Goal: Task Accomplishment & Management: Manage account settings

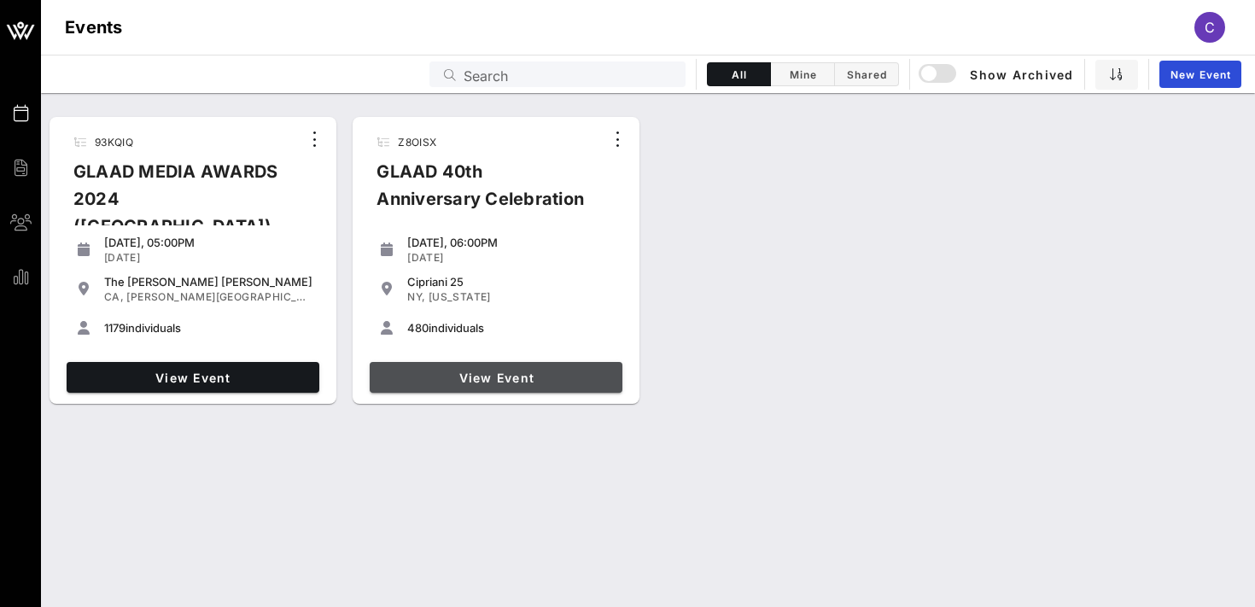
click at [504, 380] on span "View Event" at bounding box center [496, 378] width 239 height 15
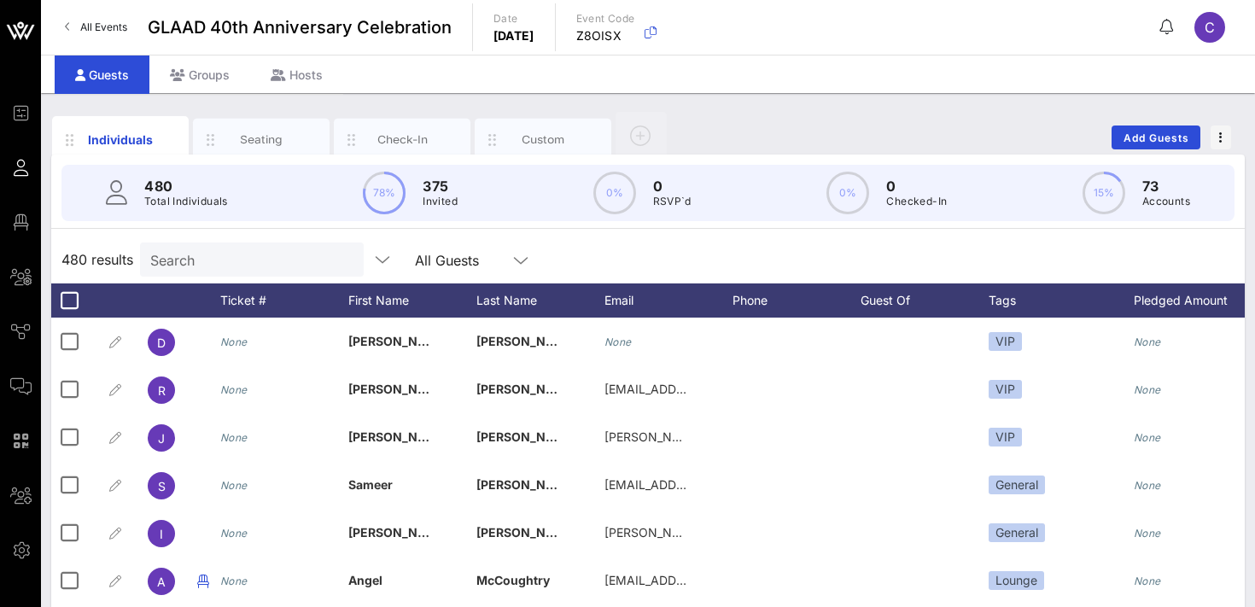
click at [202, 272] on div "Search" at bounding box center [250, 259] width 200 height 34
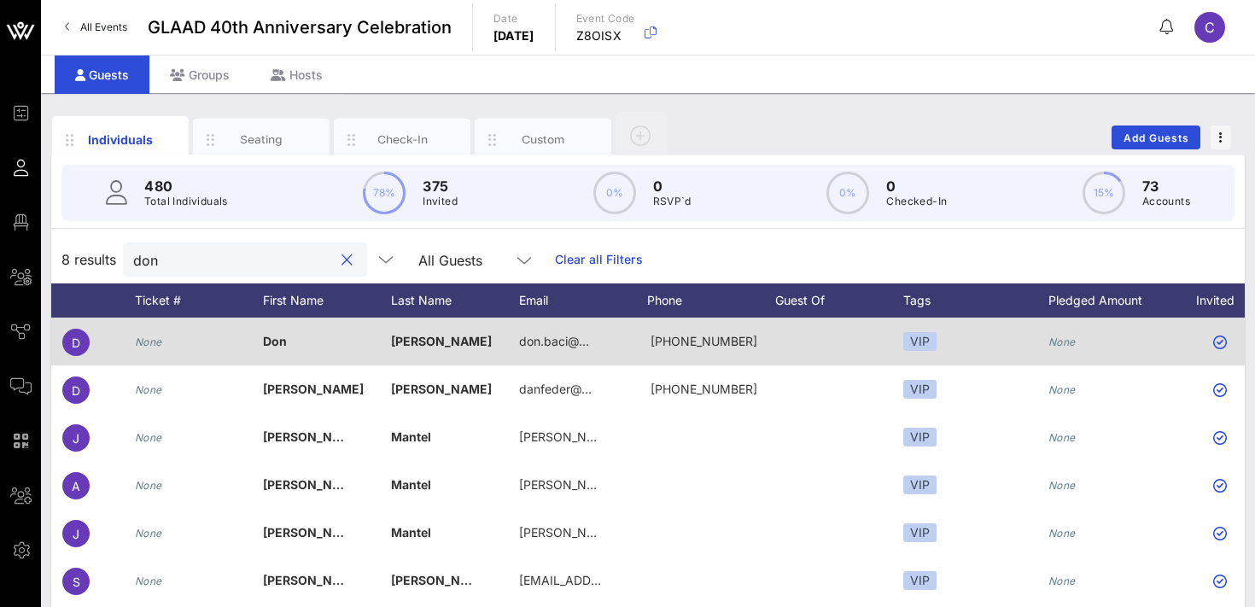
scroll to position [0, 401]
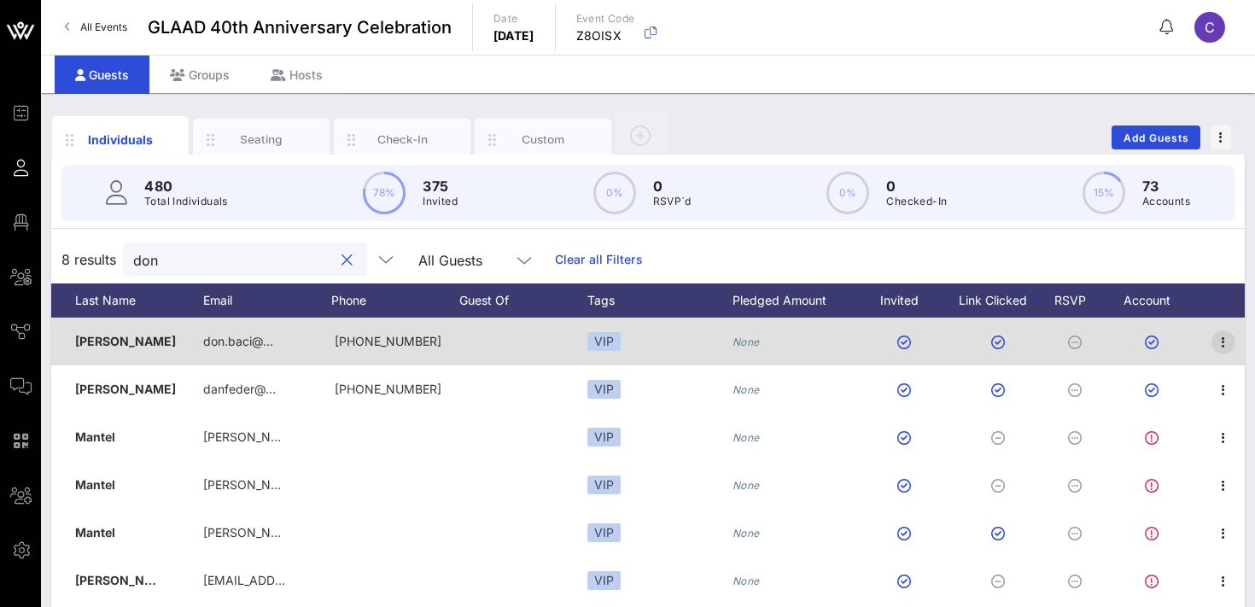
type input "don"
click at [1225, 339] on icon "button" at bounding box center [1223, 342] width 20 height 20
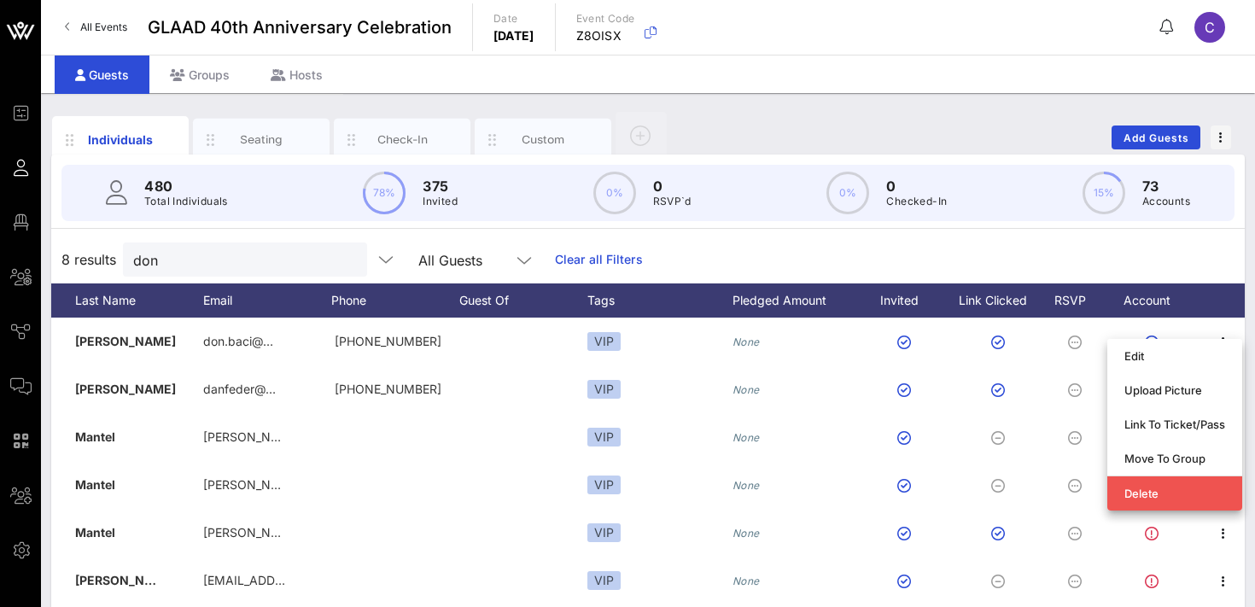
click at [109, 27] on span "All Events" at bounding box center [103, 26] width 47 height 13
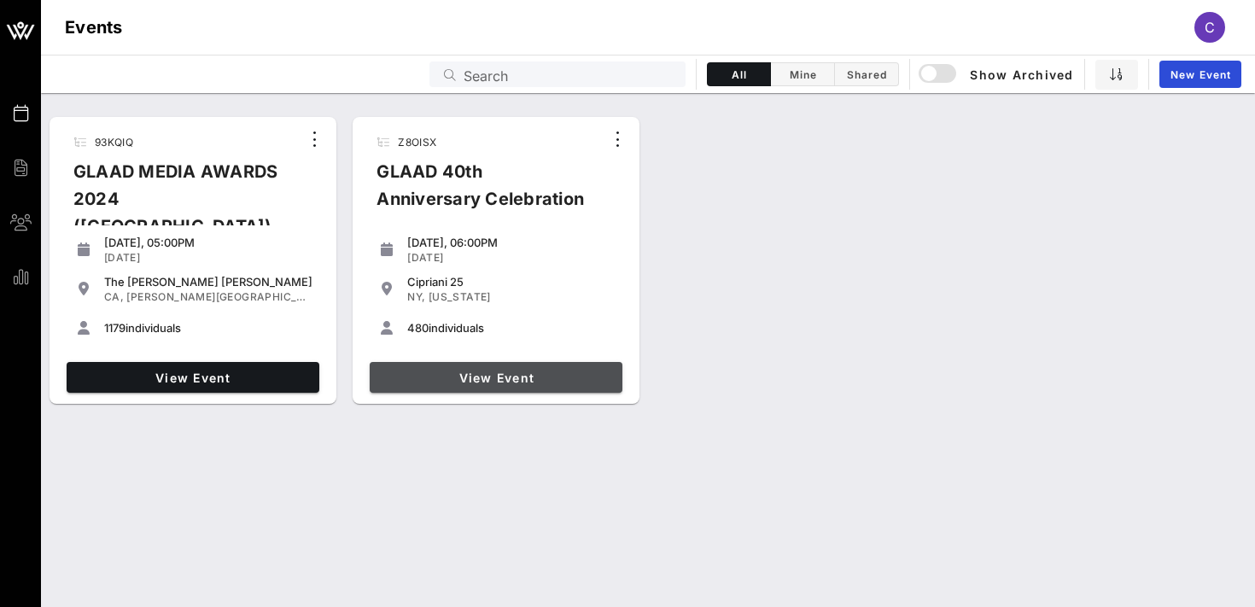
click at [478, 367] on link "View Event" at bounding box center [496, 377] width 253 height 31
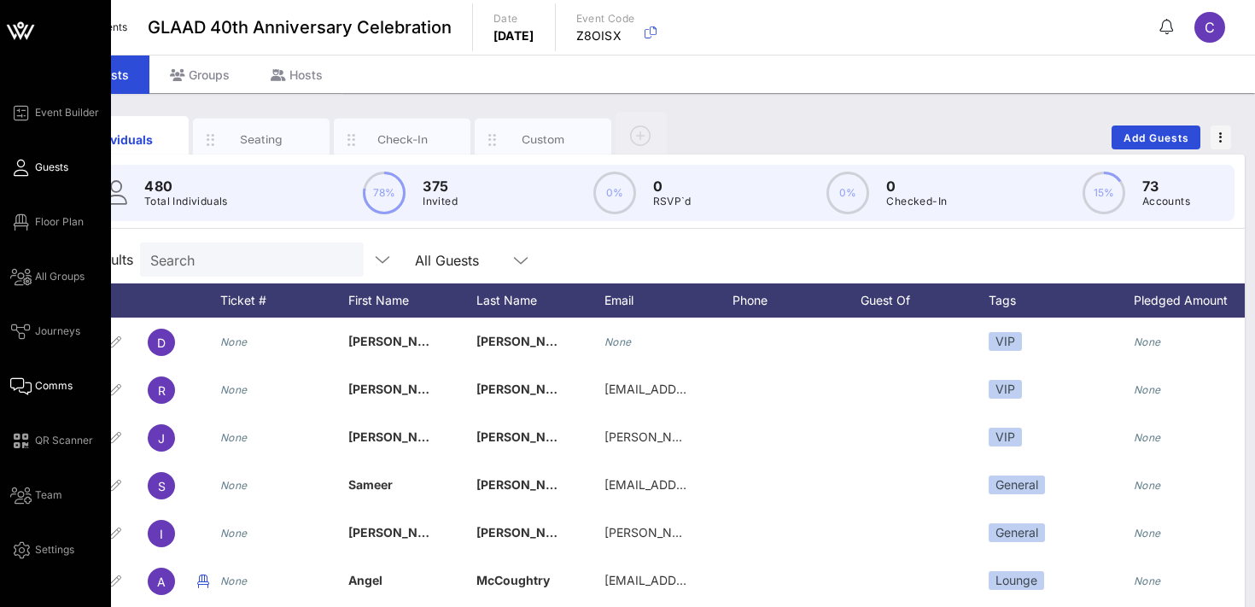
click at [54, 387] on span "Comms" at bounding box center [54, 385] width 38 height 15
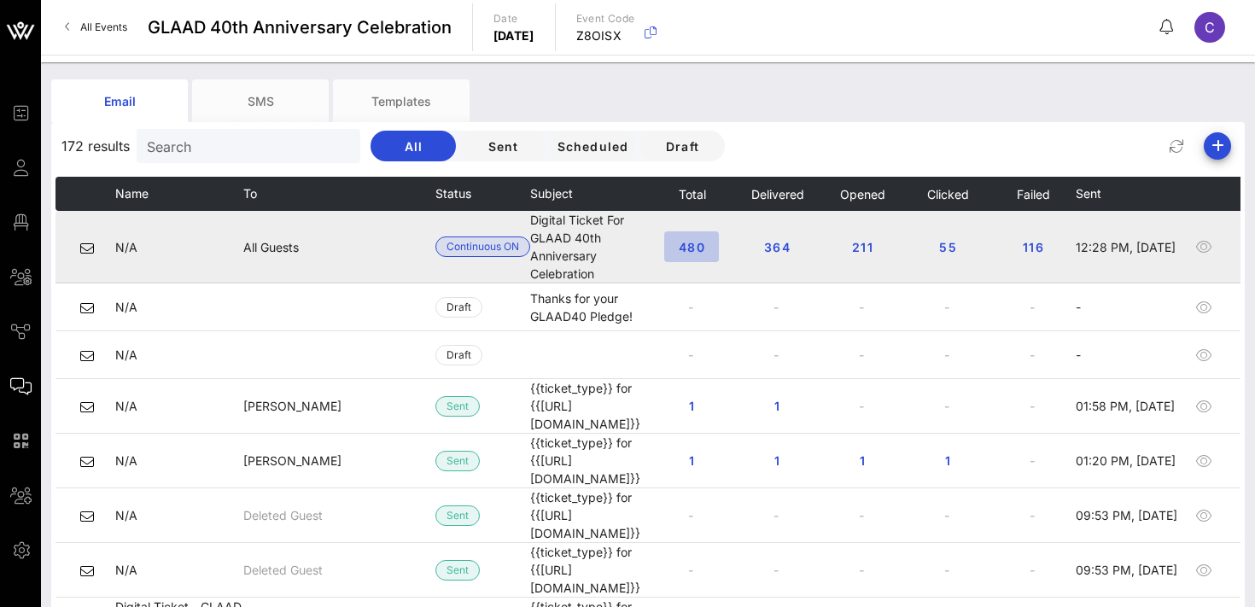
click at [705, 240] on span "480" at bounding box center [691, 247] width 27 height 15
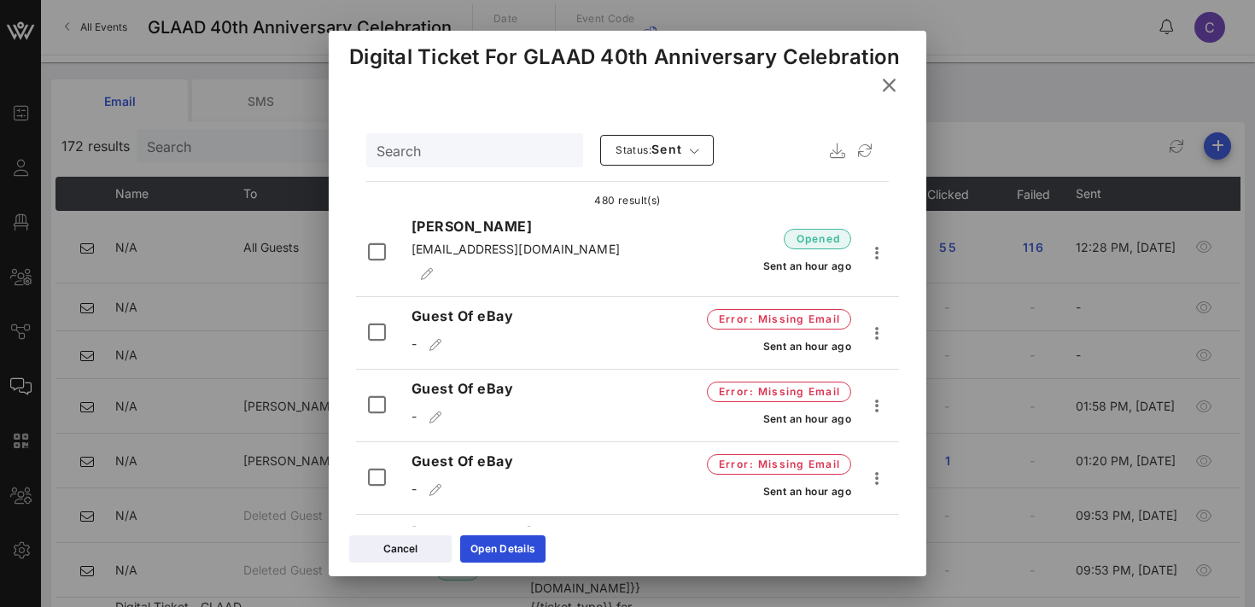
click at [488, 156] on input "Search" at bounding box center [473, 150] width 193 height 22
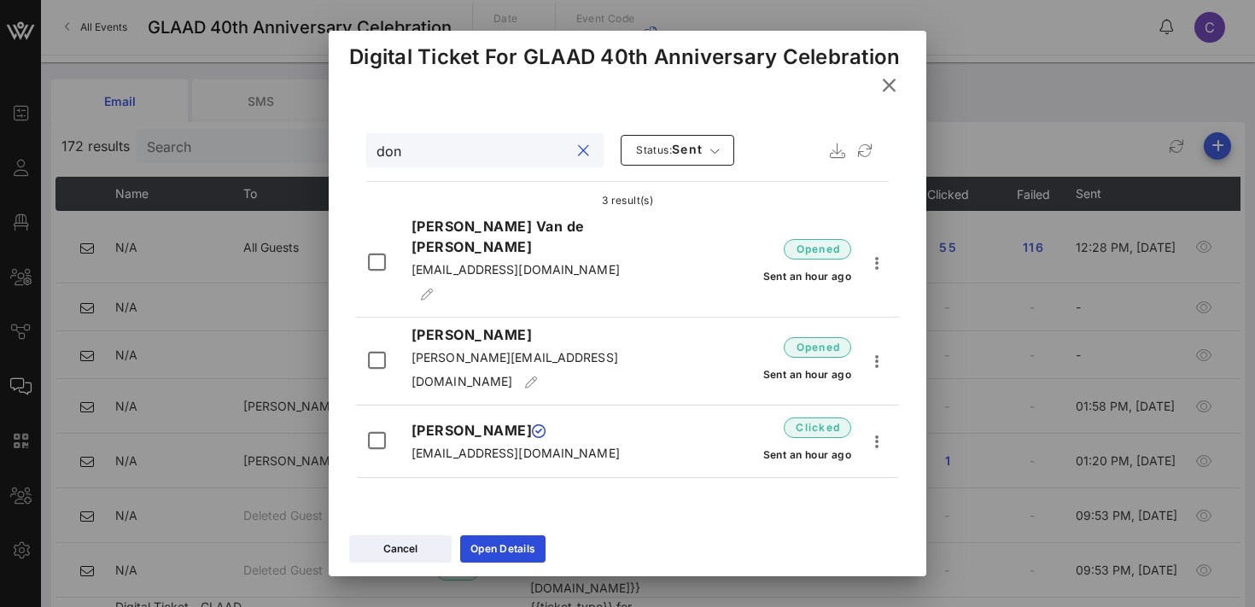
type input "don"
click at [876, 431] on icon "button" at bounding box center [877, 441] width 20 height 20
click at [896, 419] on div "Resend" at bounding box center [905, 422] width 47 height 16
click at [891, 83] on icon at bounding box center [889, 84] width 24 height 21
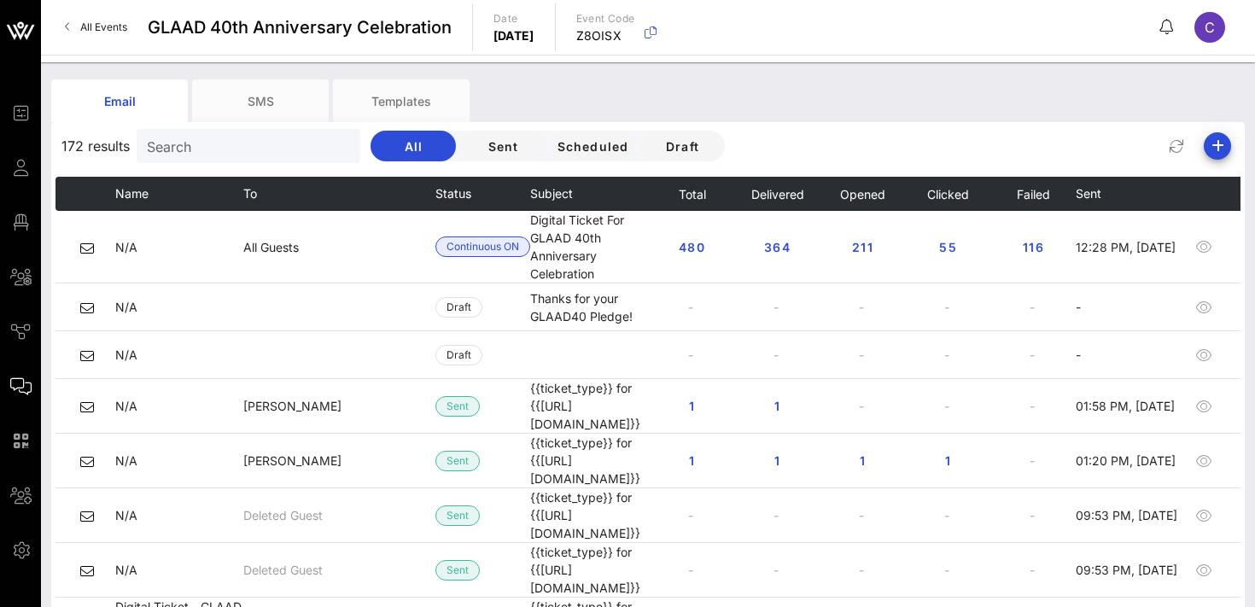
click at [96, 23] on span "All Events" at bounding box center [103, 26] width 47 height 13
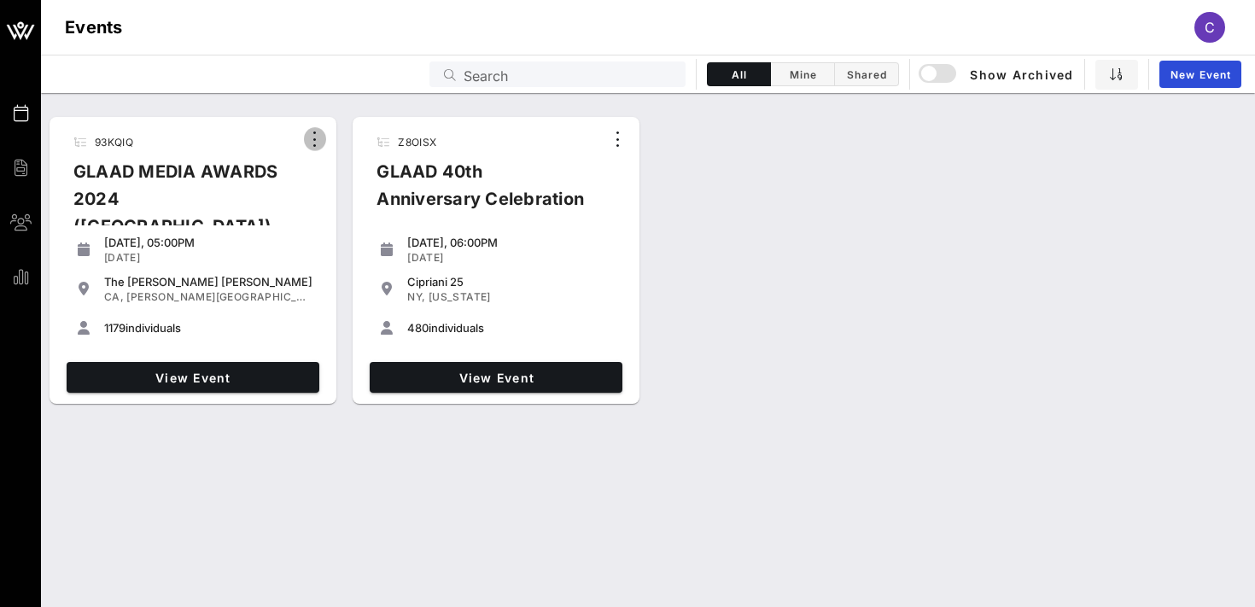
click at [313, 139] on icon "button" at bounding box center [315, 139] width 20 height 20
click at [329, 168] on div "Archive" at bounding box center [338, 168] width 41 height 14
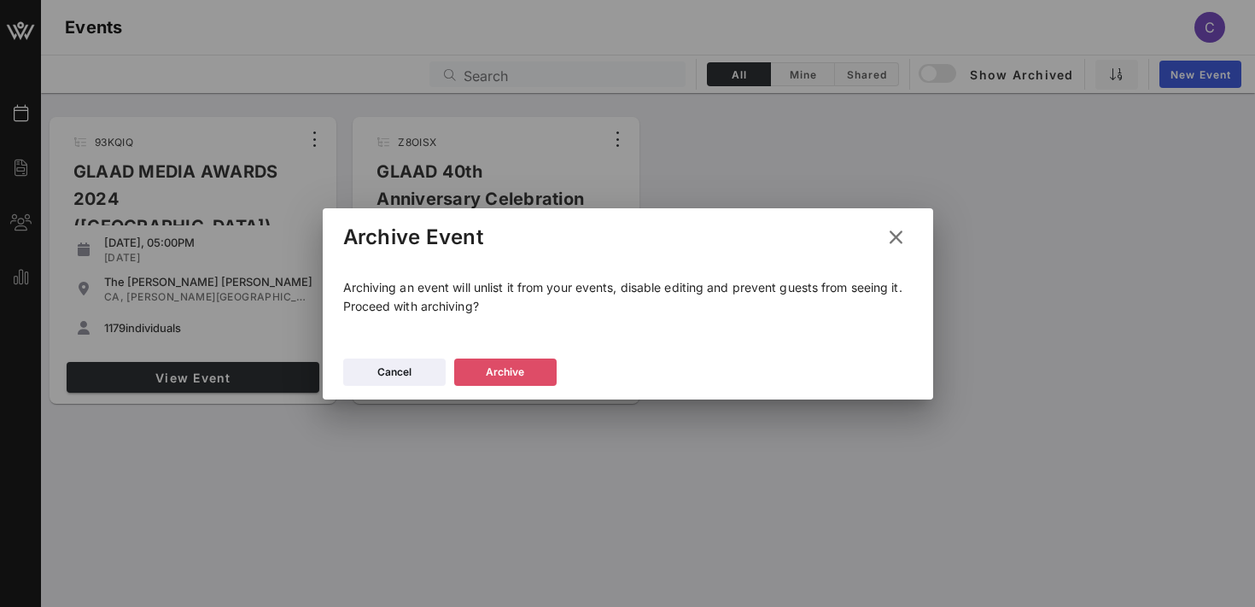
click at [494, 375] on div "Archive" at bounding box center [505, 372] width 38 height 17
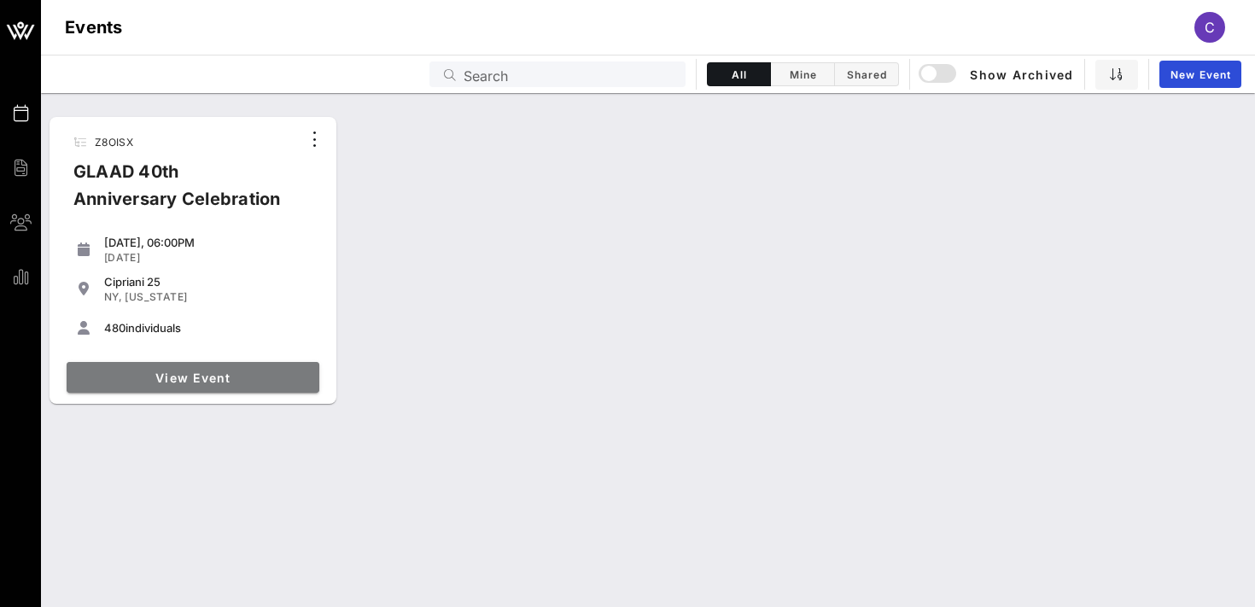
click at [185, 377] on span "View Event" at bounding box center [192, 378] width 239 height 15
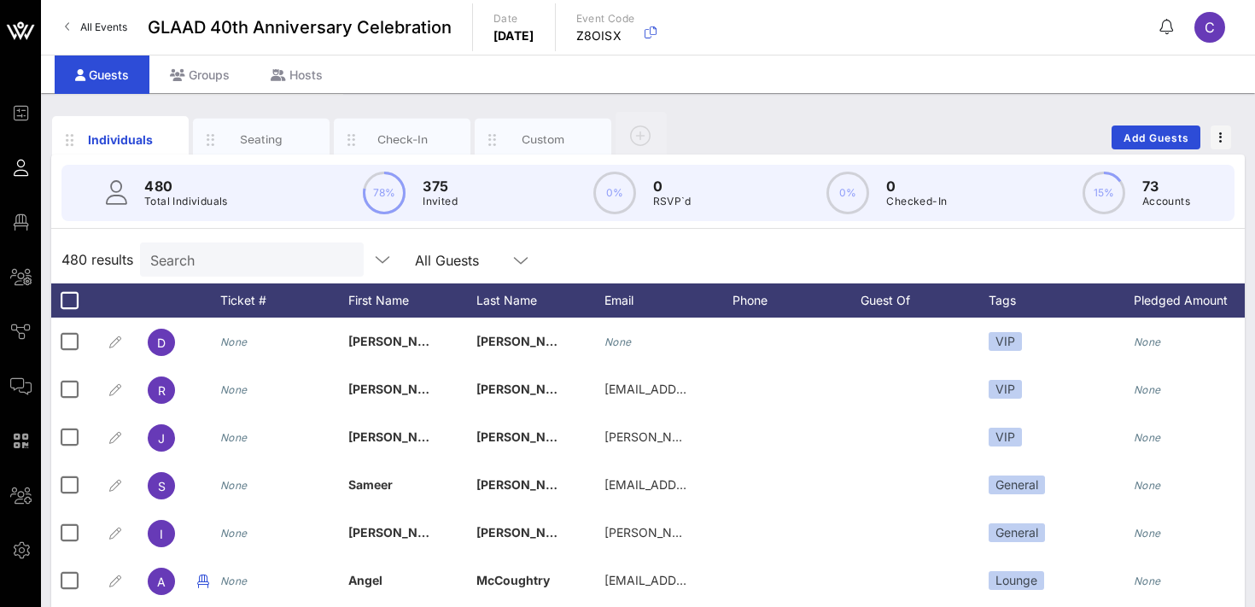
click at [251, 262] on input "Search" at bounding box center [250, 259] width 200 height 22
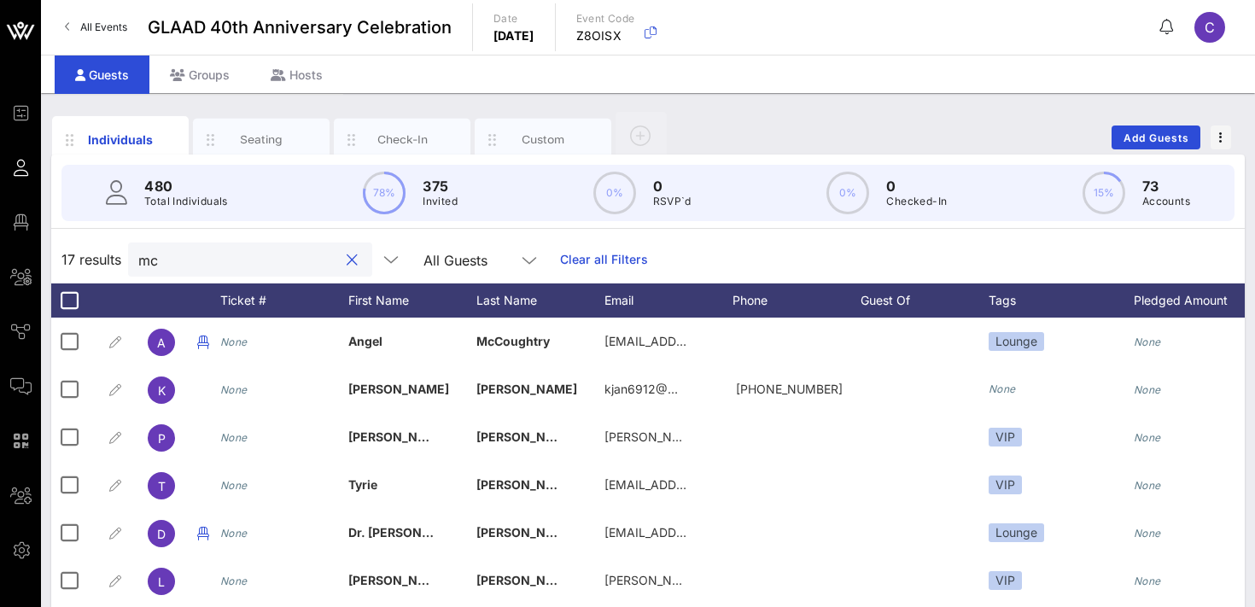
type input "m"
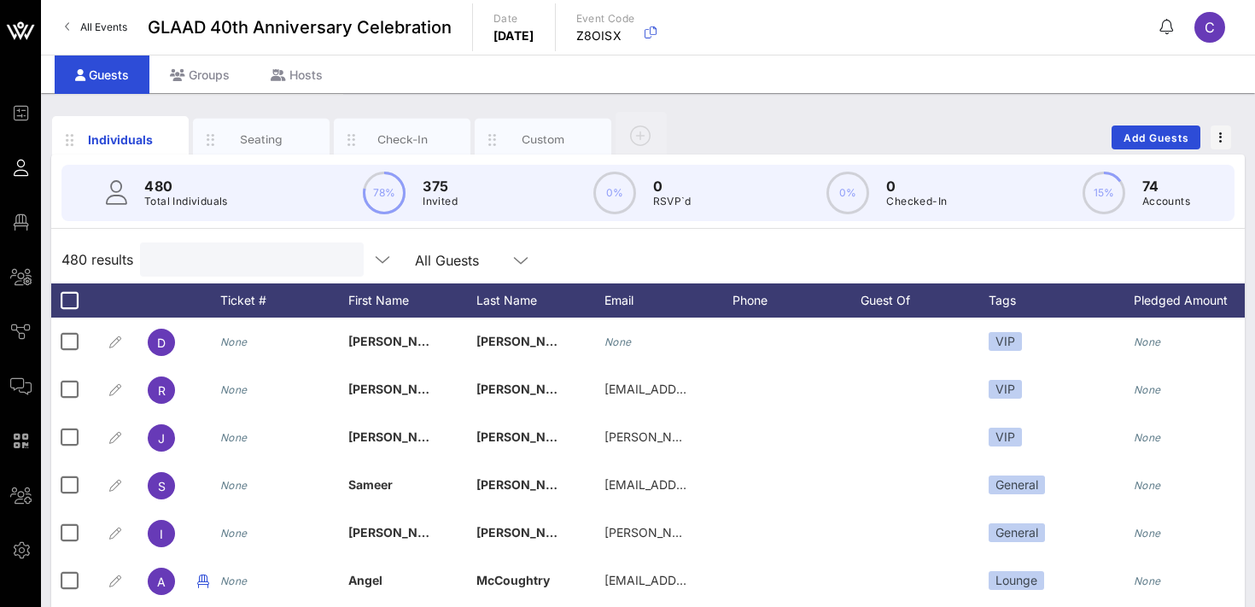
click at [226, 267] on input "text" at bounding box center [250, 259] width 200 height 22
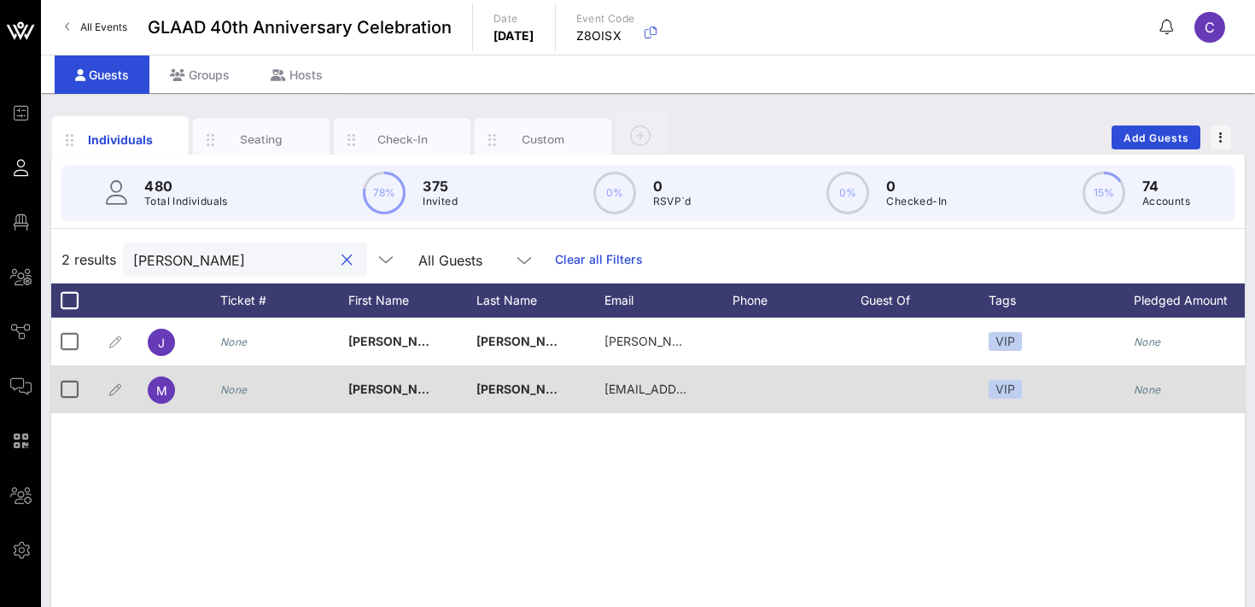
scroll to position [0, 401]
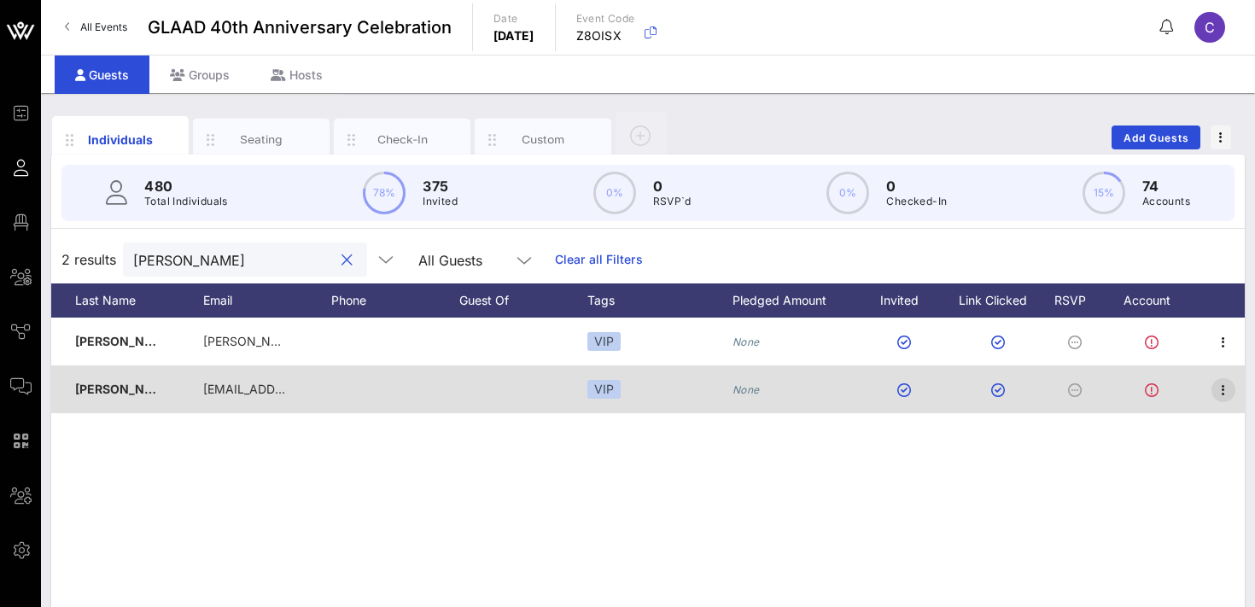
type input "[PERSON_NAME]"
click at [1218, 387] on icon "button" at bounding box center [1223, 390] width 20 height 20
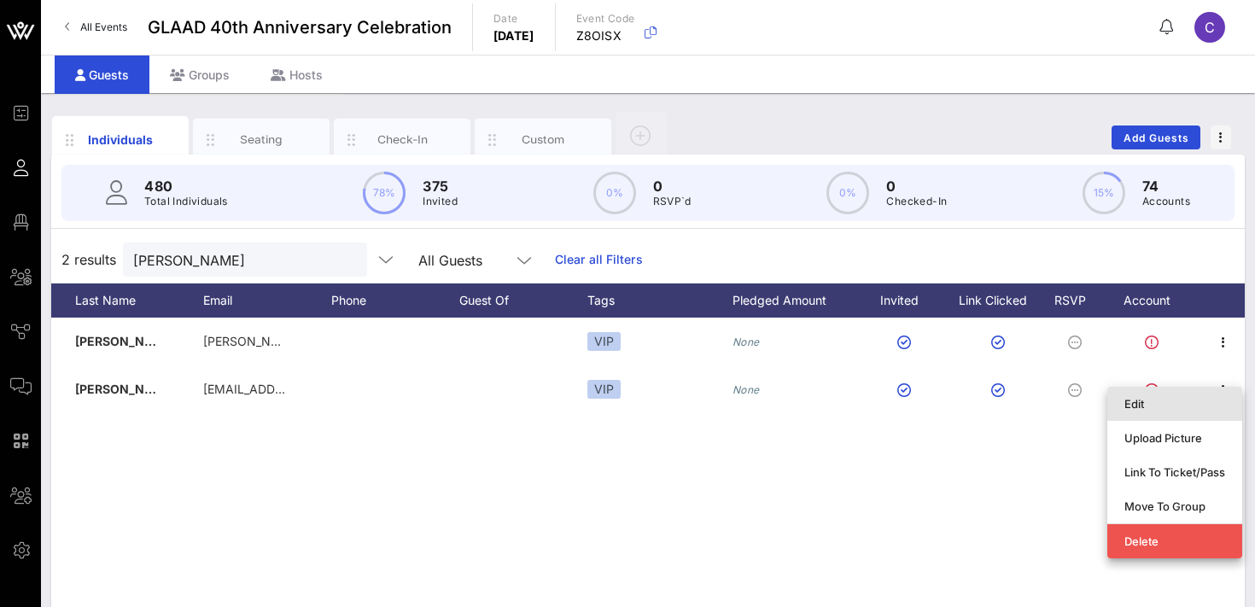
click at [1184, 400] on div "Edit" at bounding box center [1175, 404] width 101 height 14
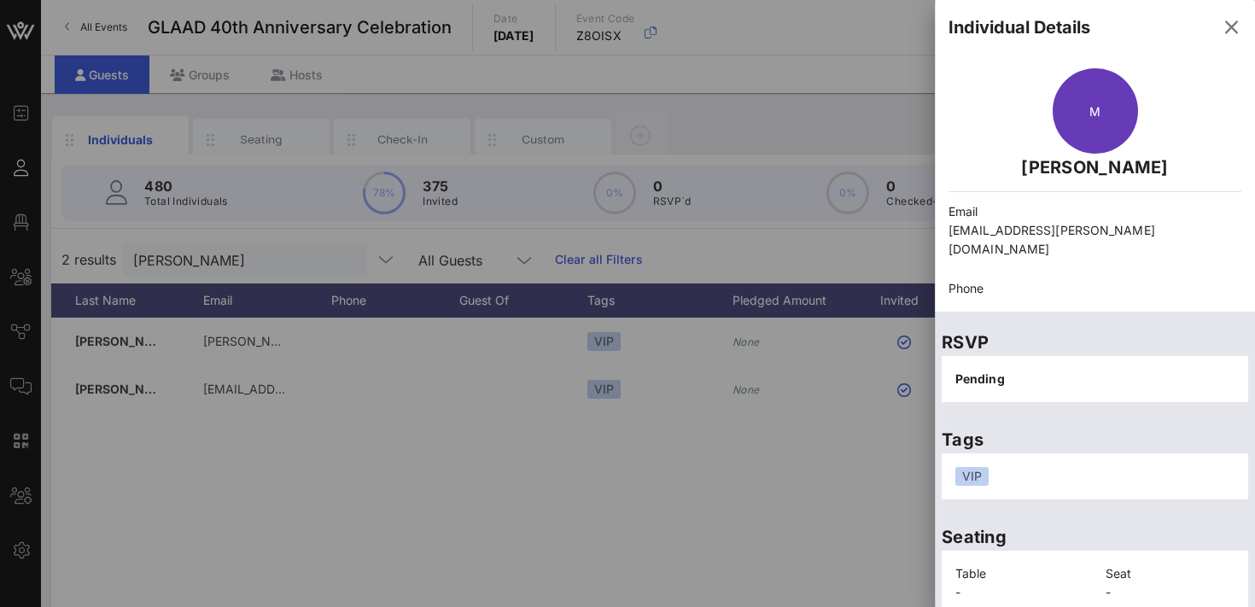
scroll to position [102, 0]
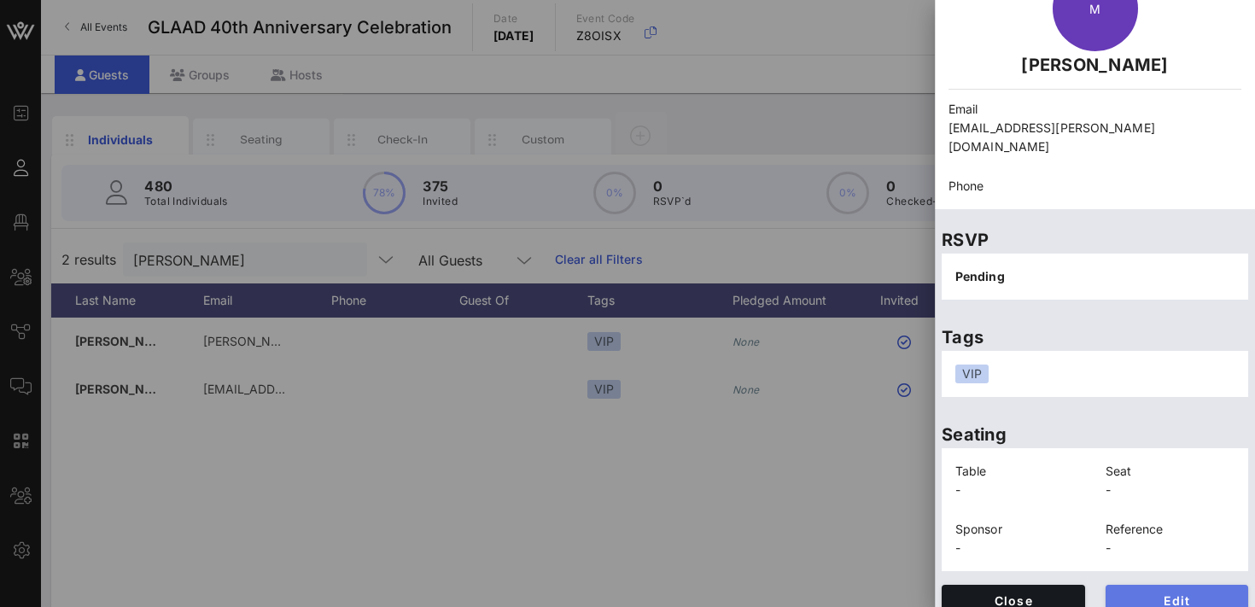
click at [1137, 593] on span "Edit" at bounding box center [1177, 600] width 116 height 15
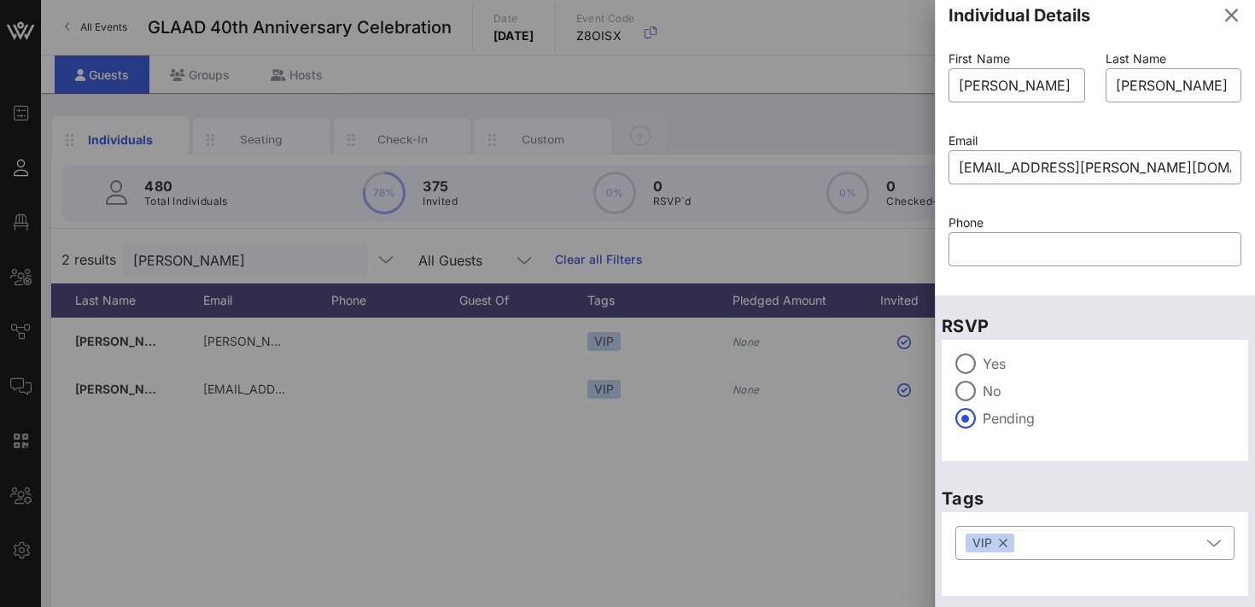
scroll to position [0, 0]
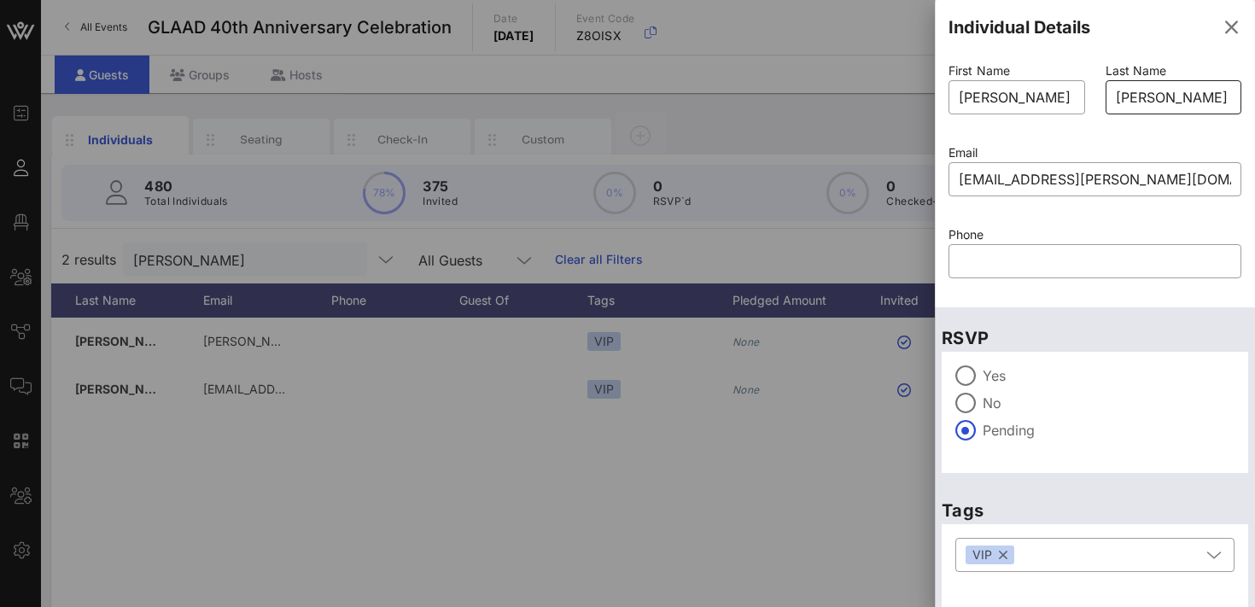
click at [1154, 94] on input "[PERSON_NAME]" at bounding box center [1174, 97] width 116 height 27
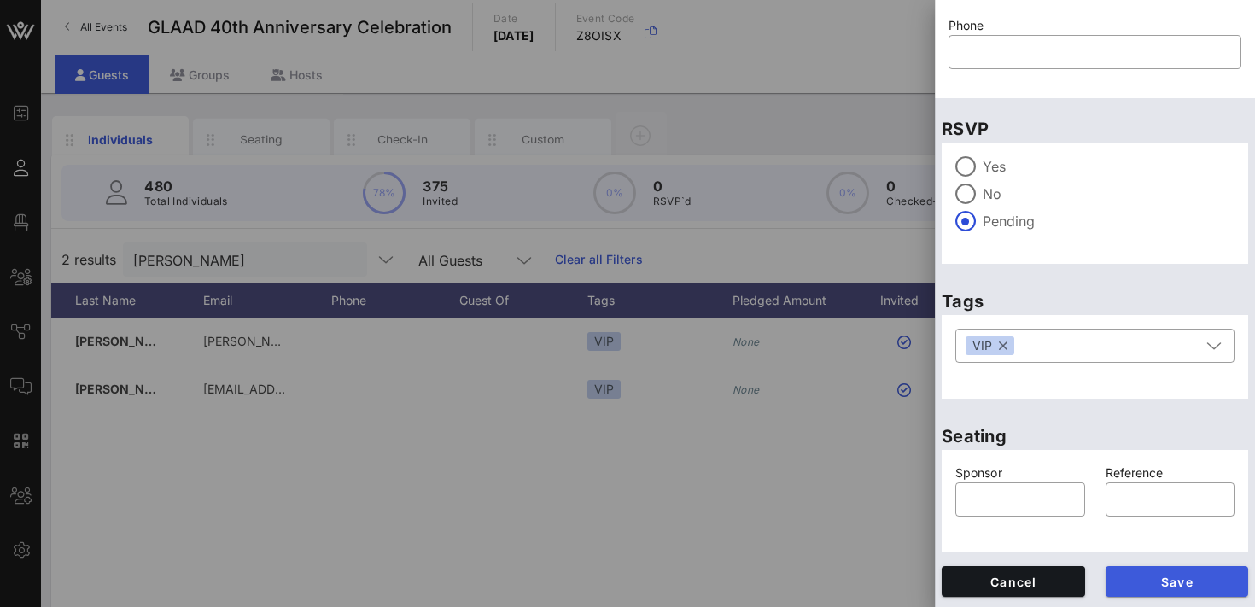
type input "[PERSON_NAME]"
click at [1156, 579] on span "Save" at bounding box center [1177, 582] width 116 height 15
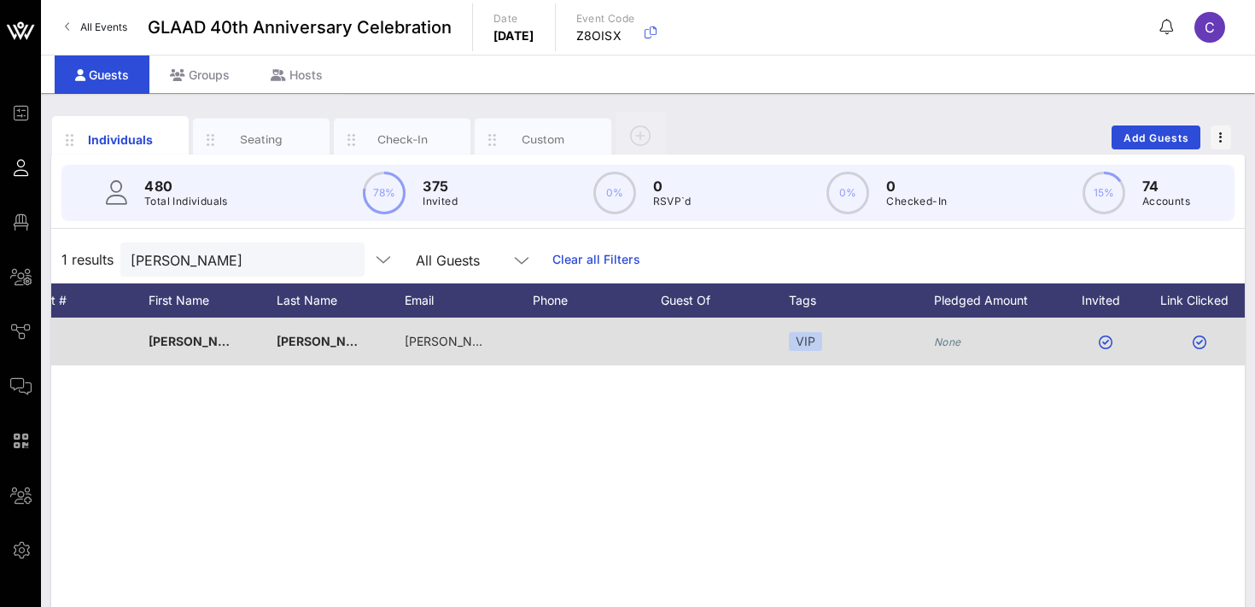
scroll to position [0, 0]
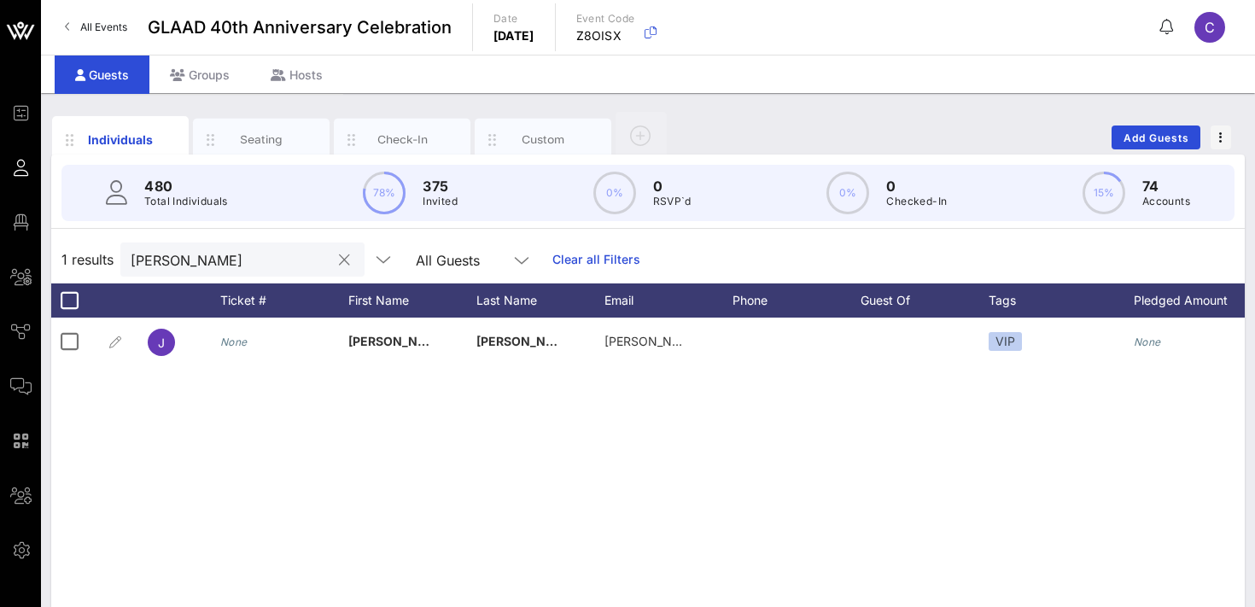
click at [339, 262] on button "clear icon" at bounding box center [344, 260] width 11 height 17
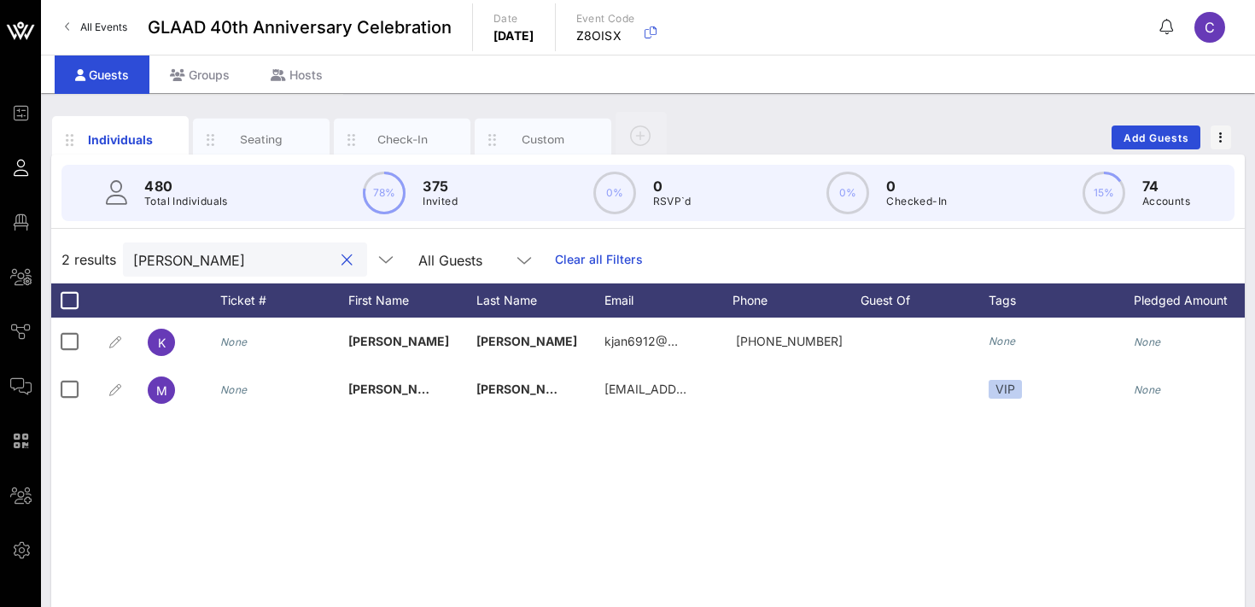
type input "[PERSON_NAME]"
click at [212, 71] on div "Groups" at bounding box center [199, 75] width 101 height 38
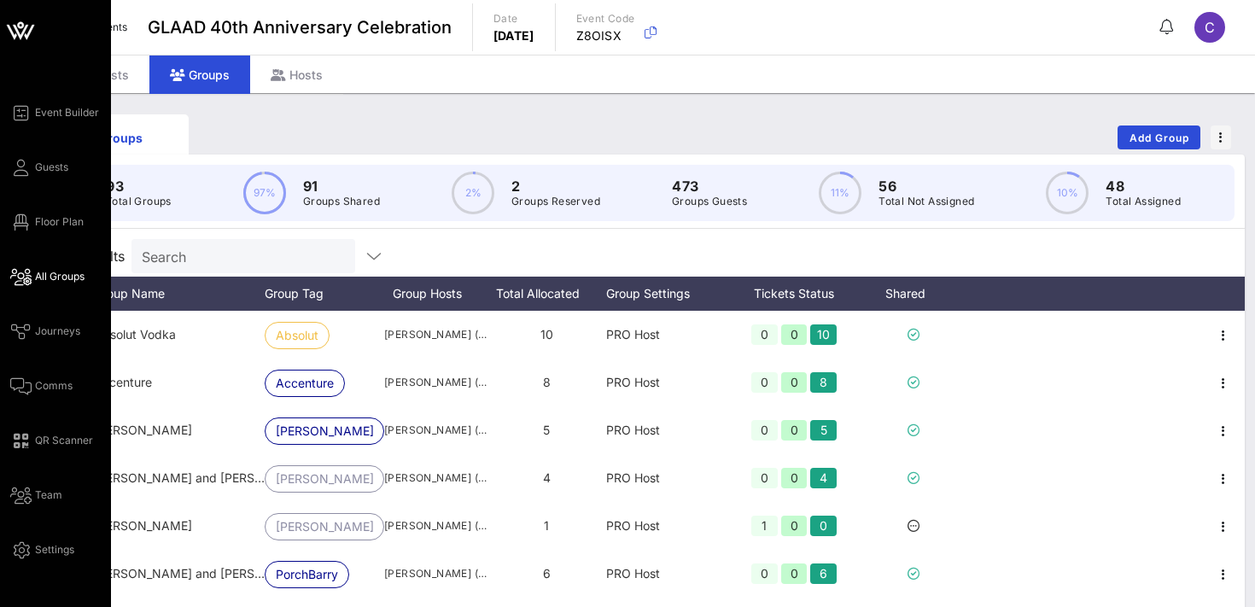
click at [55, 276] on span "All Groups" at bounding box center [60, 276] width 50 height 15
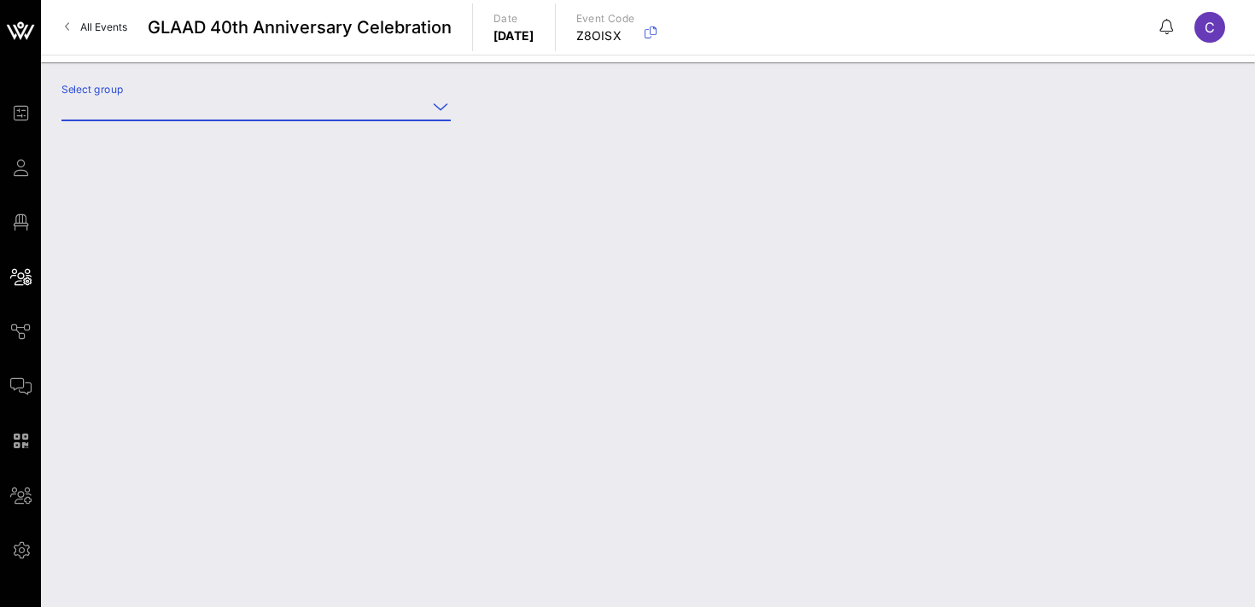
click at [199, 115] on input "Select group" at bounding box center [243, 106] width 365 height 27
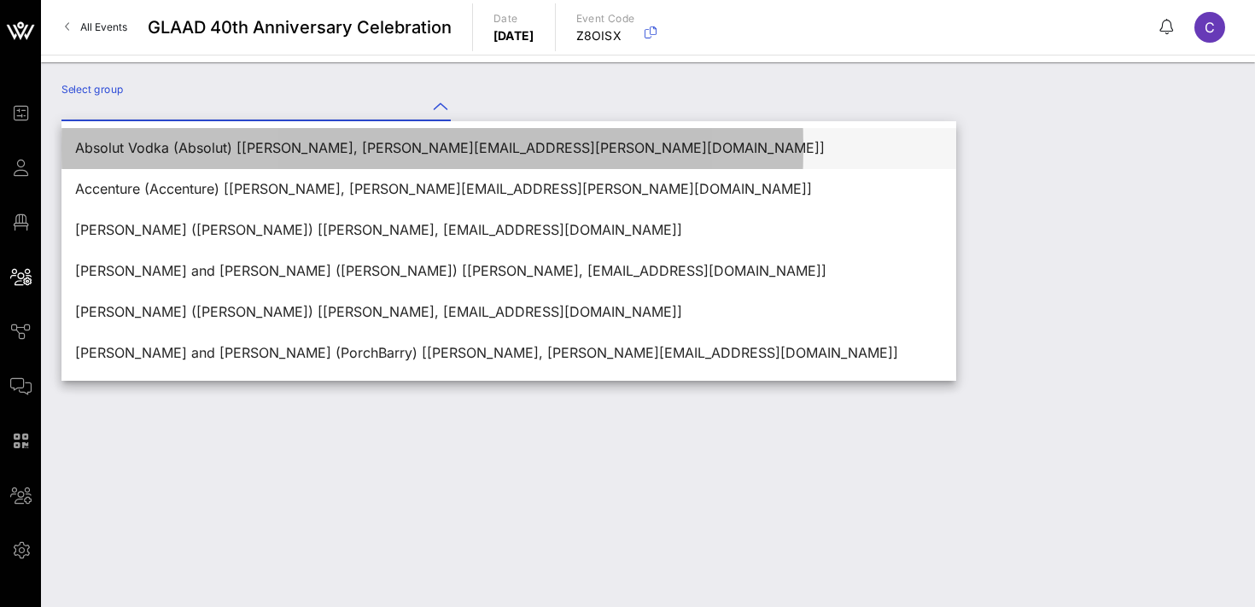
click at [205, 149] on div "Absolut Vodka (Absolut) [[PERSON_NAME], [PERSON_NAME][EMAIL_ADDRESS][PERSON_NAM…" at bounding box center [509, 148] width 868 height 16
type input "Absolut Vodka (Absolut) [[PERSON_NAME], [PERSON_NAME][EMAIL_ADDRESS][PERSON_NAM…"
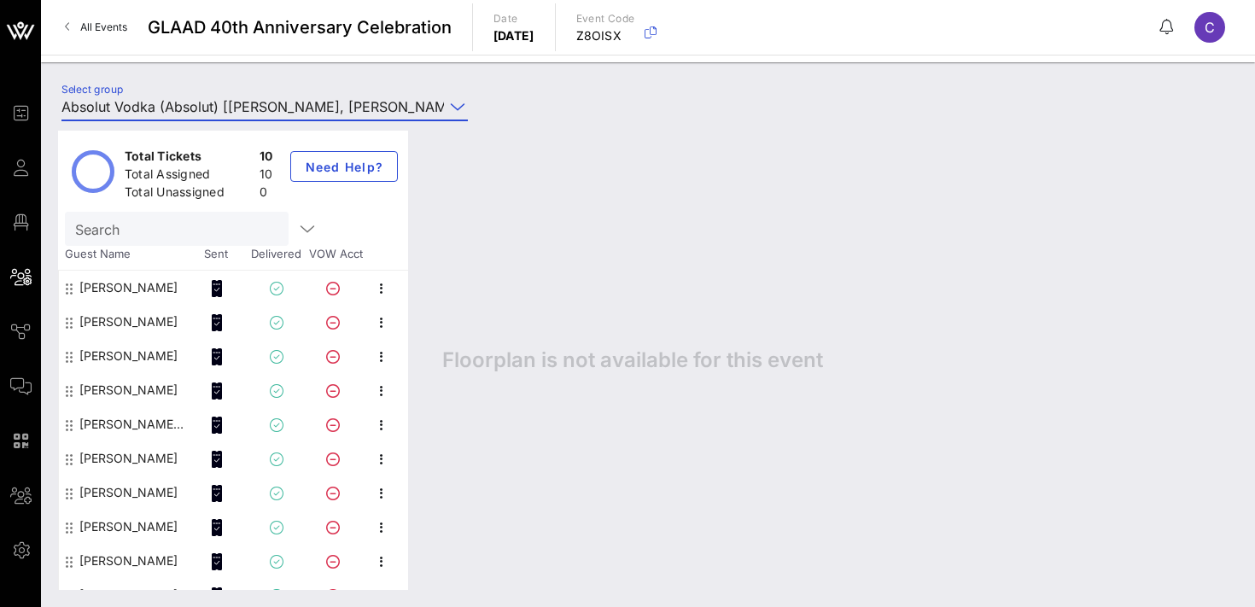
scroll to position [21, 0]
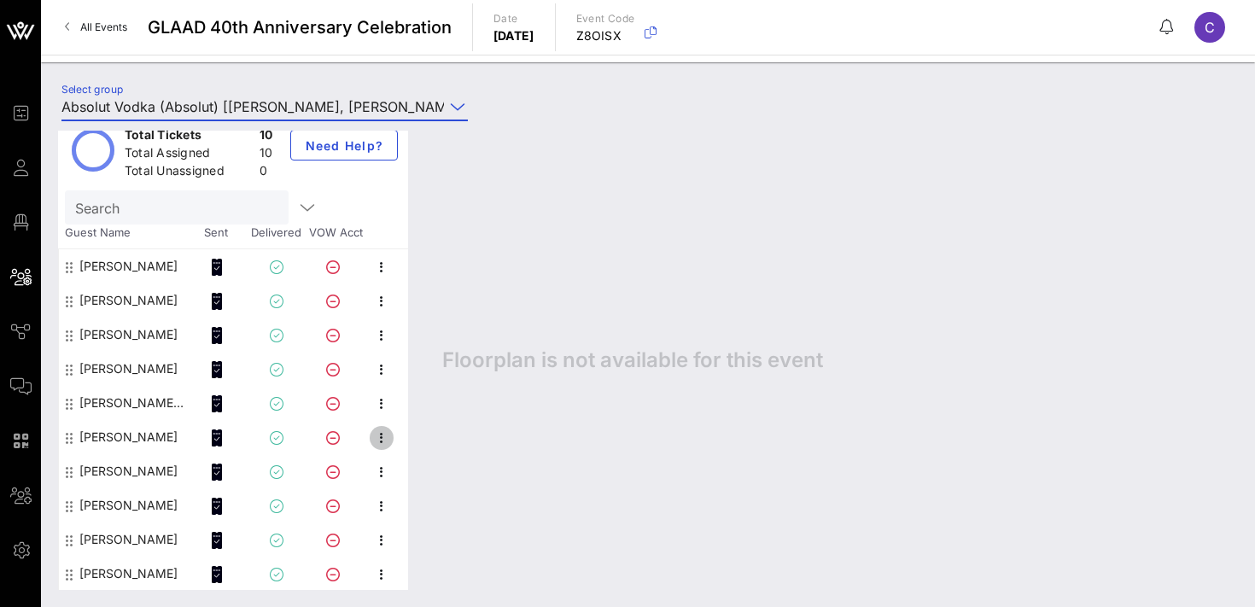
click at [380, 436] on icon "button" at bounding box center [381, 438] width 20 height 20
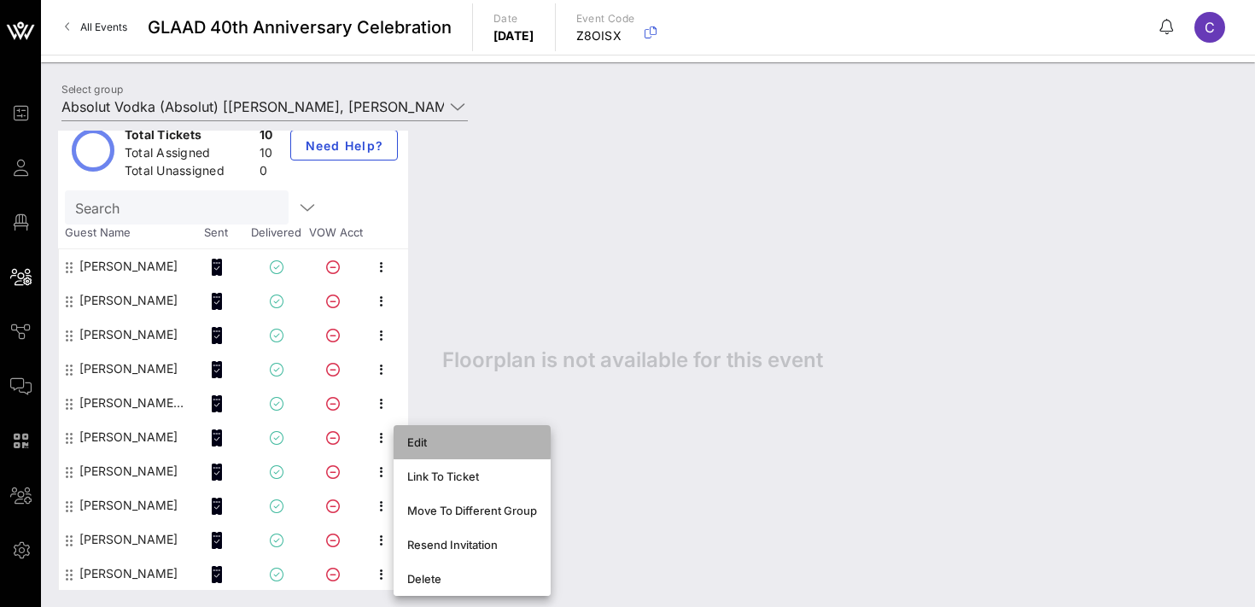
click at [412, 441] on div "Edit" at bounding box center [472, 442] width 130 height 14
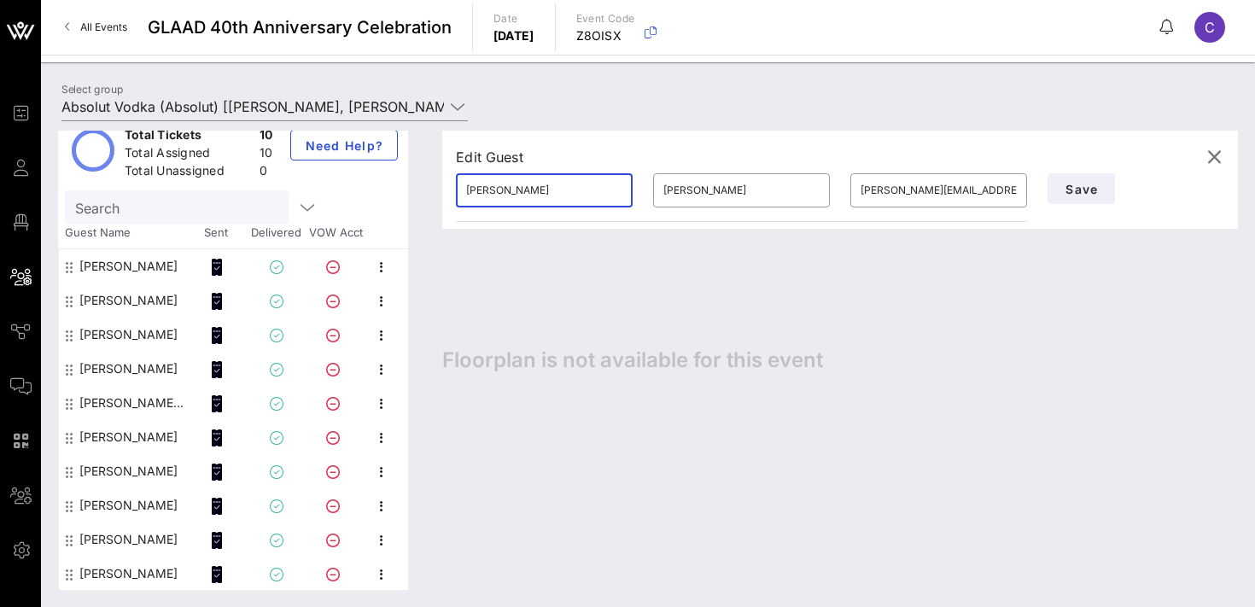
click at [552, 196] on input "[PERSON_NAME]" at bounding box center [544, 190] width 156 height 27
type input "[PERSON_NAME]"
paste input "[PERSON_NAME].[PERSON_NAME]"
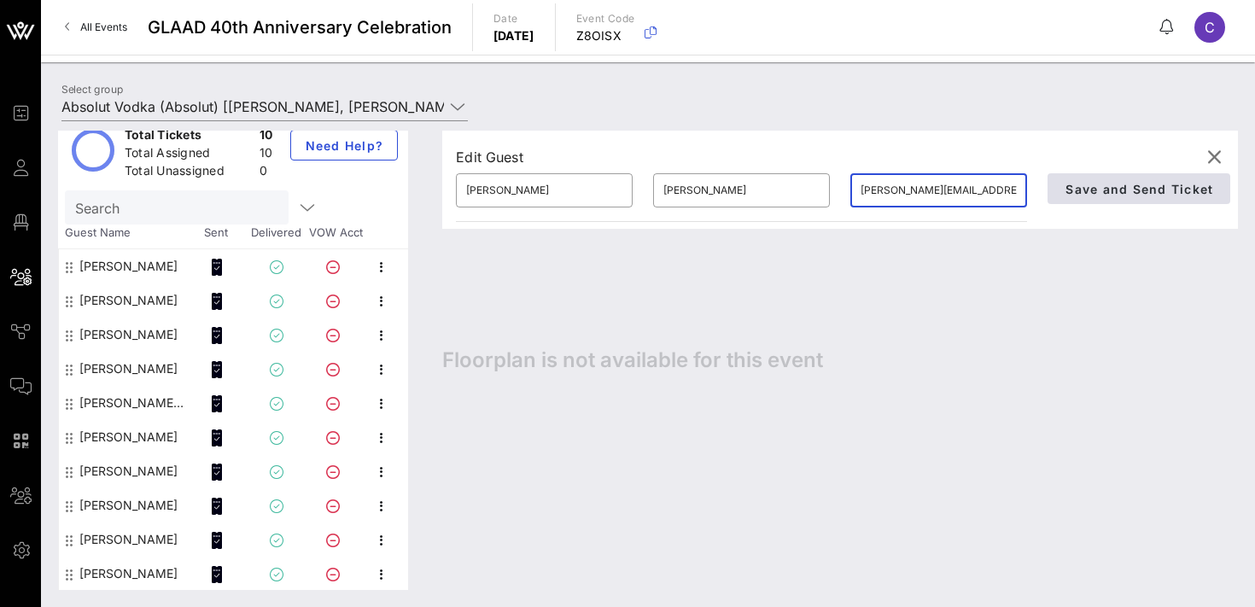
type input "[PERSON_NAME][EMAIL_ADDRESS][PERSON_NAME][PERSON_NAME][DOMAIN_NAME]"
click at [1105, 189] on span "Save and Send Ticket" at bounding box center [1139, 189] width 149 height 15
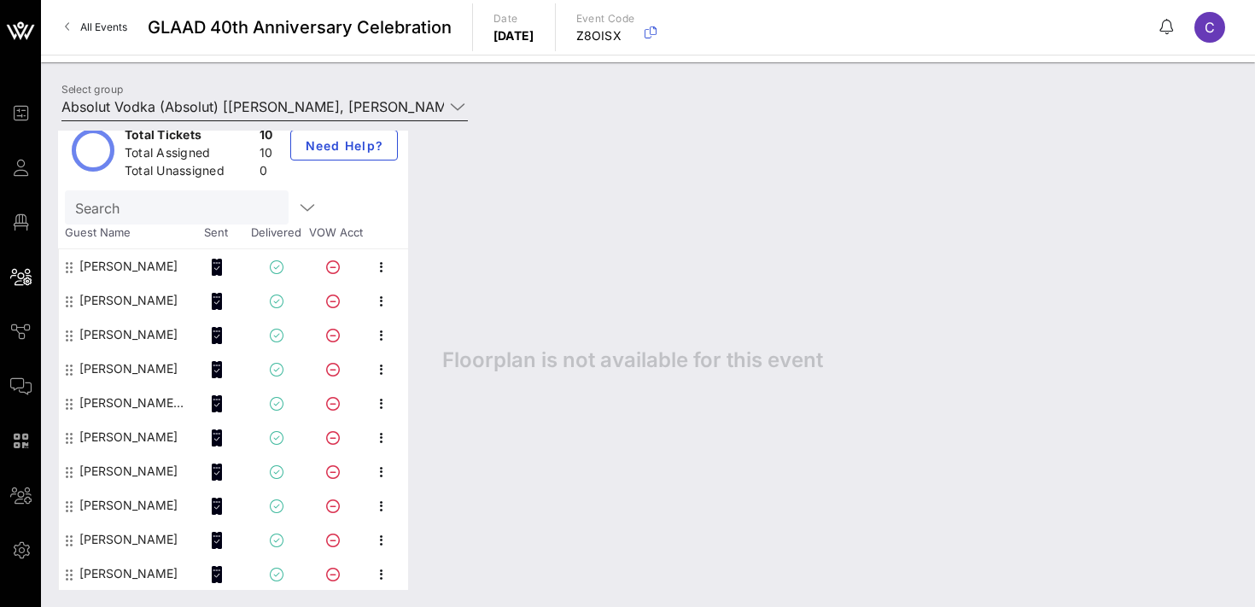
click at [176, 103] on input "Absolut Vodka (Absolut) [[PERSON_NAME], [PERSON_NAME][EMAIL_ADDRESS][PERSON_NAM…" at bounding box center [252, 106] width 383 height 27
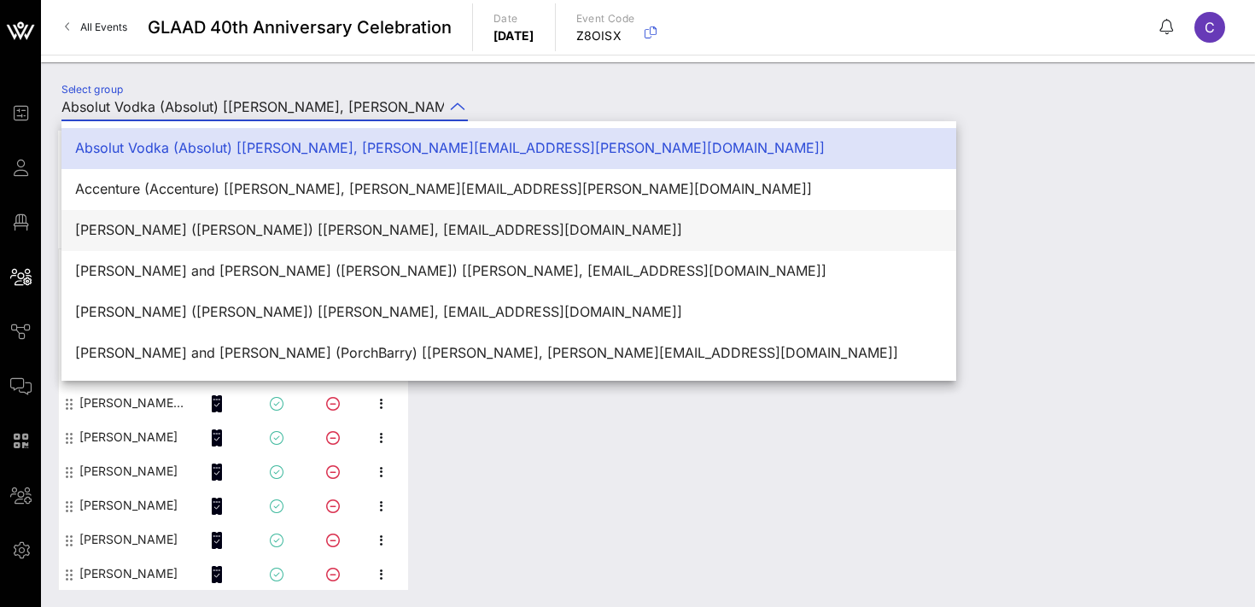
click at [201, 237] on div "[PERSON_NAME] ([PERSON_NAME]) [[PERSON_NAME], [EMAIL_ADDRESS][DOMAIN_NAME]]" at bounding box center [509, 230] width 868 height 16
type input "[PERSON_NAME] ([PERSON_NAME]) [[PERSON_NAME], [EMAIL_ADDRESS][DOMAIN_NAME]]"
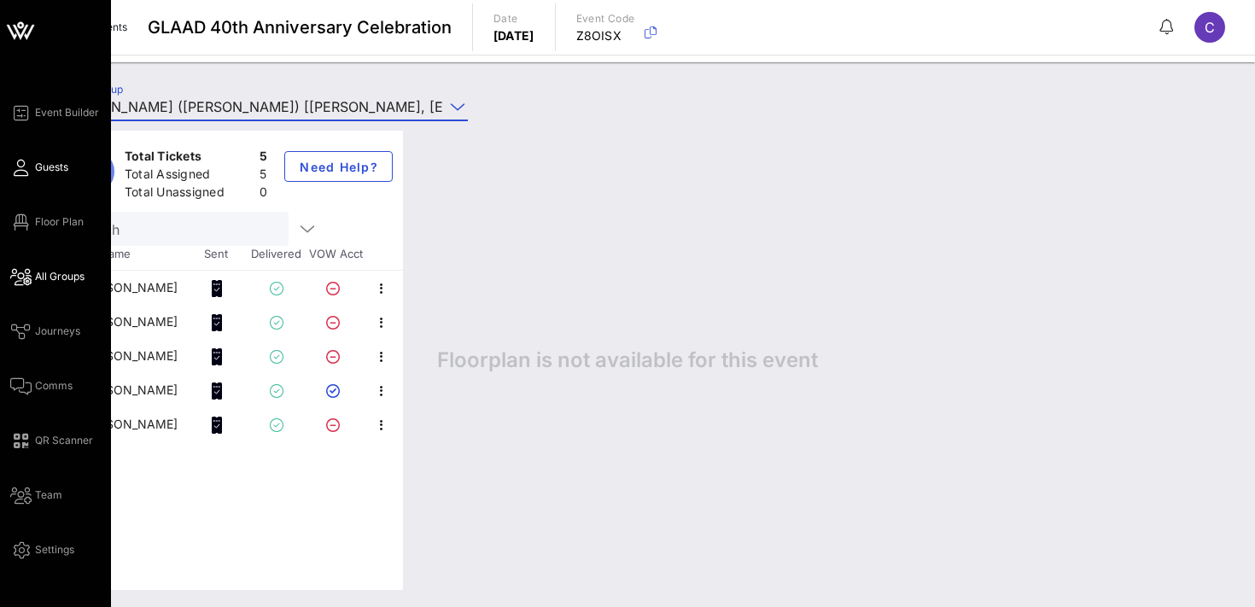
click at [53, 172] on span "Guests" at bounding box center [51, 167] width 33 height 15
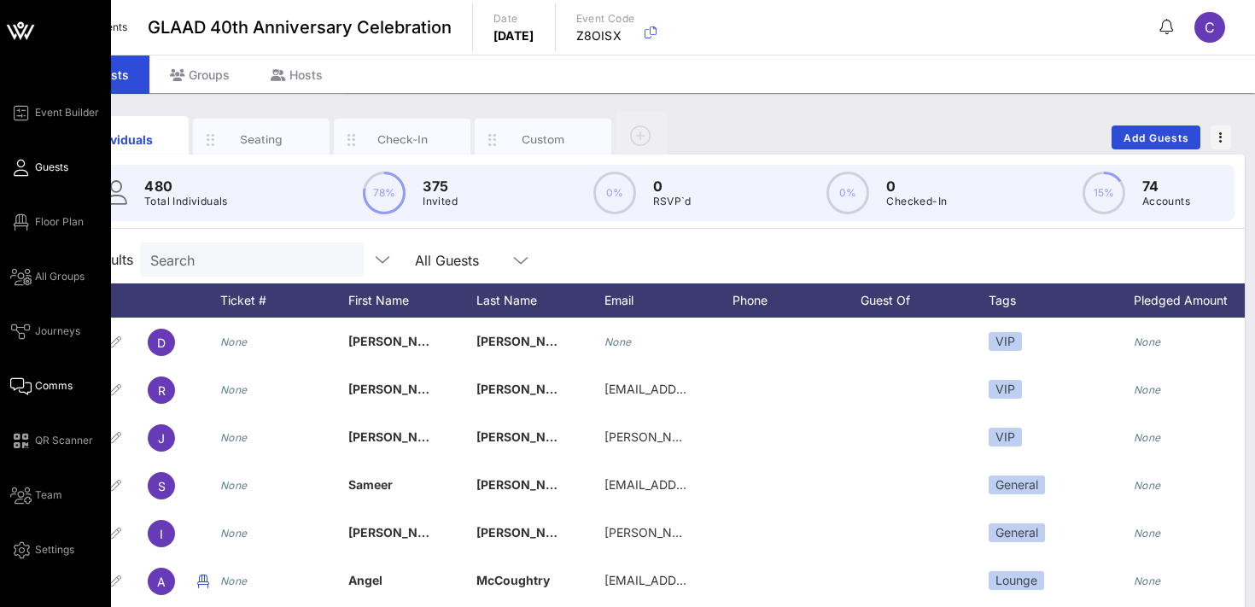
click at [21, 385] on icon at bounding box center [20, 386] width 21 height 3
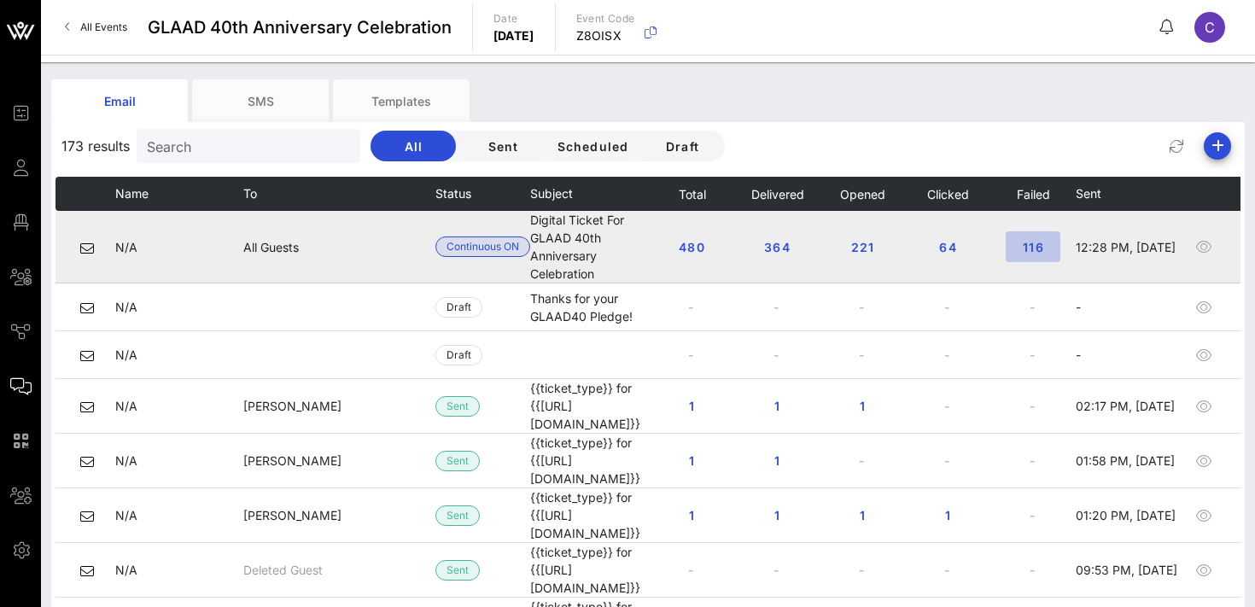
click at [1044, 248] on span "116" at bounding box center [1033, 247] width 27 height 15
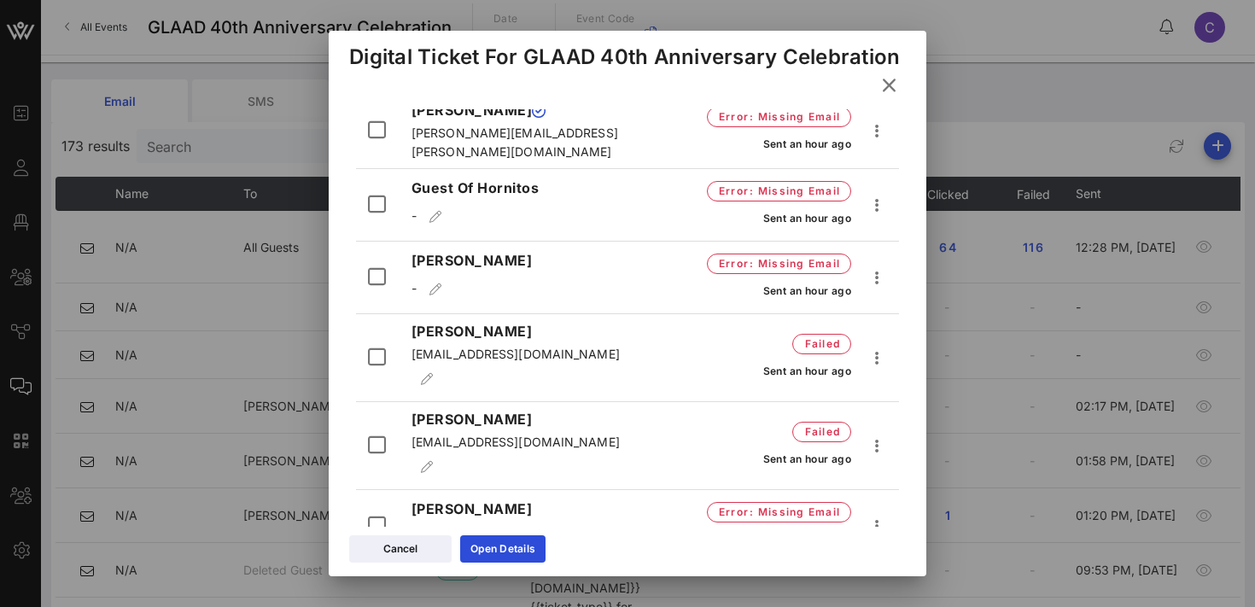
scroll to position [8276, 0]
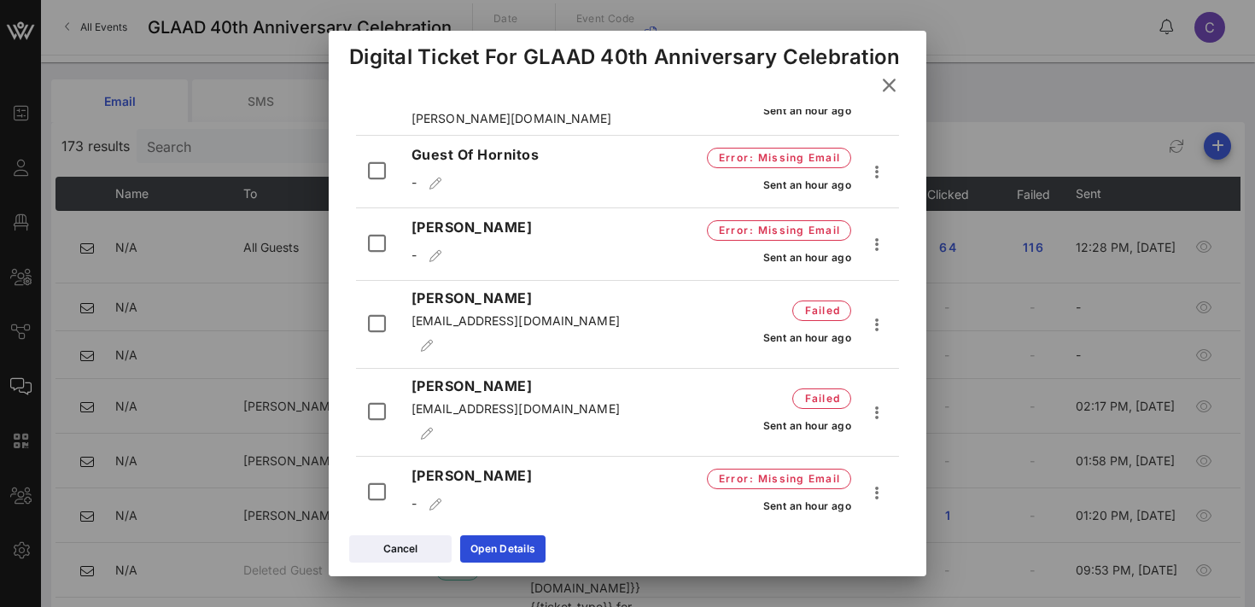
click at [1007, 143] on div at bounding box center [627, 303] width 1255 height 607
click at [400, 544] on icon at bounding box center [400, 549] width 12 height 10
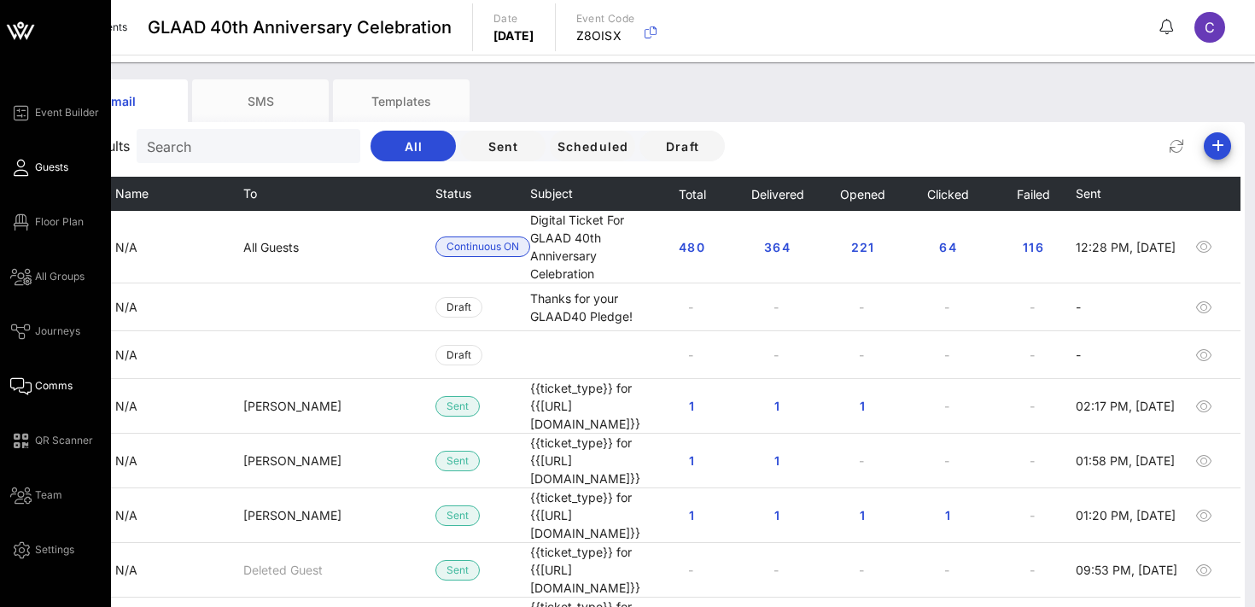
click at [45, 167] on span "Guests" at bounding box center [51, 167] width 33 height 15
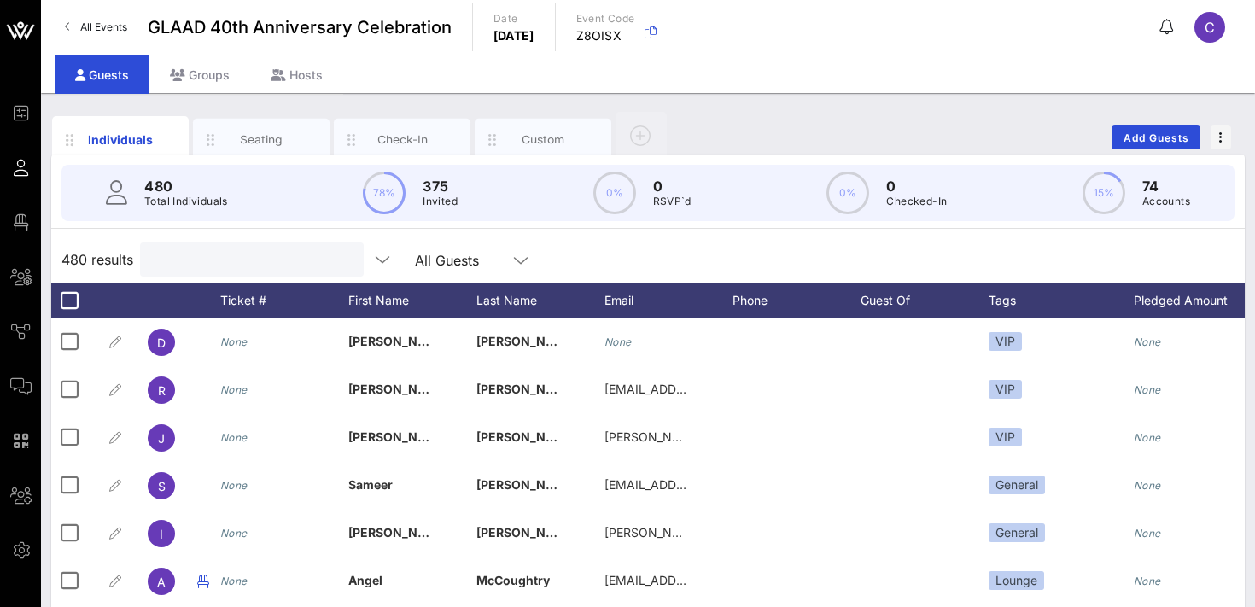
click at [219, 261] on input "text" at bounding box center [250, 259] width 200 height 22
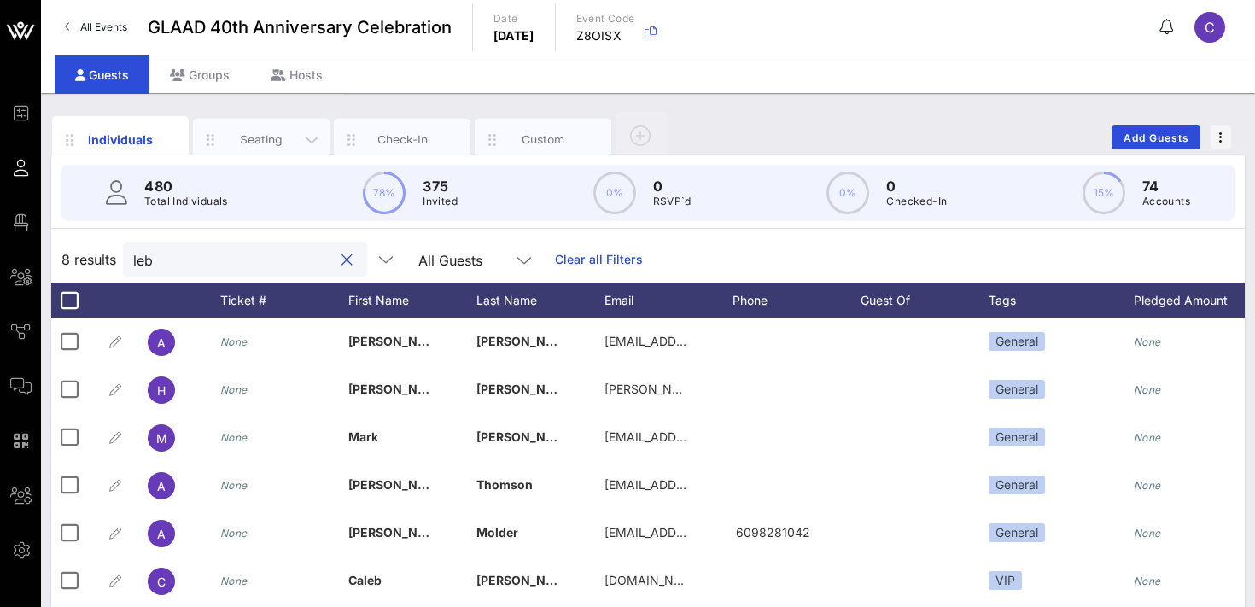
type input "leb"
click at [250, 137] on div "Seating" at bounding box center [262, 139] width 76 height 16
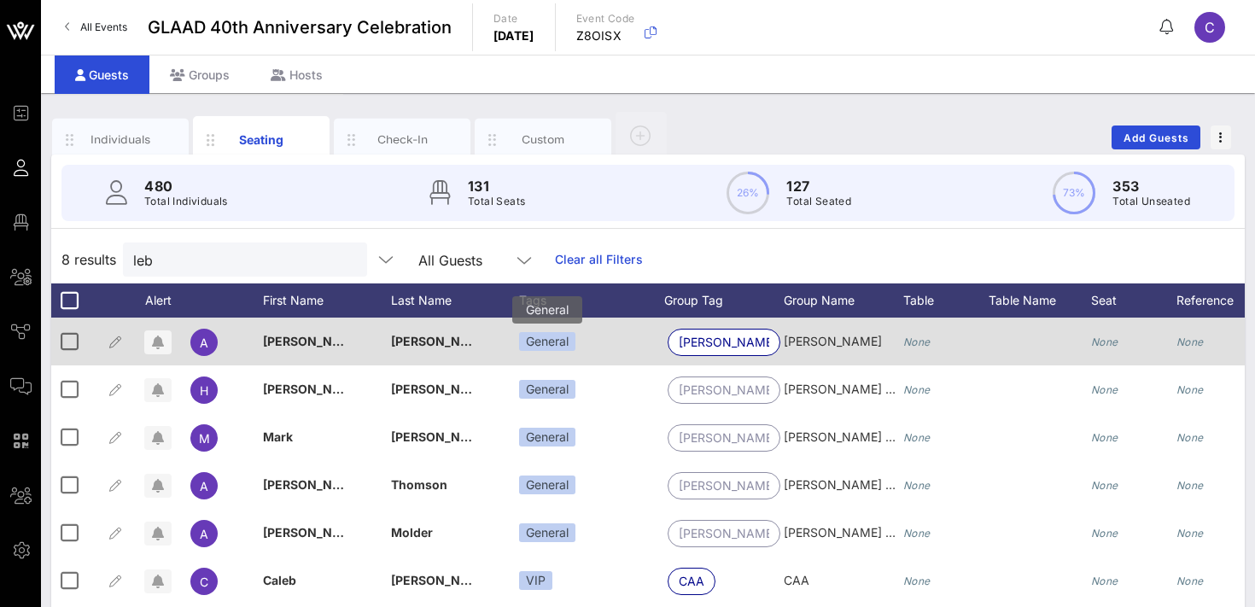
click at [552, 336] on div "General" at bounding box center [547, 341] width 56 height 19
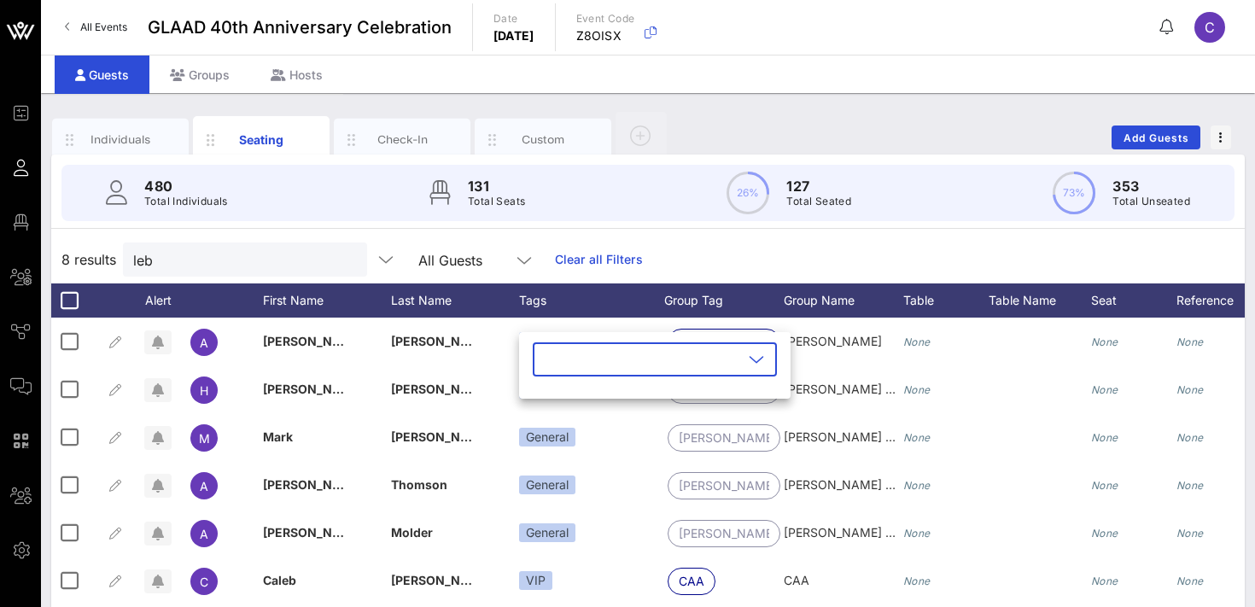
click at [609, 359] on input "text" at bounding box center [643, 359] width 200 height 27
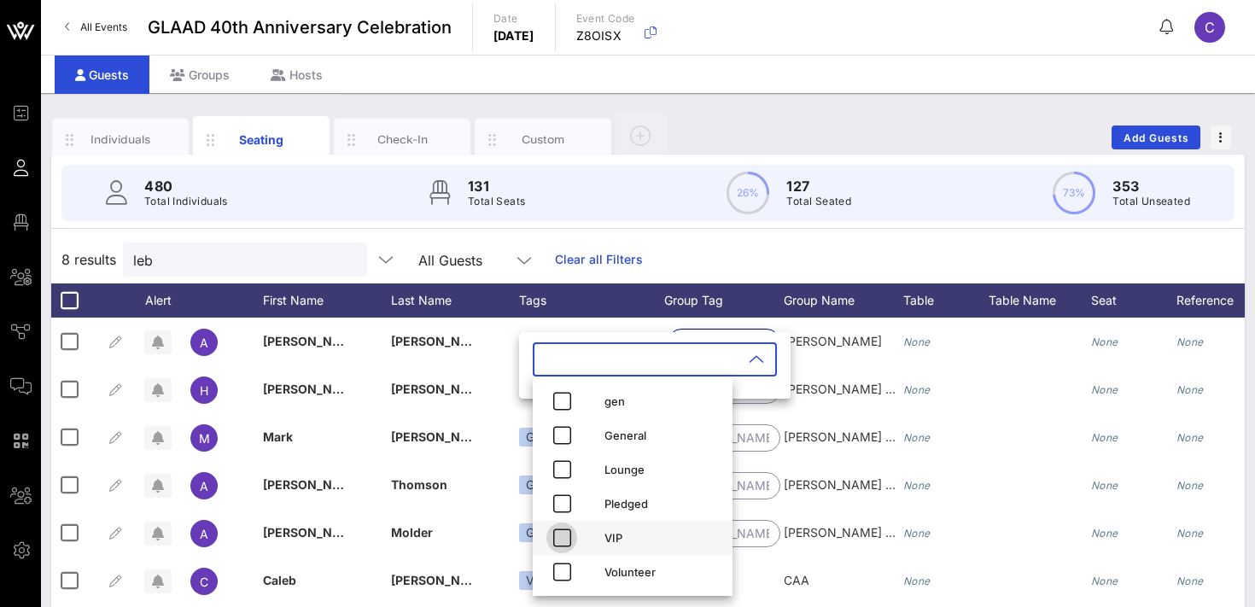
click at [563, 540] on icon "button" at bounding box center [562, 538] width 20 height 20
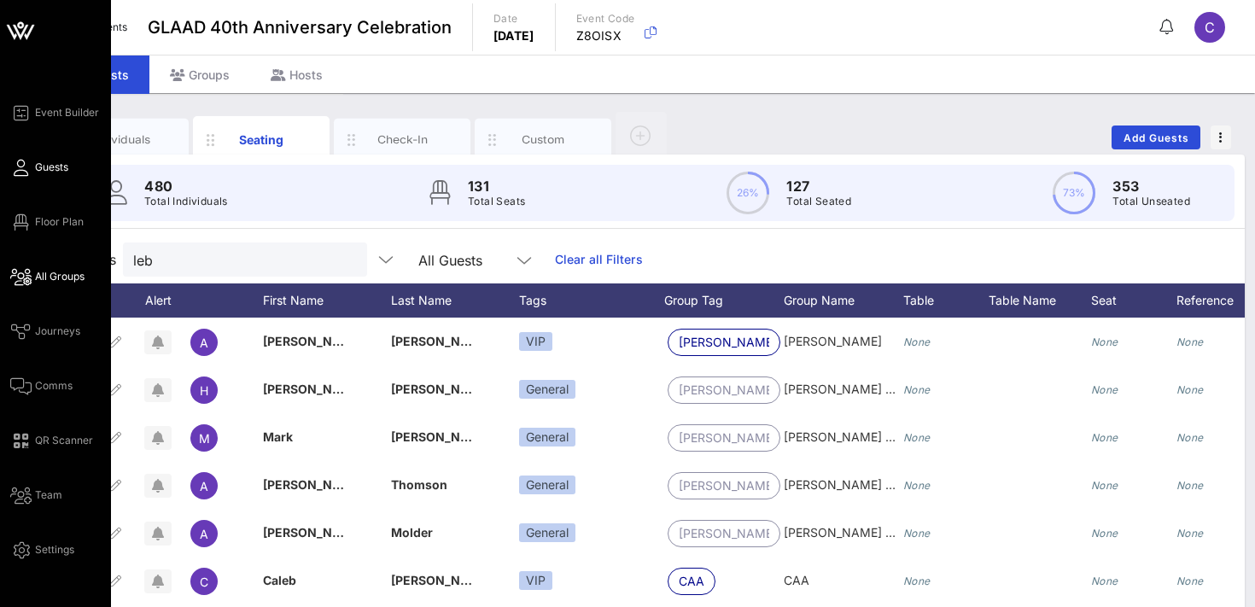
click at [63, 273] on span "All Groups" at bounding box center [60, 276] width 50 height 15
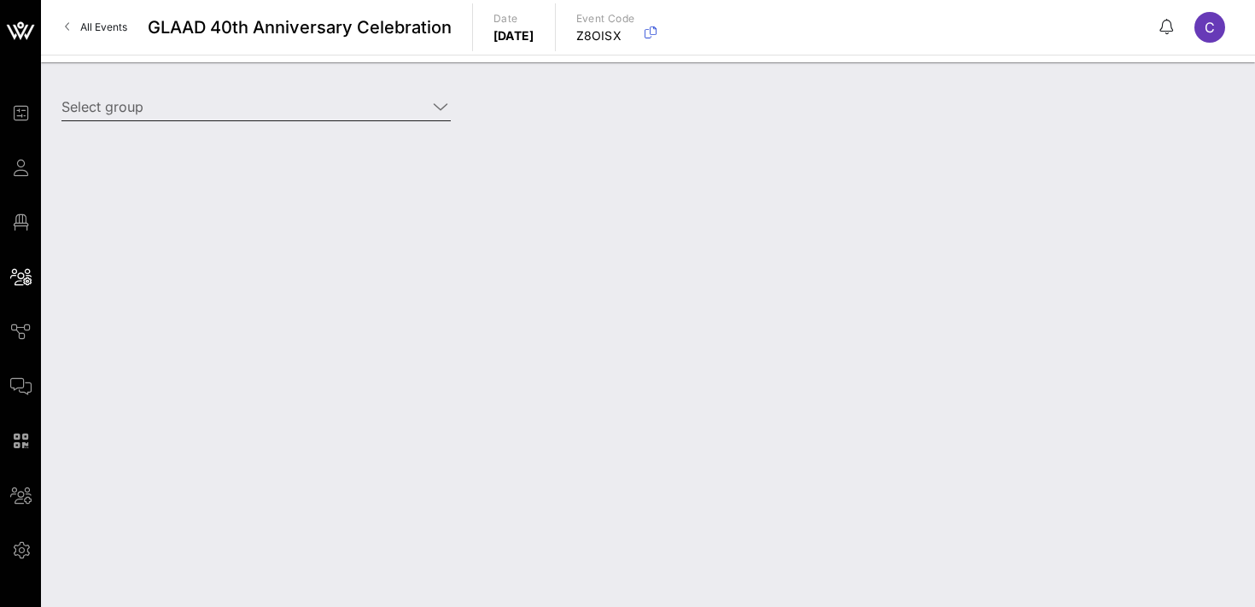
click at [215, 108] on input "Select group" at bounding box center [243, 106] width 365 height 27
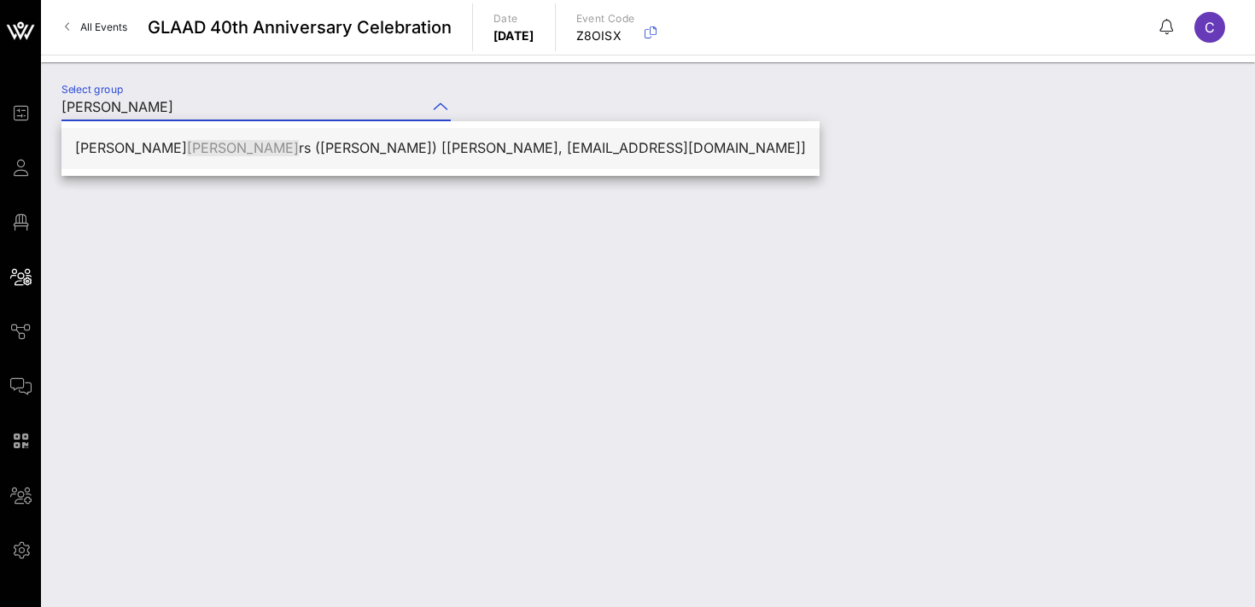
click at [242, 149] on div "[PERSON_NAME] rs ([PERSON_NAME]) [[PERSON_NAME], [EMAIL_ADDRESS][DOMAIN_NAME]]" at bounding box center [440, 148] width 731 height 16
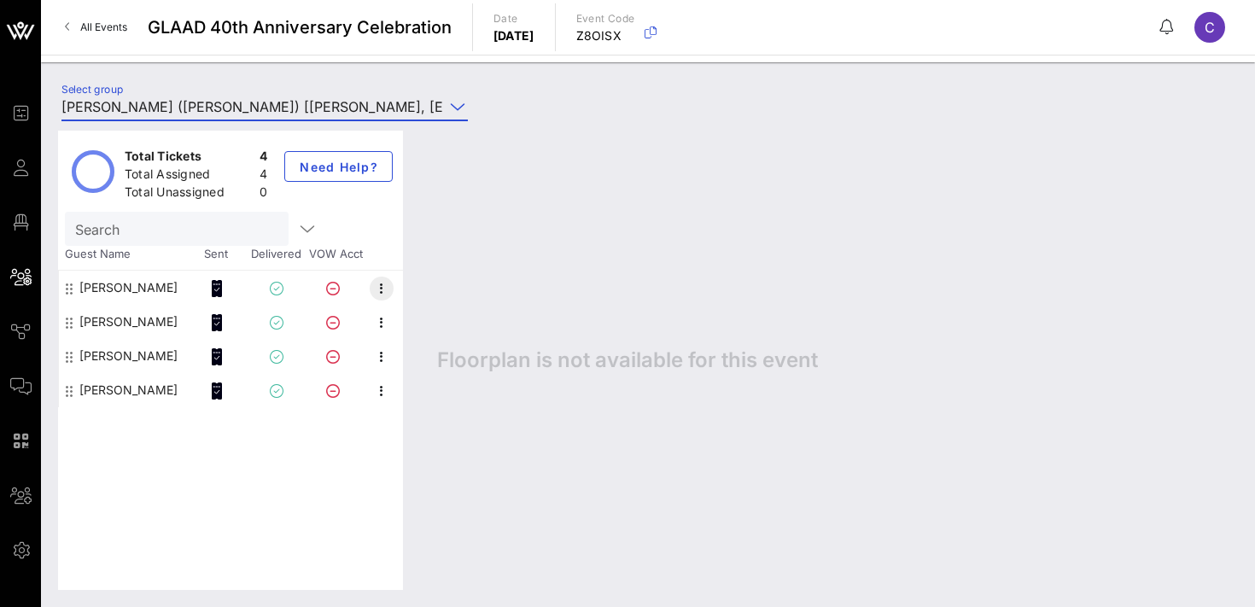
type input "[PERSON_NAME] ([PERSON_NAME]) [[PERSON_NAME], [EMAIL_ADDRESS][DOMAIN_NAME]]"
click at [381, 281] on icon "button" at bounding box center [381, 288] width 20 height 20
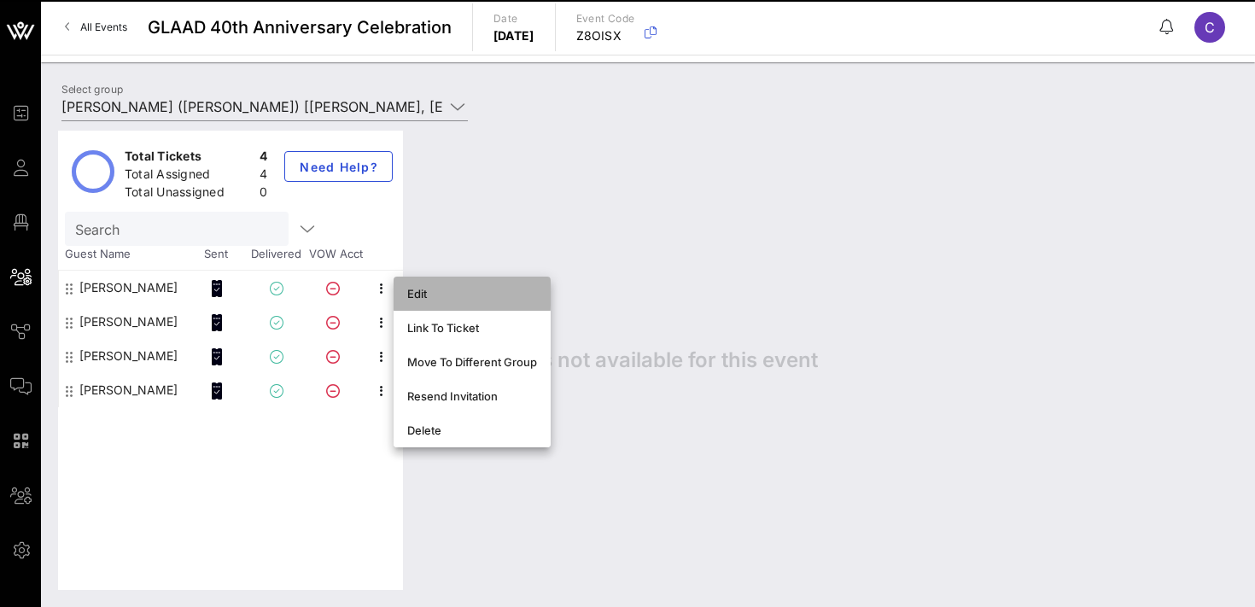
click at [423, 289] on div "Edit" at bounding box center [472, 294] width 130 height 14
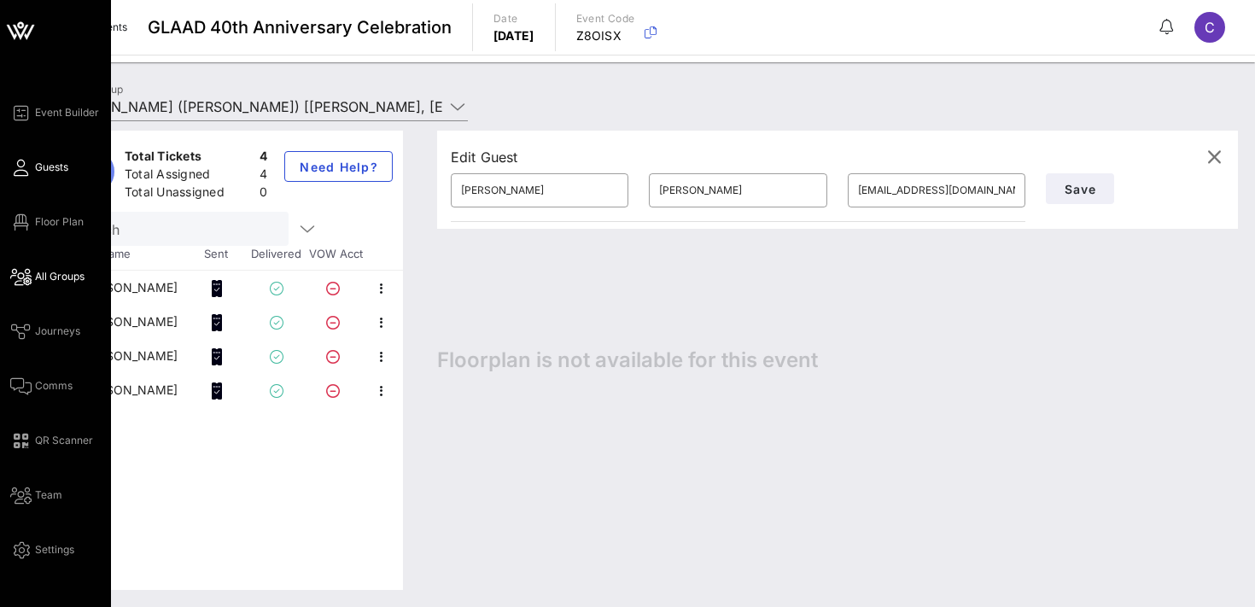
click at [47, 166] on span "Guests" at bounding box center [51, 167] width 33 height 15
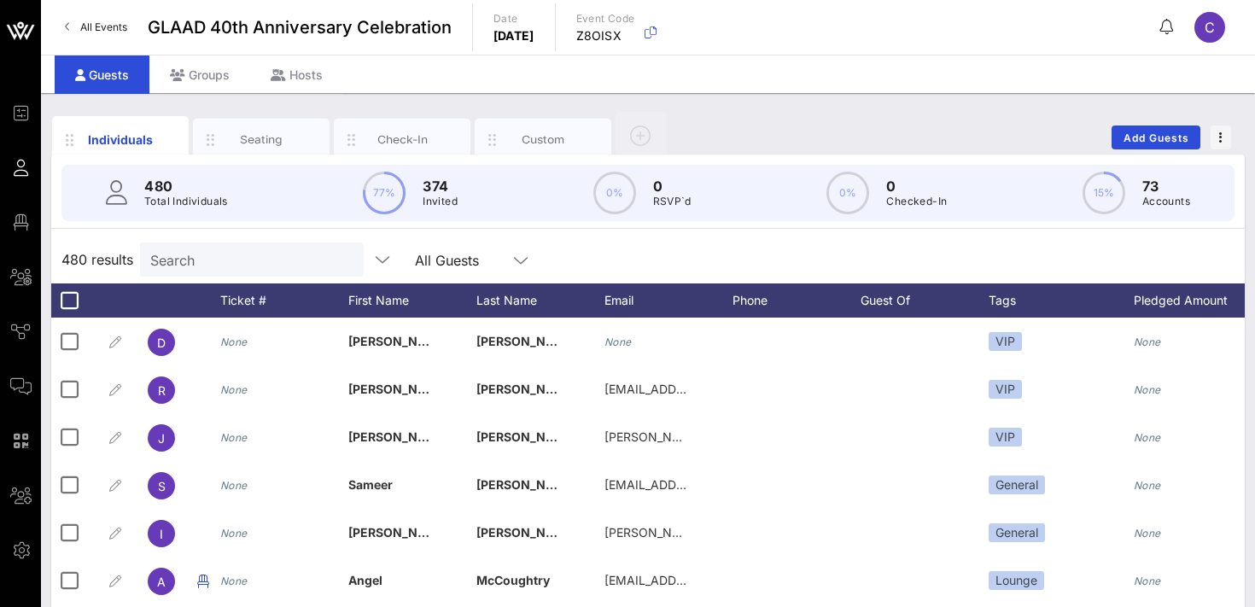
click at [252, 265] on input "Search" at bounding box center [250, 259] width 200 height 22
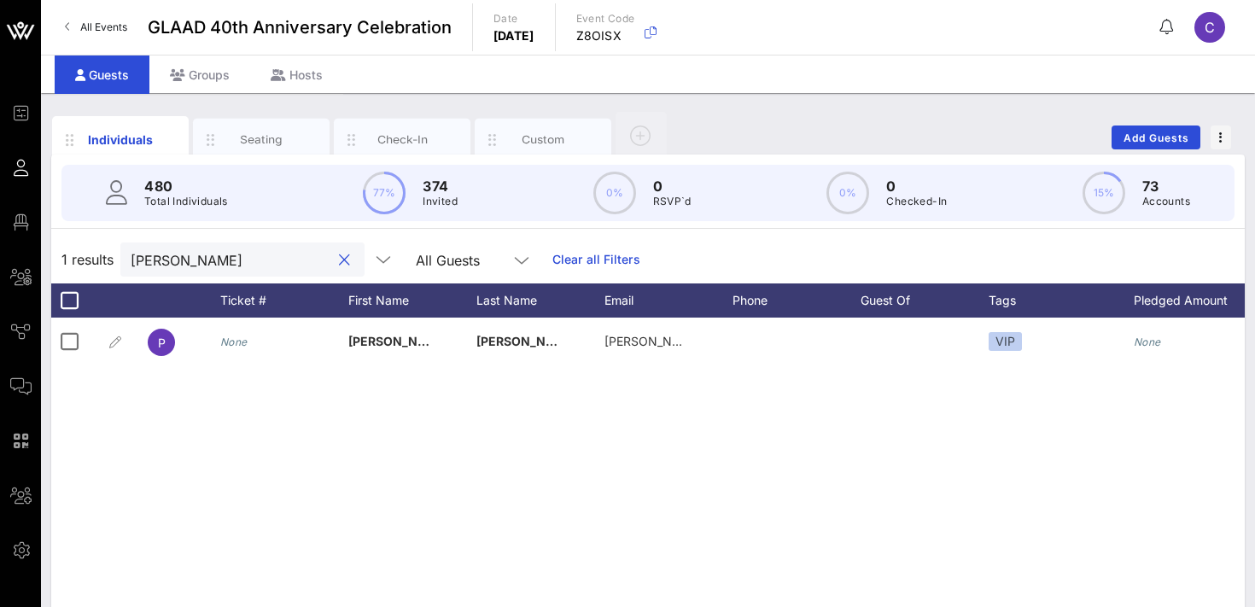
type input "[PERSON_NAME]"
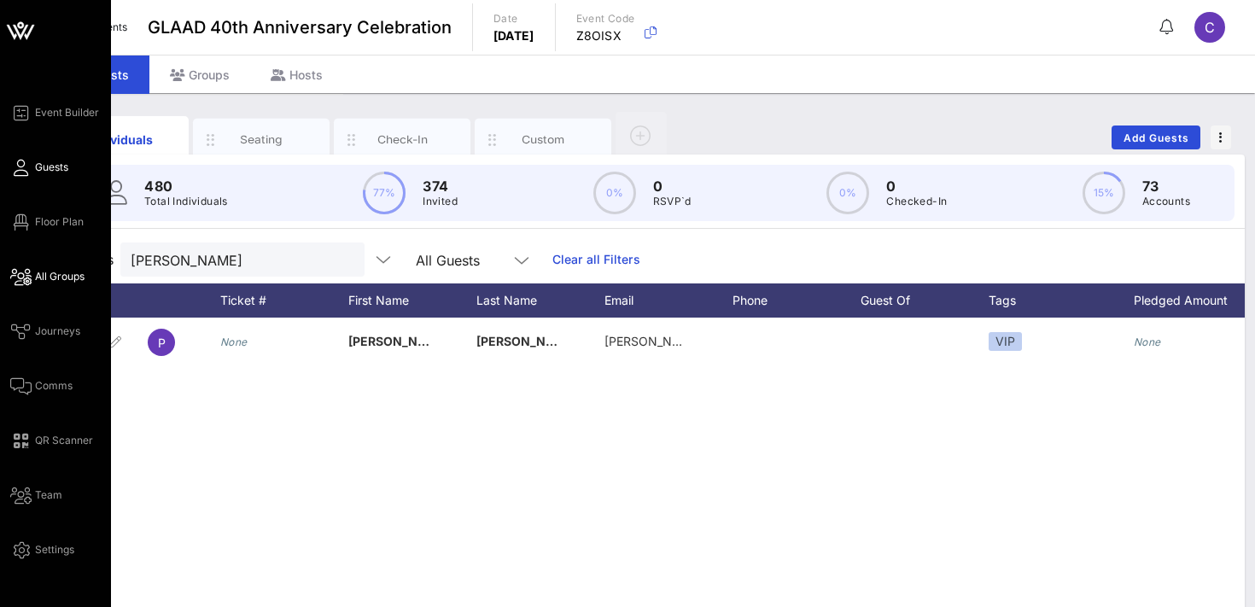
click at [59, 273] on span "All Groups" at bounding box center [60, 276] width 50 height 15
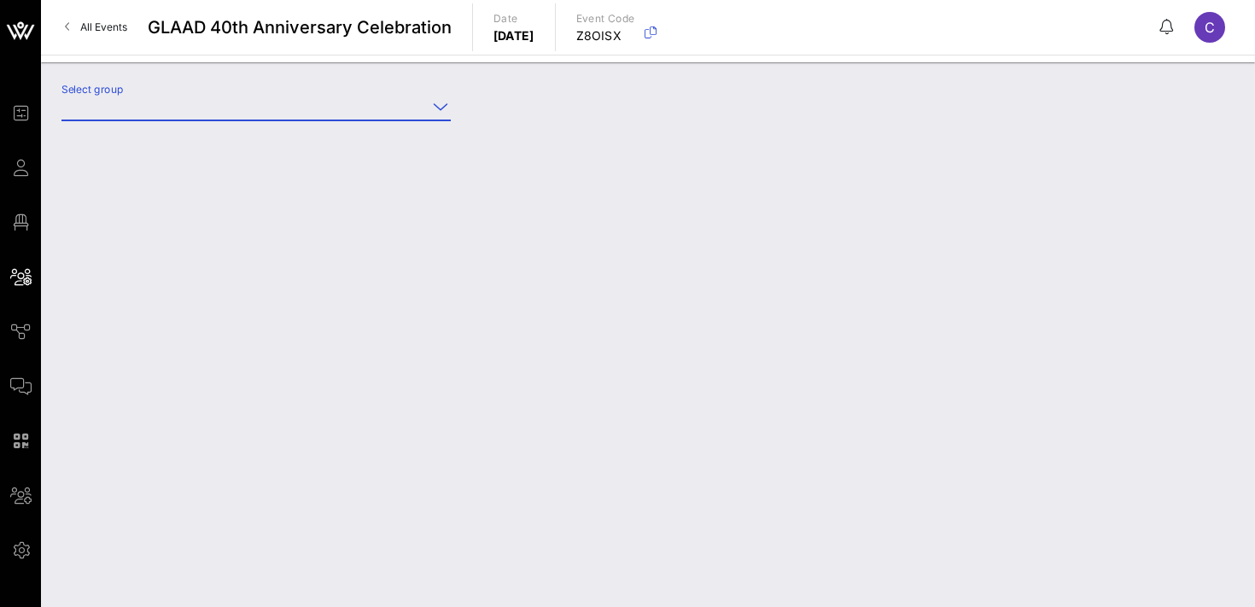
click at [225, 108] on input "Select group" at bounding box center [243, 106] width 365 height 27
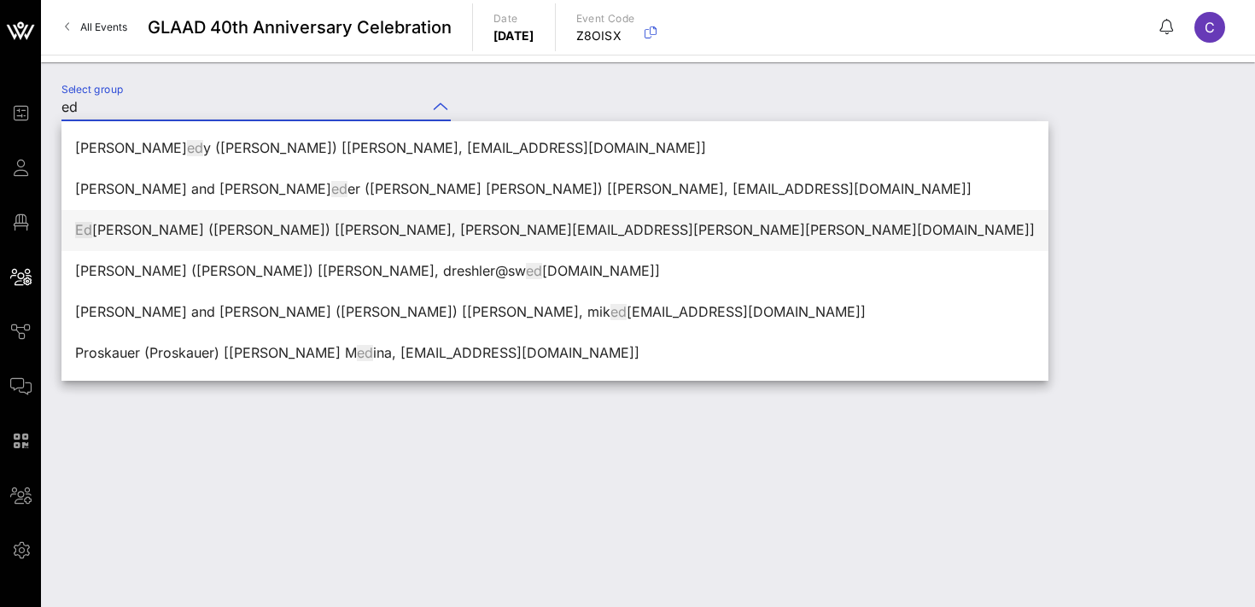
click at [306, 230] on div "[PERSON_NAME] ([PERSON_NAME]) [[PERSON_NAME], [PERSON_NAME][EMAIL_ADDRESS][PERS…" at bounding box center [555, 230] width 960 height 16
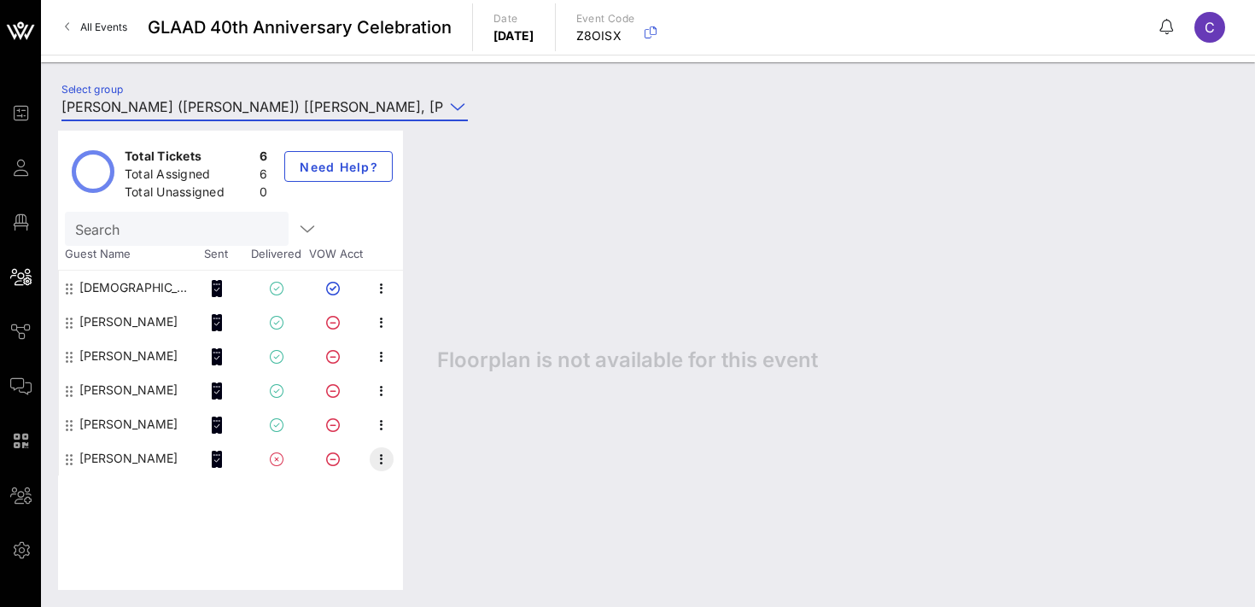
type input "[PERSON_NAME] ([PERSON_NAME]) [[PERSON_NAME], [PERSON_NAME][EMAIL_ADDRESS][PERS…"
click at [384, 463] on icon "button" at bounding box center [381, 459] width 20 height 20
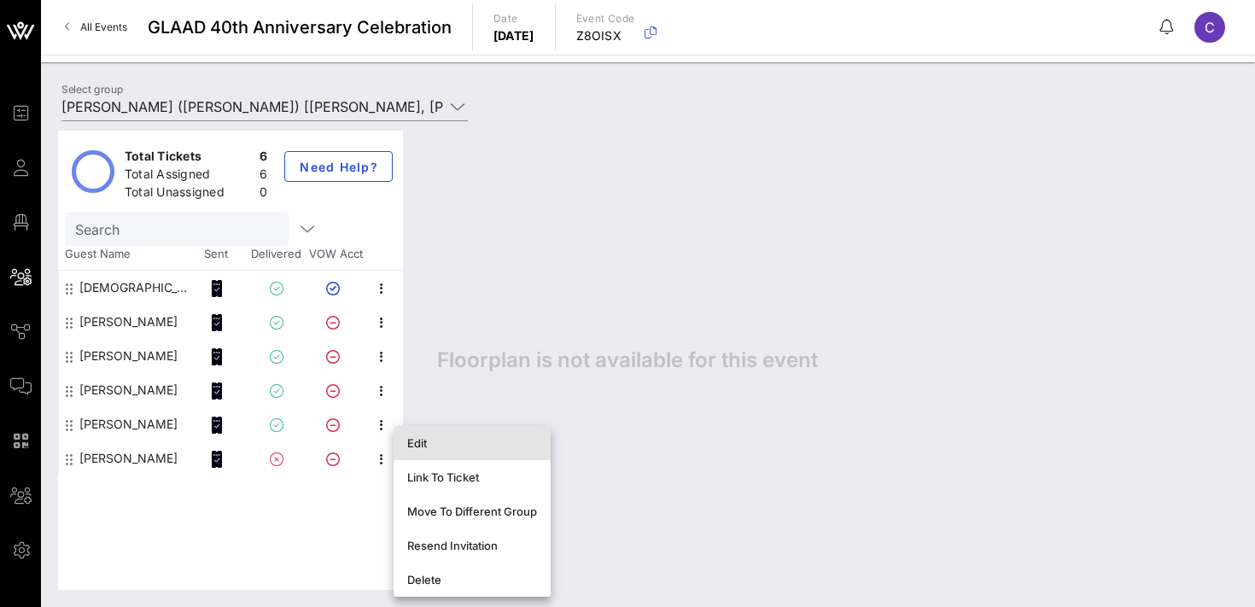
click at [424, 450] on div "Edit" at bounding box center [472, 442] width 130 height 27
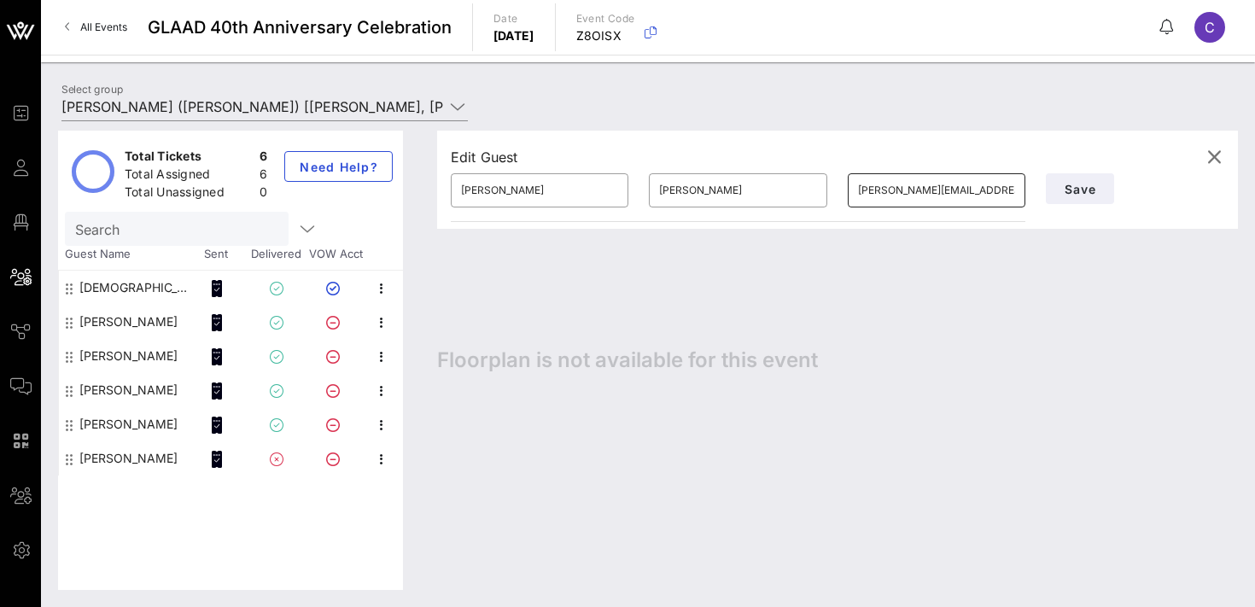
click at [920, 196] on input "[PERSON_NAME][EMAIL_ADDRESS][PERSON_NAME][DOMAIN_NAME]" at bounding box center [936, 190] width 157 height 27
paste input "[PERSON_NAME].[PERSON_NAME]@moleskine"
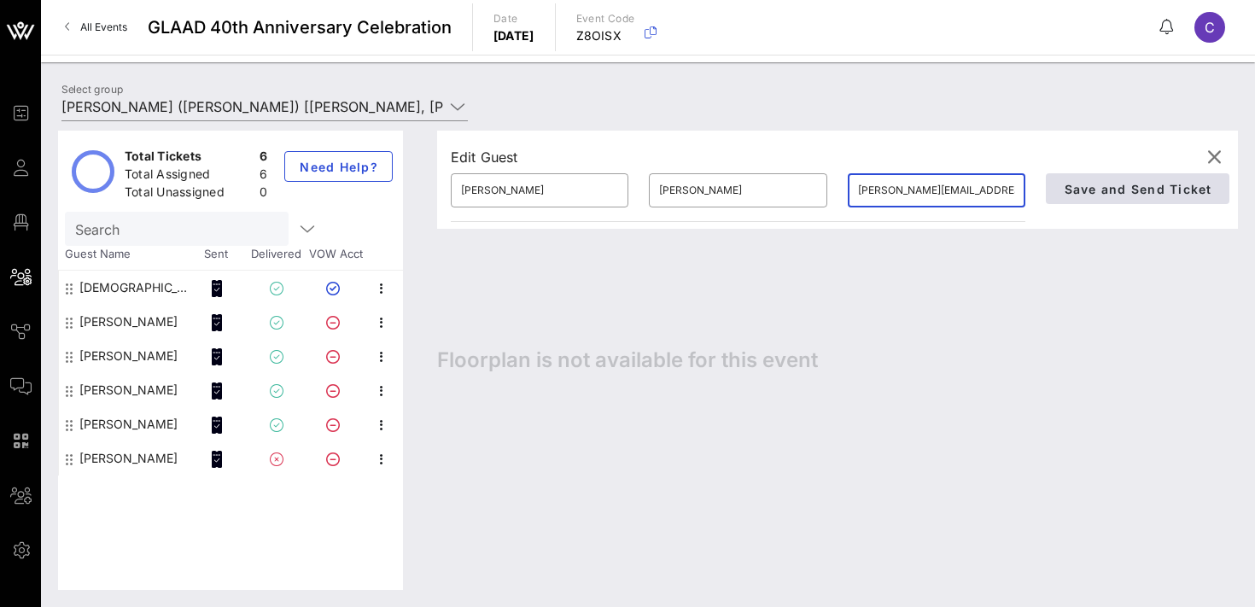
type input "[PERSON_NAME][EMAIL_ADDRESS][PERSON_NAME][DOMAIN_NAME]"
click at [1115, 189] on span "Save and Send Ticket" at bounding box center [1137, 189] width 149 height 15
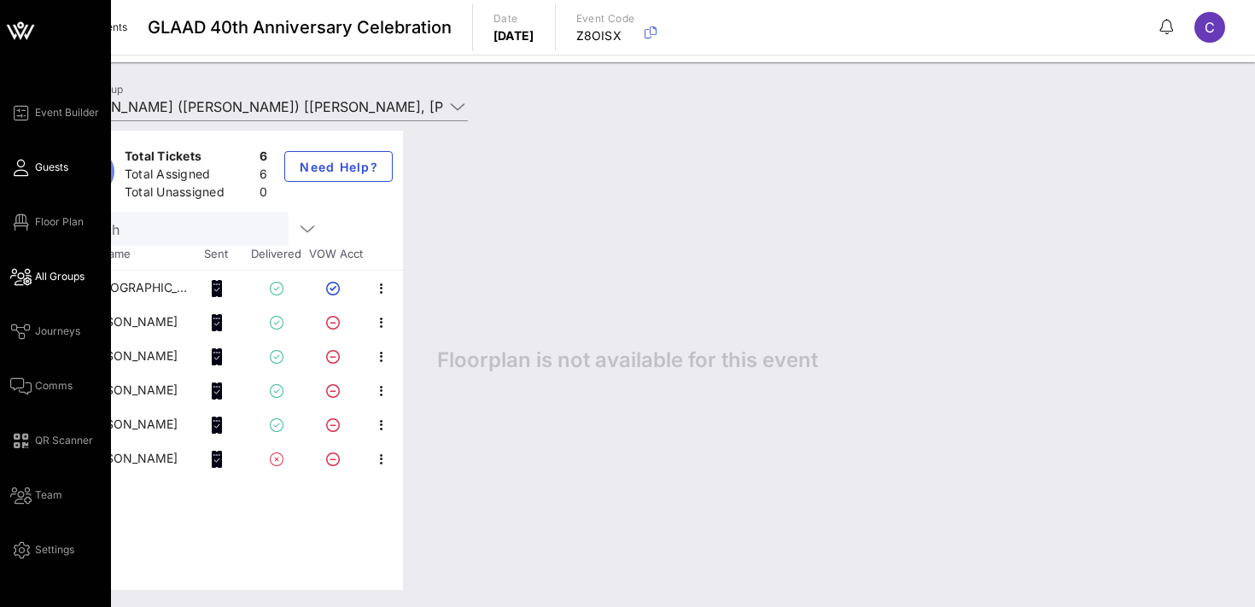
click at [43, 167] on span "Guests" at bounding box center [51, 167] width 33 height 15
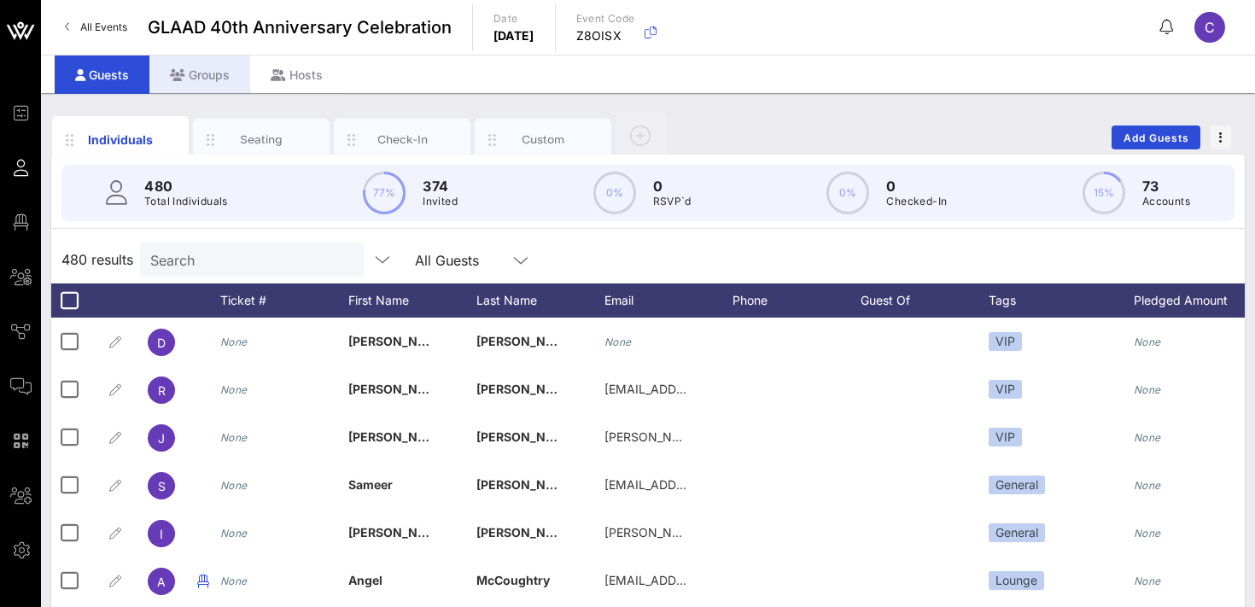
click at [206, 72] on div "Groups" at bounding box center [199, 75] width 101 height 38
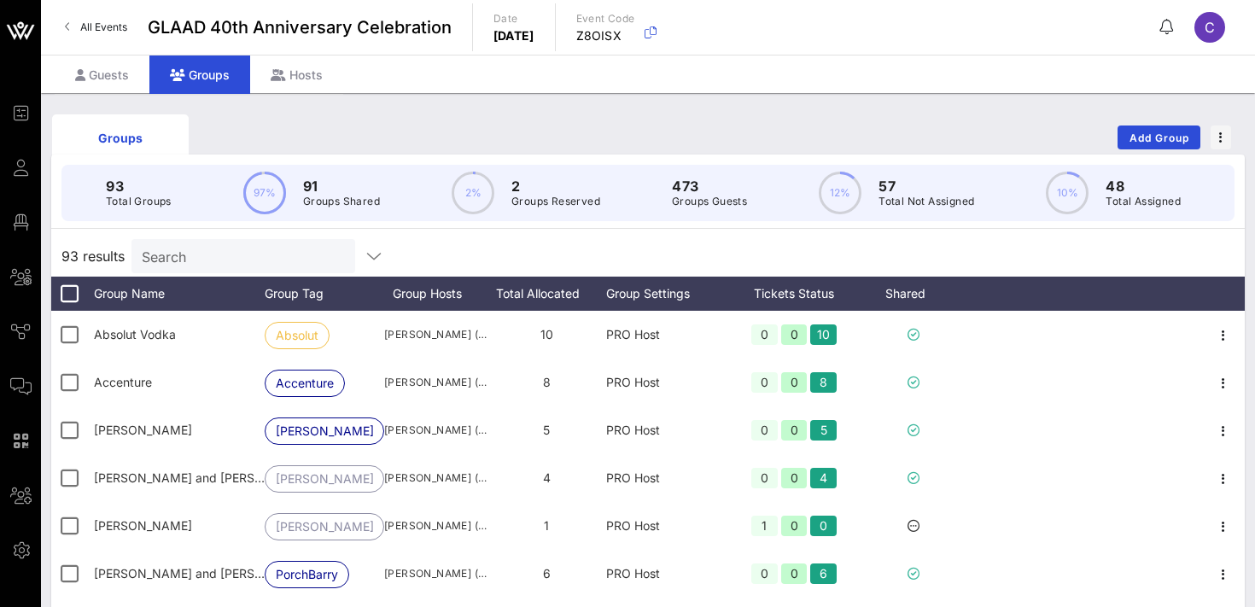
click at [237, 260] on input "Search" at bounding box center [242, 256] width 200 height 22
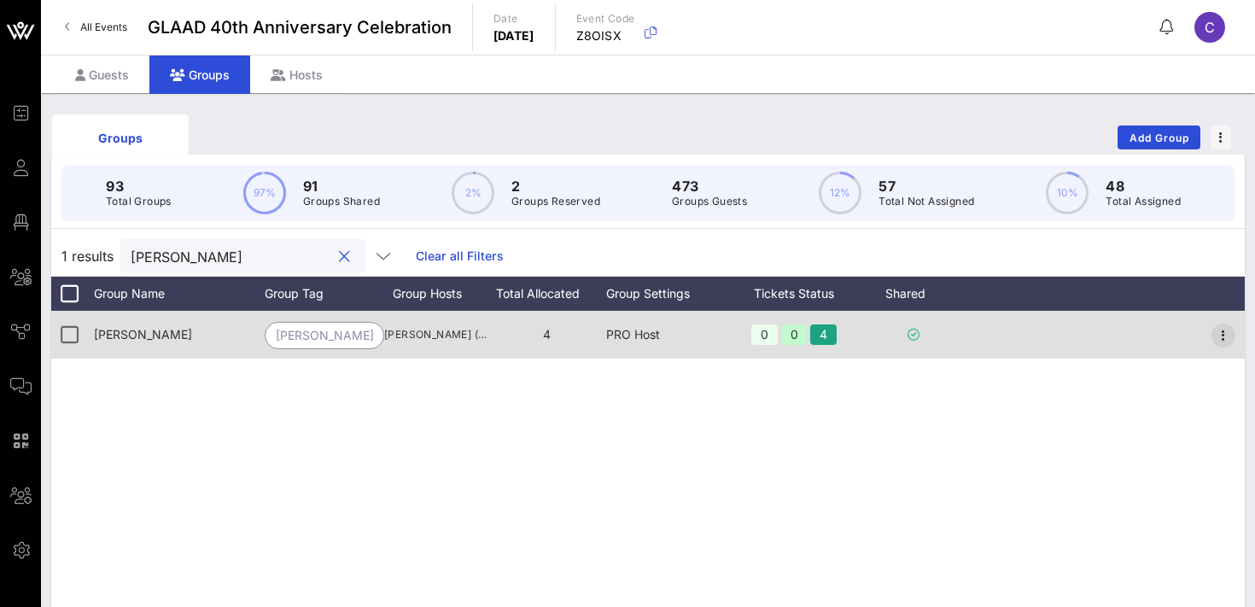
type input "[PERSON_NAME]"
click at [1229, 332] on icon "button" at bounding box center [1223, 335] width 20 height 20
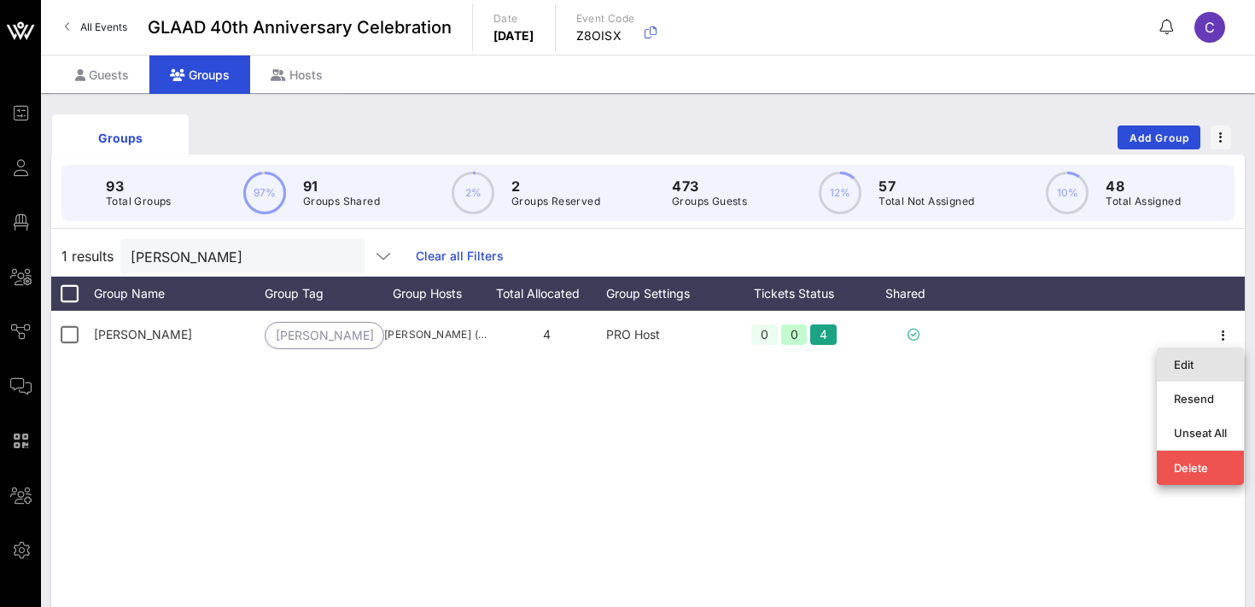
click at [1196, 361] on div "Edit" at bounding box center [1200, 365] width 53 height 14
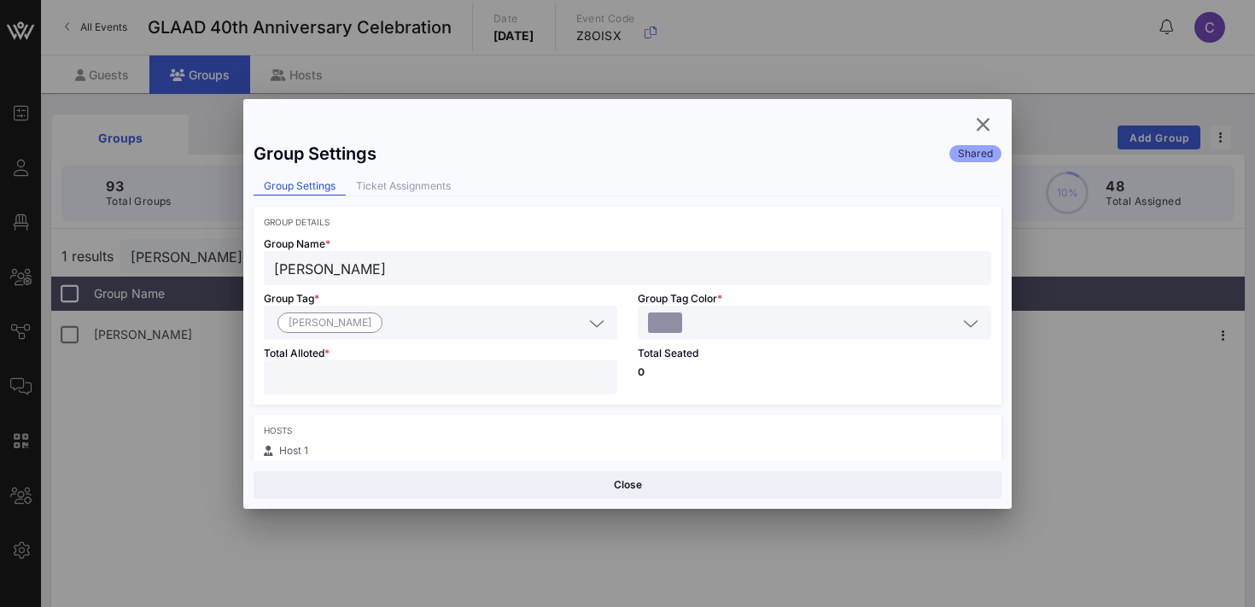
type input "*"
click at [599, 371] on input "*" at bounding box center [440, 377] width 333 height 22
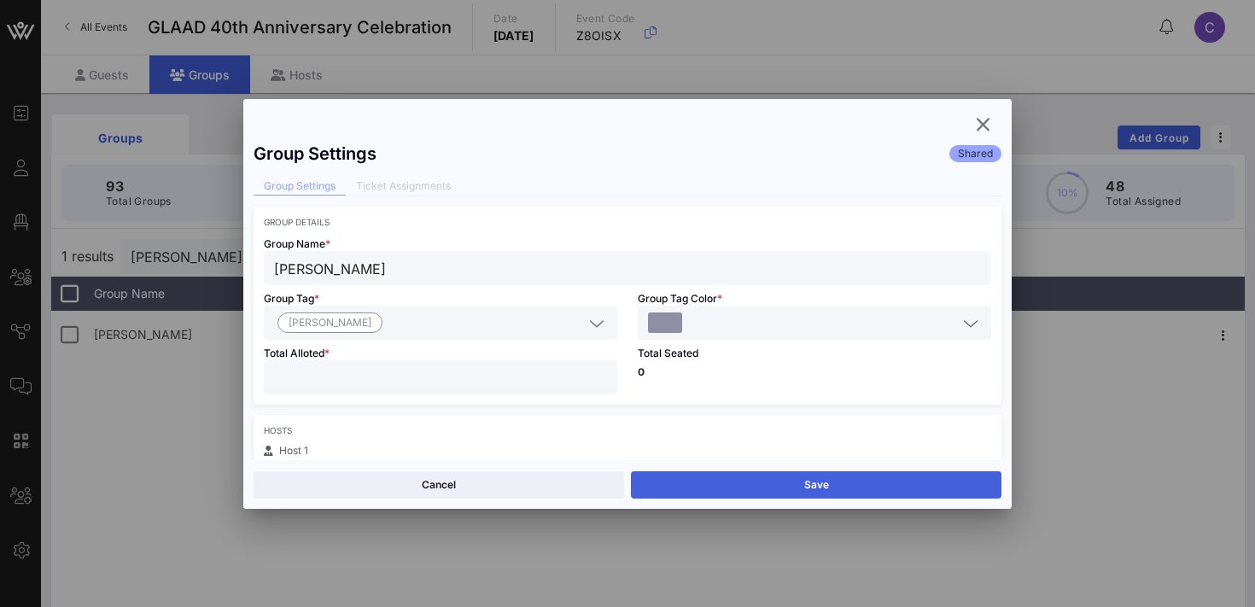
click at [746, 488] on button "Save" at bounding box center [816, 484] width 371 height 27
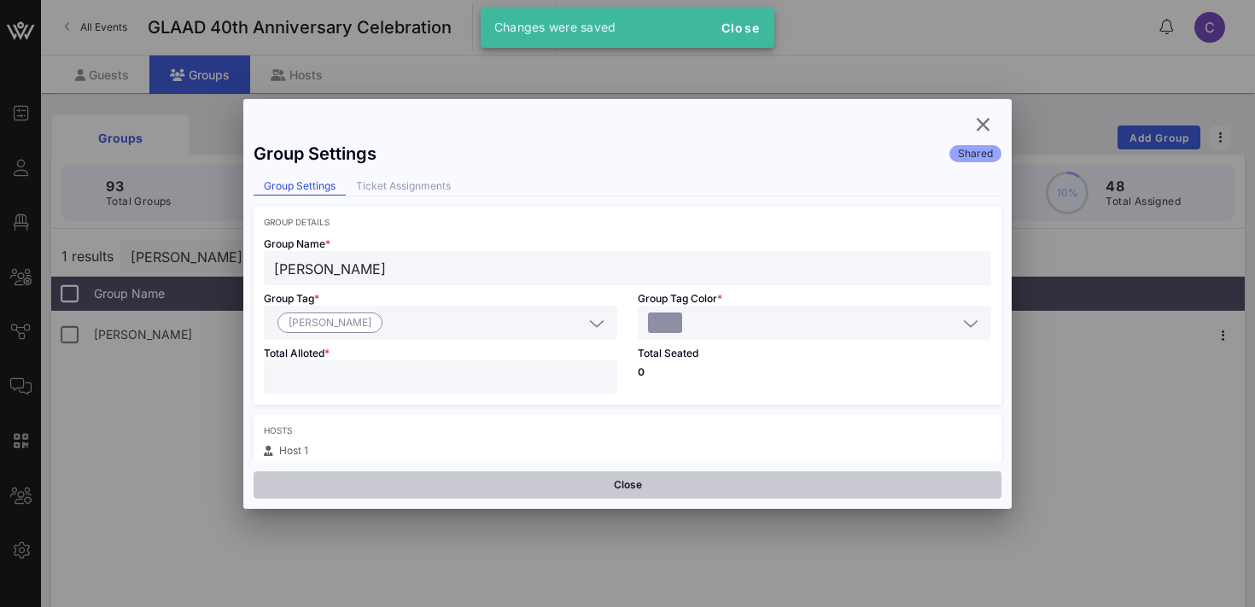
click at [634, 487] on button "Close" at bounding box center [628, 484] width 748 height 27
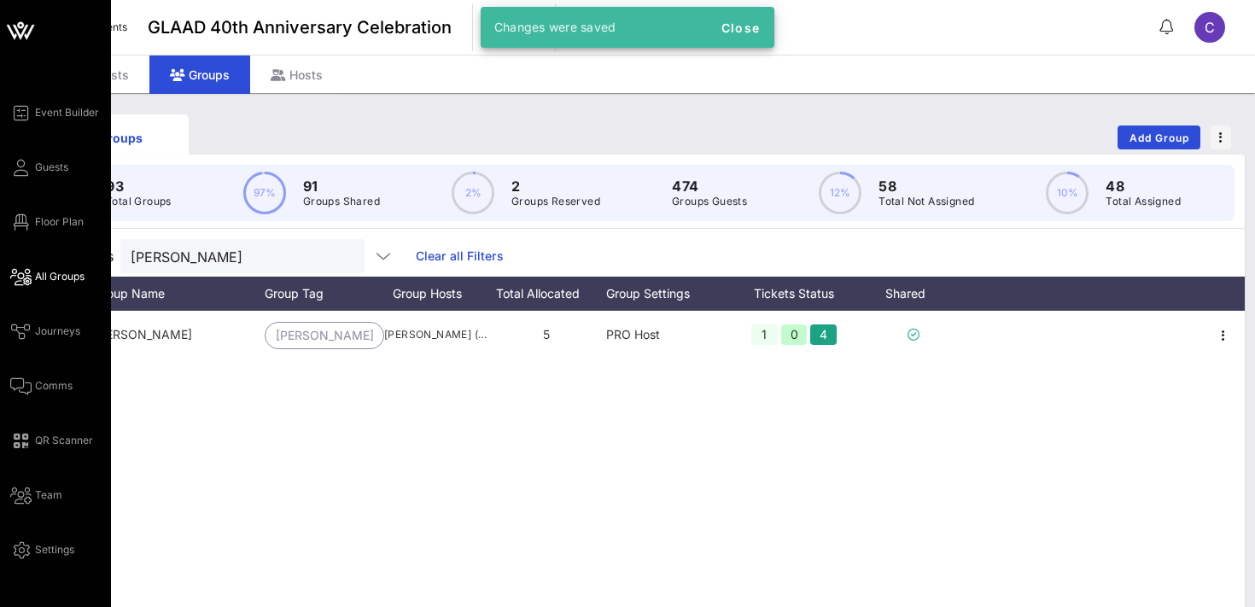
click at [55, 277] on span "All Groups" at bounding box center [60, 276] width 50 height 15
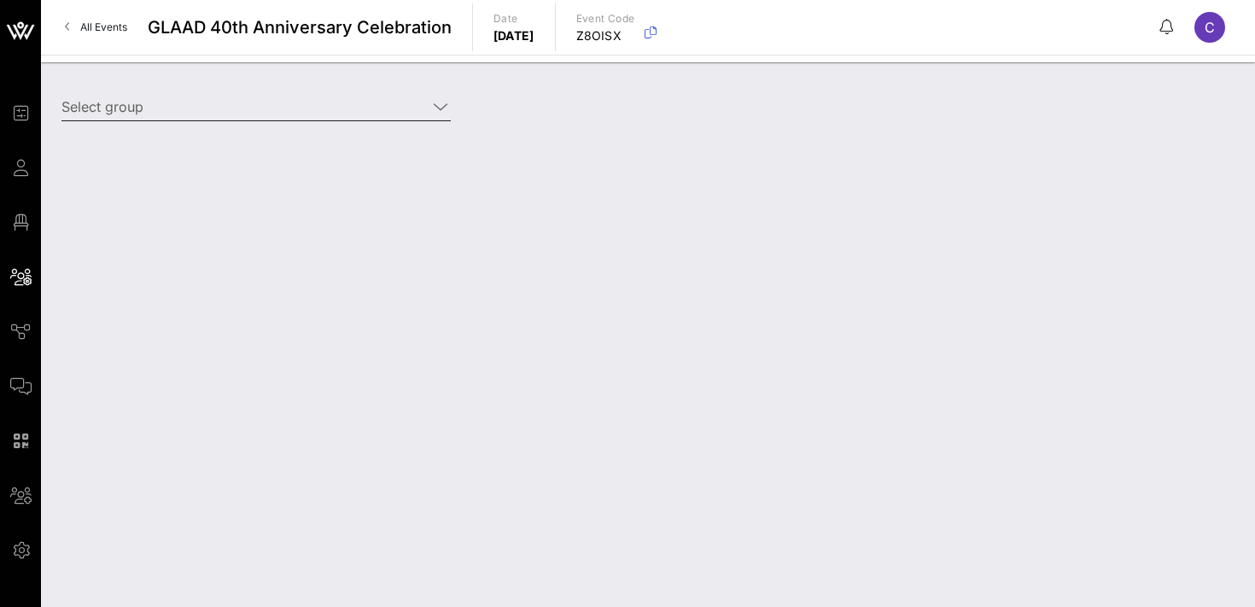
click at [245, 108] on input "Select group" at bounding box center [243, 106] width 365 height 27
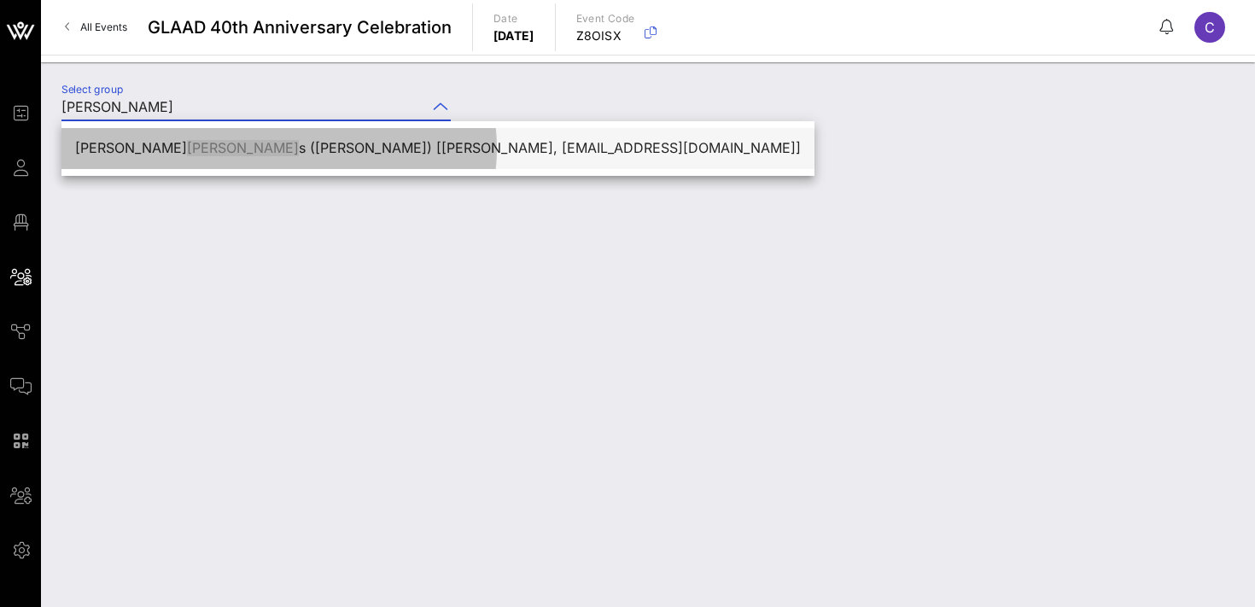
click at [248, 147] on div "[PERSON_NAME] s ([PERSON_NAME]) [[PERSON_NAME], [EMAIL_ADDRESS][DOMAIN_NAME]]" at bounding box center [438, 148] width 726 height 16
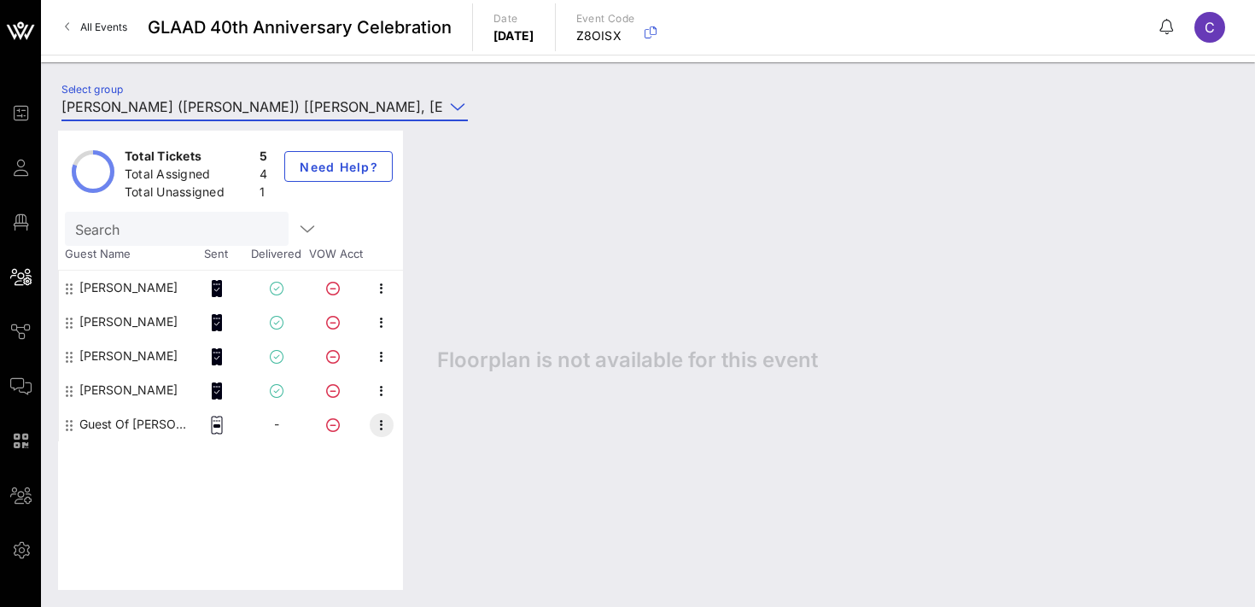
type input "[PERSON_NAME] ([PERSON_NAME]) [[PERSON_NAME], [EMAIL_ADDRESS][DOMAIN_NAME]]"
click at [376, 427] on icon "button" at bounding box center [381, 425] width 20 height 20
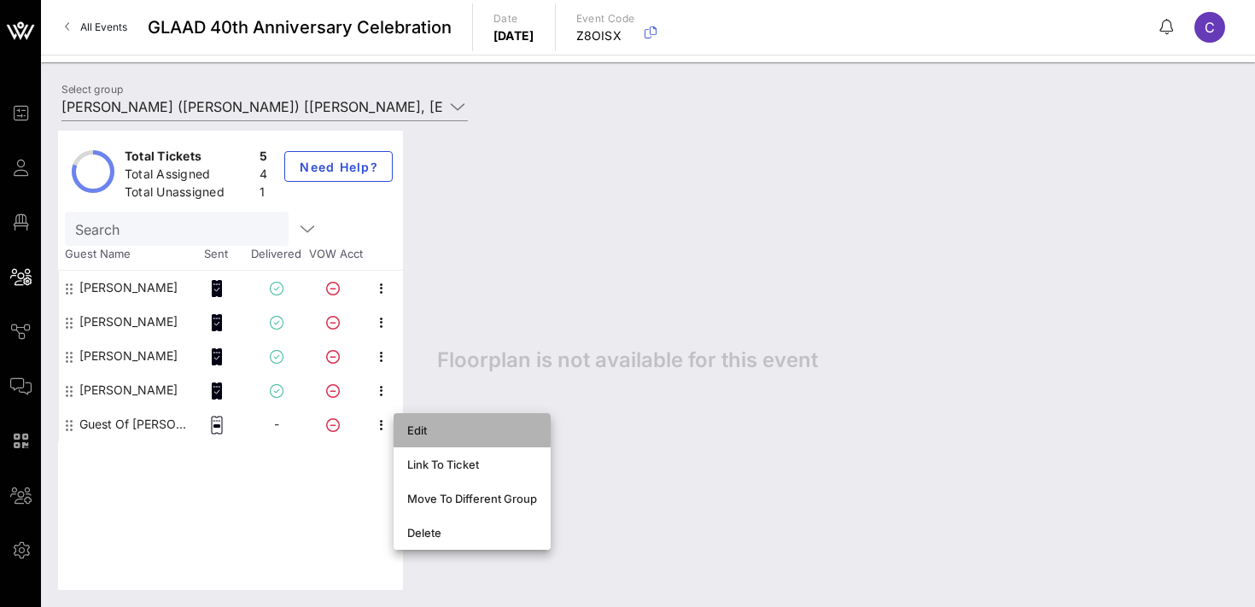
click at [417, 433] on div "Edit" at bounding box center [472, 431] width 130 height 14
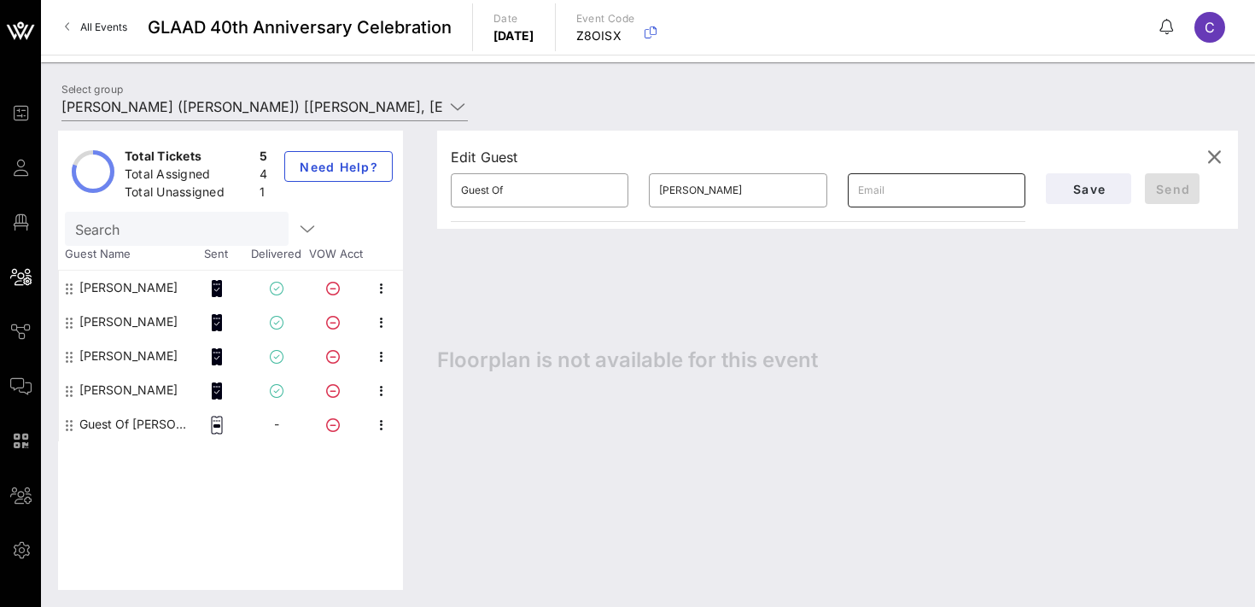
click at [903, 192] on input "text" at bounding box center [936, 190] width 157 height 27
paste input "[EMAIL_ADDRESS][DOMAIN_NAME]"
type input "[EMAIL_ADDRESS][DOMAIN_NAME]"
click at [517, 190] on input "Guest Of" at bounding box center [539, 190] width 157 height 27
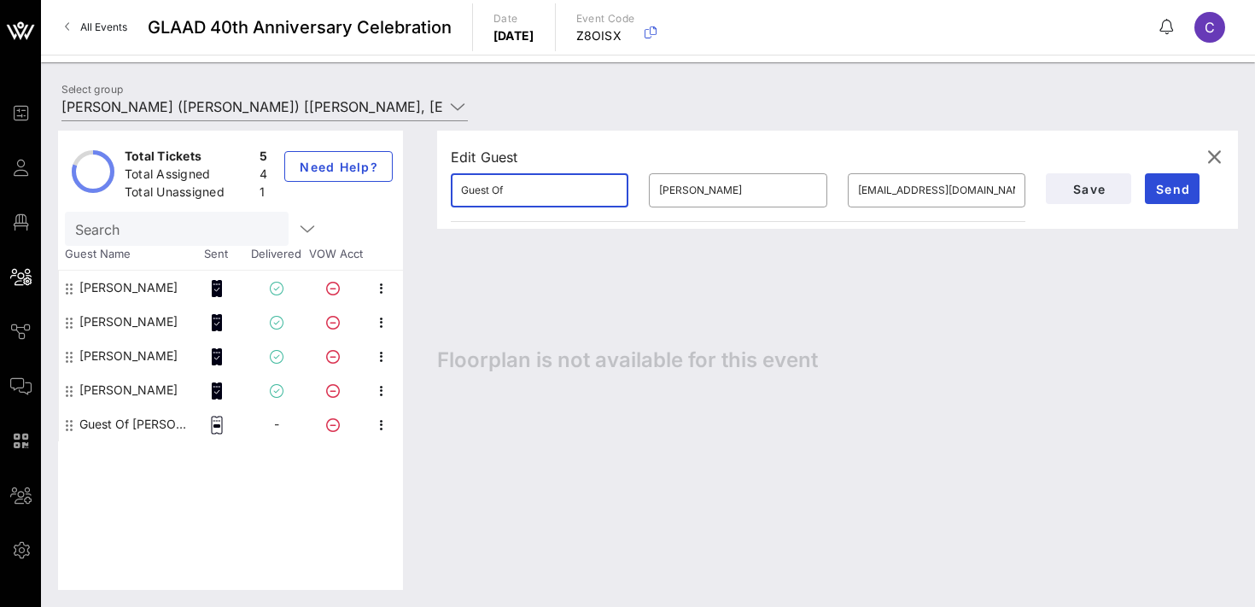
click at [517, 190] on input "Guest Of" at bounding box center [539, 190] width 157 height 27
type input "[PERSON_NAME]"
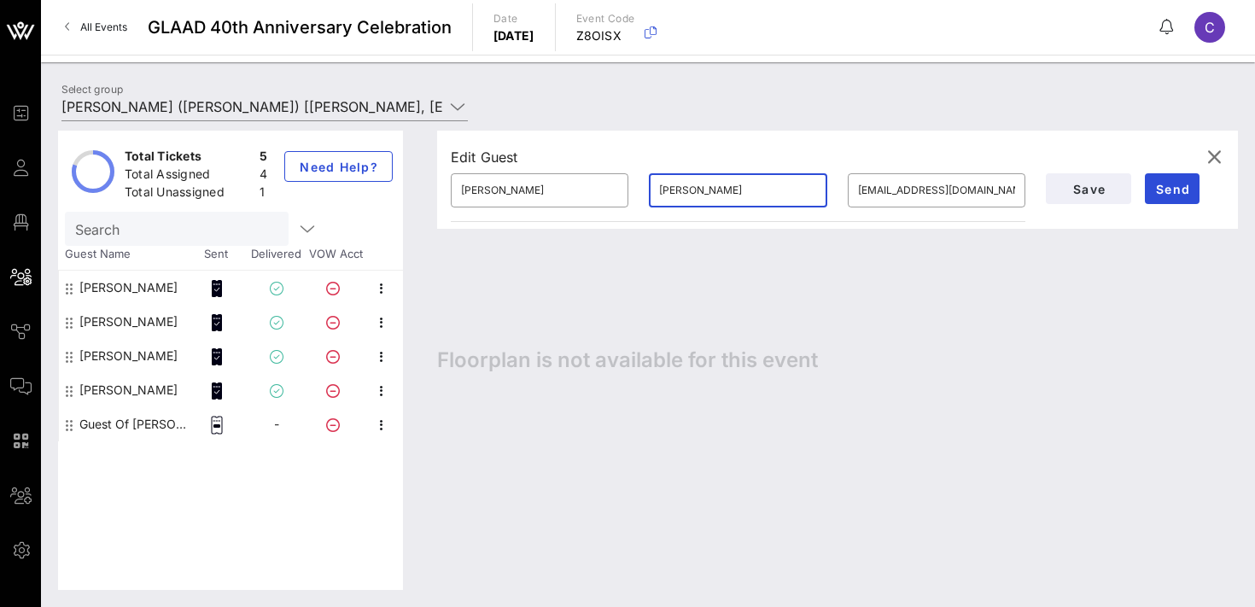
type input "[PERSON_NAME]"
click at [1166, 190] on span "Send" at bounding box center [1172, 189] width 41 height 15
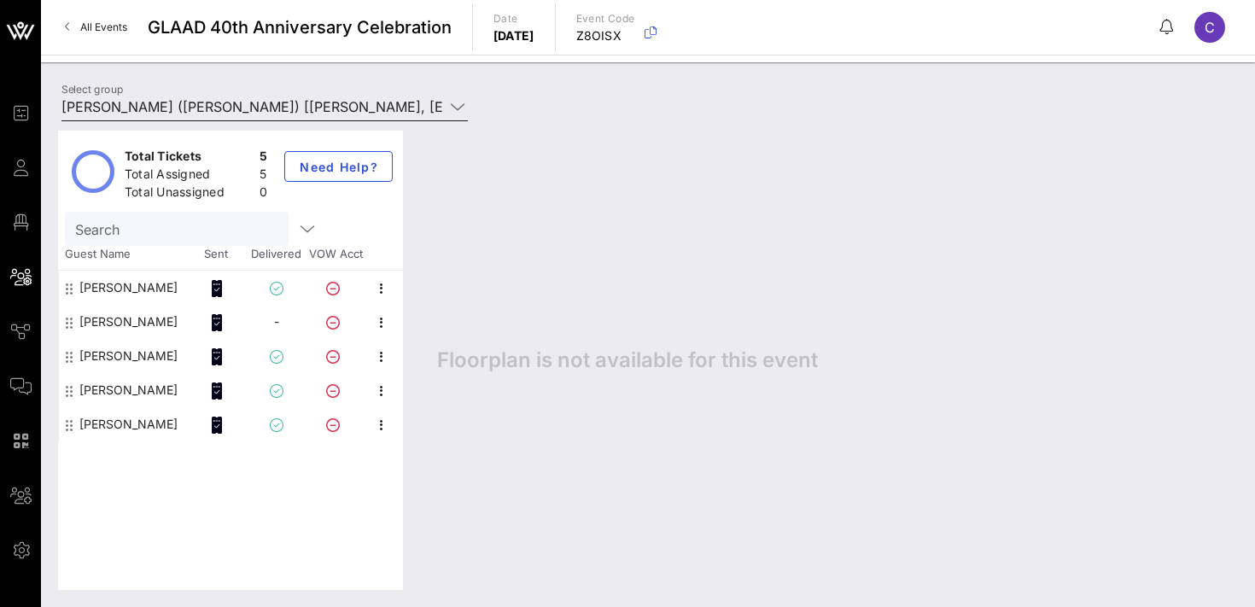
click at [197, 108] on input "[PERSON_NAME] ([PERSON_NAME]) [[PERSON_NAME], [EMAIL_ADDRESS][DOMAIN_NAME]]" at bounding box center [252, 106] width 383 height 27
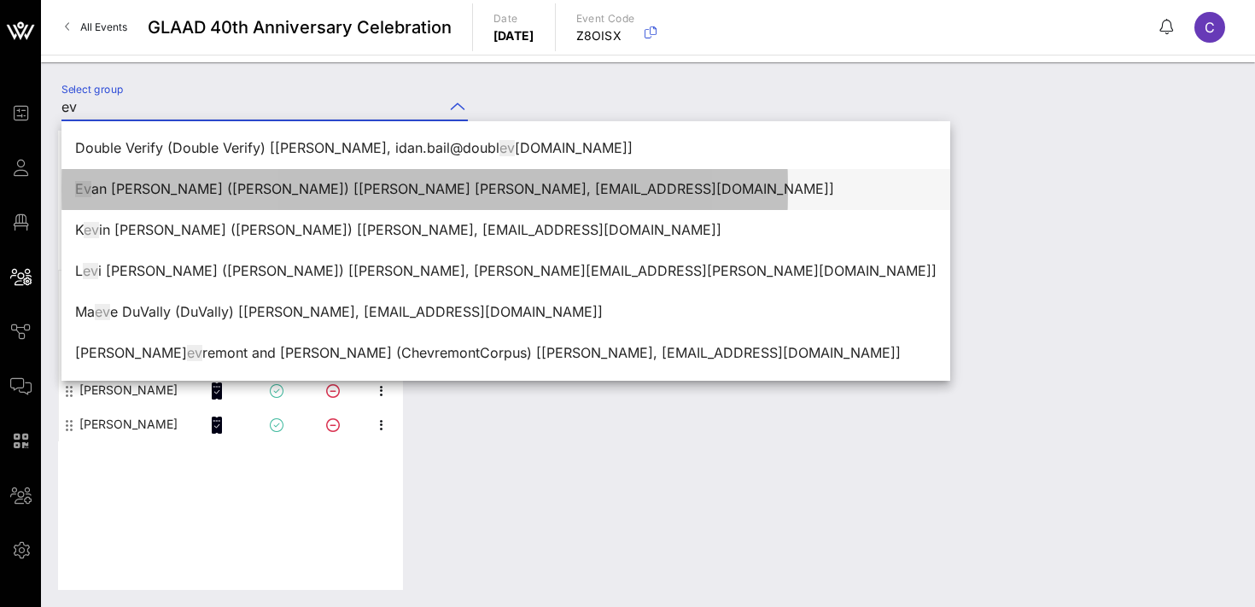
click at [202, 191] on div "Ev an [PERSON_NAME] ([PERSON_NAME]) [[PERSON_NAME] [PERSON_NAME], [EMAIL_ADDRES…" at bounding box center [506, 189] width 862 height 16
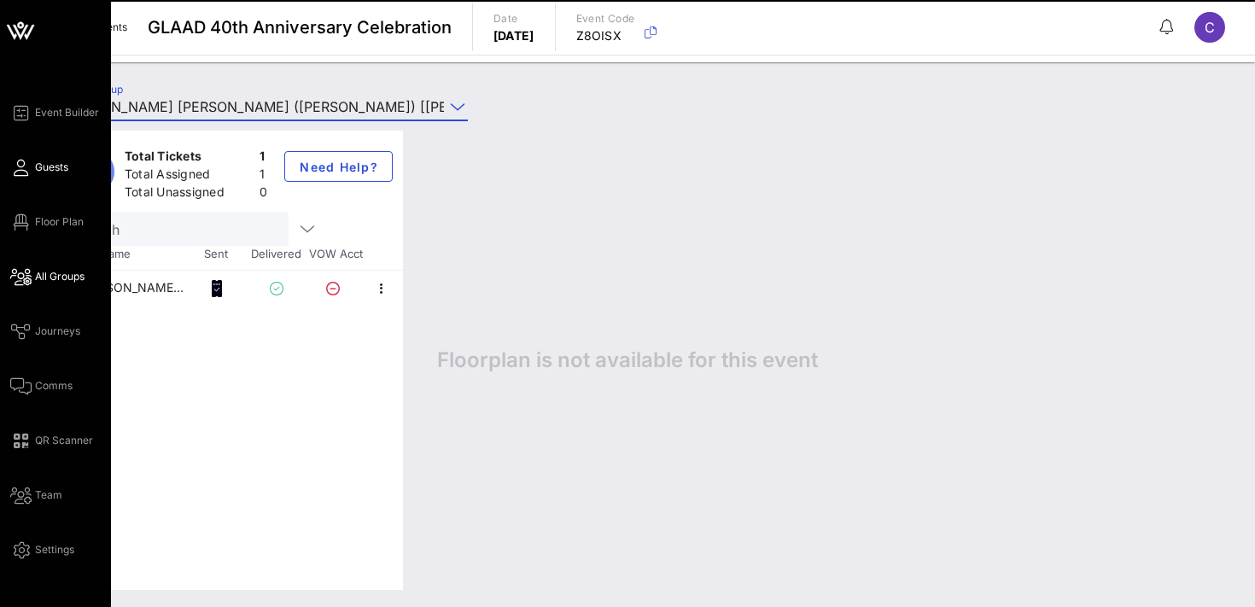
type input "[PERSON_NAME] [PERSON_NAME] ([PERSON_NAME]) [[PERSON_NAME] [PERSON_NAME], [EMAI…"
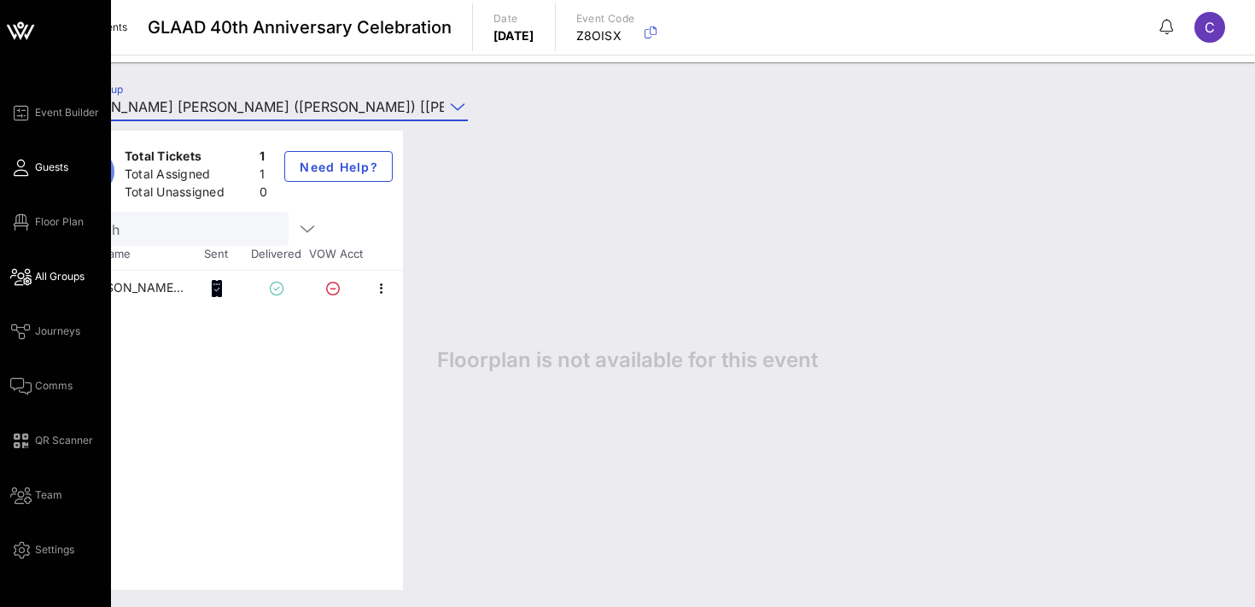
click at [47, 166] on span "Guests" at bounding box center [51, 167] width 33 height 15
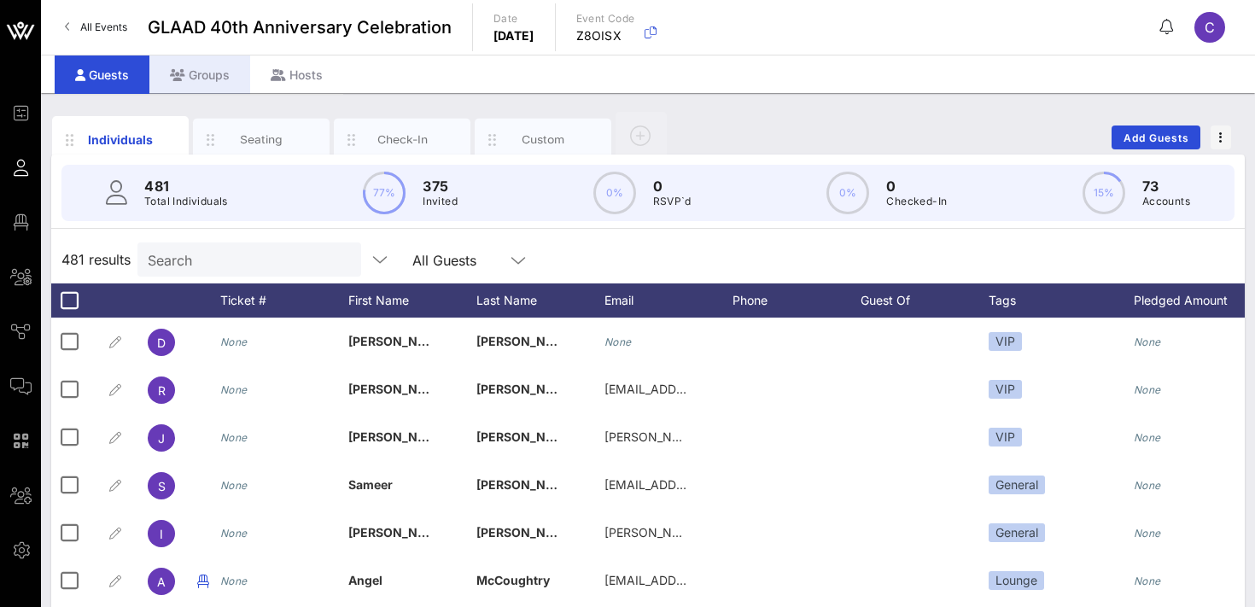
click at [208, 81] on div "Groups" at bounding box center [199, 75] width 101 height 38
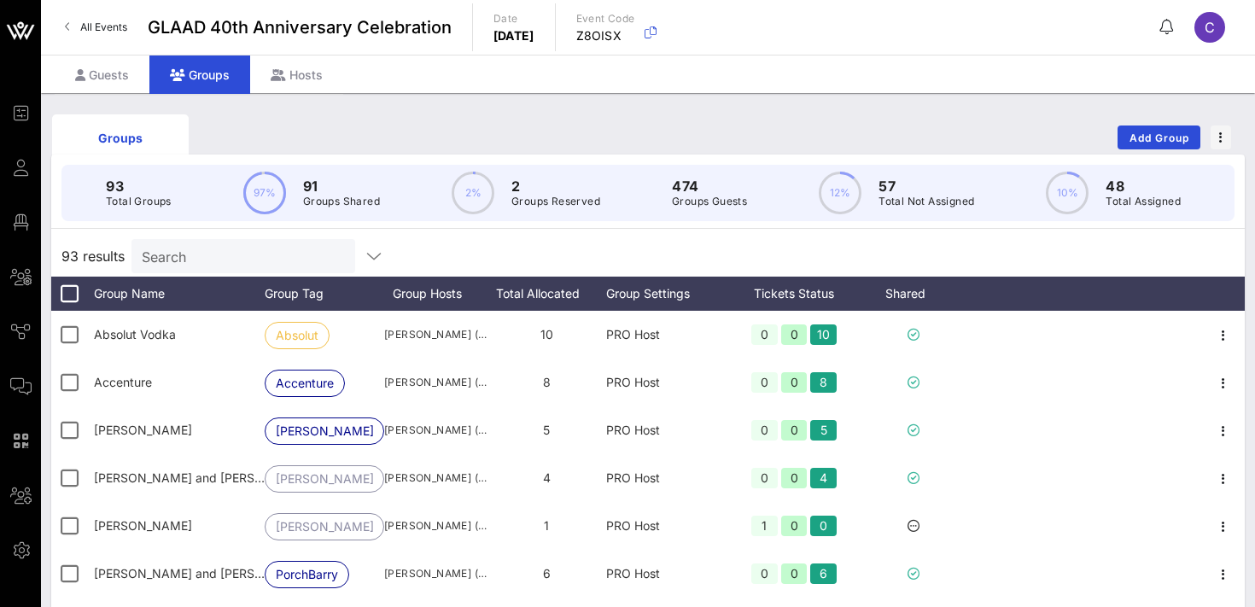
click at [213, 254] on input "Search" at bounding box center [242, 256] width 200 height 22
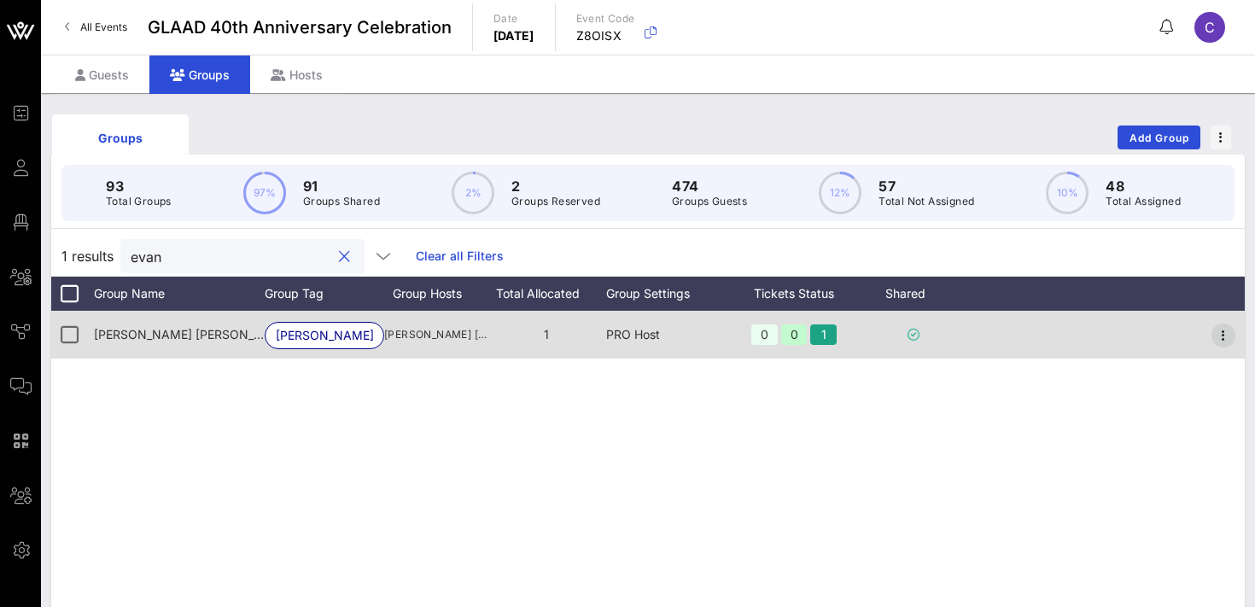
type input "evan"
click at [1228, 332] on icon "button" at bounding box center [1223, 335] width 20 height 20
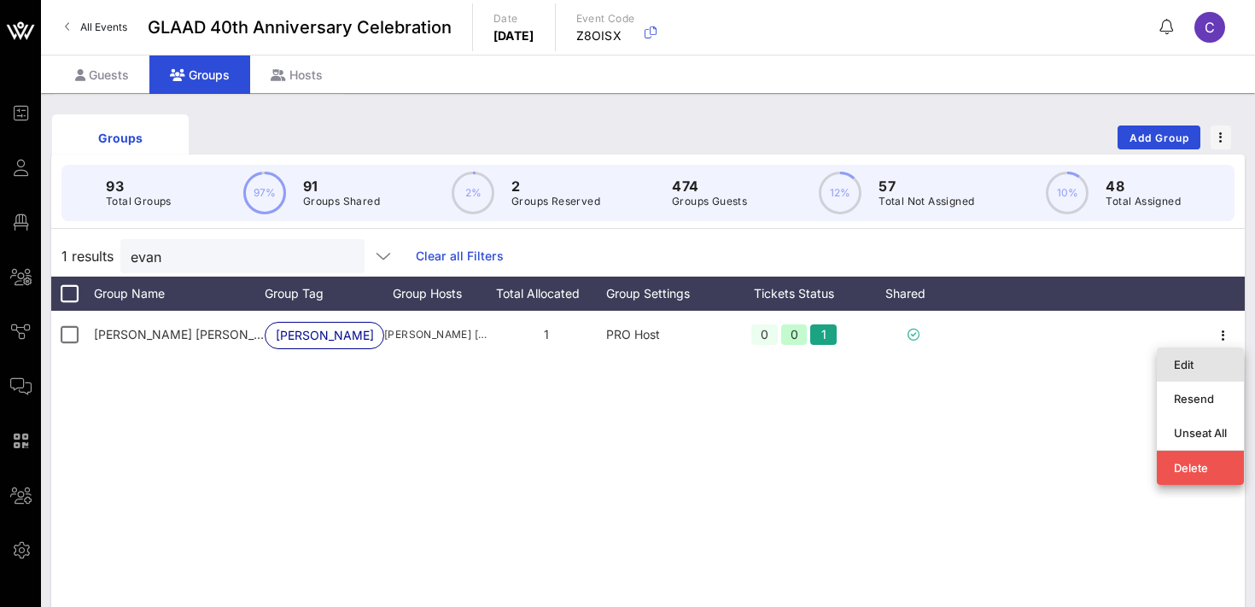
click at [1191, 363] on div "Edit" at bounding box center [1200, 365] width 53 height 14
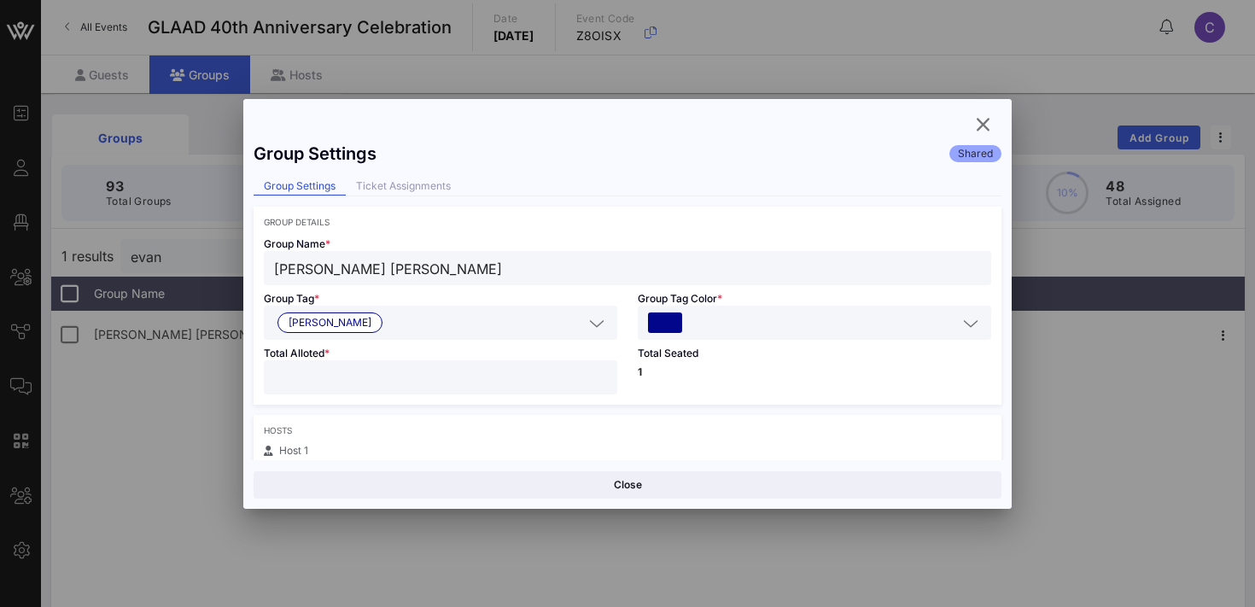
type input "*"
click at [601, 370] on input "*" at bounding box center [440, 377] width 333 height 22
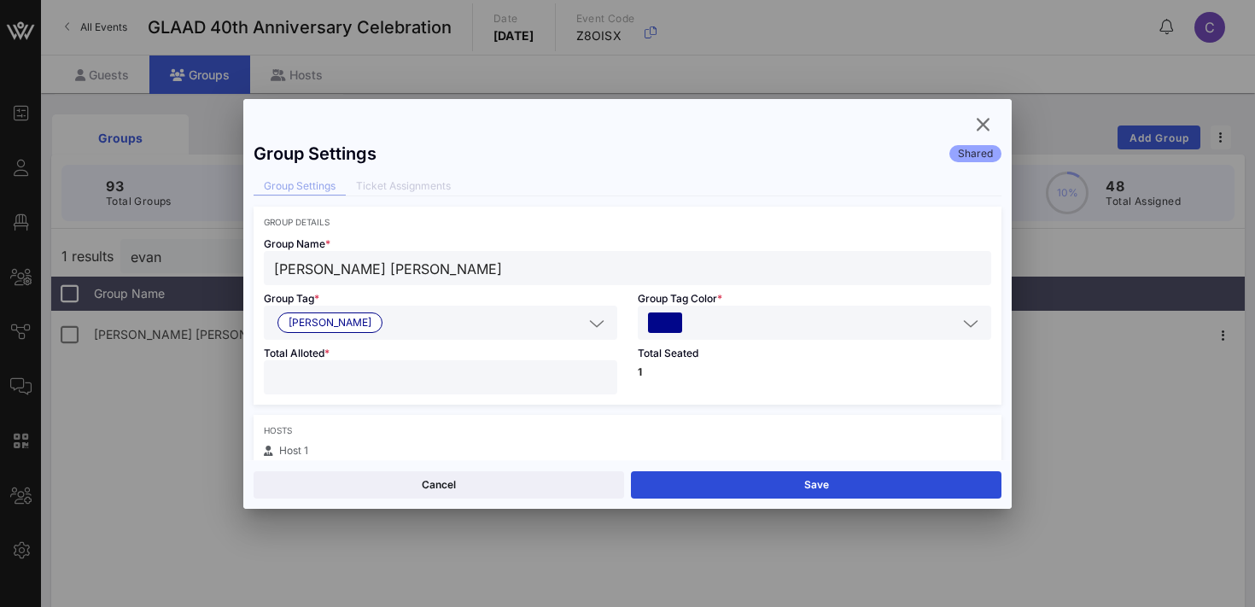
click at [723, 381] on div "Total Seated 1" at bounding box center [815, 372] width 374 height 65
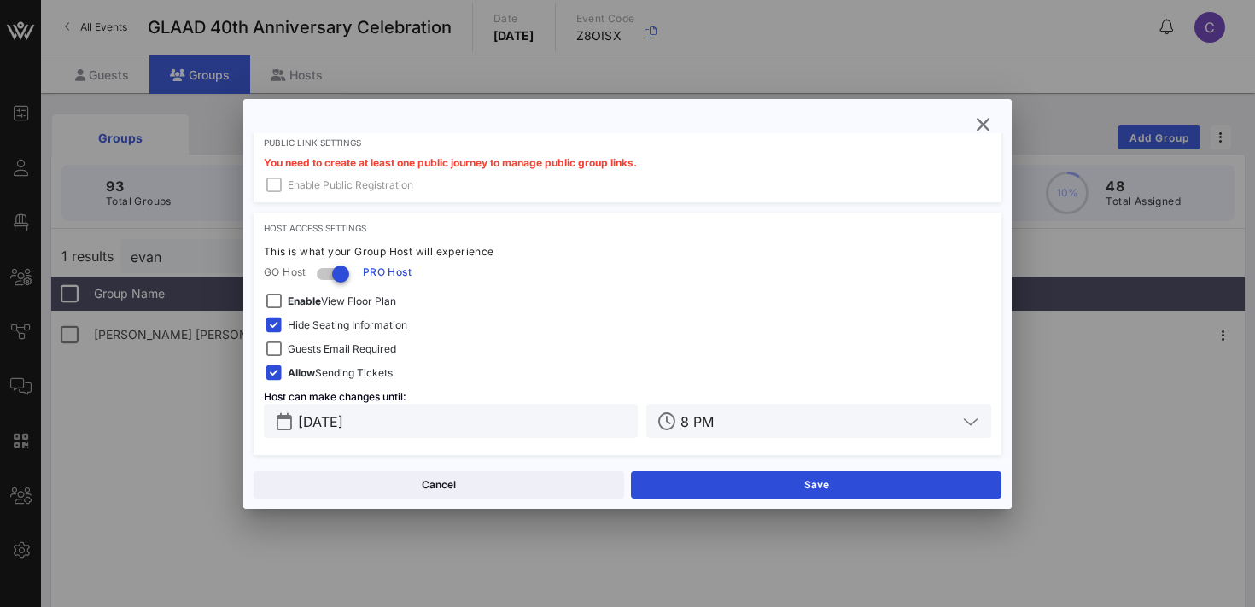
scroll to position [522, 0]
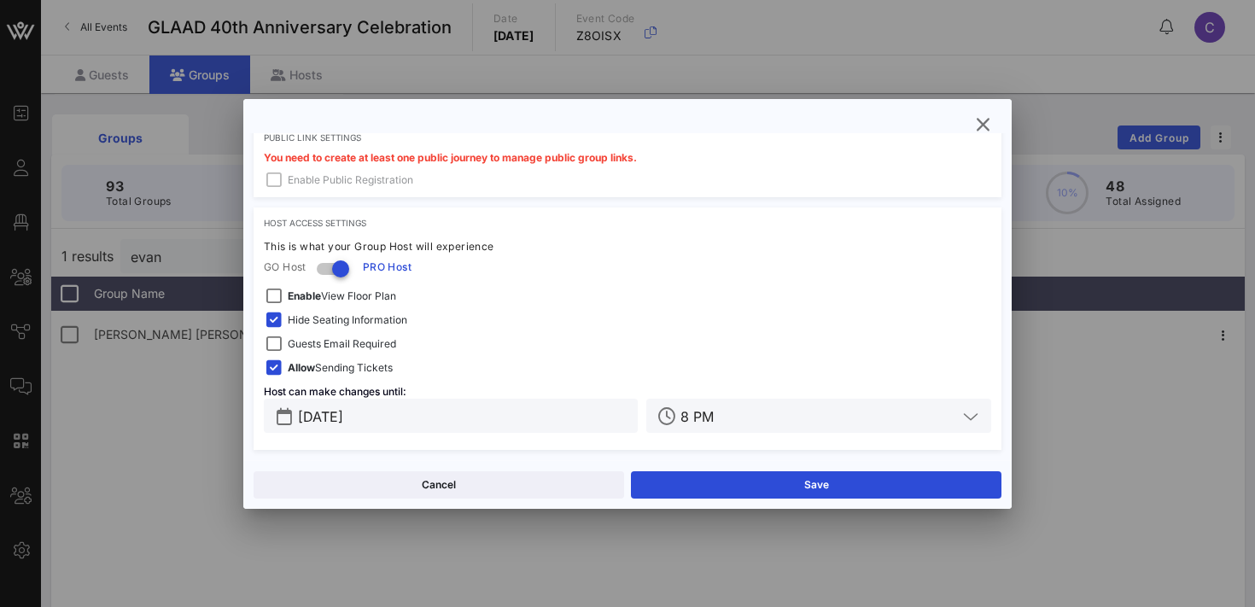
click at [563, 423] on input "[DATE]" at bounding box center [463, 416] width 330 height 22
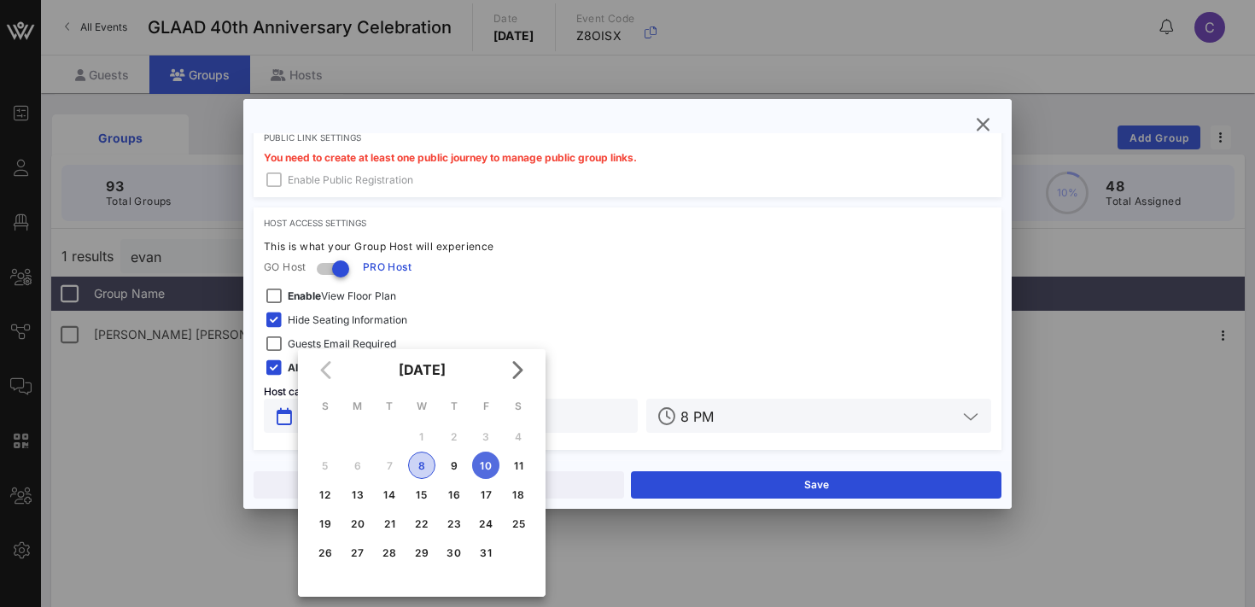
click at [421, 464] on div "8" at bounding box center [422, 465] width 26 height 13
type input "[DATE]"
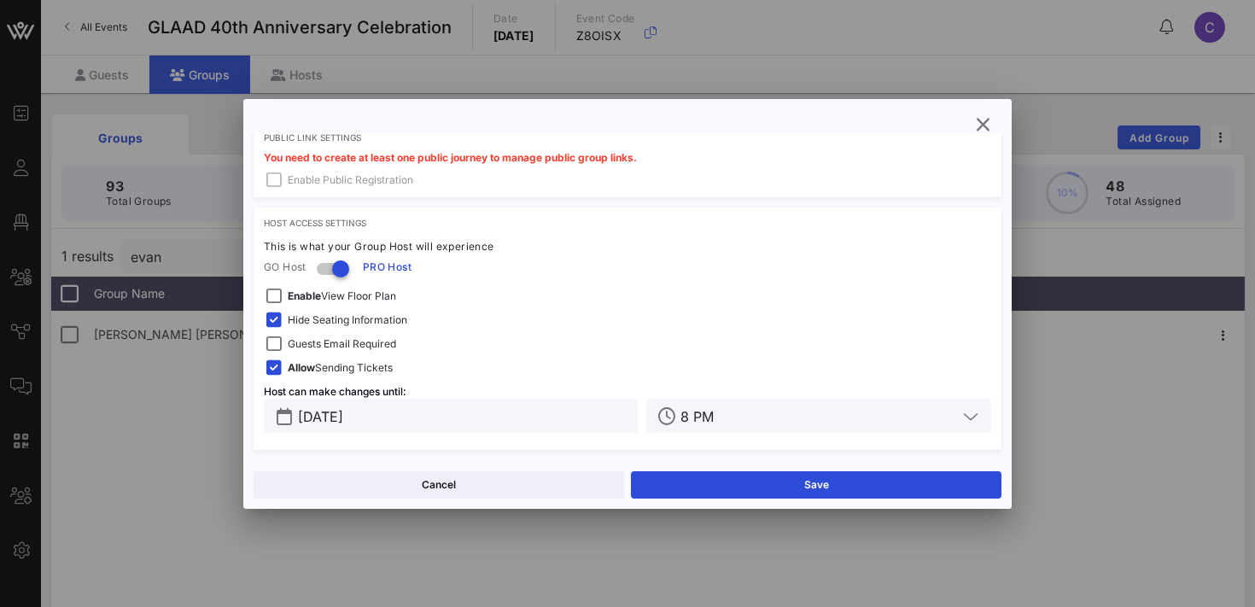
click at [738, 417] on input "8 PM" at bounding box center [819, 416] width 277 height 22
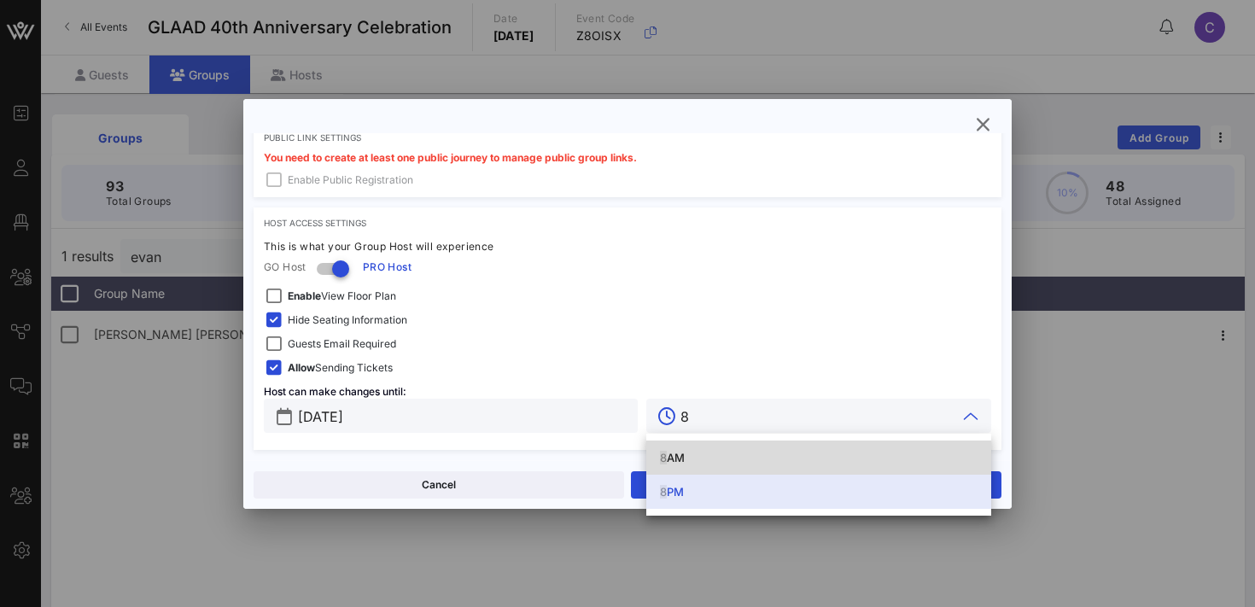
click at [676, 487] on div "8 PM" at bounding box center [819, 492] width 318 height 14
type input "8 PM"
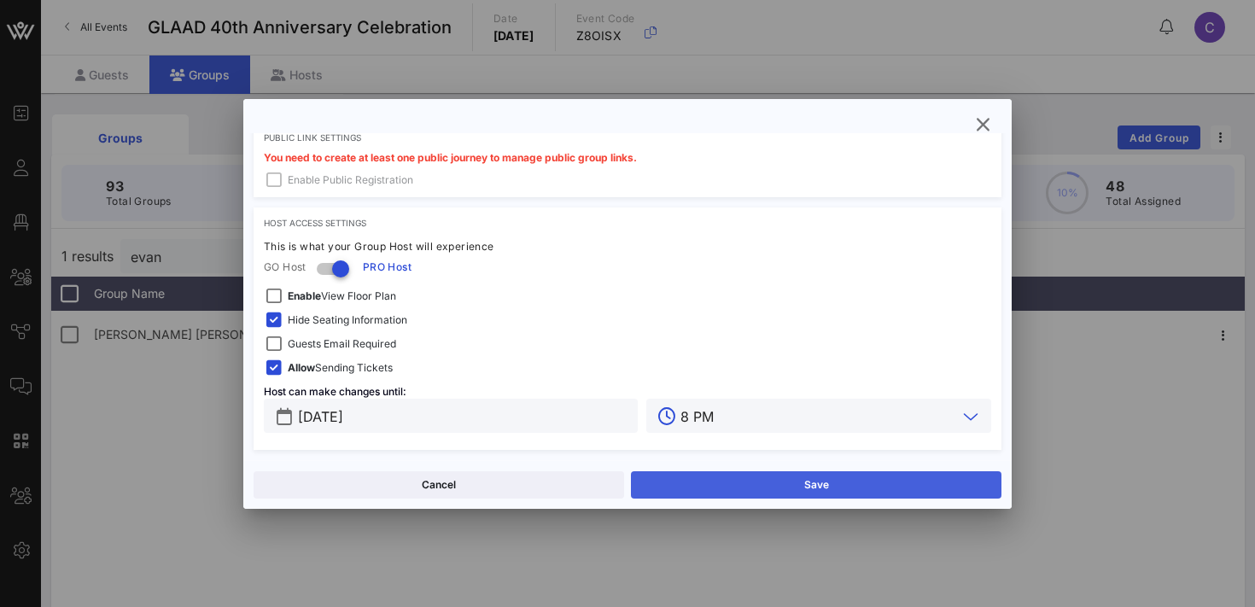
click at [680, 487] on button "Save" at bounding box center [816, 484] width 371 height 27
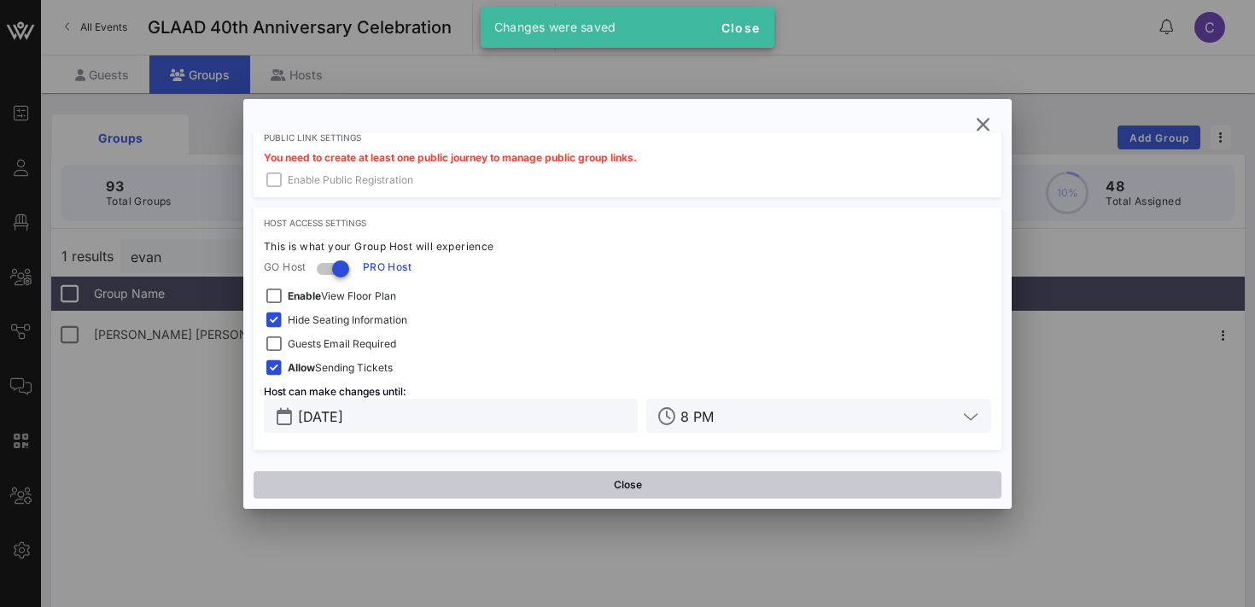
click at [596, 482] on button "Close" at bounding box center [628, 484] width 748 height 27
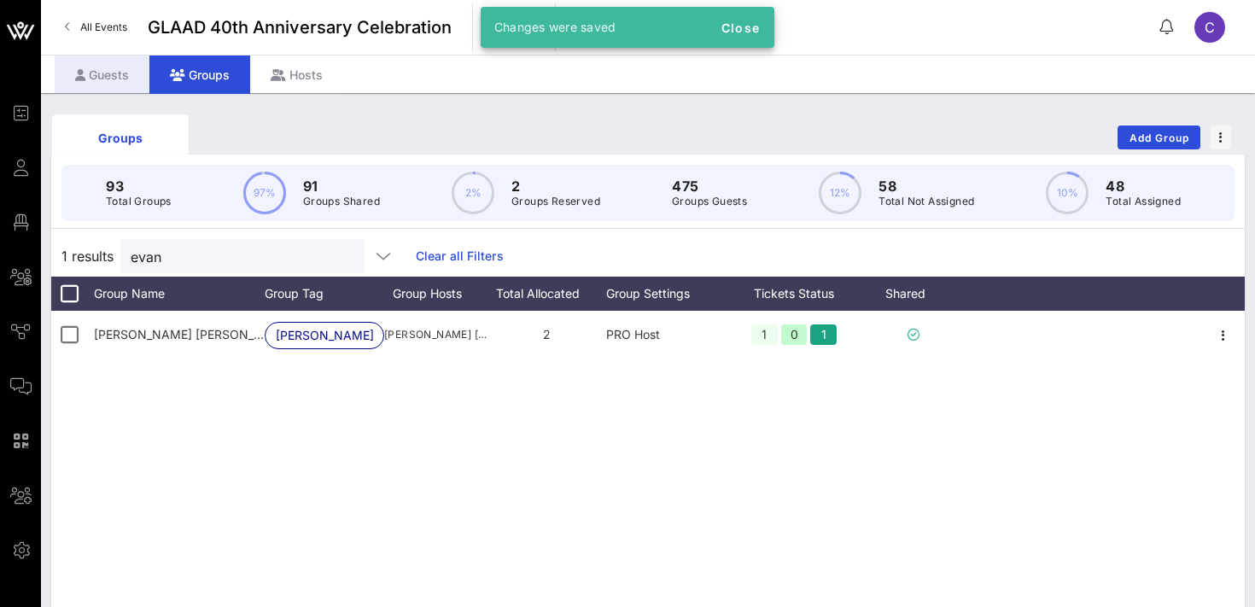
click at [114, 70] on div "Guests" at bounding box center [102, 75] width 95 height 38
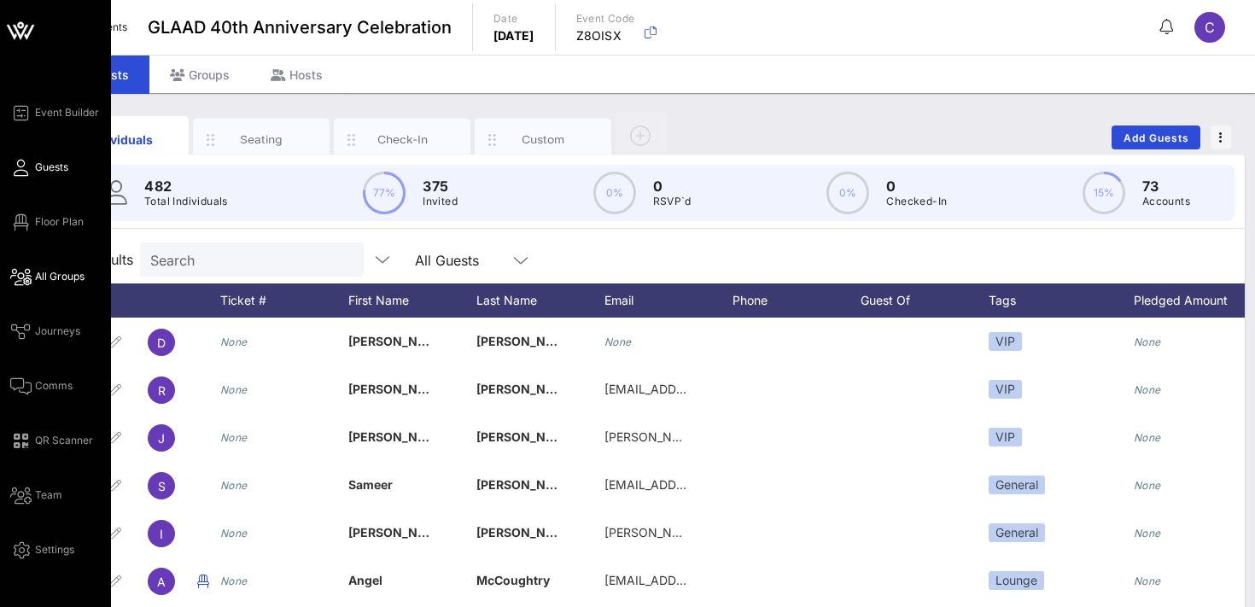
click at [71, 275] on span "All Groups" at bounding box center [60, 276] width 50 height 15
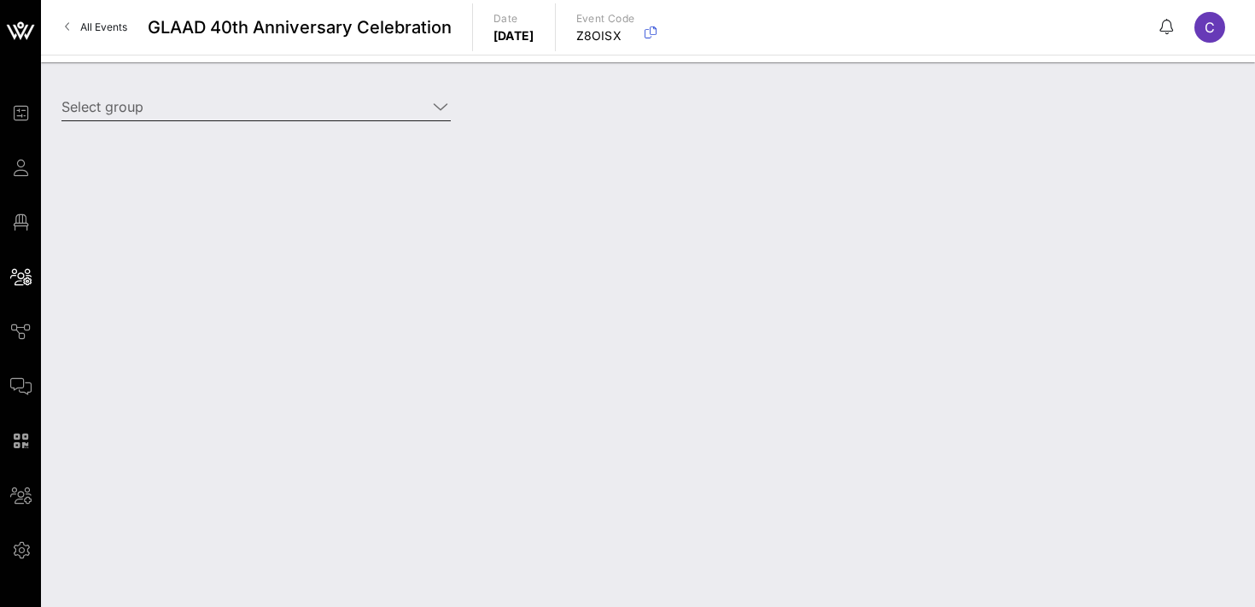
click at [244, 99] on input "Select group" at bounding box center [243, 106] width 365 height 27
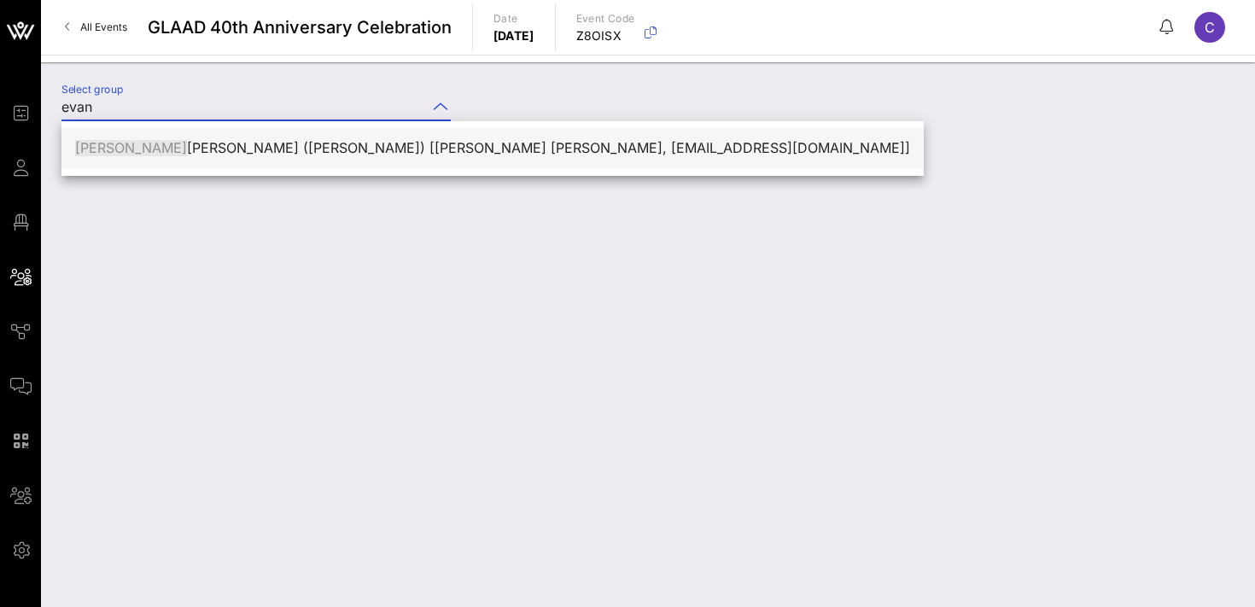
click at [257, 138] on div "[PERSON_NAME] [PERSON_NAME] ([PERSON_NAME]) [[PERSON_NAME] [PERSON_NAME], [EMAI…" at bounding box center [492, 148] width 835 height 37
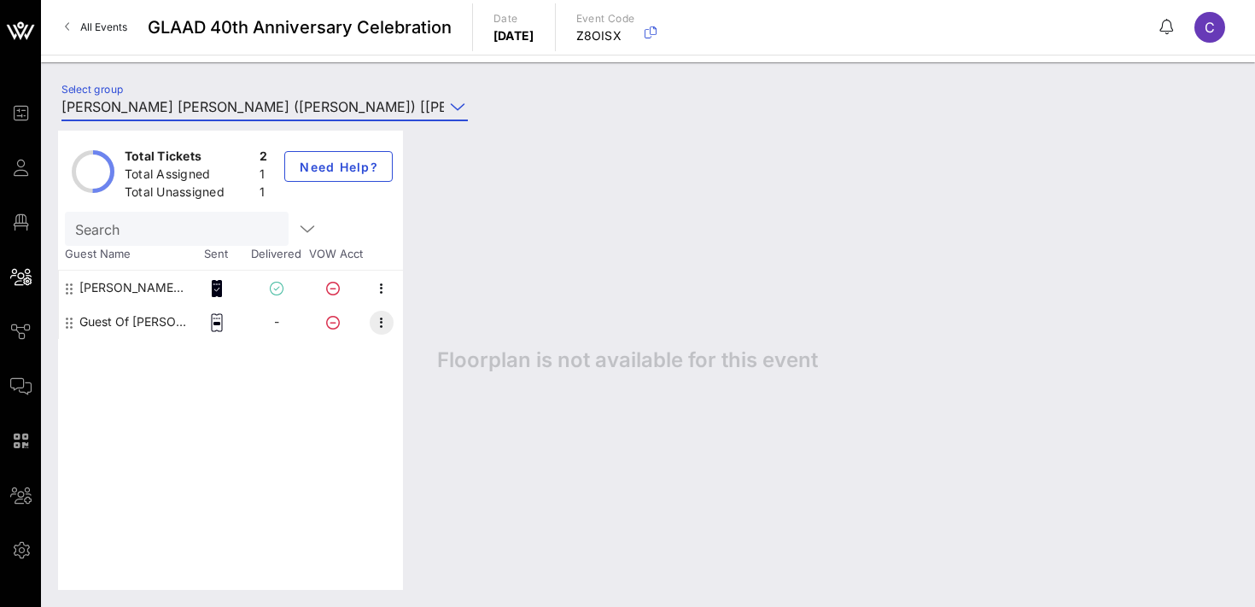
type input "[PERSON_NAME] [PERSON_NAME] ([PERSON_NAME]) [[PERSON_NAME] [PERSON_NAME], [EMAI…"
click at [380, 321] on icon "button" at bounding box center [381, 323] width 20 height 20
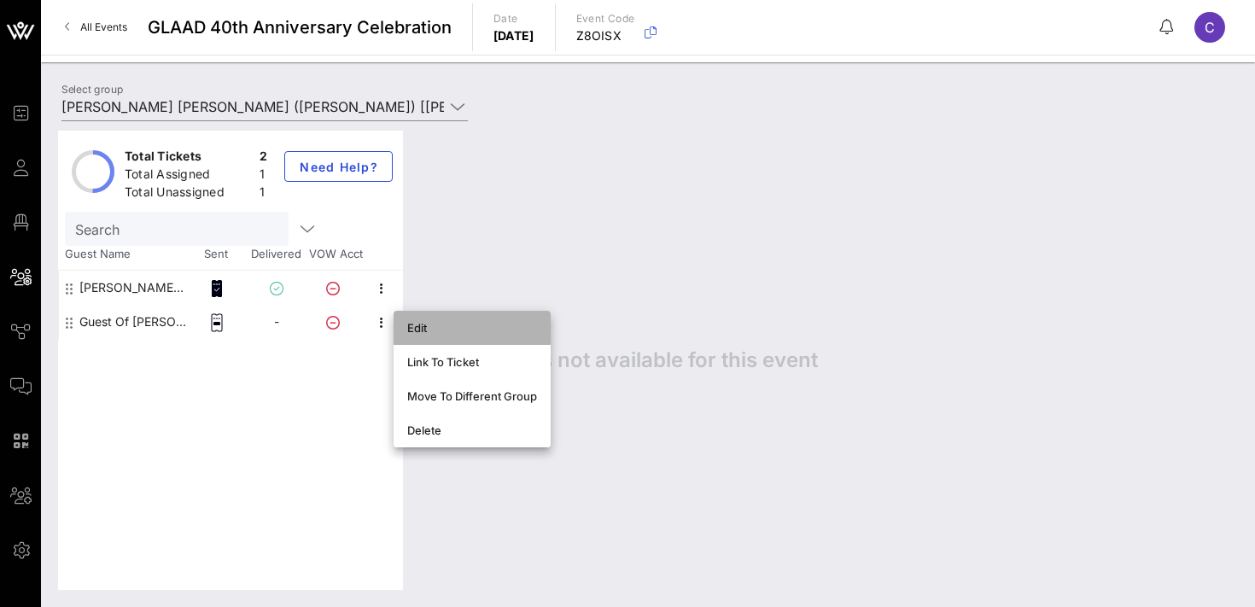
click at [418, 328] on div "Edit" at bounding box center [472, 328] width 130 height 14
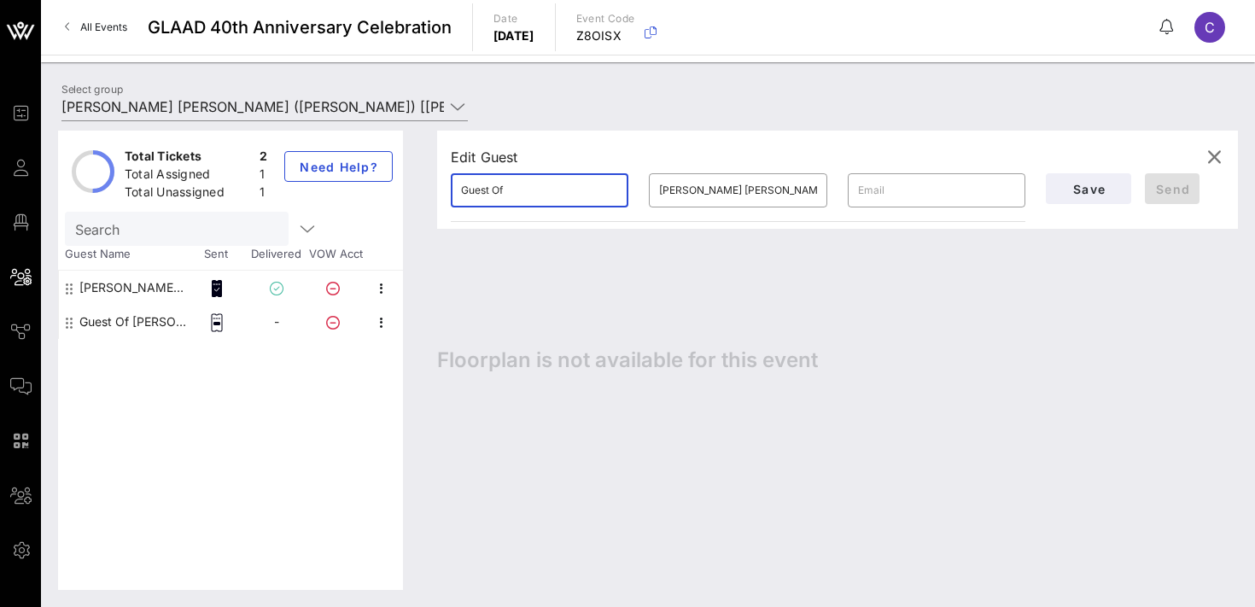
click at [535, 194] on input "Guest Of" at bounding box center [539, 190] width 157 height 27
paste input "[PERSON_NAME]"
type input "[PERSON_NAME]"
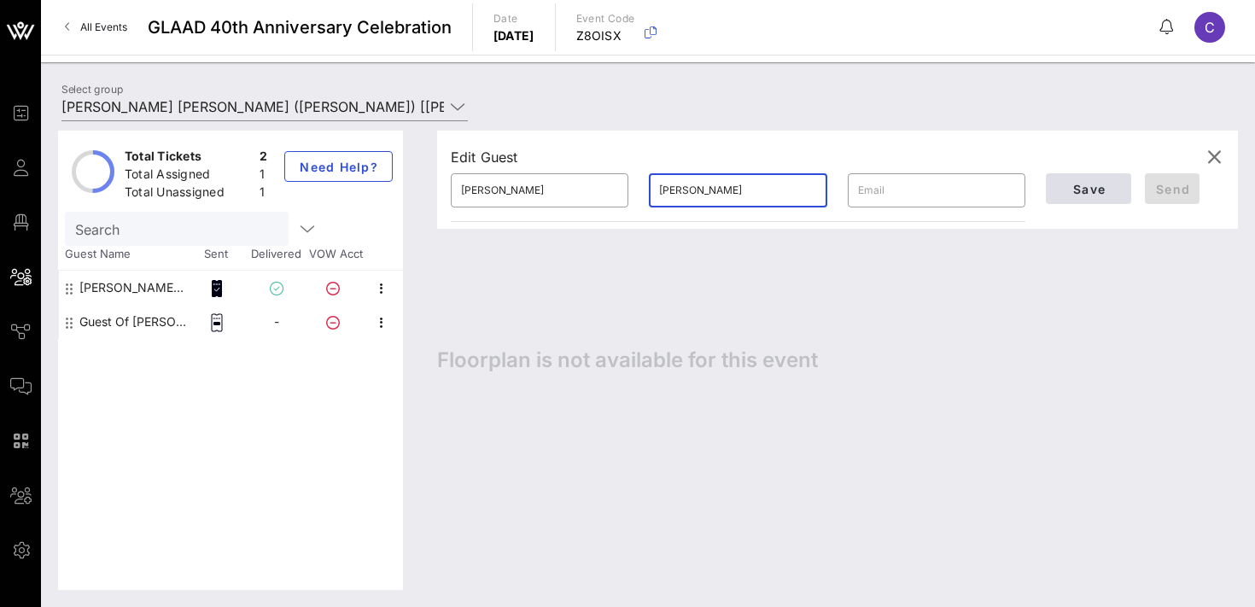
type input "[PERSON_NAME]"
click at [1079, 193] on span "Save" at bounding box center [1089, 189] width 58 height 15
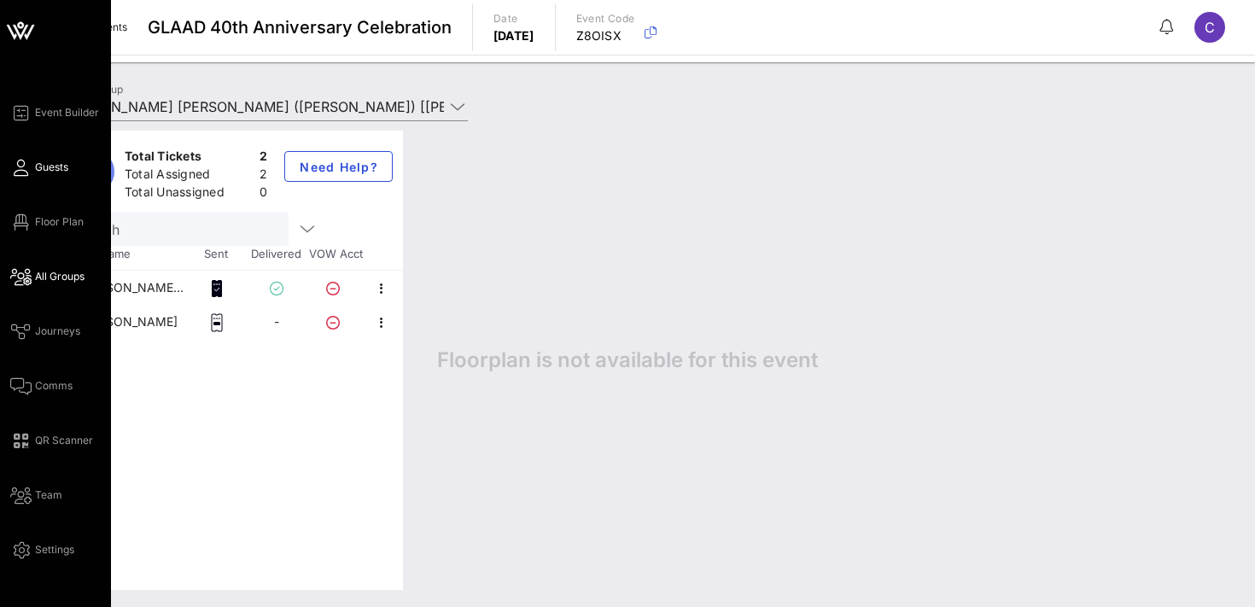
click at [34, 168] on link "Guests" at bounding box center [39, 167] width 58 height 20
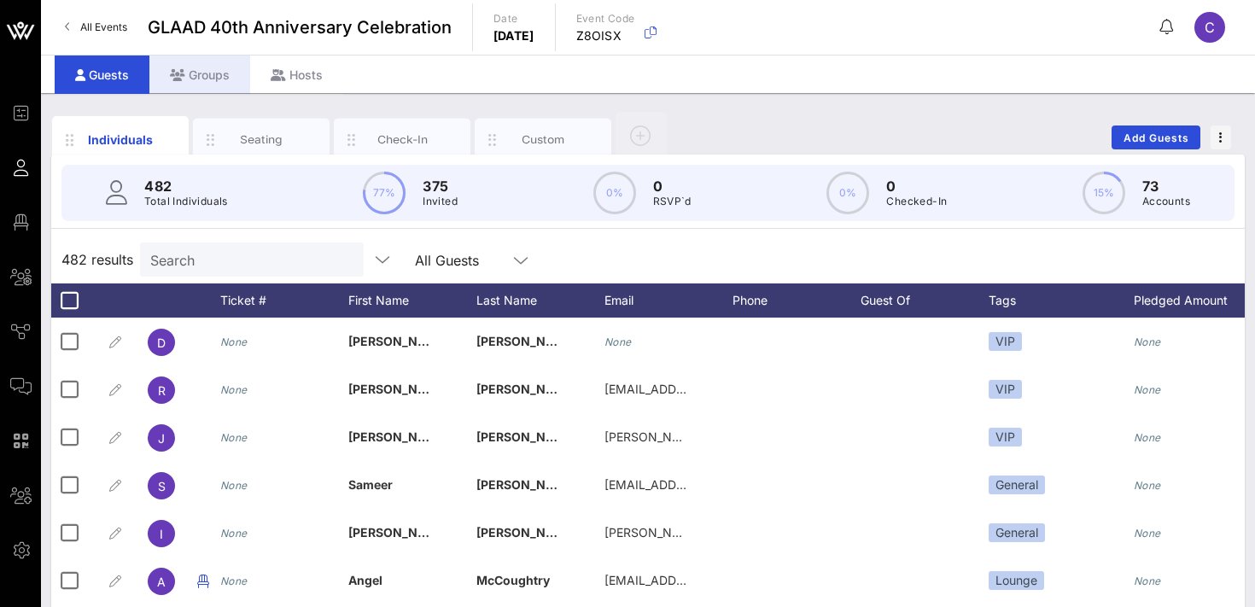
click at [225, 75] on div "Groups" at bounding box center [199, 75] width 101 height 38
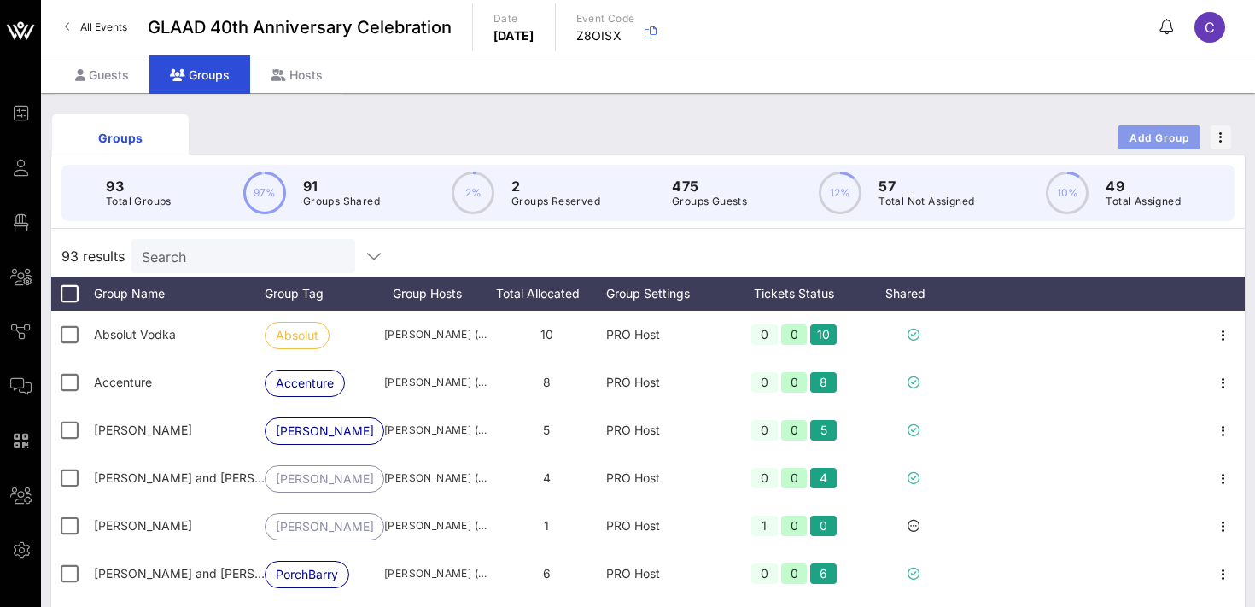
click at [1154, 139] on span "Add Group" at bounding box center [1159, 137] width 61 height 13
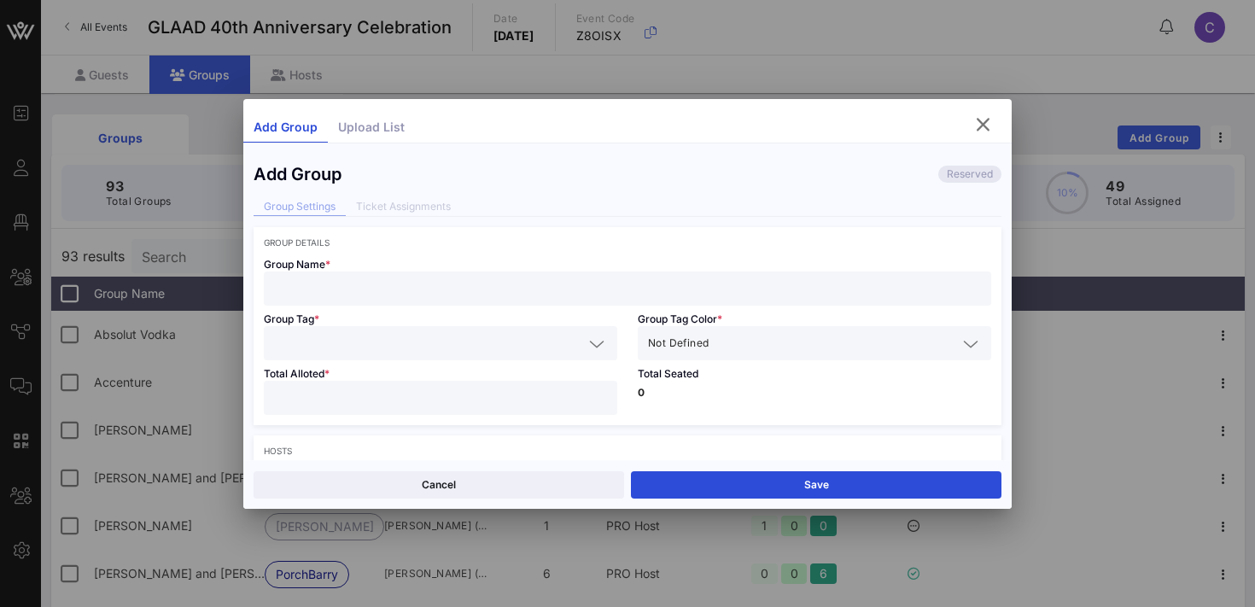
click at [389, 294] on input "text" at bounding box center [627, 289] width 707 height 22
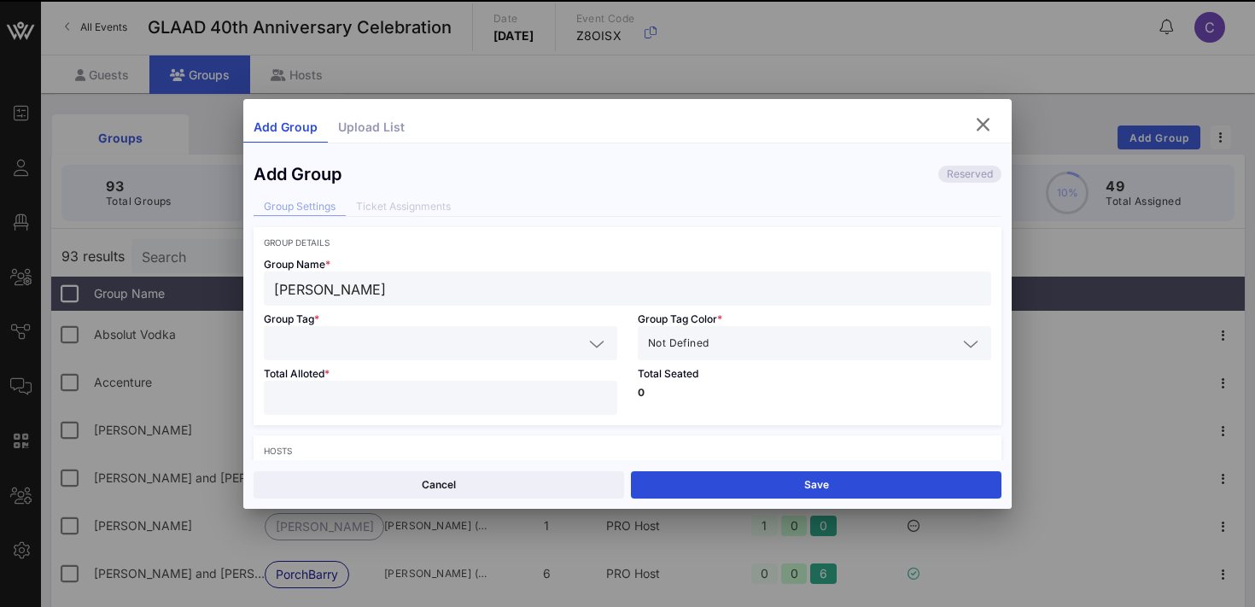
type input "[PERSON_NAME]"
click at [389, 342] on input "text" at bounding box center [428, 343] width 309 height 22
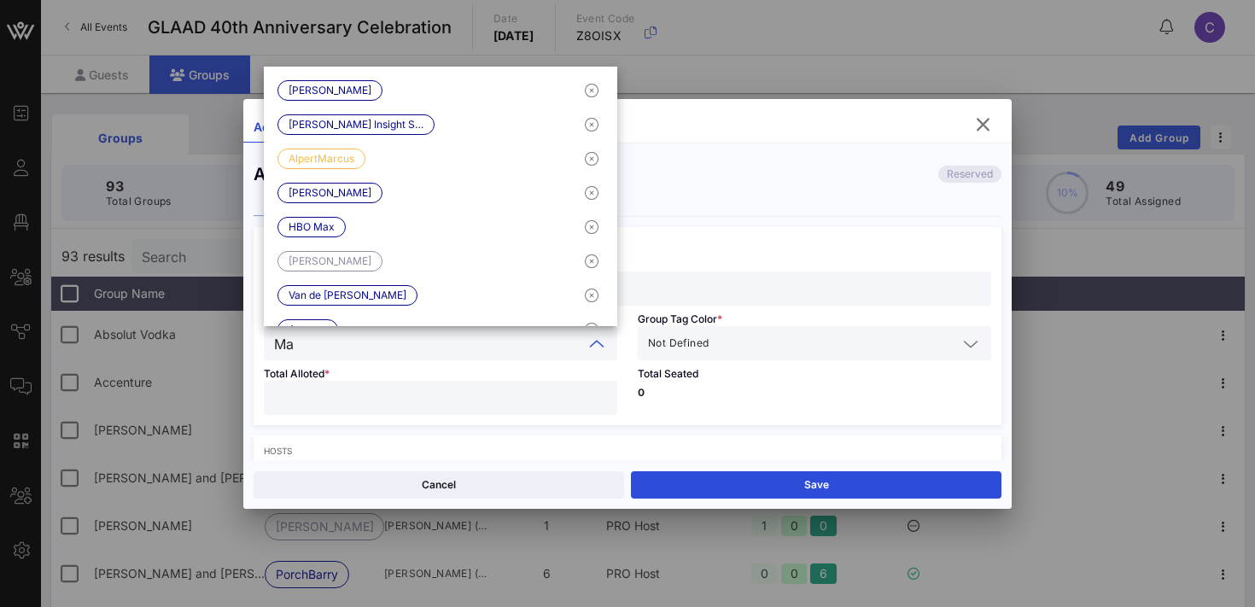
type input "M"
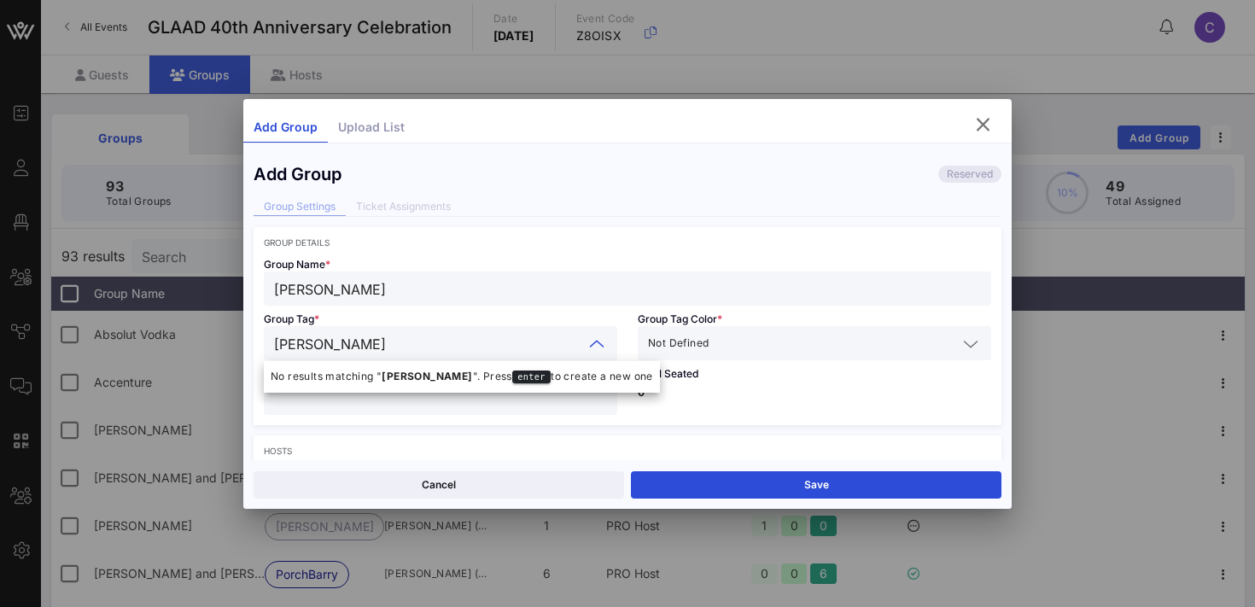
type input "[PERSON_NAME]"
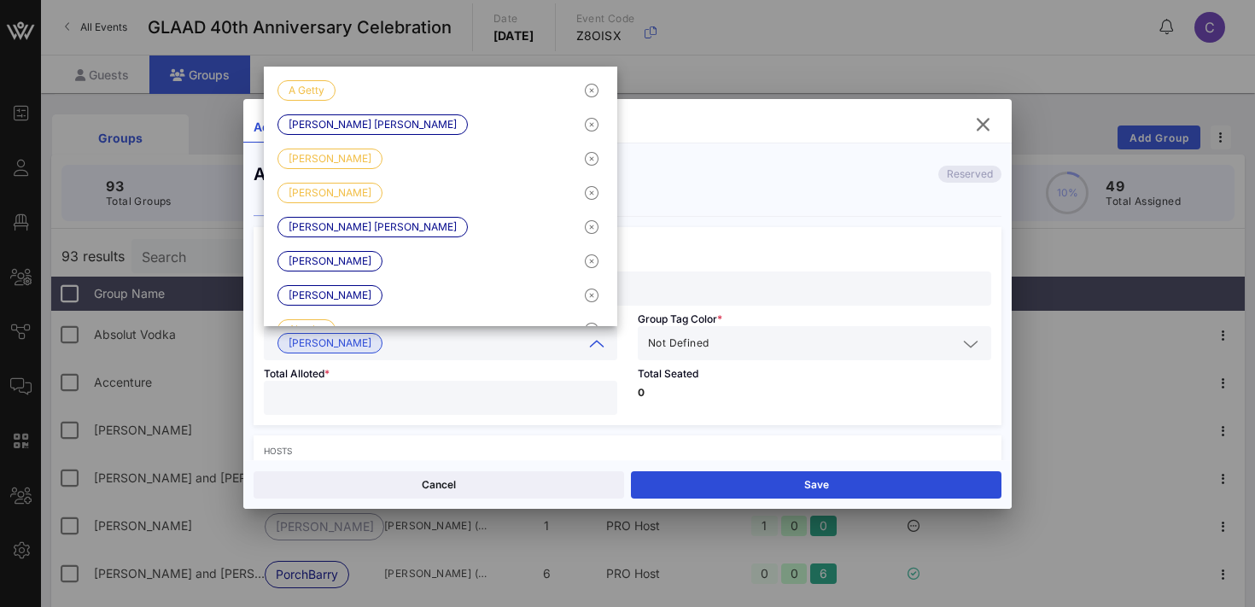
click at [717, 350] on input "text" at bounding box center [834, 343] width 245 height 22
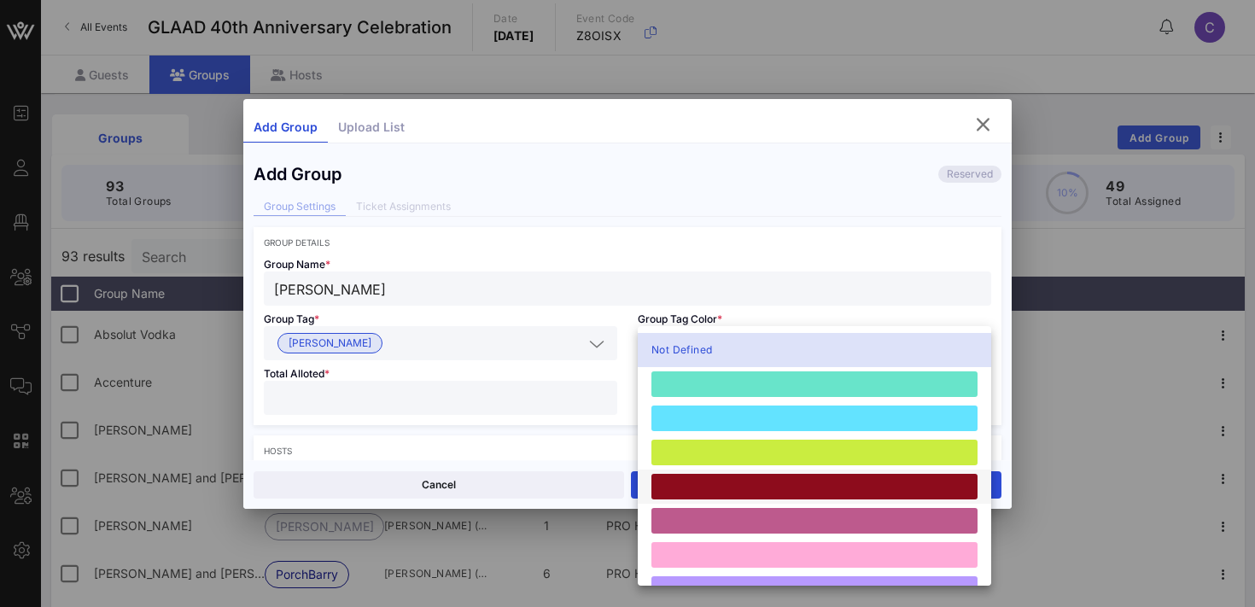
scroll to position [471, 0]
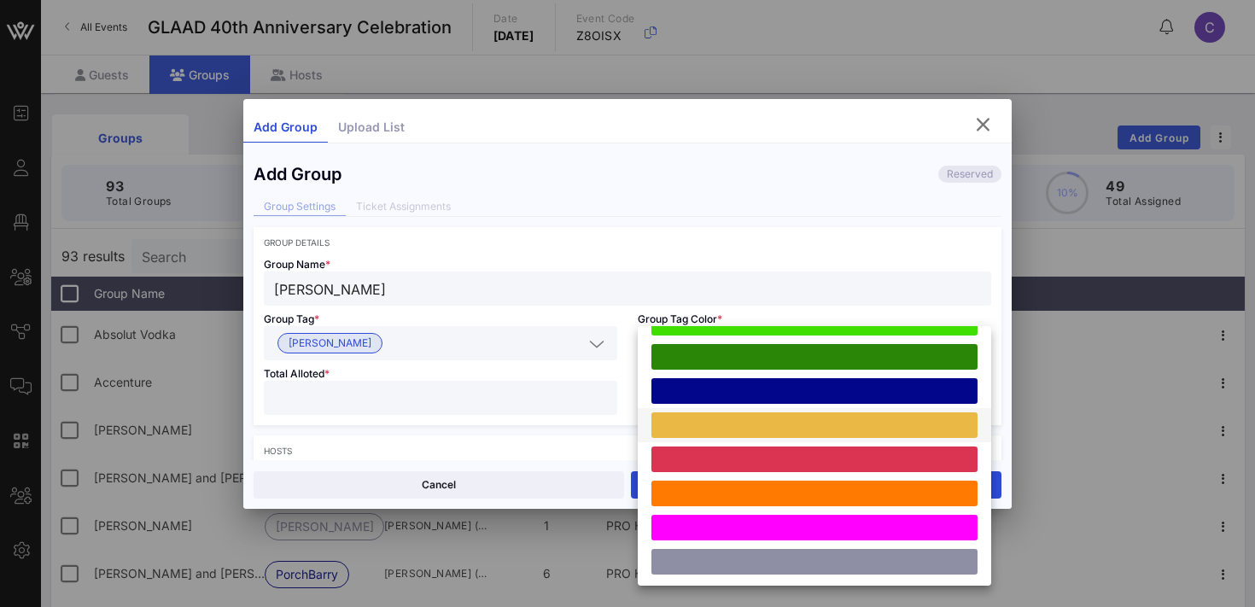
click at [716, 430] on div at bounding box center [814, 425] width 326 height 26
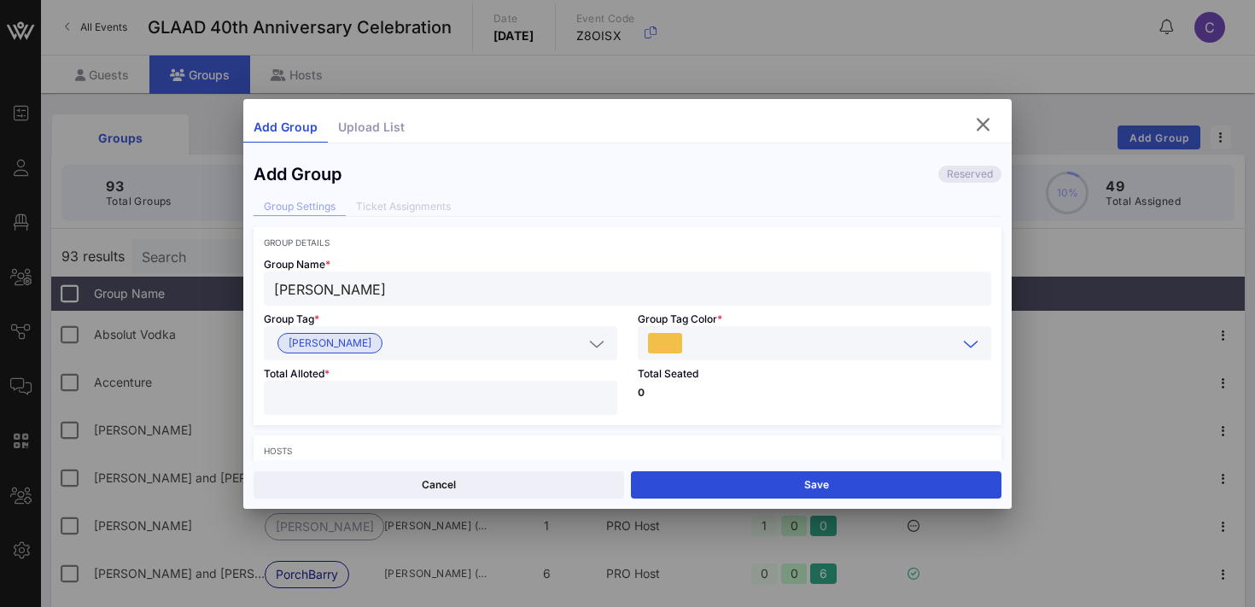
click at [603, 389] on input "*" at bounding box center [440, 398] width 333 height 22
type input "*"
click at [603, 389] on input "*" at bounding box center [440, 398] width 333 height 22
click at [691, 389] on p "0" at bounding box center [814, 393] width 353 height 10
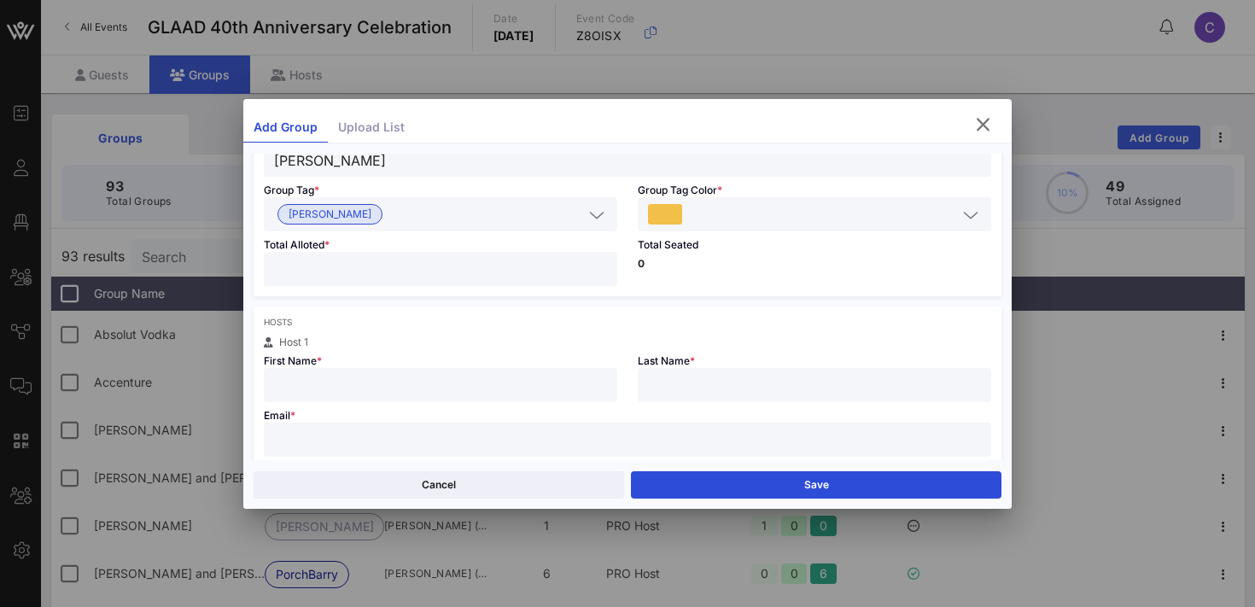
scroll to position [180, 0]
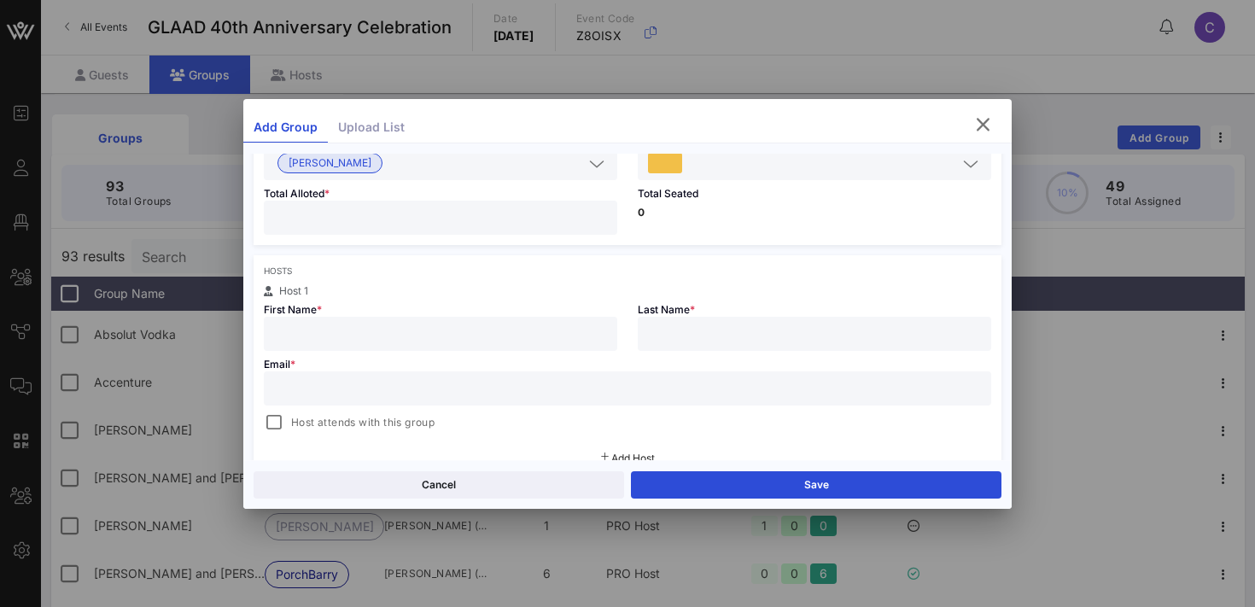
click at [517, 343] on input "text" at bounding box center [440, 334] width 333 height 22
type input "[PERSON_NAME]"
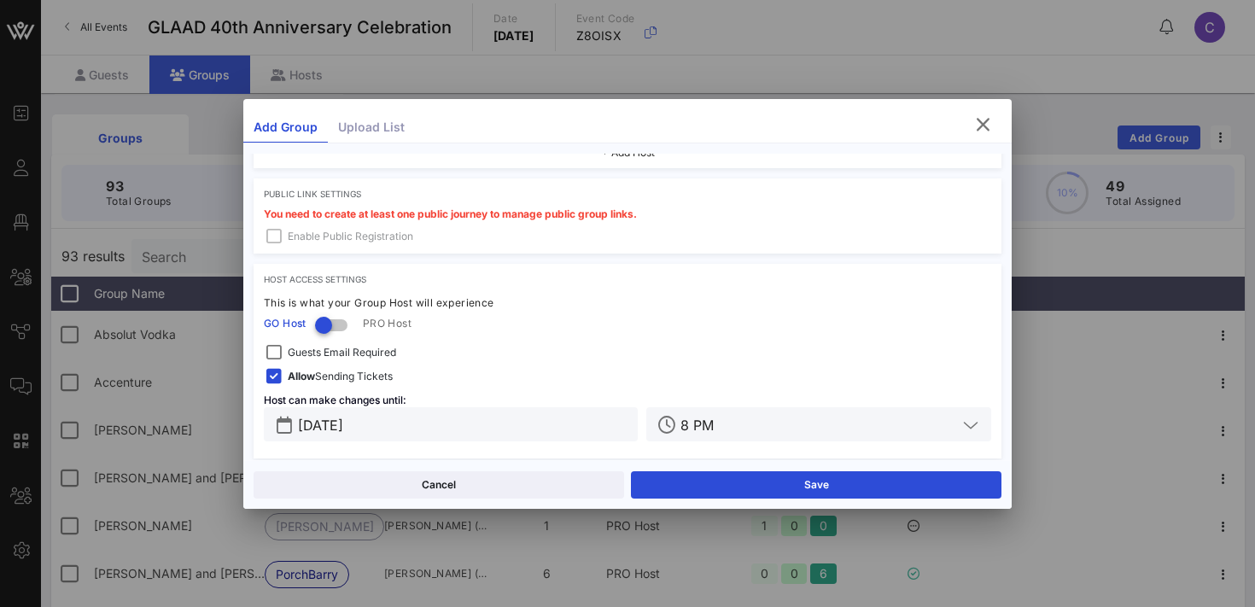
scroll to position [494, 0]
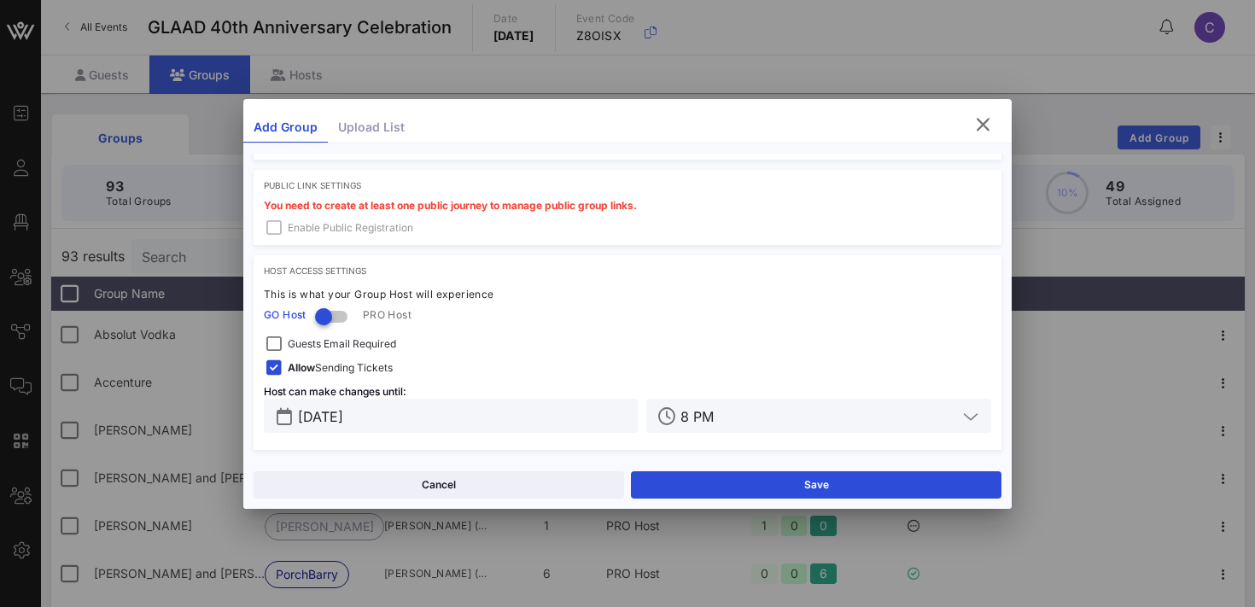
type input "[EMAIL_ADDRESS][DOMAIN_NAME]"
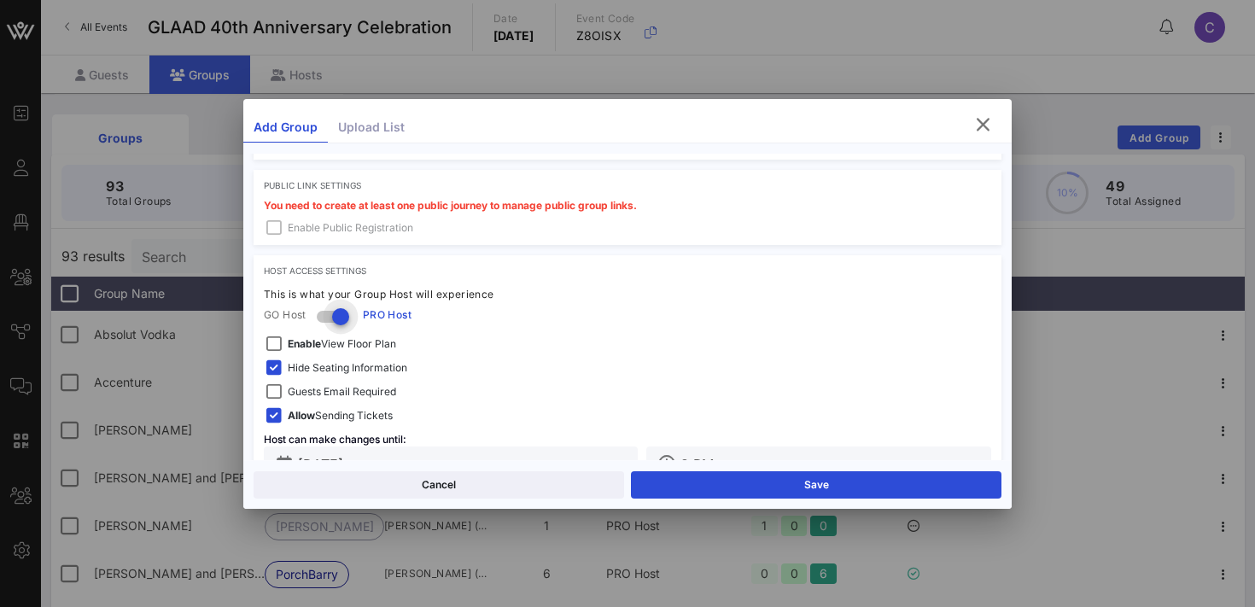
scroll to position [542, 0]
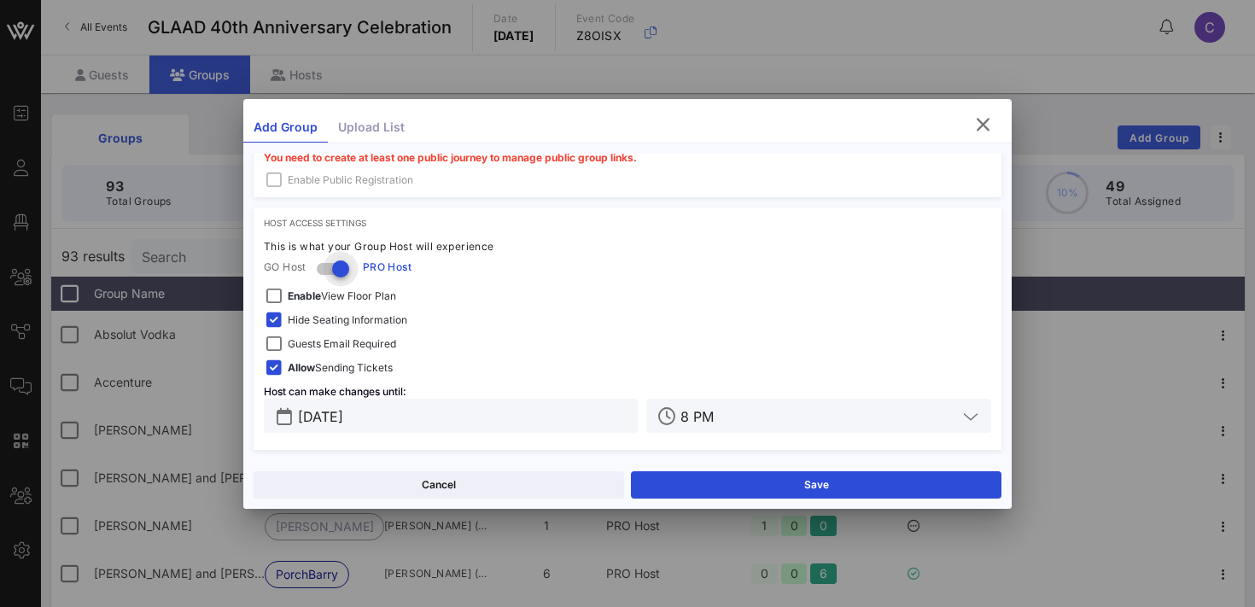
click at [426, 412] on input "[DATE]" at bounding box center [463, 416] width 330 height 22
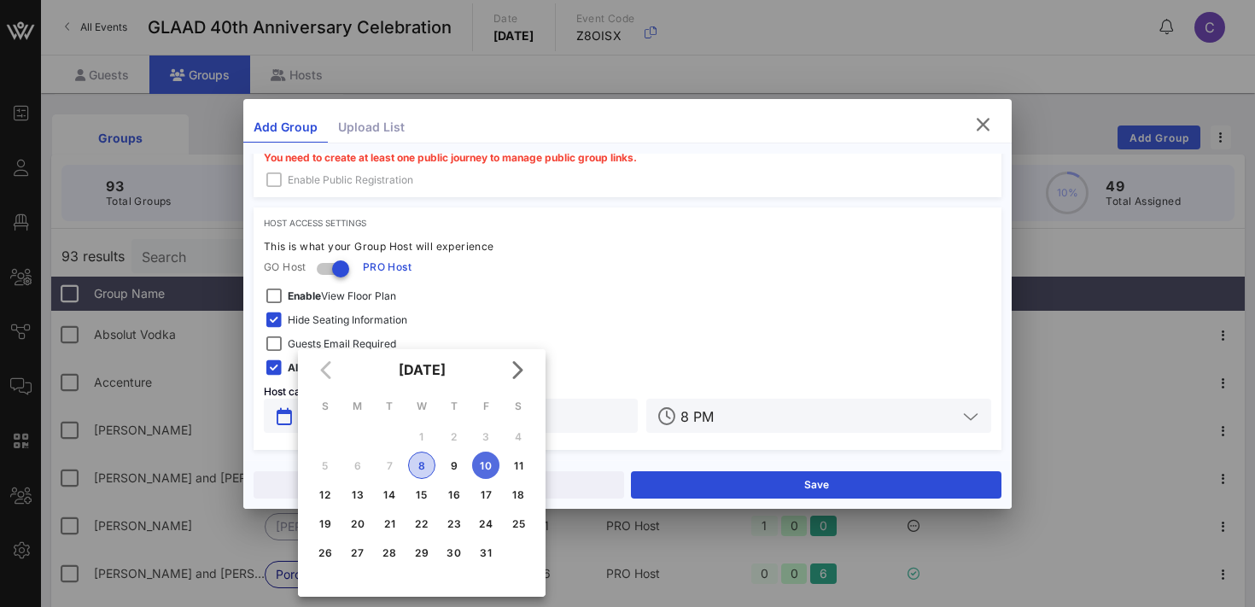
click at [423, 462] on div "8" at bounding box center [422, 465] width 26 height 13
type input "[DATE]"
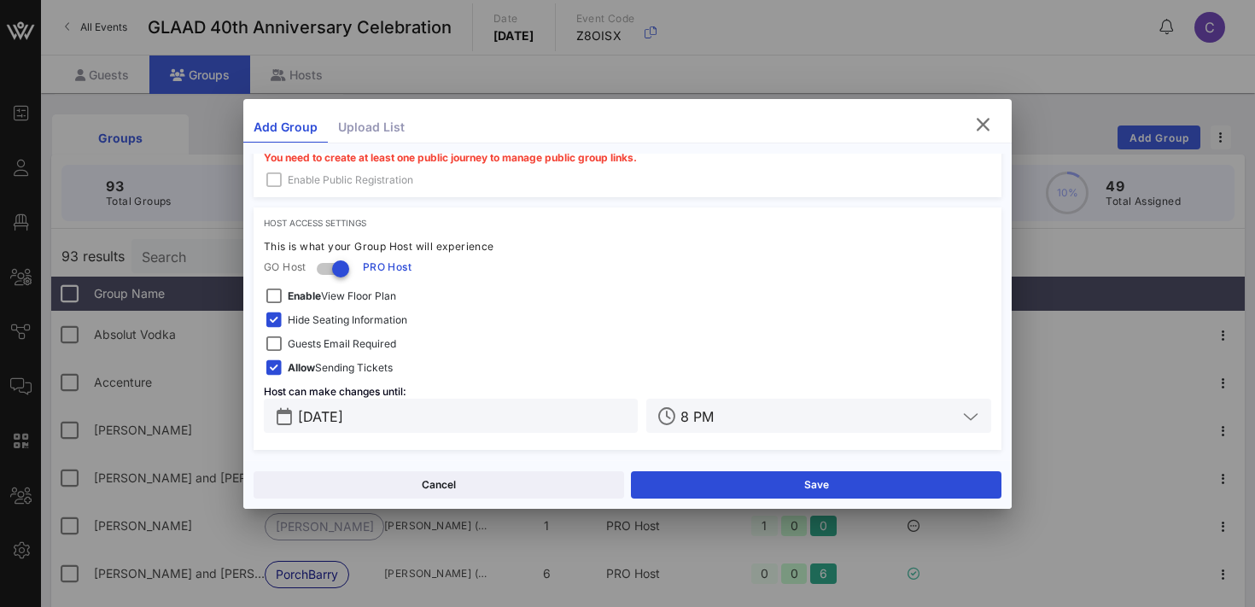
click at [753, 421] on input "8 PM" at bounding box center [819, 416] width 277 height 22
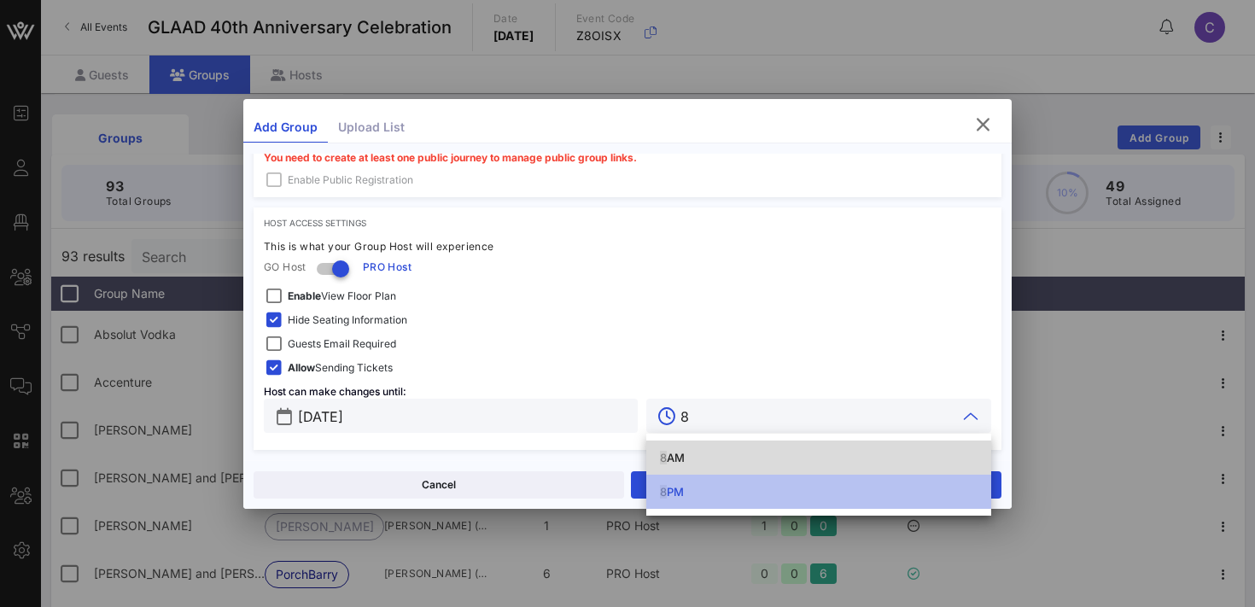
click at [709, 482] on div "8 PM" at bounding box center [819, 491] width 318 height 27
type input "8 PM"
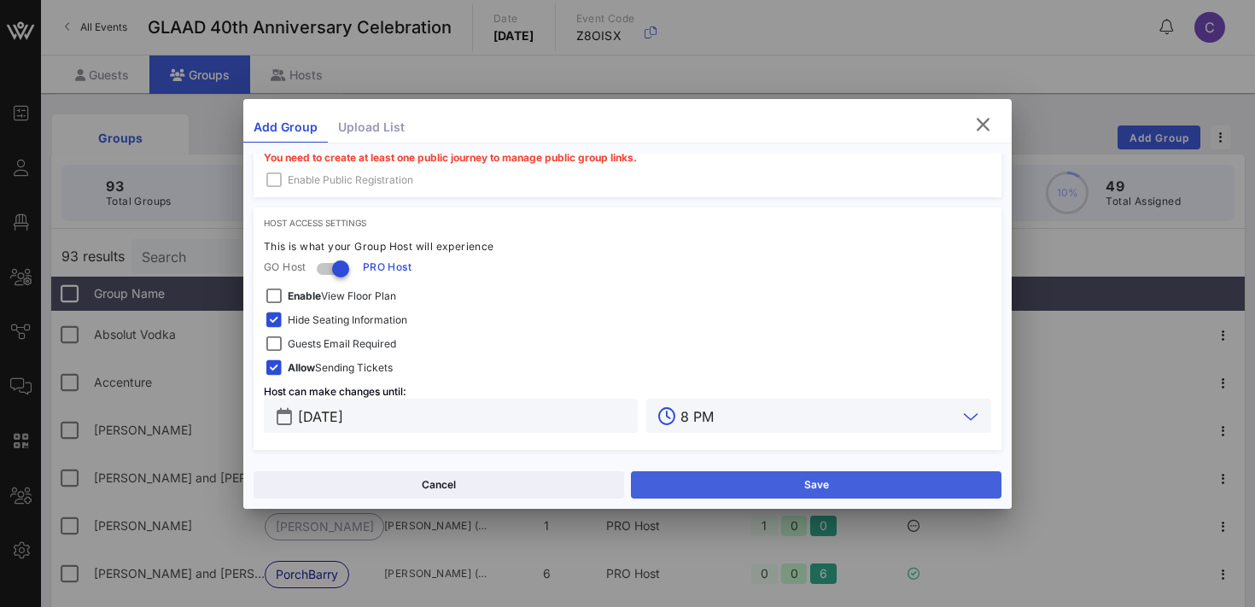
click at [711, 494] on button "Save" at bounding box center [816, 484] width 371 height 27
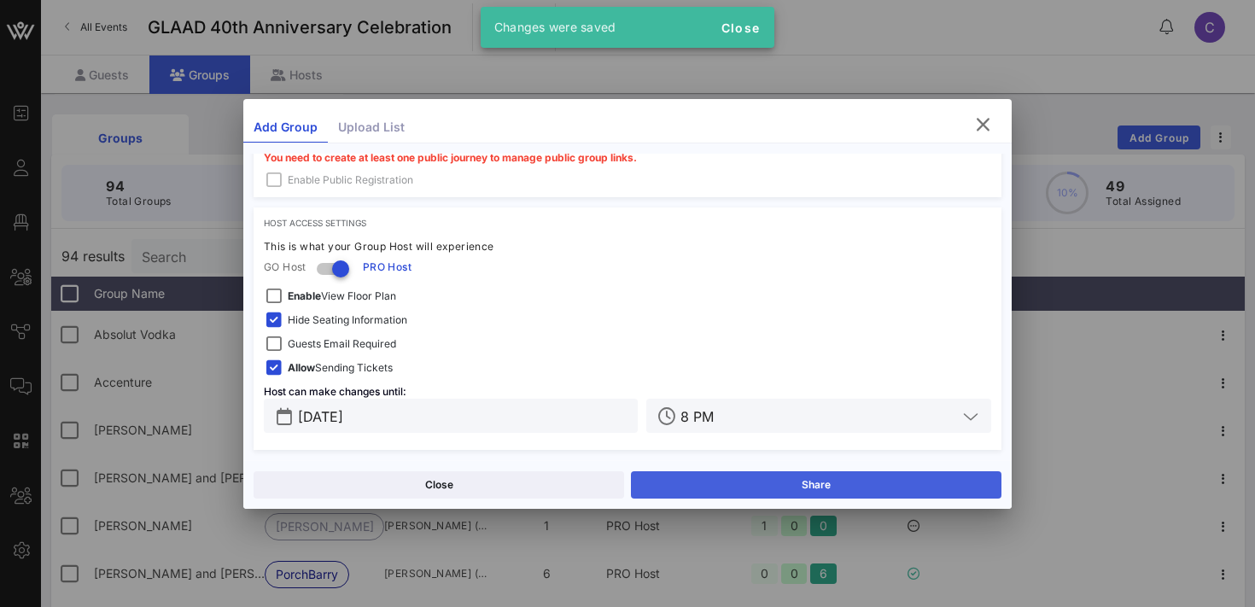
click at [711, 494] on button "Share" at bounding box center [816, 484] width 371 height 27
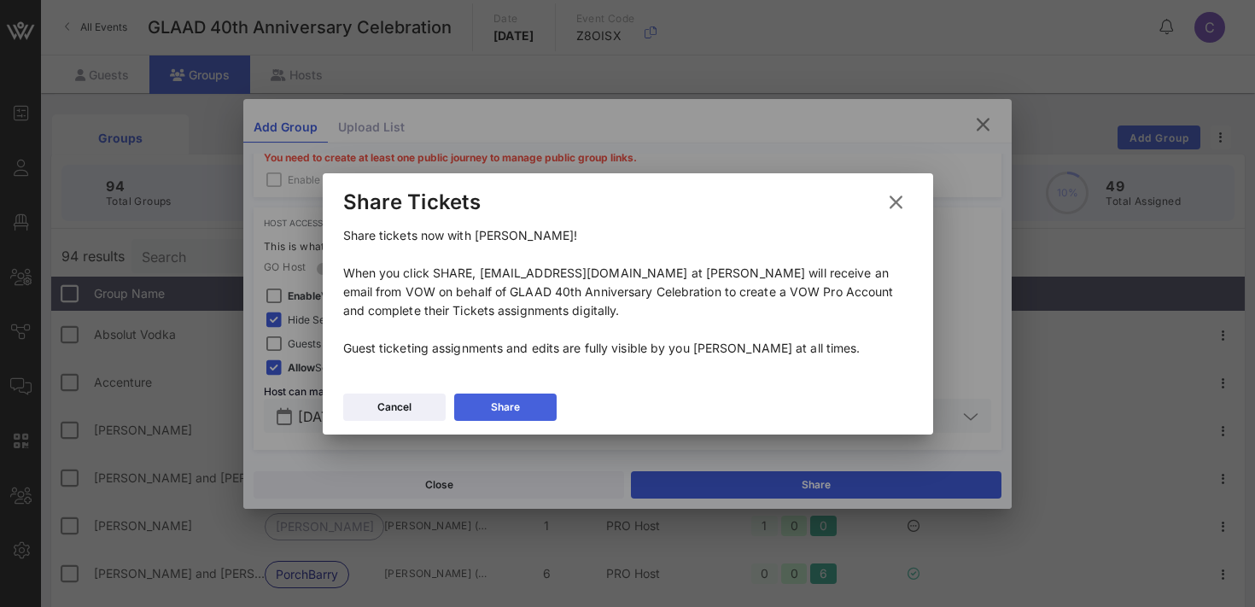
click at [520, 401] on button "Share" at bounding box center [505, 407] width 102 height 27
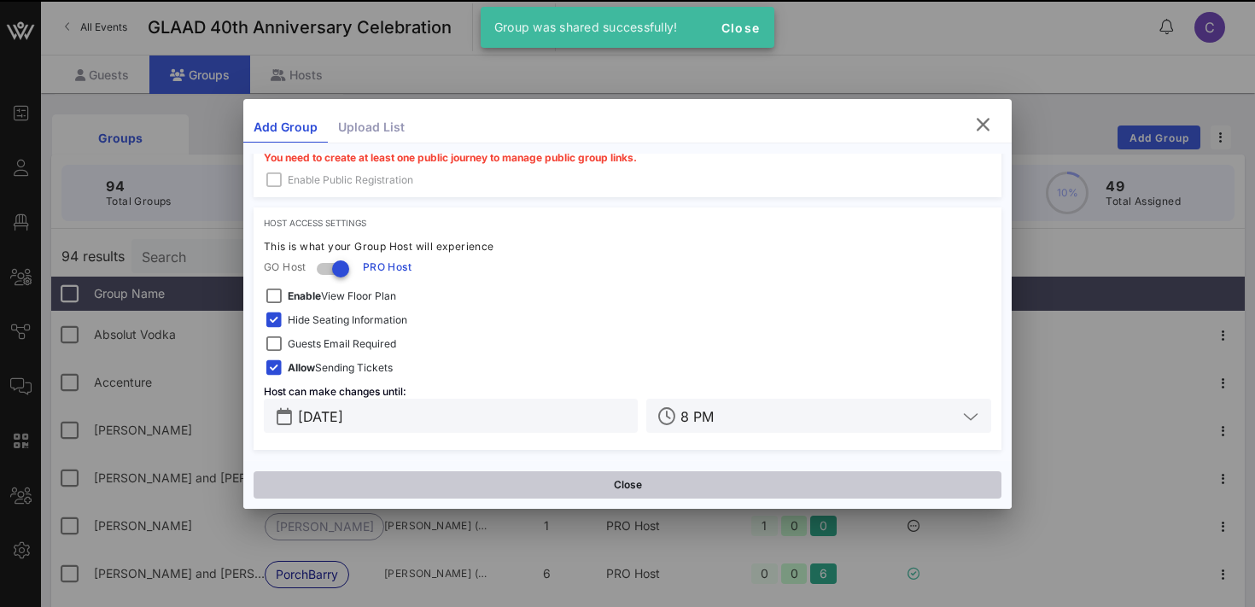
click at [513, 493] on button "Close" at bounding box center [628, 484] width 748 height 27
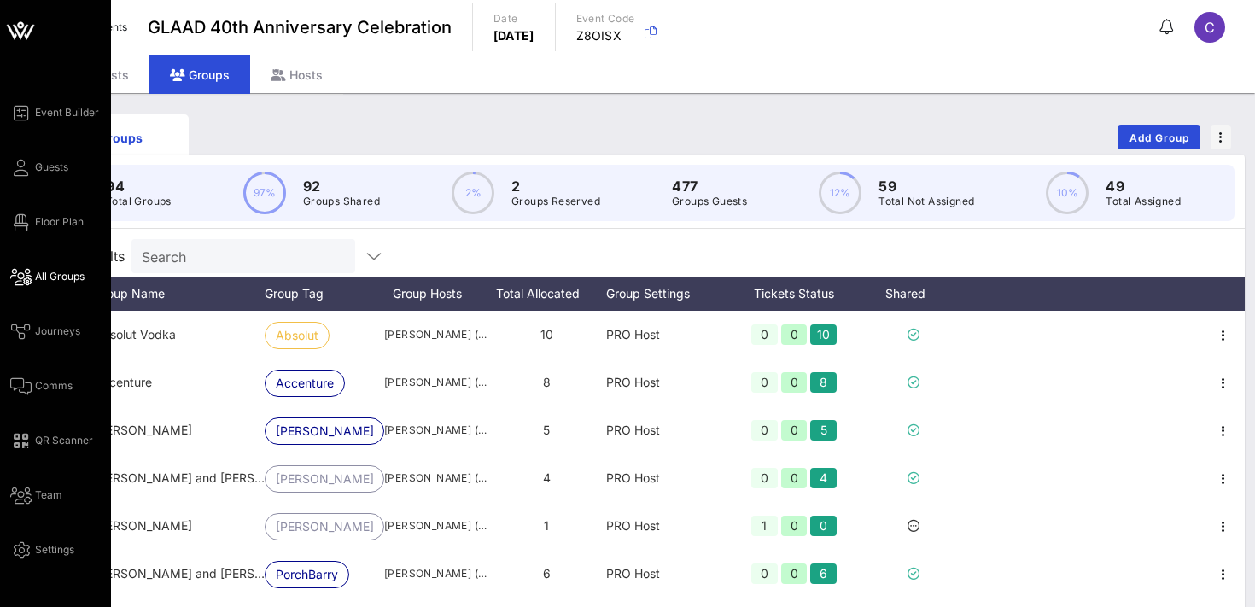
click at [47, 277] on span "All Groups" at bounding box center [60, 276] width 50 height 15
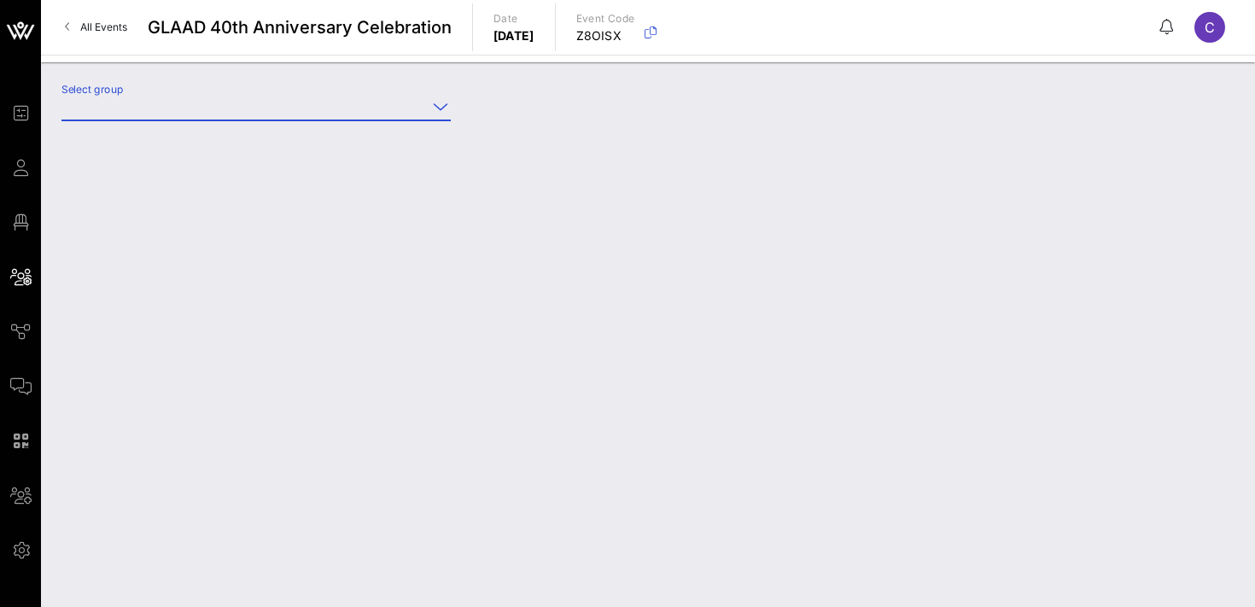
click at [230, 107] on input "Select group" at bounding box center [243, 106] width 365 height 27
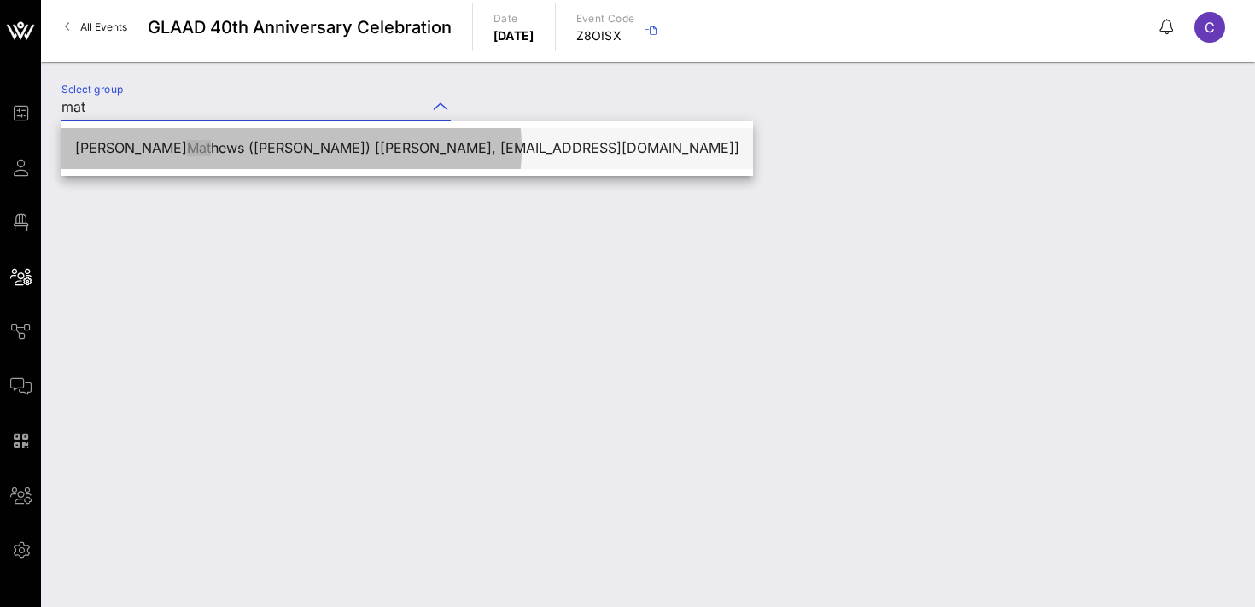
click at [238, 150] on div "[PERSON_NAME] [PERSON_NAME] ([PERSON_NAME]) [[PERSON_NAME], [EMAIL_ADDRESS][DOM…" at bounding box center [407, 148] width 664 height 16
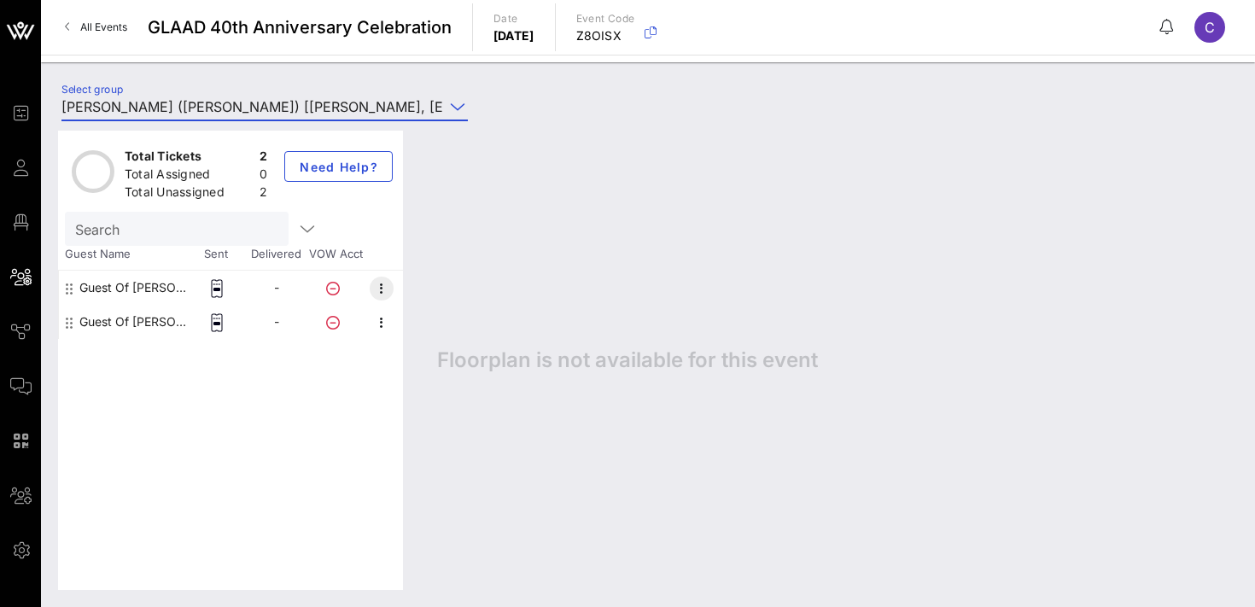
type input "[PERSON_NAME] ([PERSON_NAME]) [[PERSON_NAME], [EMAIL_ADDRESS][DOMAIN_NAME]]"
click at [376, 286] on icon "button" at bounding box center [381, 288] width 20 height 20
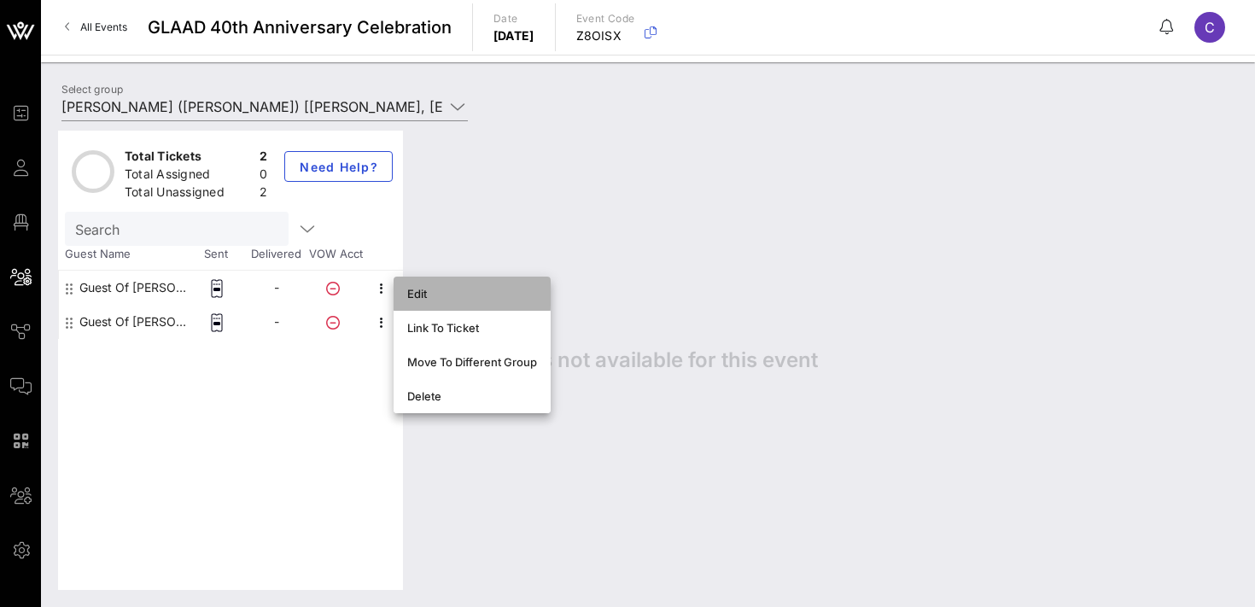
click at [425, 291] on div "Edit" at bounding box center [472, 294] width 130 height 14
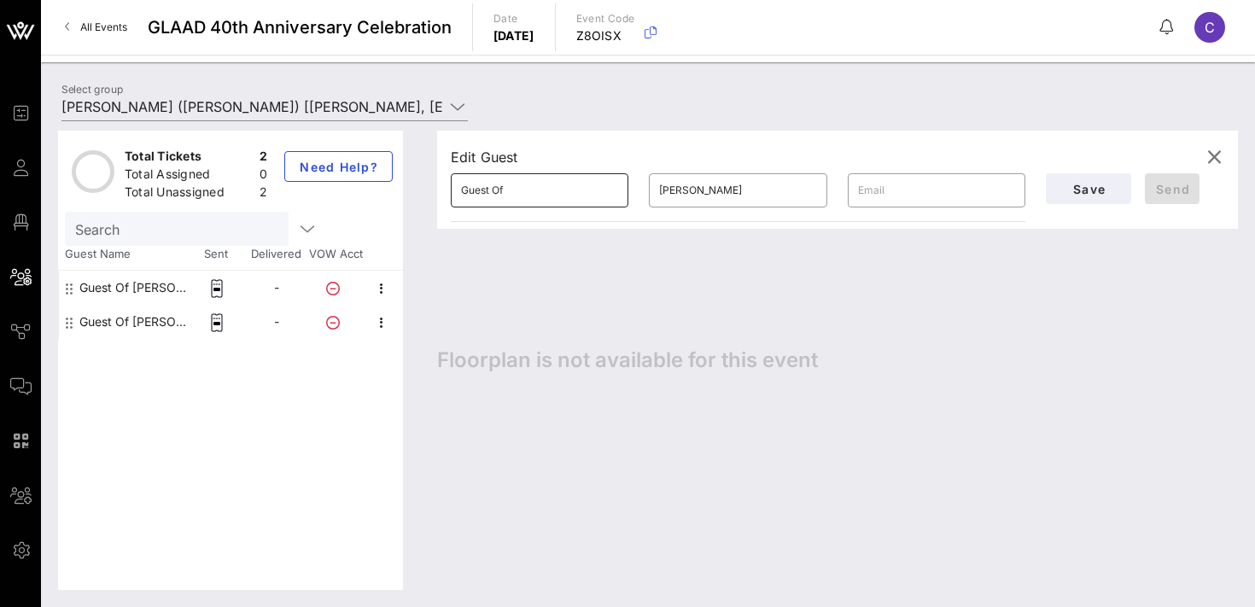
click at [550, 180] on input "Guest Of" at bounding box center [539, 190] width 157 height 27
type input "[PERSON_NAME]"
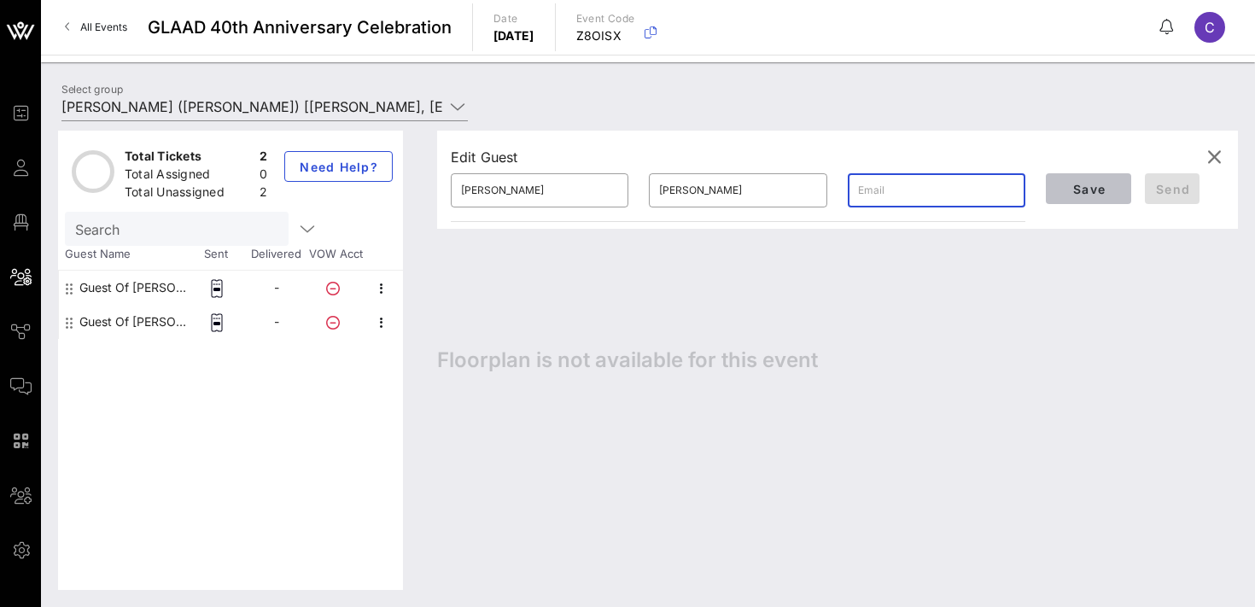
click at [1095, 184] on span "Save" at bounding box center [1089, 189] width 58 height 15
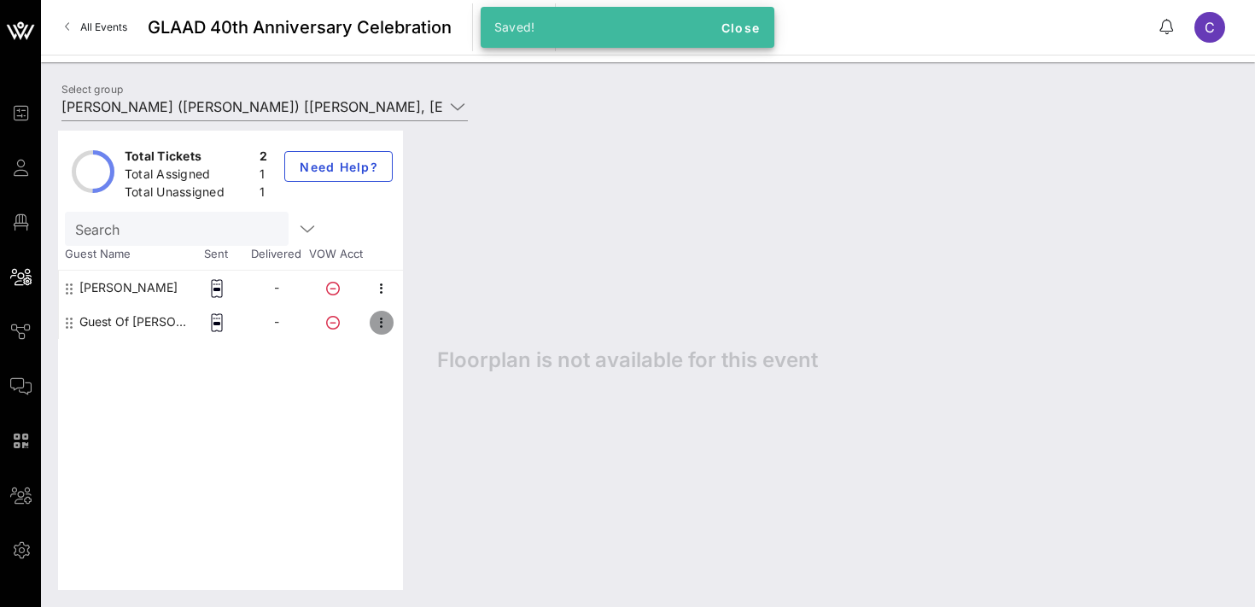
click at [382, 324] on icon "button" at bounding box center [381, 323] width 20 height 20
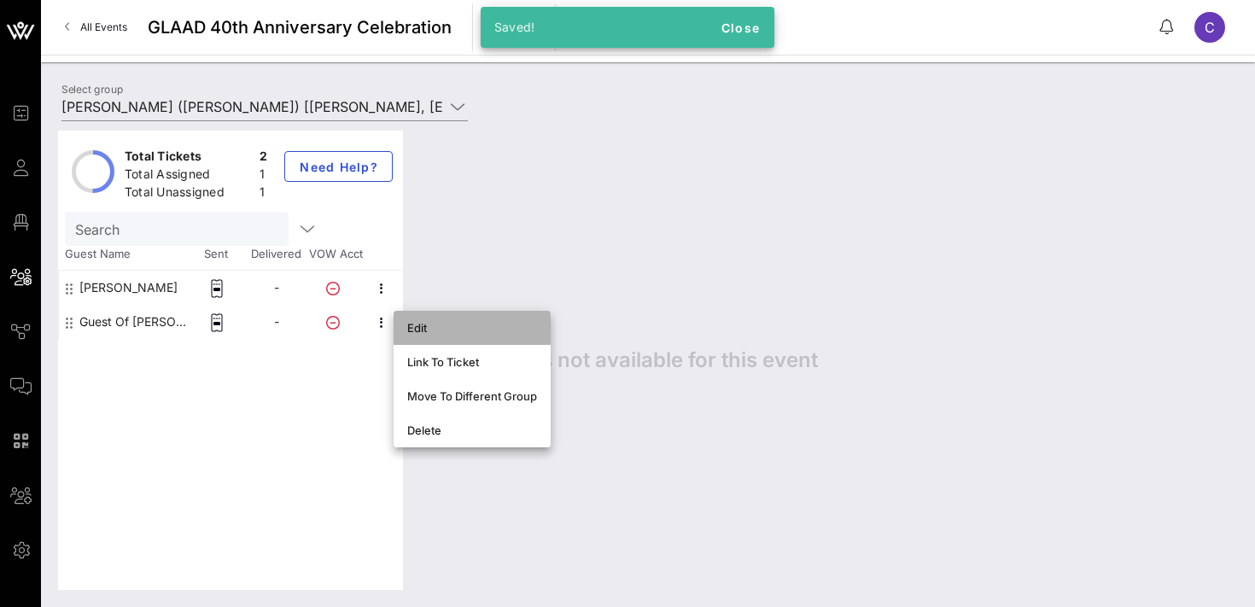
click at [421, 324] on div "Edit" at bounding box center [472, 328] width 130 height 14
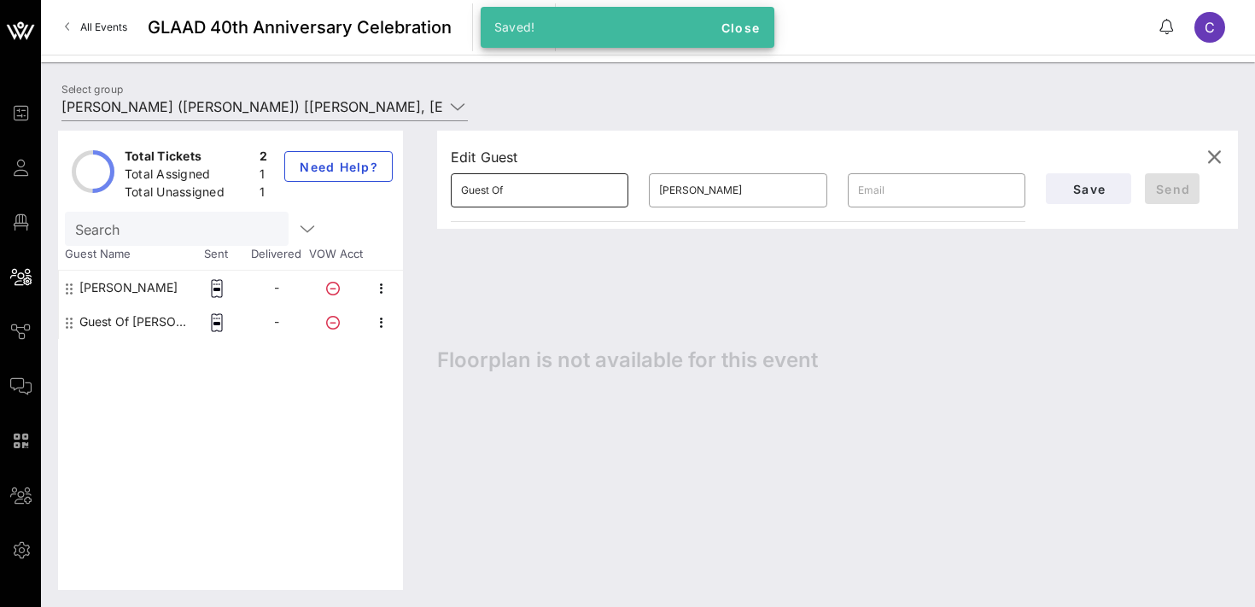
click at [511, 190] on input "Guest Of" at bounding box center [539, 190] width 157 height 27
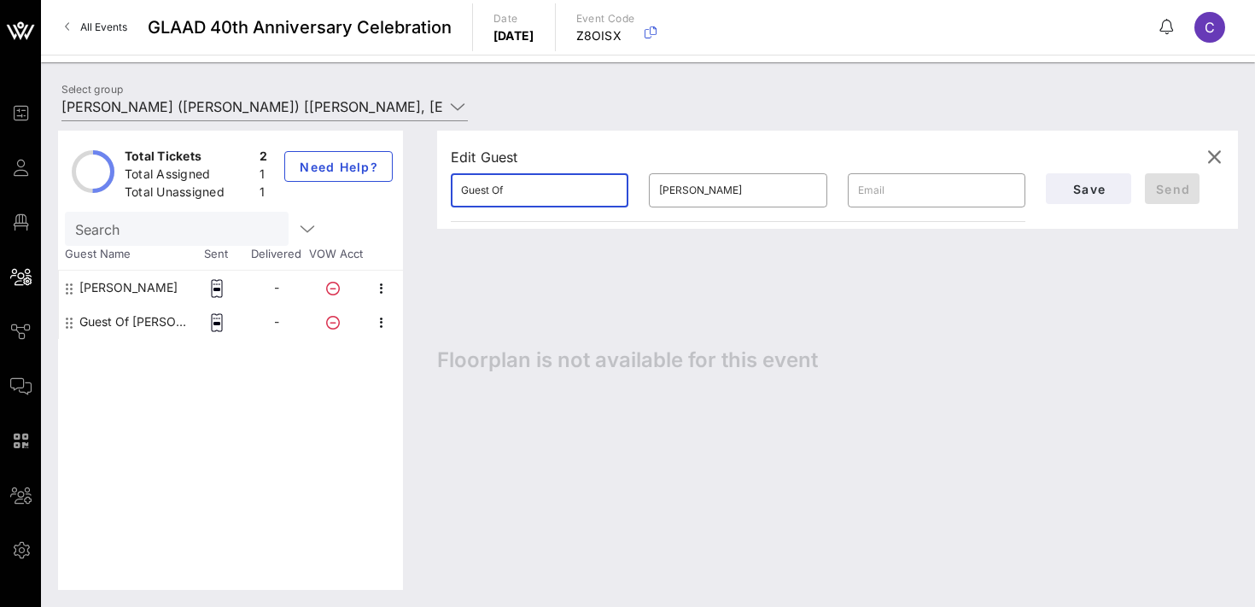
click at [511, 190] on input "Guest Of" at bounding box center [539, 190] width 157 height 27
paste input "[PERSON_NAME]"
type input "Wellinthon"
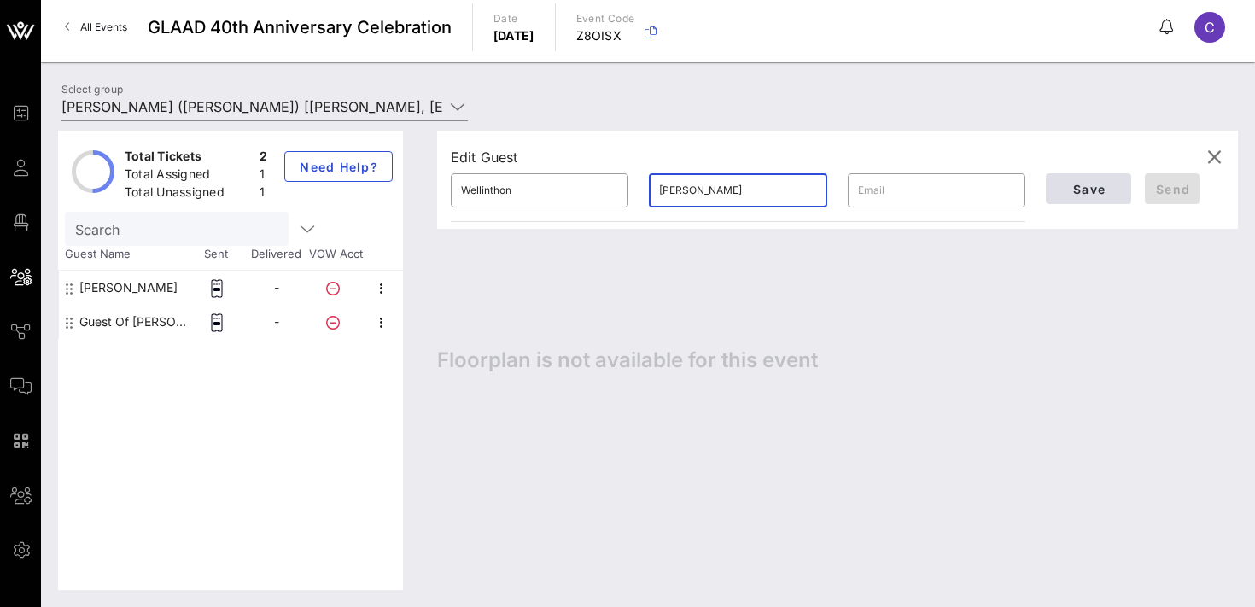
type input "[PERSON_NAME]"
click at [1092, 199] on button "Save" at bounding box center [1088, 188] width 85 height 31
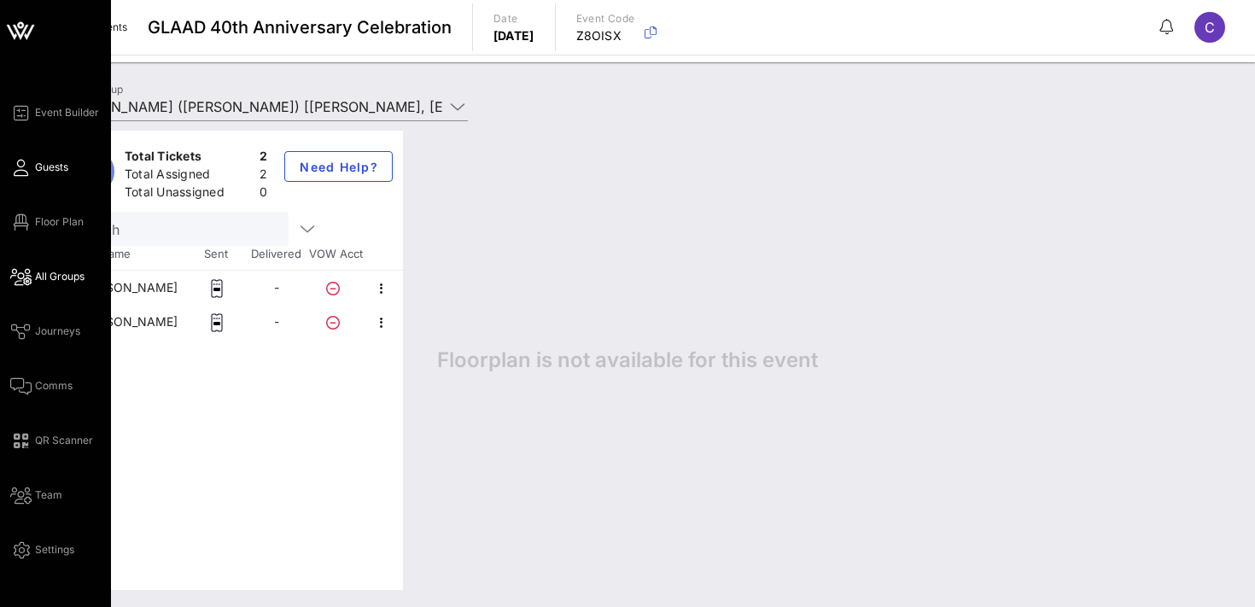
click at [52, 167] on span "Guests" at bounding box center [51, 167] width 33 height 15
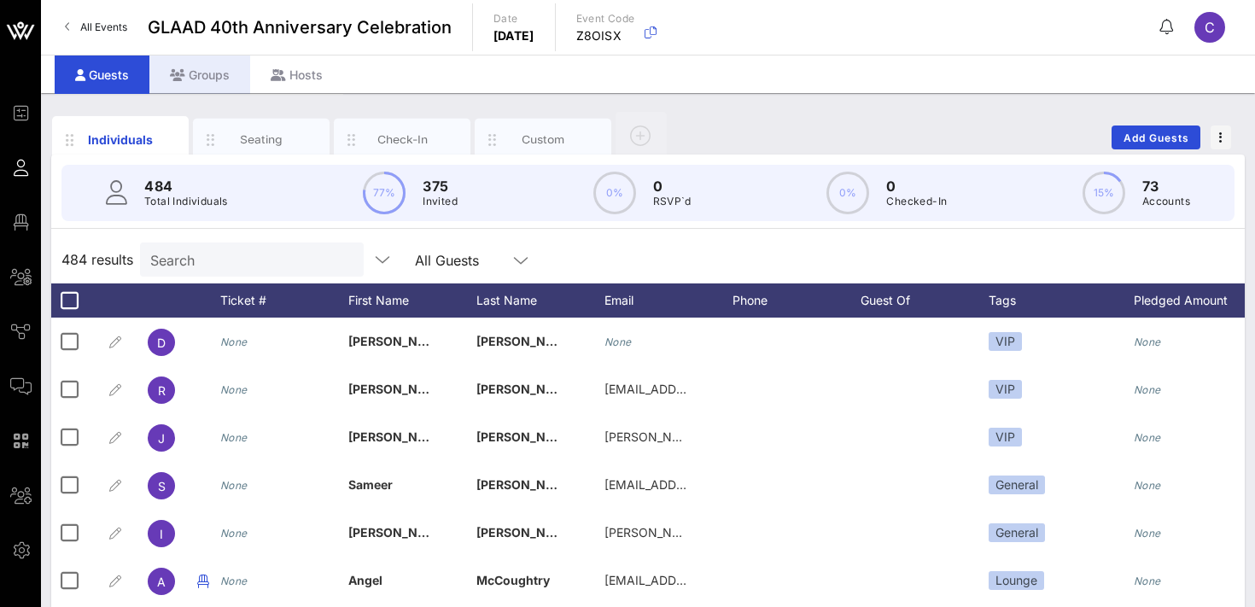
click at [199, 83] on div "Groups" at bounding box center [199, 75] width 101 height 38
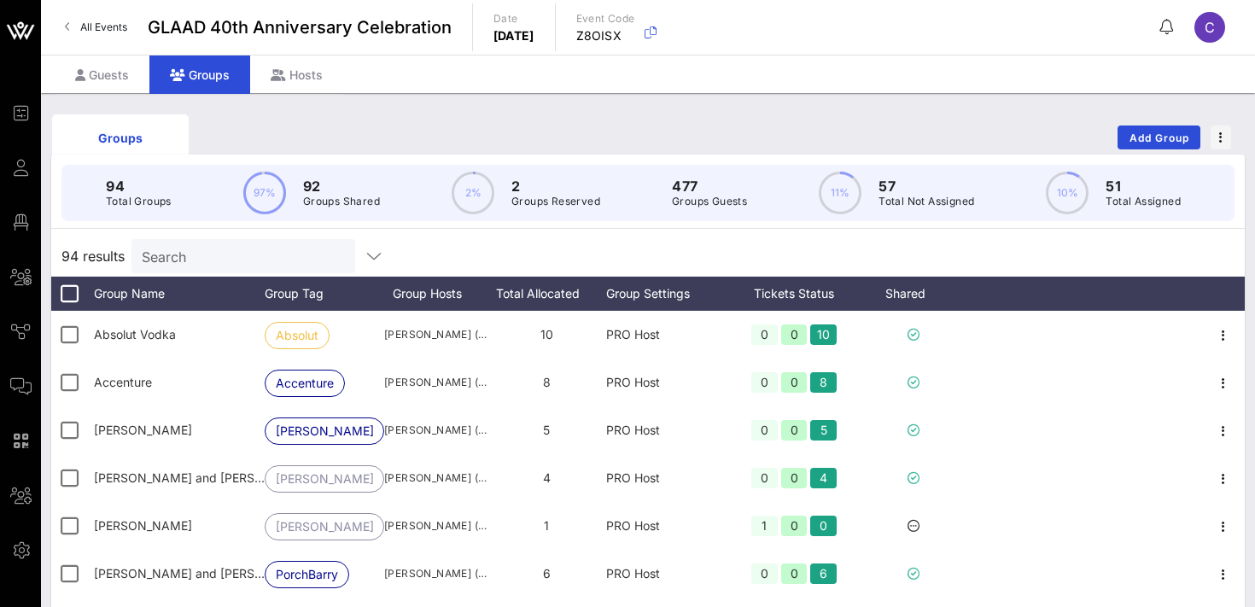
click at [202, 255] on input "Search" at bounding box center [242, 256] width 200 height 22
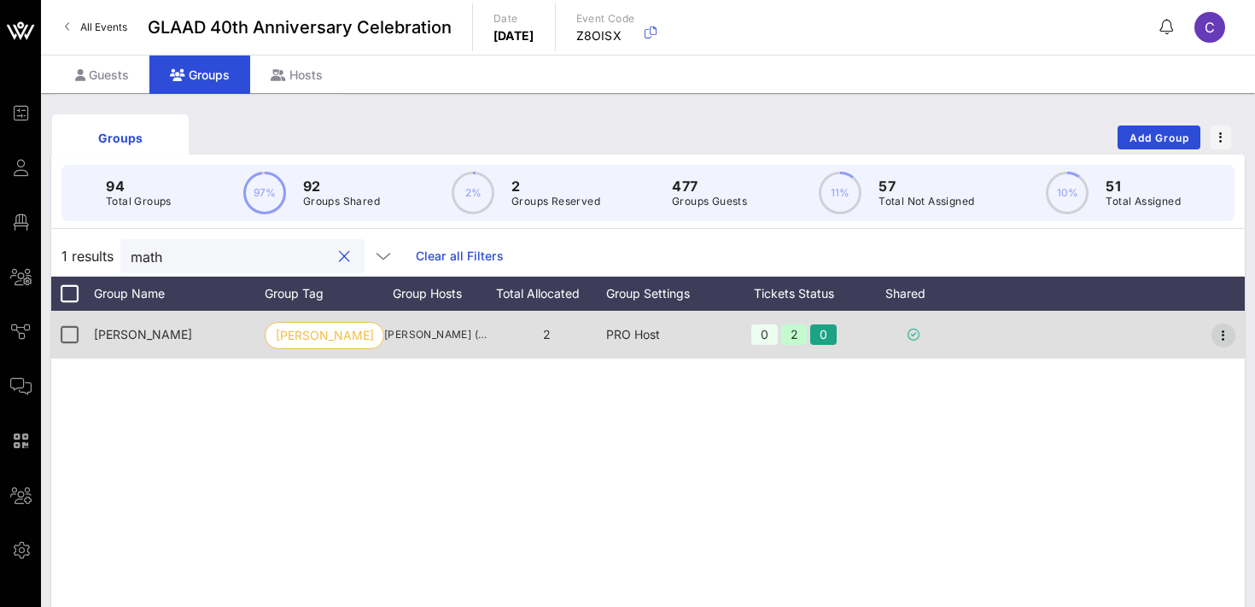
type input "math"
click at [1220, 332] on icon "button" at bounding box center [1223, 335] width 20 height 20
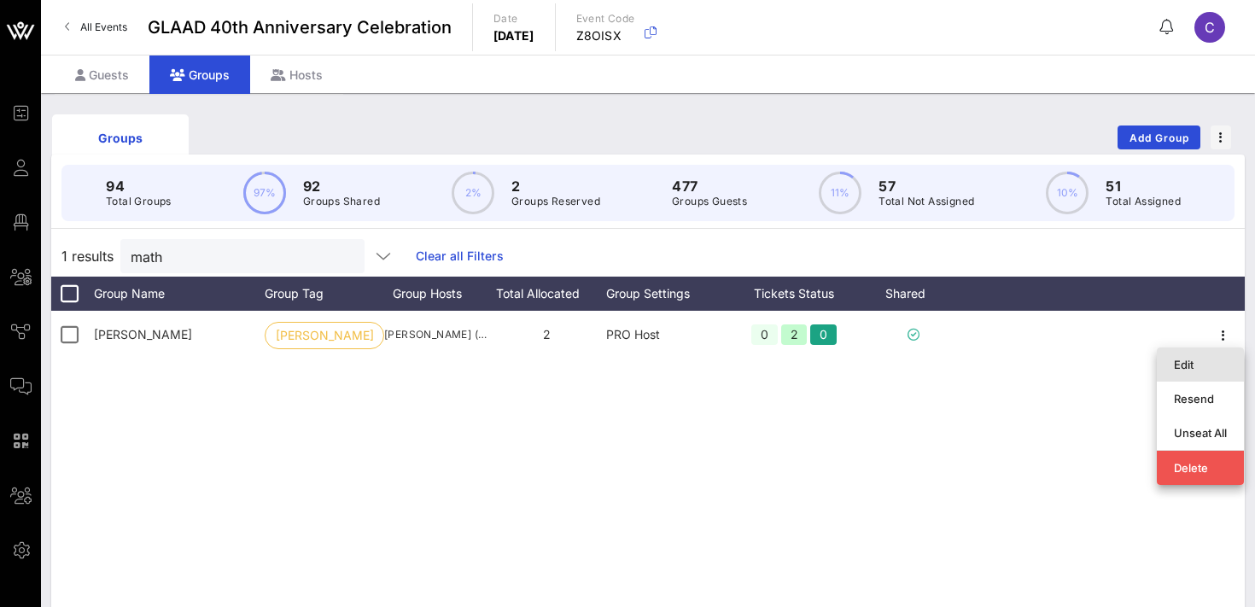
click at [1195, 365] on div "Edit" at bounding box center [1200, 365] width 53 height 14
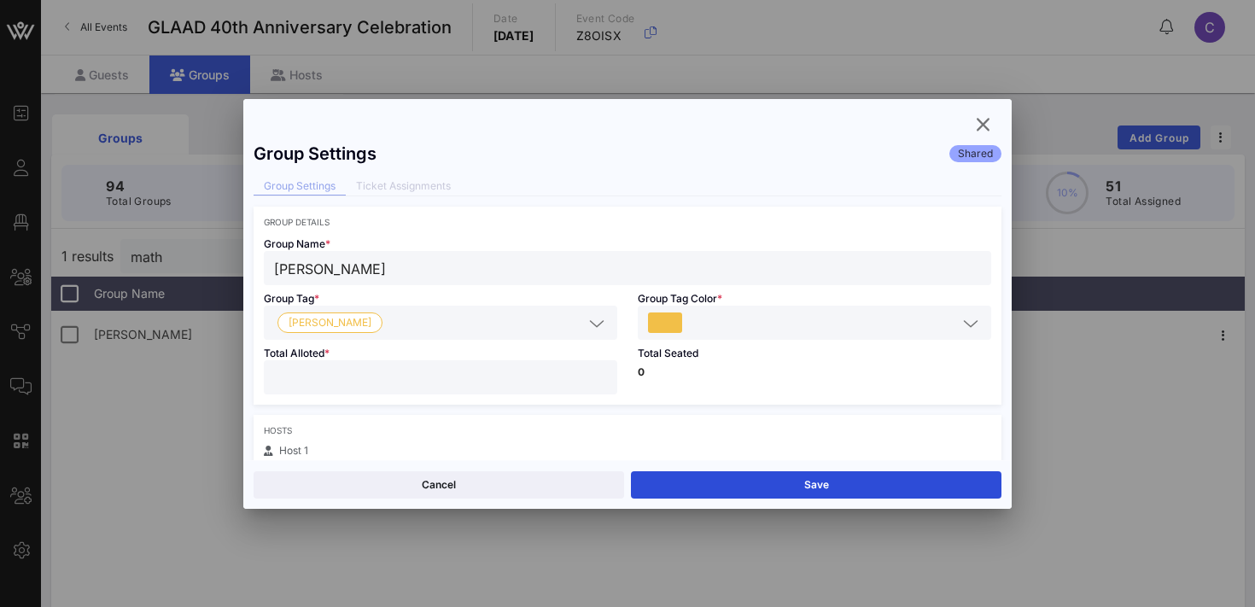
click at [600, 372] on input "*" at bounding box center [440, 377] width 333 height 22
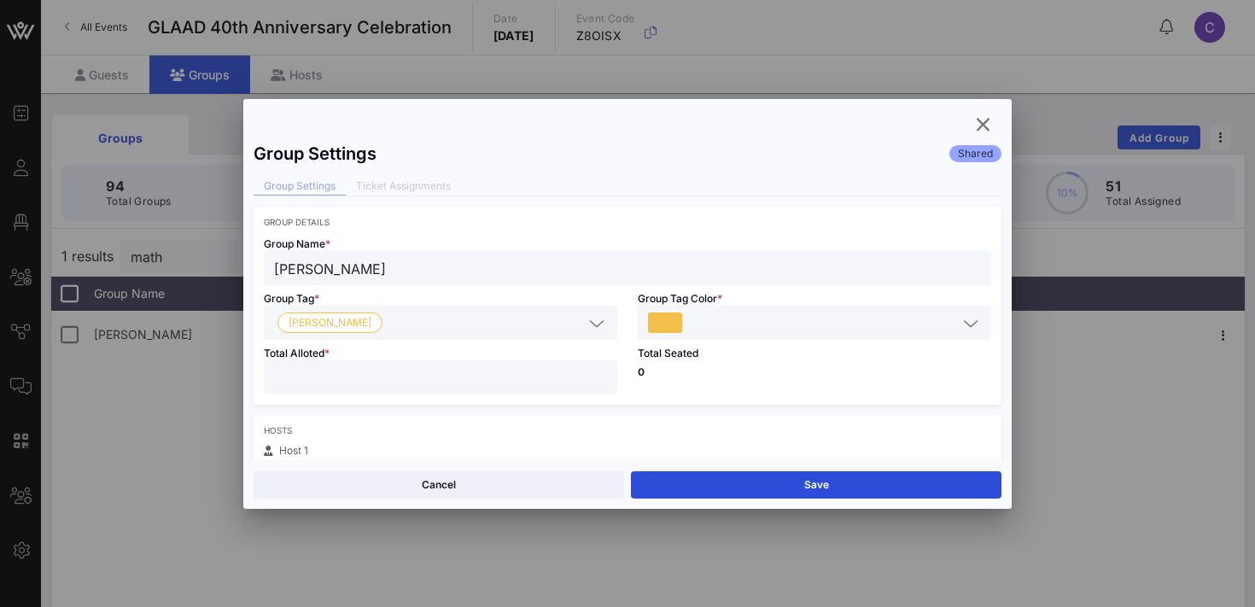
type input "*"
click at [600, 372] on input "*" at bounding box center [440, 377] width 333 height 22
click at [703, 491] on button "Save" at bounding box center [816, 484] width 371 height 27
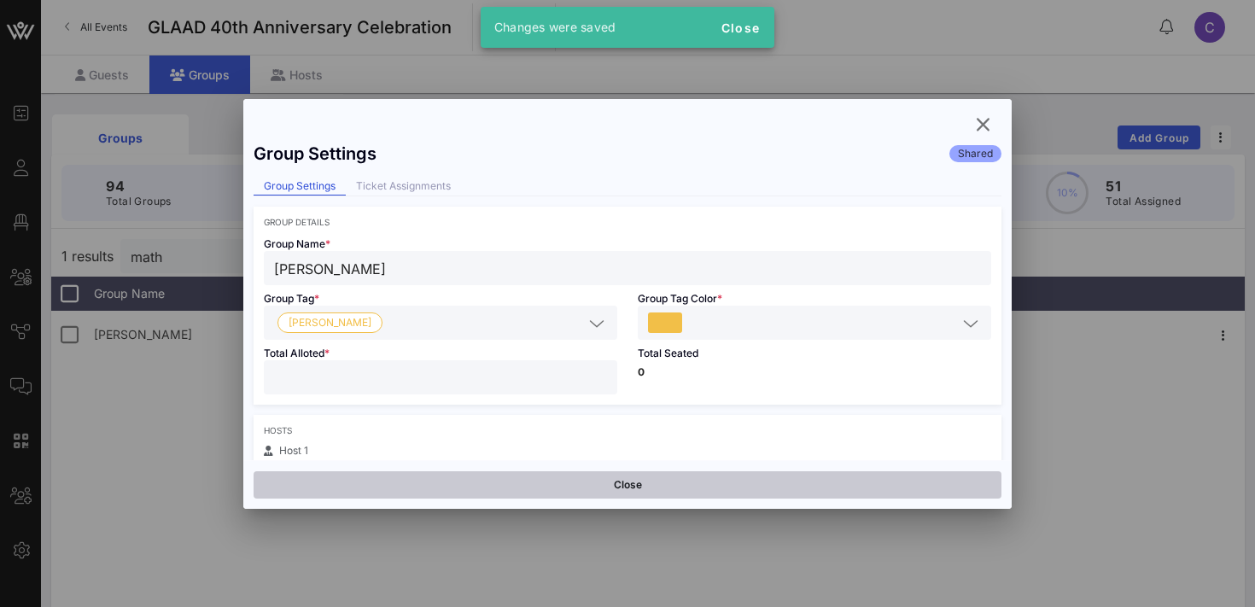
click at [550, 486] on button "Close" at bounding box center [628, 484] width 748 height 27
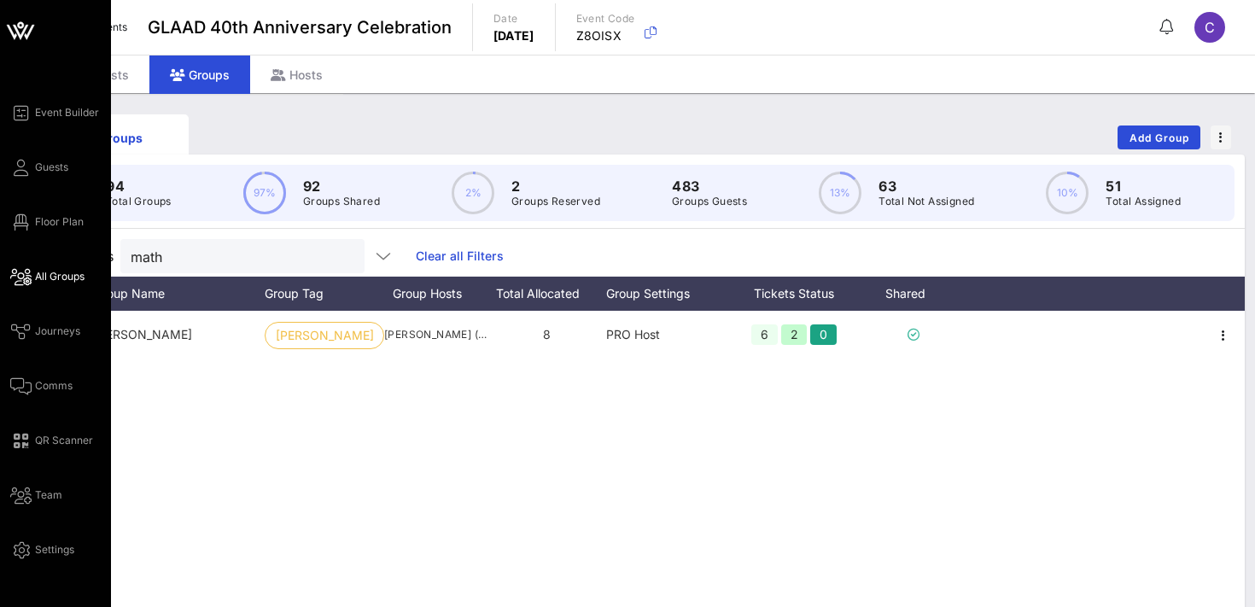
click at [62, 272] on span "All Groups" at bounding box center [60, 276] width 50 height 15
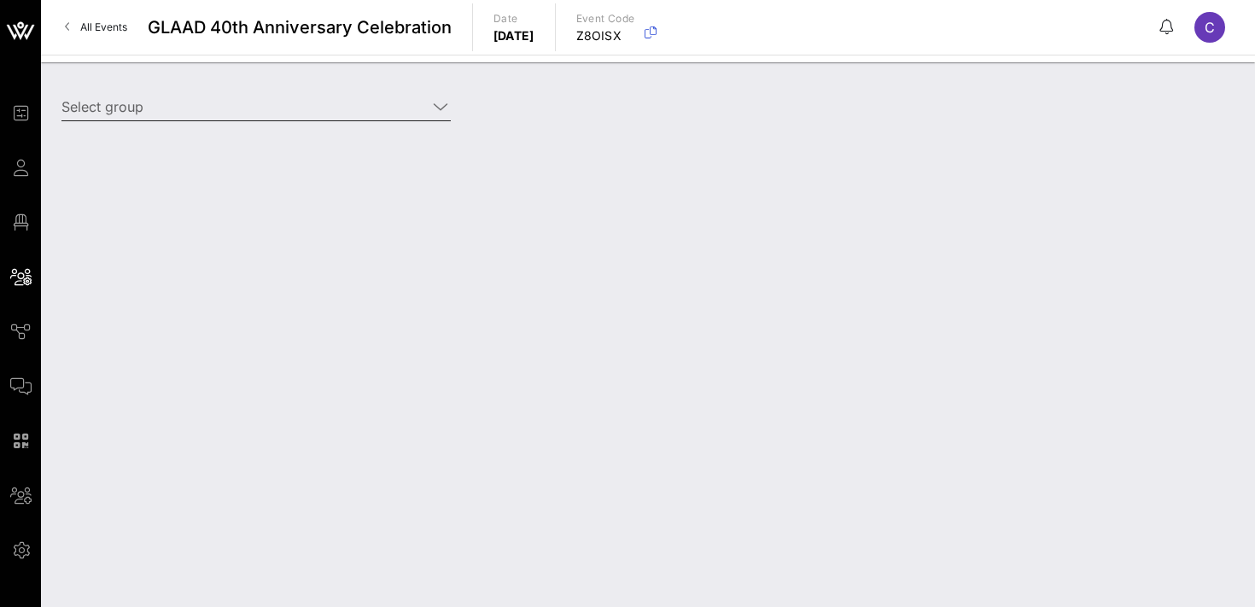
click at [213, 104] on input "Select group" at bounding box center [243, 106] width 365 height 27
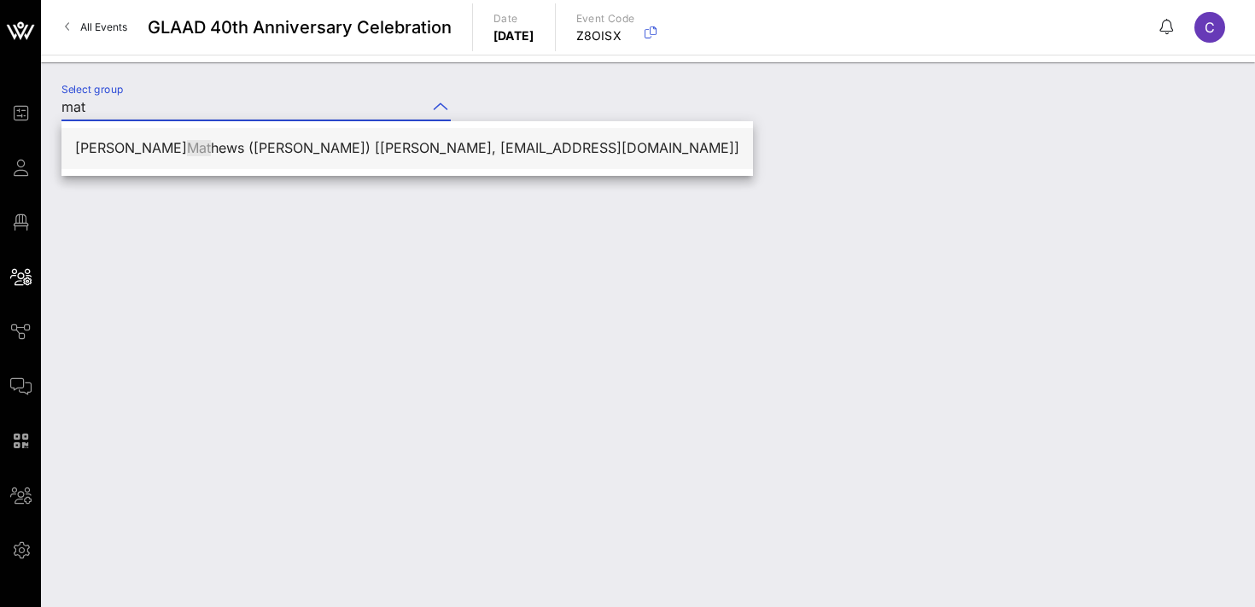
click at [206, 141] on div "[PERSON_NAME] [PERSON_NAME] ([PERSON_NAME]) [[PERSON_NAME], [EMAIL_ADDRESS][DOM…" at bounding box center [407, 148] width 664 height 16
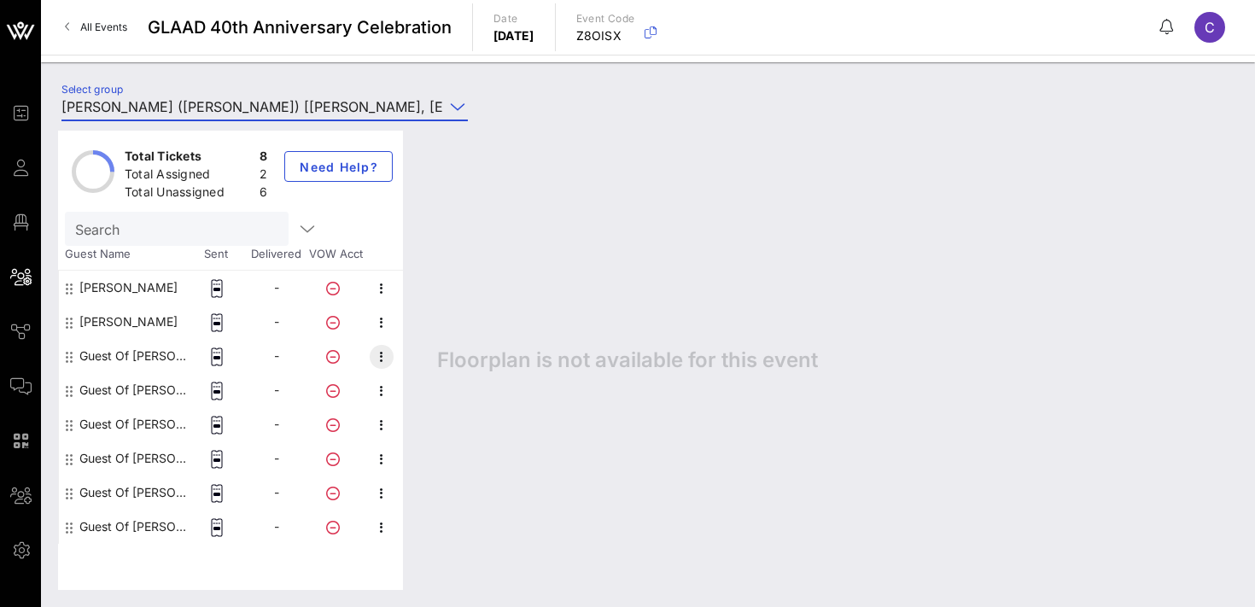
type input "[PERSON_NAME] ([PERSON_NAME]) [[PERSON_NAME], [EMAIL_ADDRESS][DOMAIN_NAME]]"
click at [379, 353] on icon "button" at bounding box center [381, 357] width 20 height 20
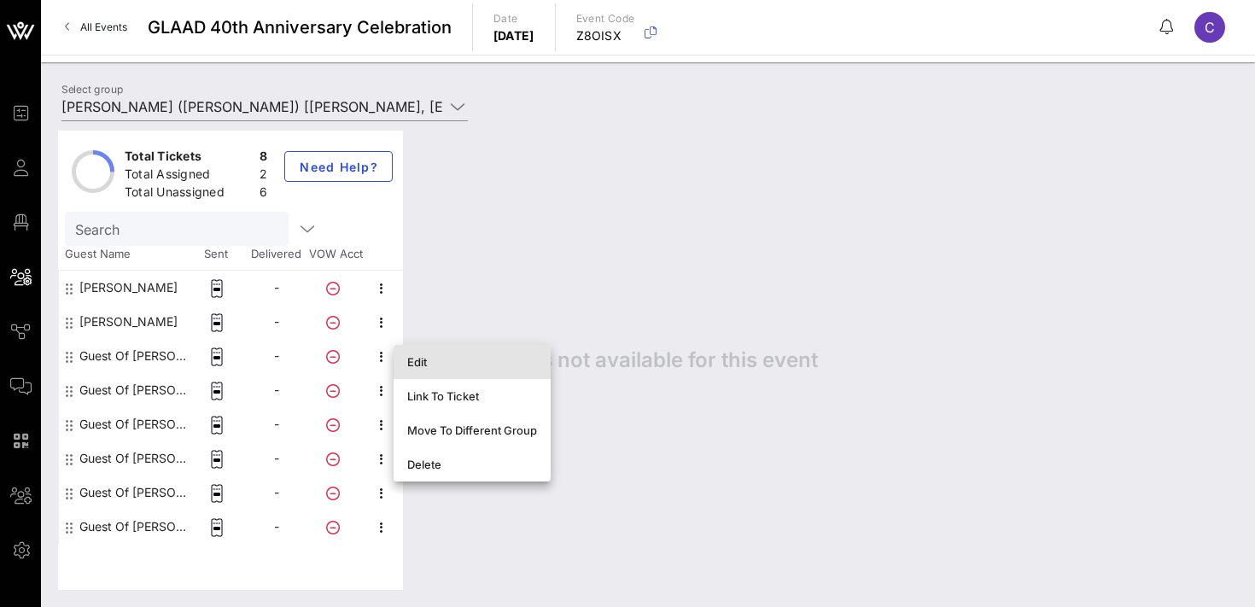
click at [415, 355] on div "Edit" at bounding box center [472, 362] width 130 height 14
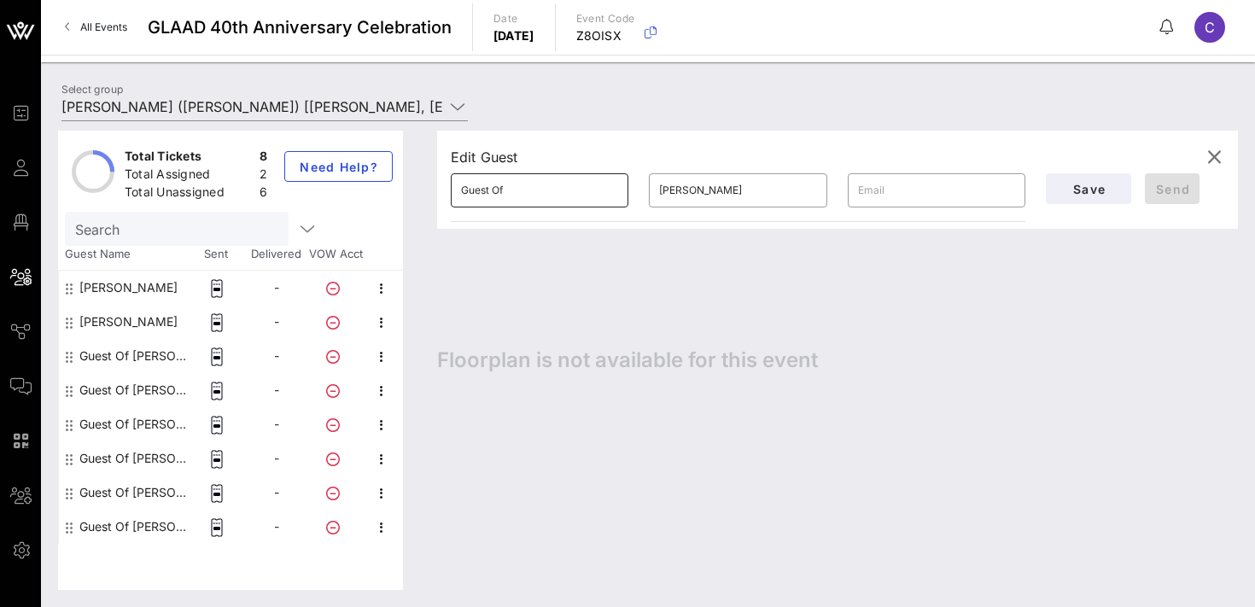
click at [531, 192] on input "Guest Of" at bounding box center [539, 190] width 157 height 27
paste input "[PERSON_NAME]"
type input "[PERSON_NAME]"
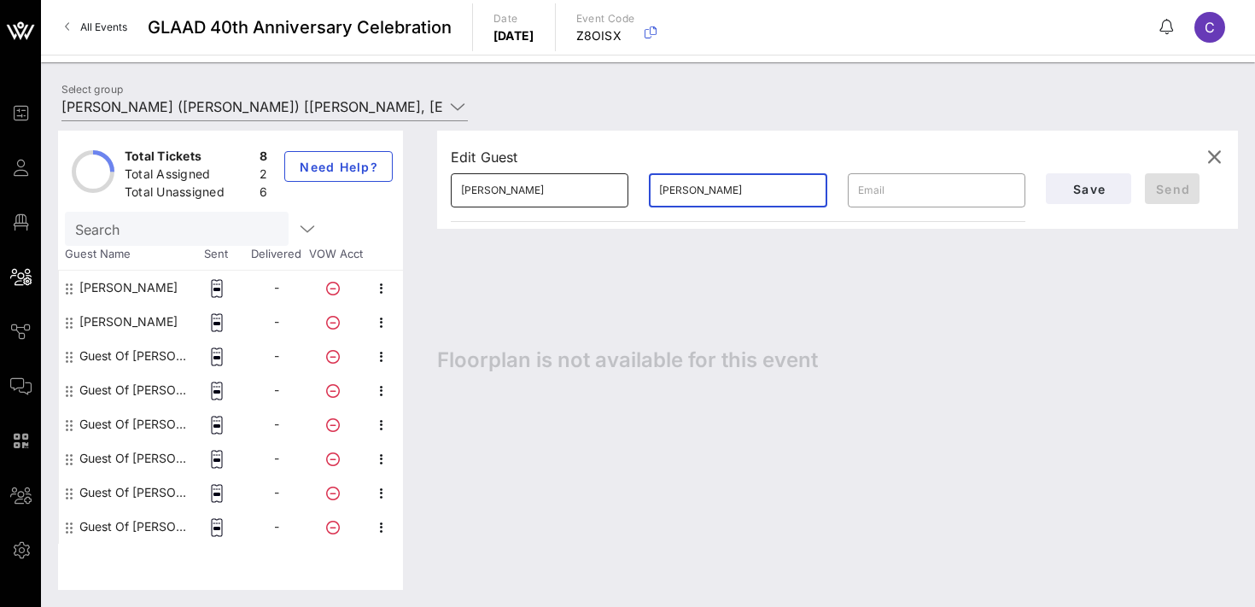
paste input "[PERSON_NAME]"
type input "[PERSON_NAME]"
click at [1106, 183] on span "Save" at bounding box center [1089, 189] width 58 height 15
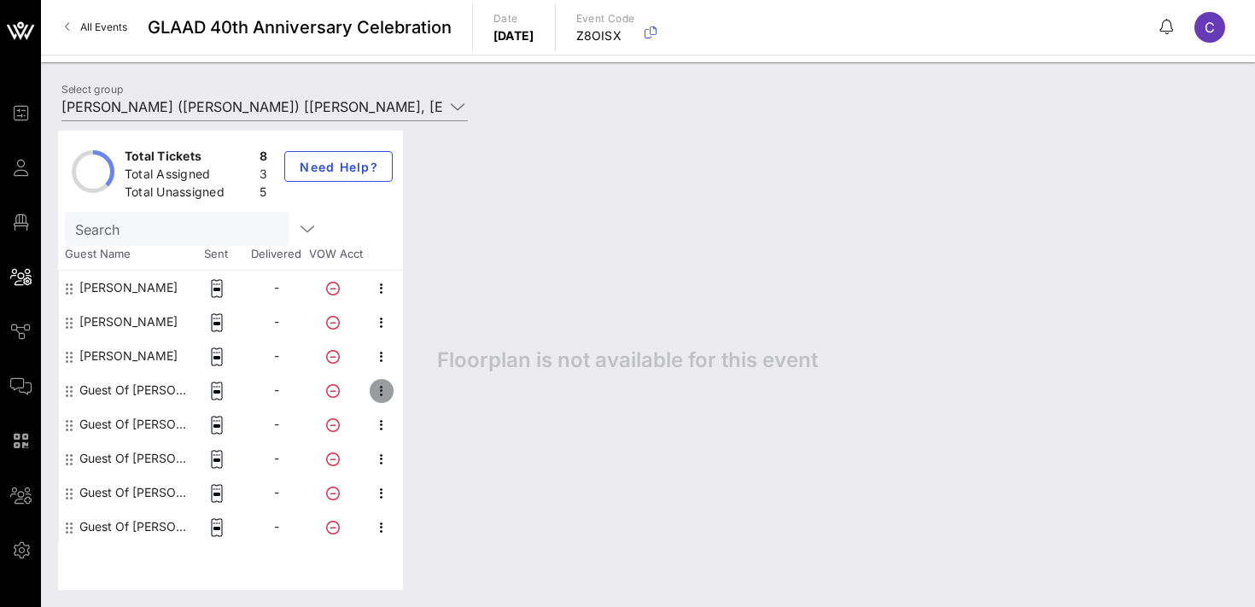
click at [376, 389] on icon "button" at bounding box center [381, 391] width 20 height 20
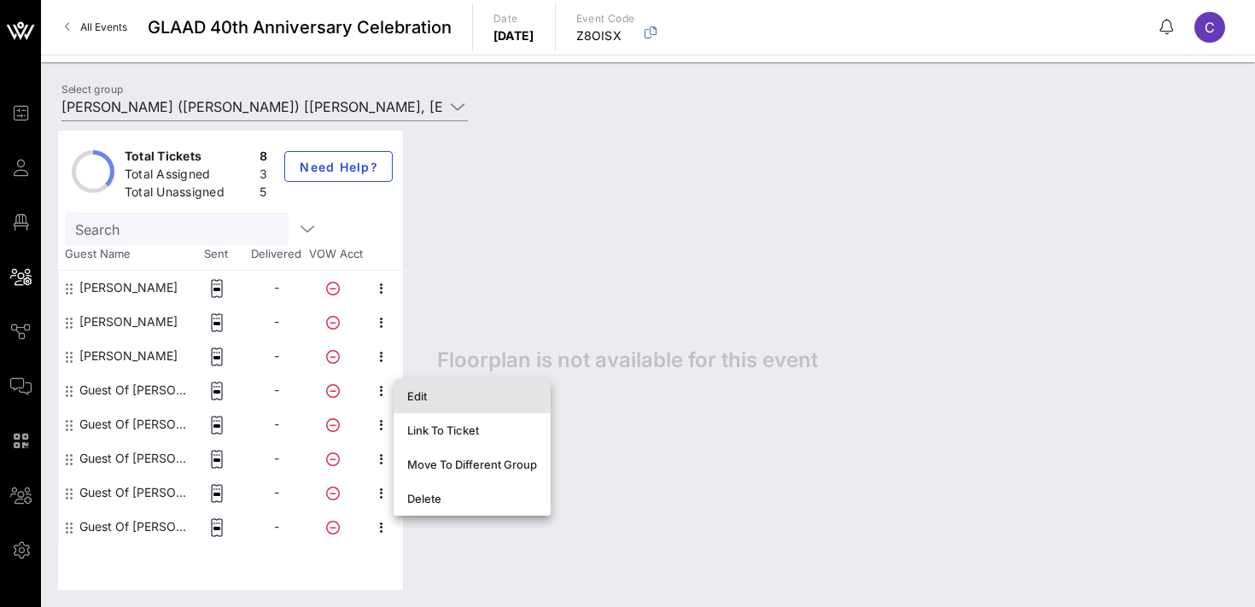
click at [439, 397] on div "Edit" at bounding box center [472, 396] width 130 height 14
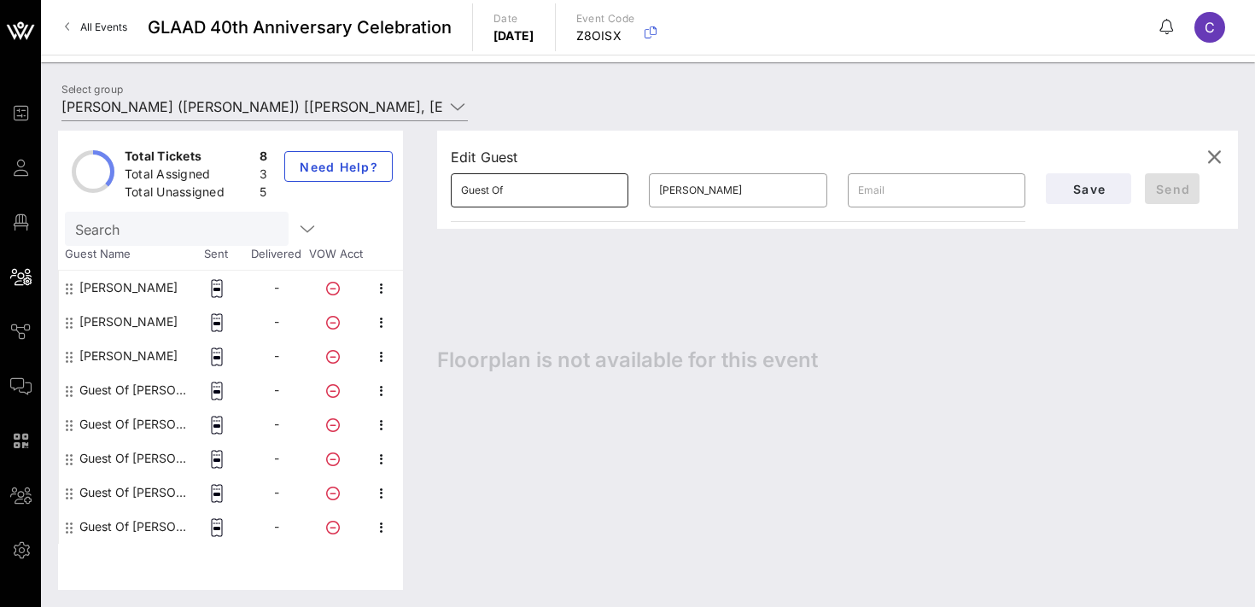
click at [542, 199] on input "Guest Of" at bounding box center [539, 190] width 157 height 27
paste input "[PERSON_NAME]"
type input "[PERSON_NAME]"
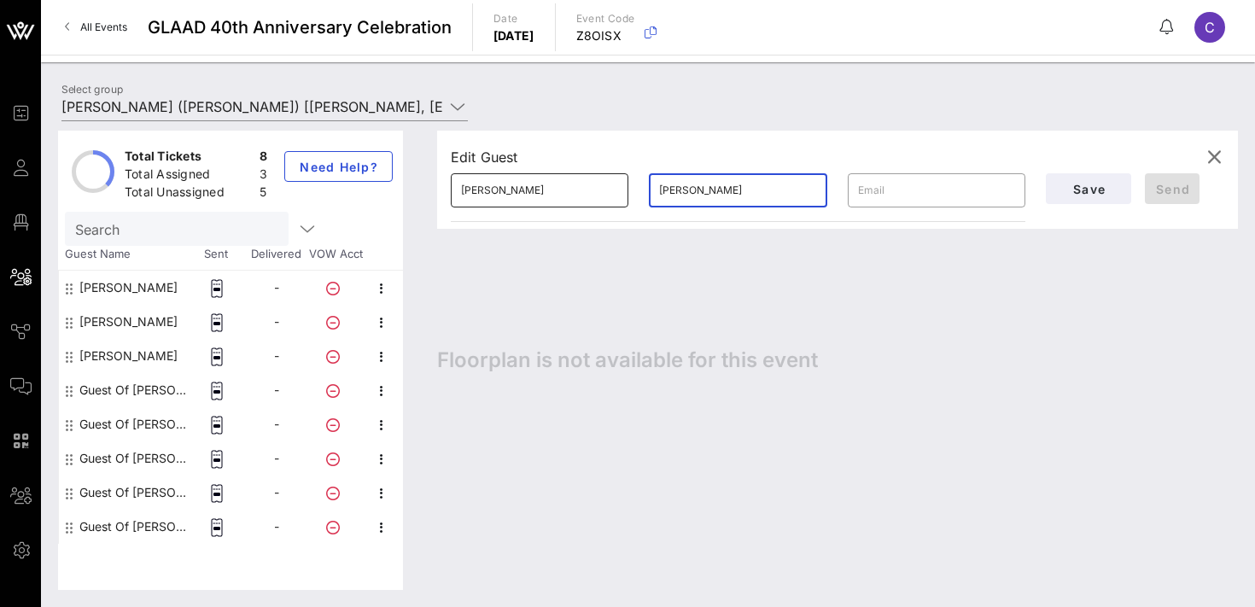
paste input "[PERSON_NAME]"
type input "[PERSON_NAME]"
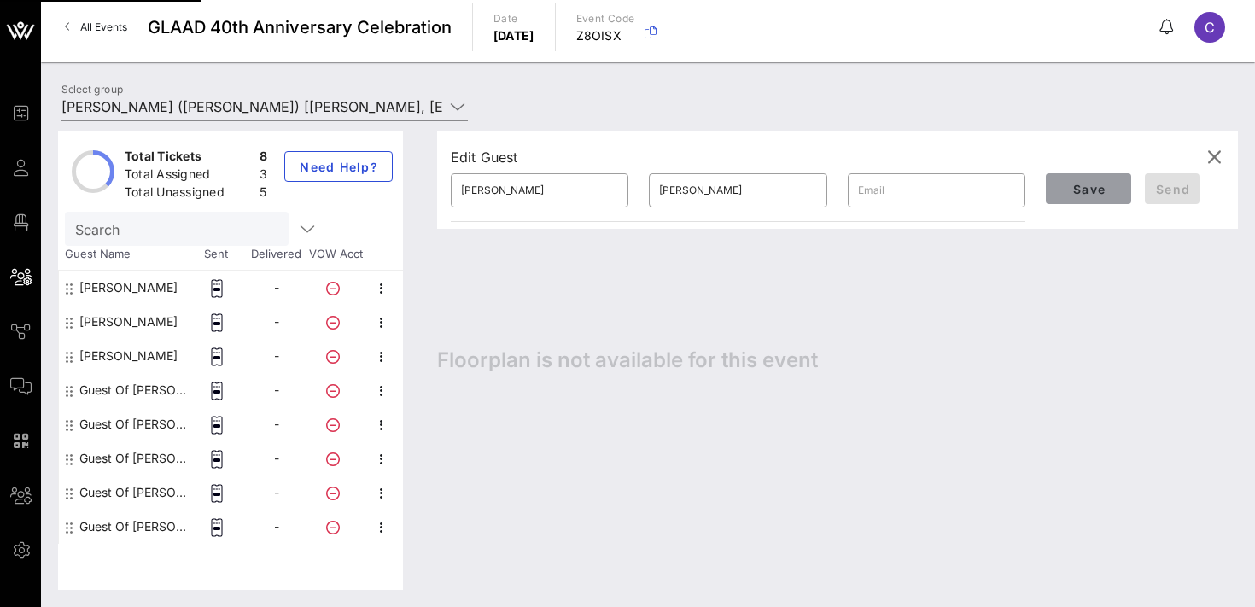
click at [1078, 186] on span "Save" at bounding box center [1089, 189] width 58 height 15
click at [1075, 192] on span "Save" at bounding box center [1089, 189] width 58 height 15
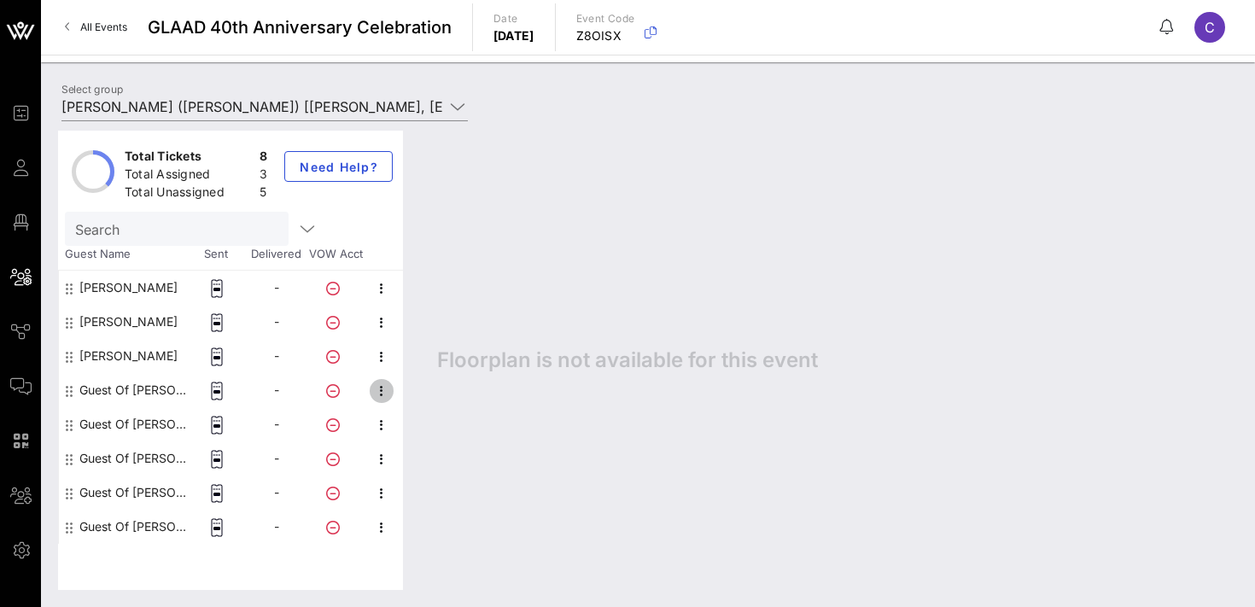
click at [383, 389] on icon "button" at bounding box center [381, 391] width 20 height 20
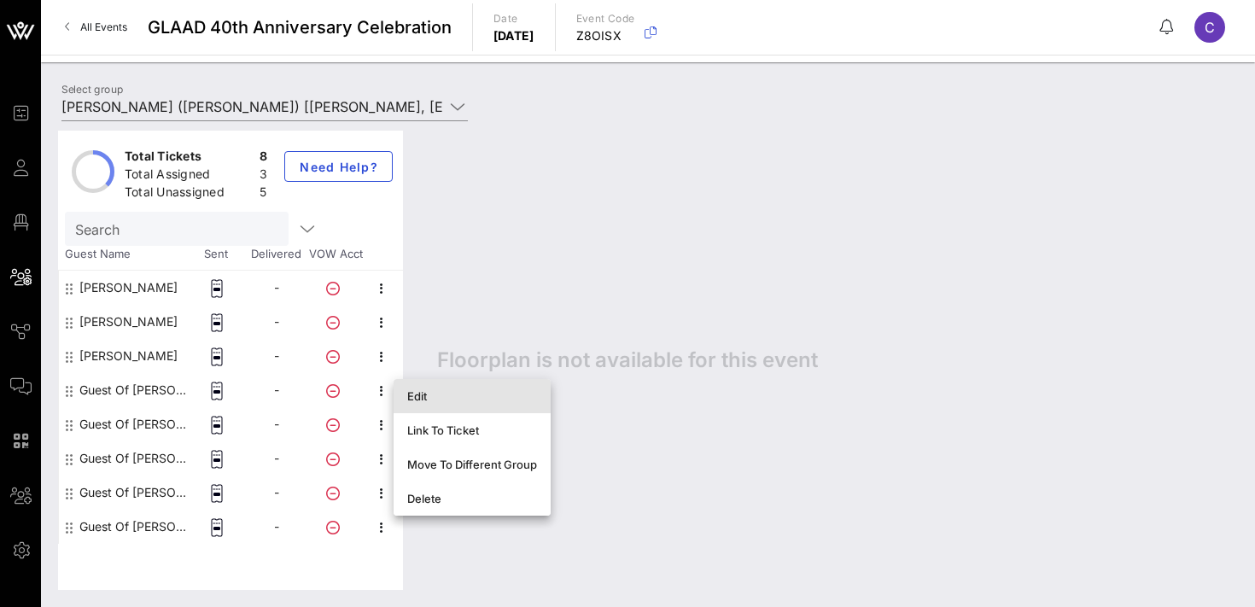
click at [420, 397] on div "Edit" at bounding box center [472, 396] width 130 height 14
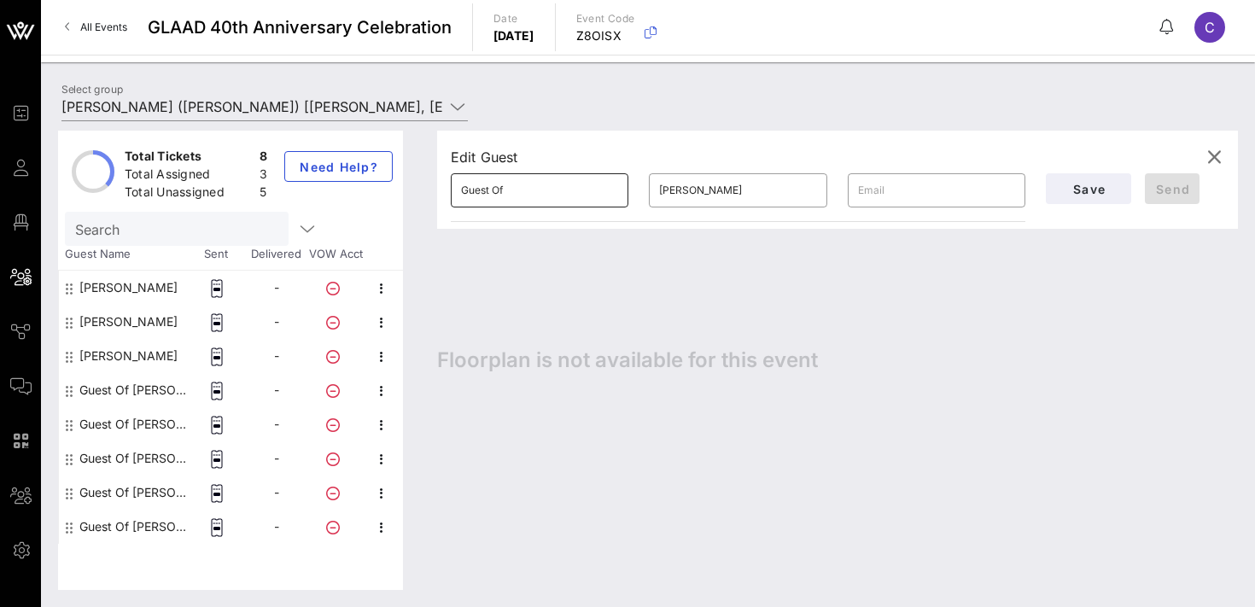
click at [547, 190] on input "Guest Of" at bounding box center [539, 190] width 157 height 27
paste input "[PERSON_NAME]"
type input "[PERSON_NAME]"
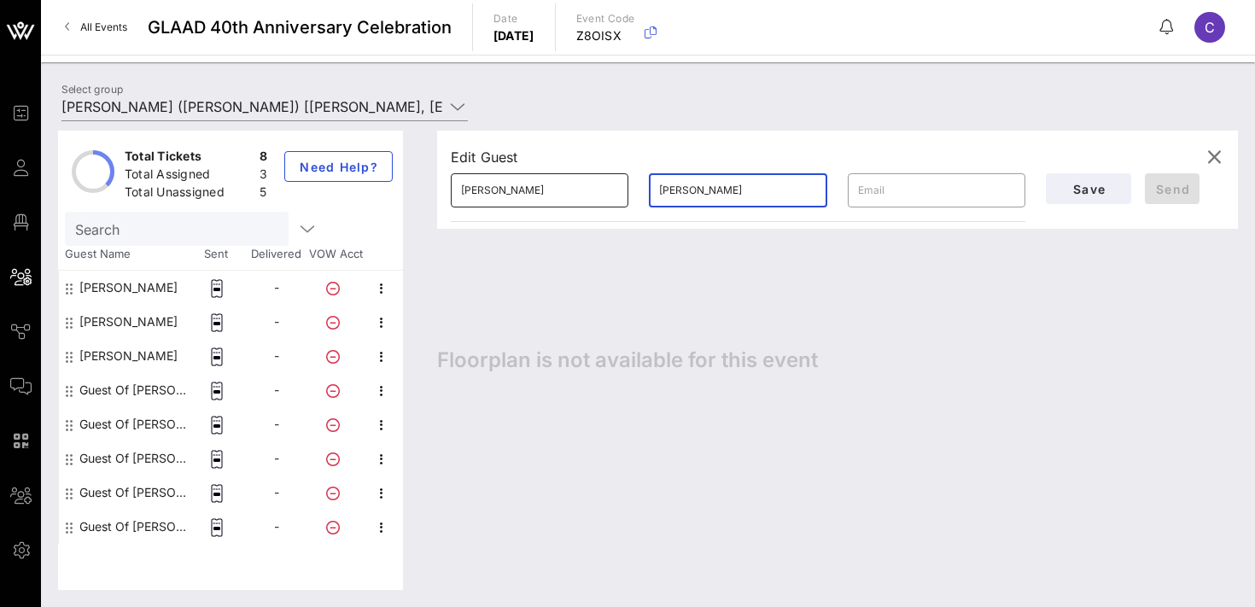
paste input "[PERSON_NAME]"
type input "[PERSON_NAME]"
click at [1084, 186] on span "Save" at bounding box center [1089, 189] width 58 height 15
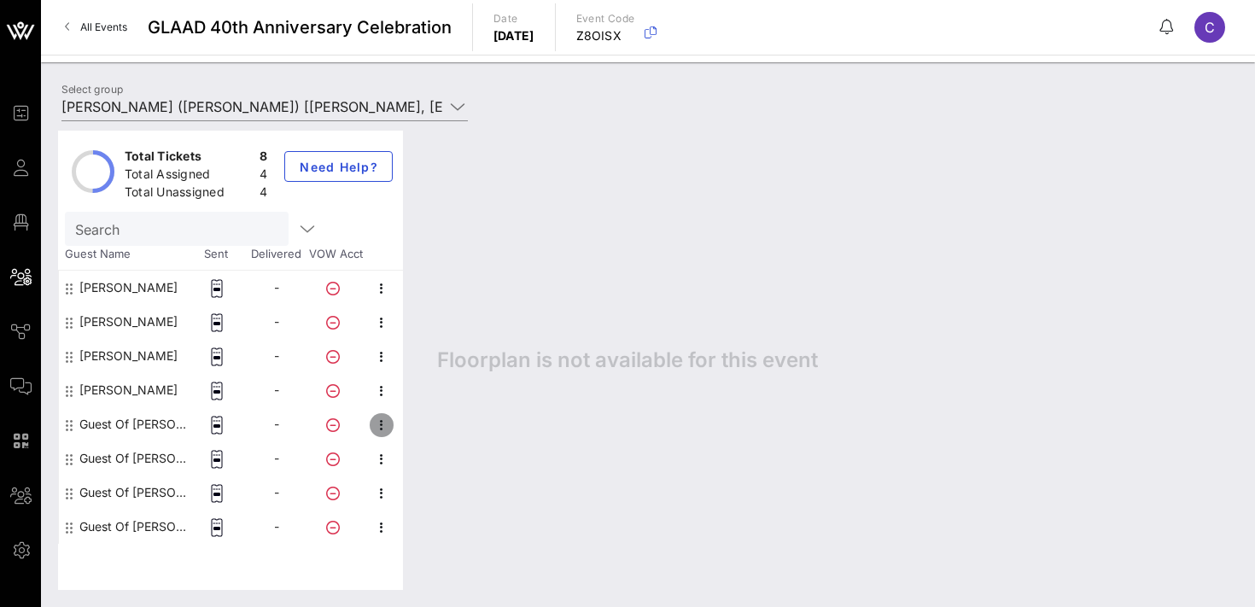
click at [379, 428] on icon "button" at bounding box center [381, 425] width 20 height 20
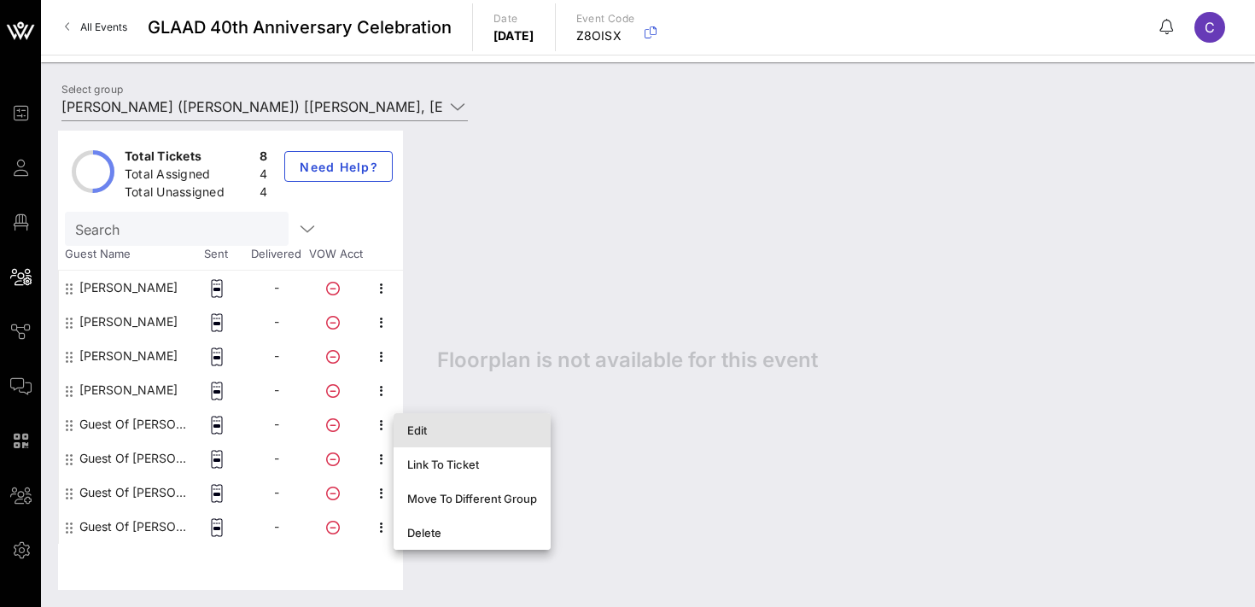
click at [433, 424] on div "Edit" at bounding box center [472, 431] width 130 height 14
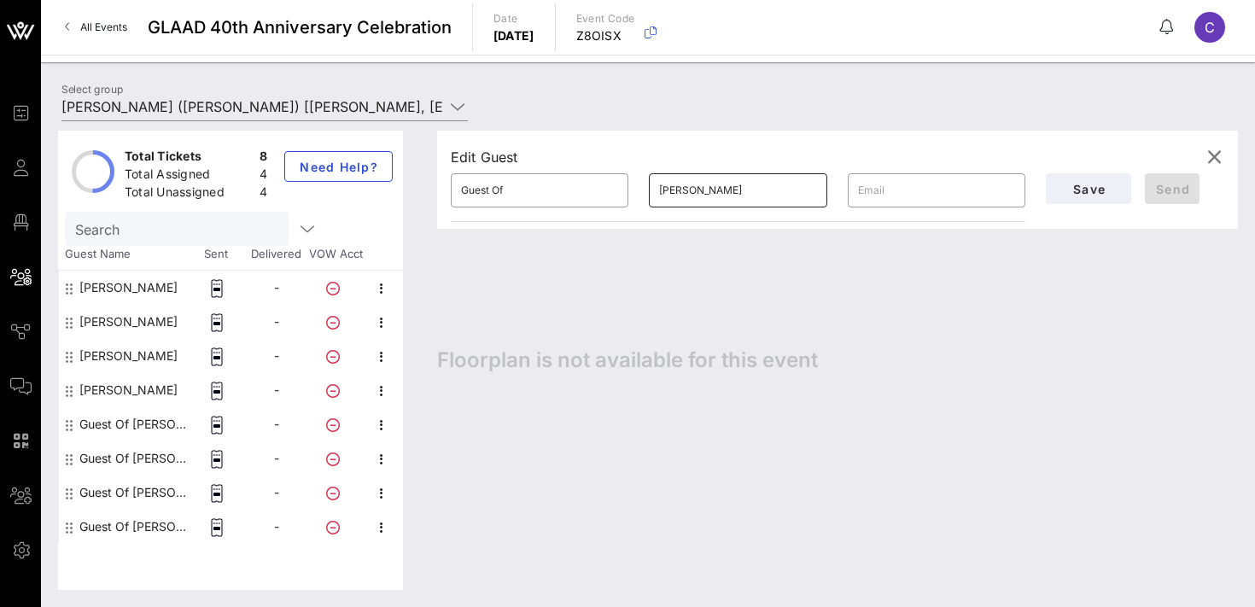
click at [744, 187] on input "[PERSON_NAME]" at bounding box center [737, 190] width 157 height 27
paste input "[PERSON_NAME]"
type input "[PERSON_NAME]"
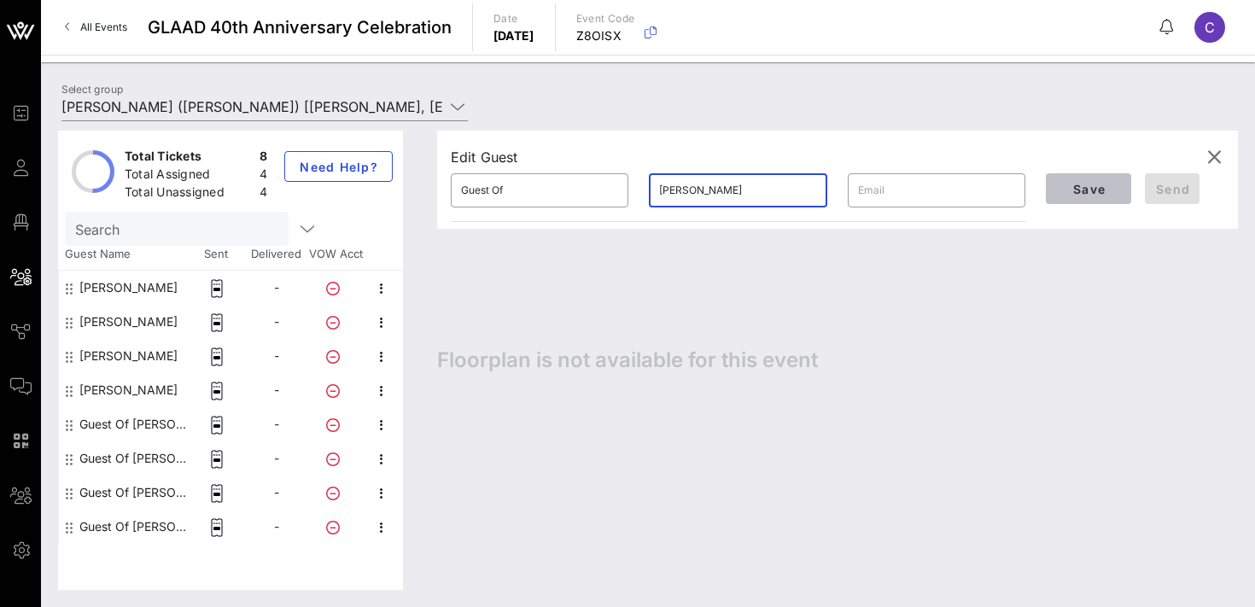
click at [1093, 194] on span "Save" at bounding box center [1089, 189] width 58 height 15
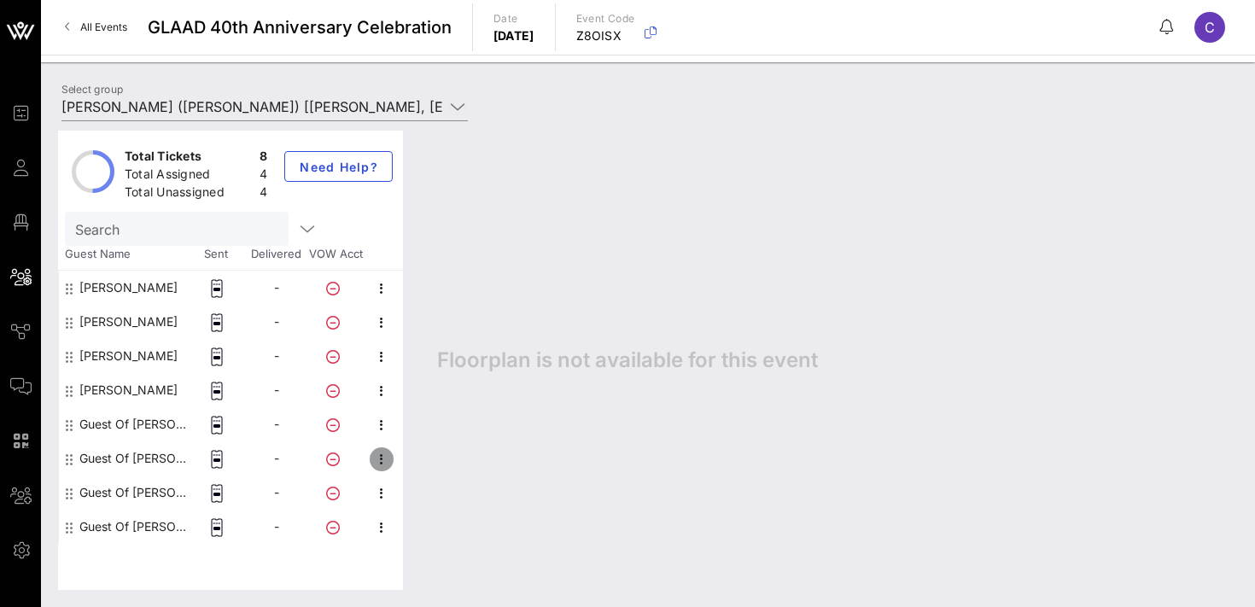
click at [388, 460] on icon "button" at bounding box center [381, 459] width 20 height 20
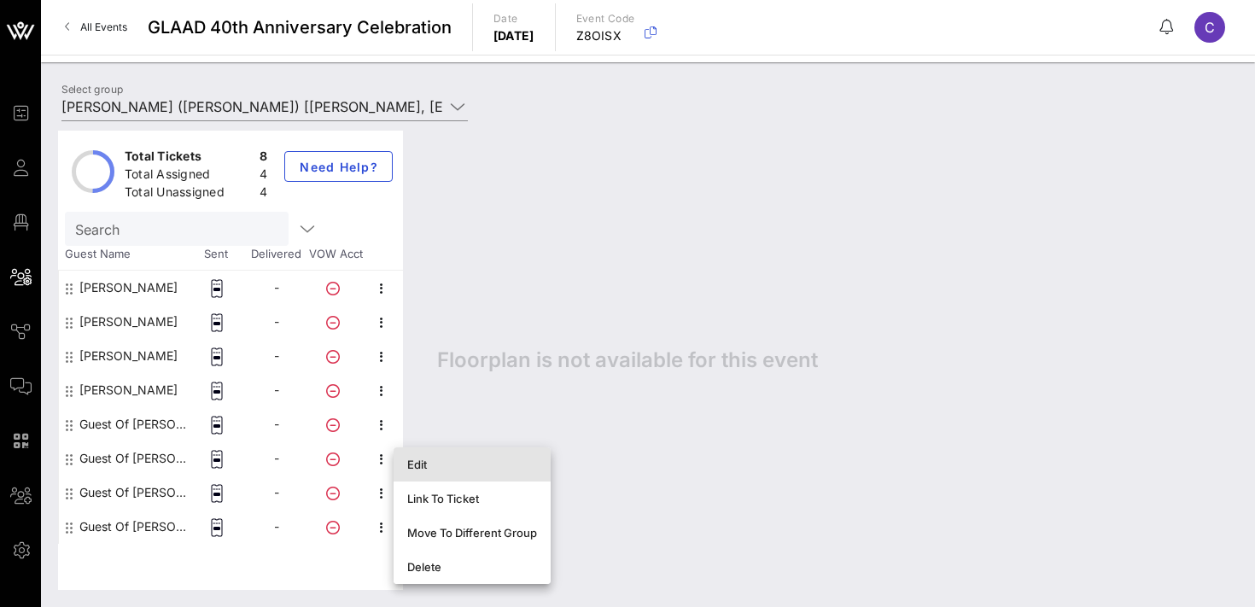
click at [434, 459] on div "Edit" at bounding box center [472, 465] width 130 height 14
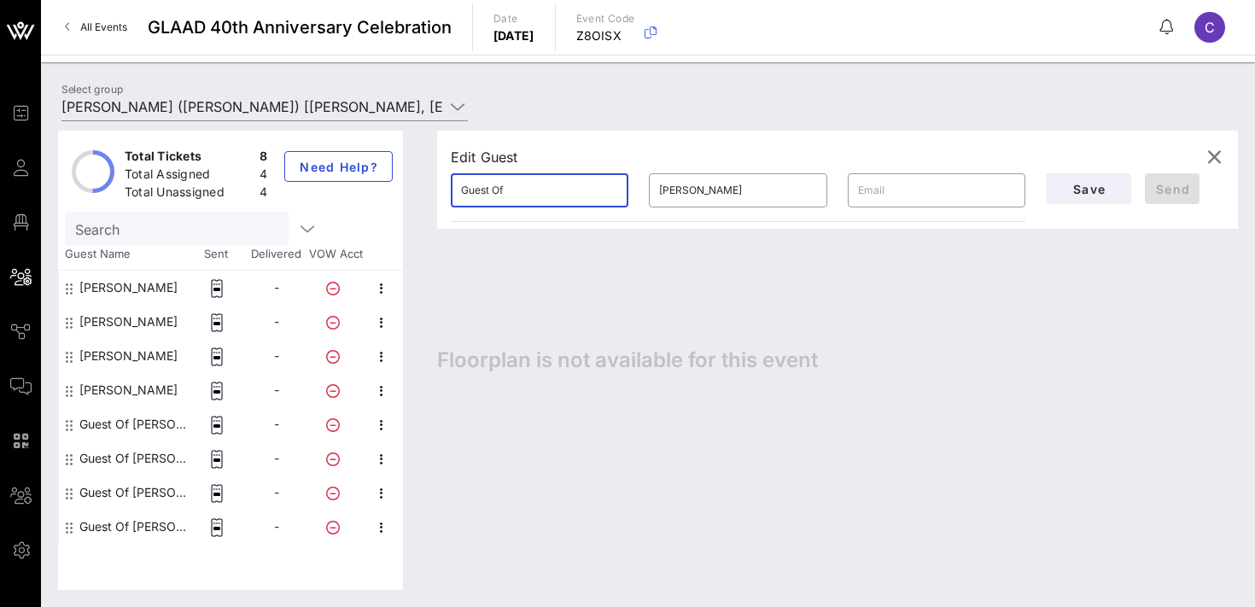
click at [521, 196] on input "Guest Of" at bounding box center [539, 190] width 157 height 27
paste input "[PERSON_NAME][MEDICAL_DATA]"
type input "Kandy"
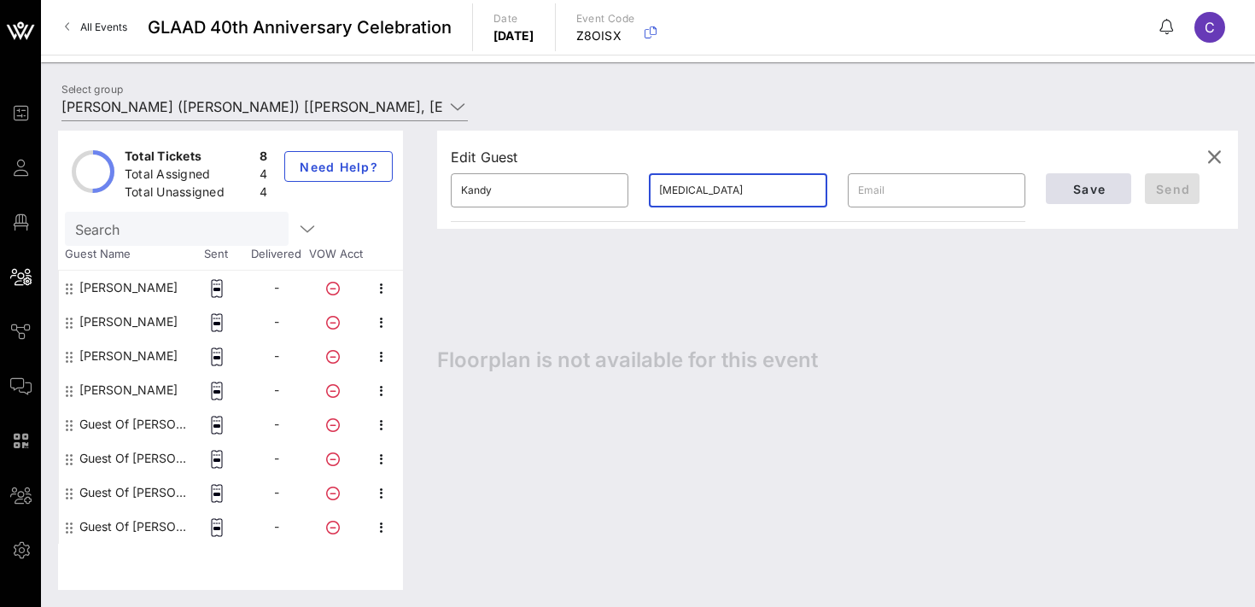
type input "[MEDICAL_DATA]"
click at [1074, 191] on span "Save" at bounding box center [1089, 189] width 58 height 15
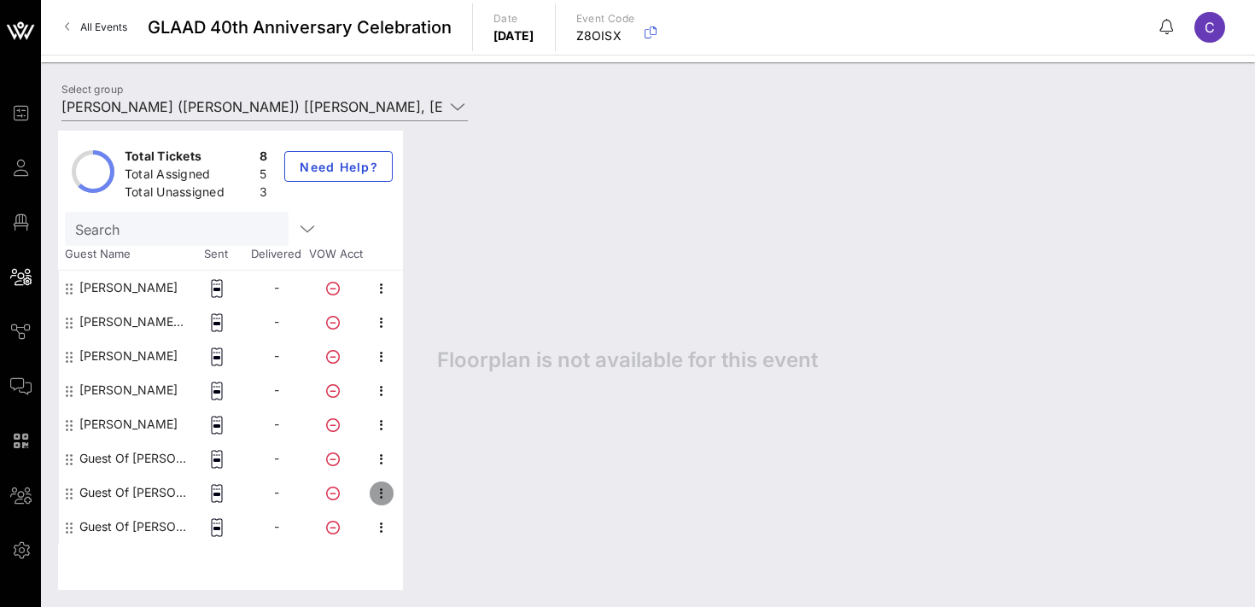
click at [384, 495] on icon "button" at bounding box center [381, 493] width 20 height 20
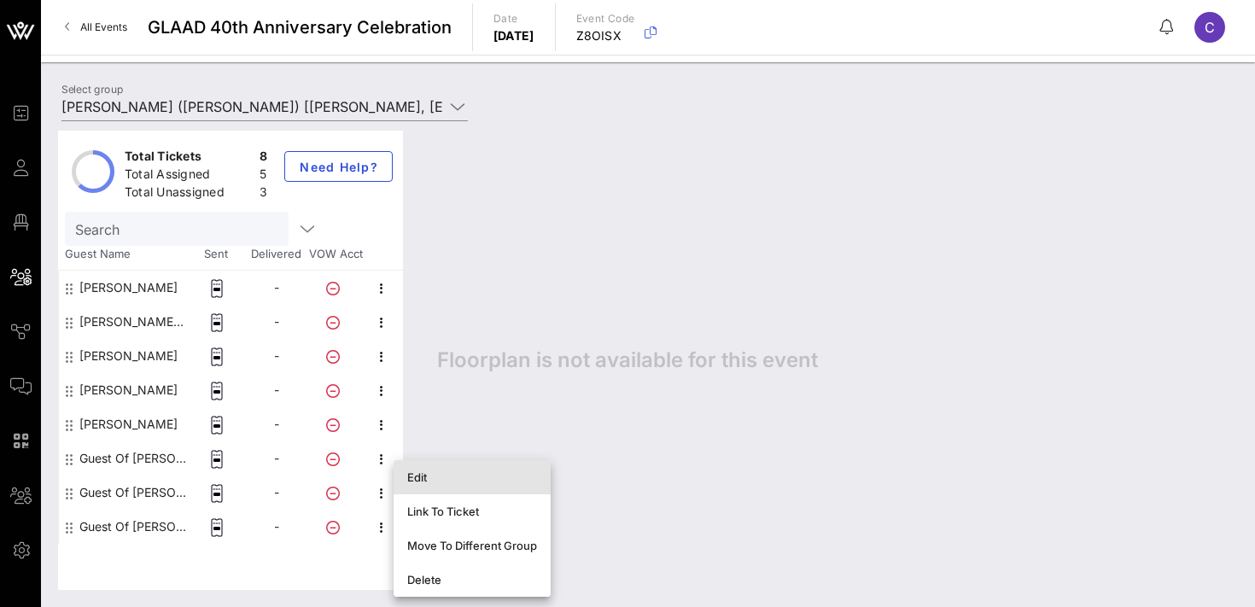
click at [425, 483] on div "Edit" at bounding box center [472, 477] width 130 height 14
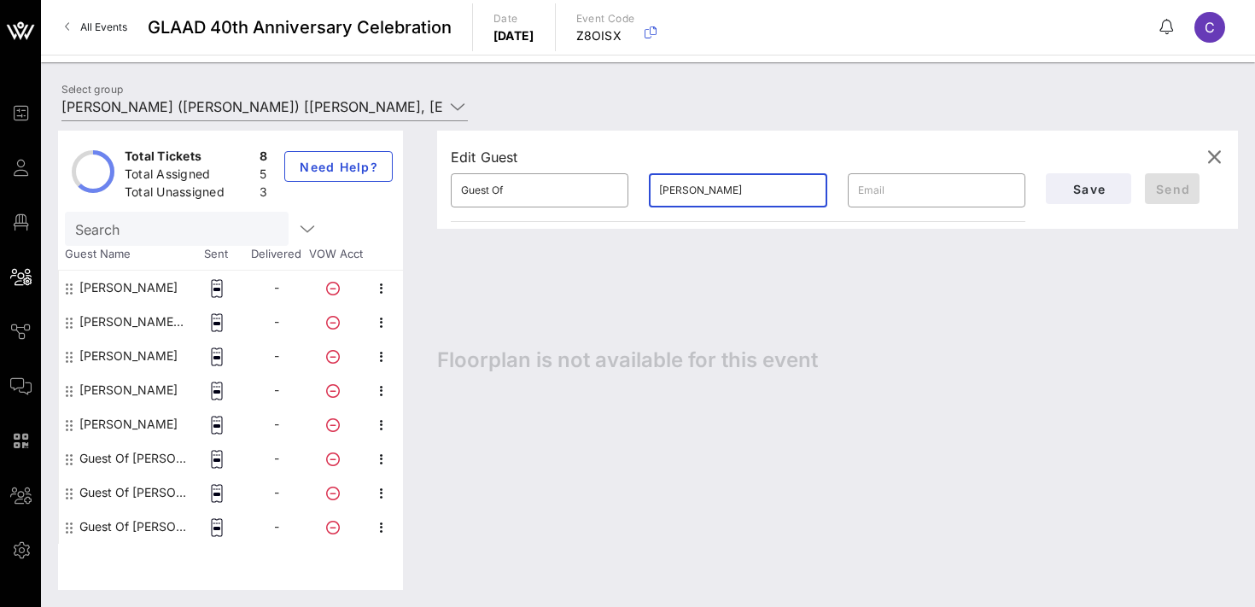
click at [701, 190] on input "[PERSON_NAME]" at bounding box center [737, 190] width 157 height 27
paste input "[PERSON_NAME][MEDICAL_DATA]"
type input "[PERSON_NAME][MEDICAL_DATA]"
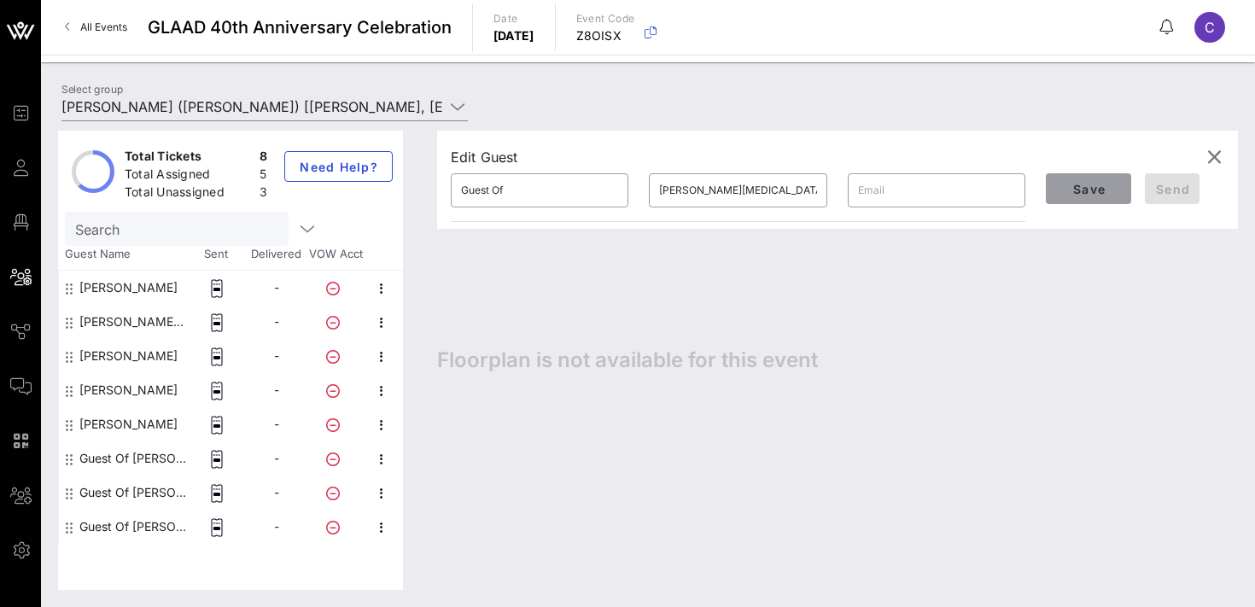
click at [1109, 189] on span "Save" at bounding box center [1089, 189] width 58 height 15
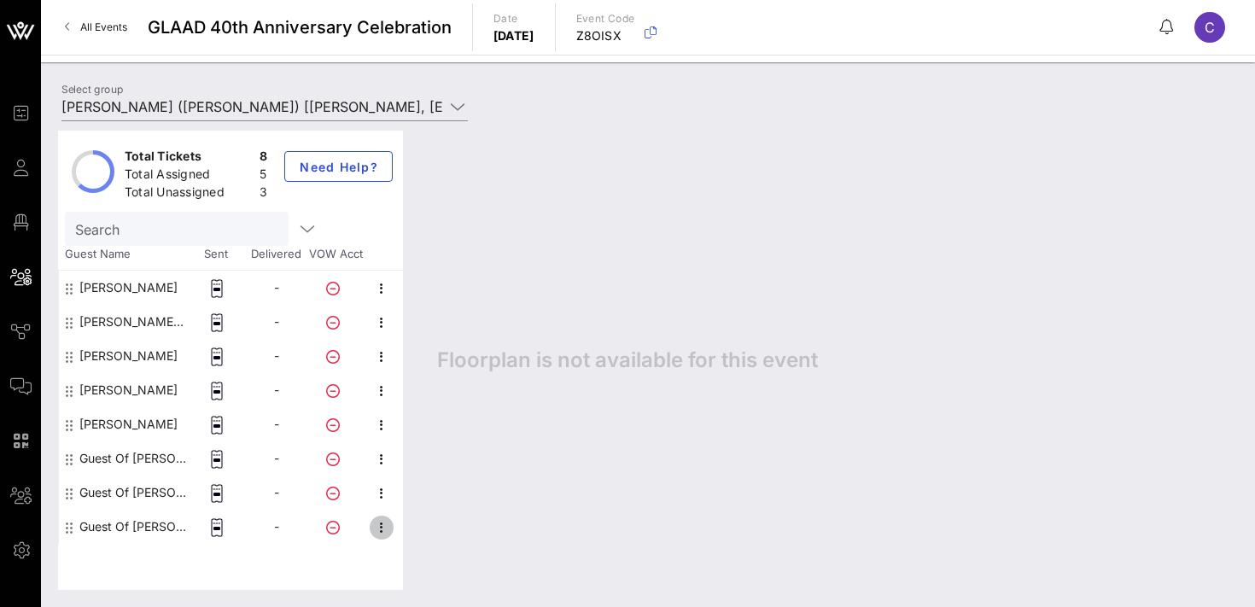
click at [381, 531] on icon "button" at bounding box center [381, 527] width 20 height 20
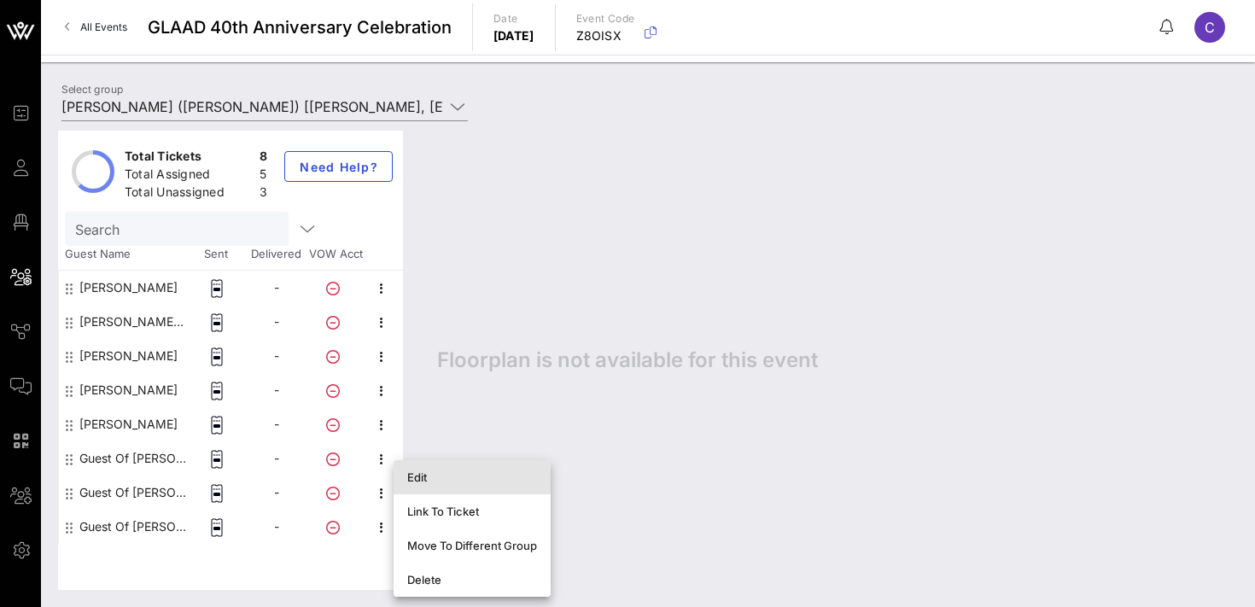
click at [430, 481] on div "Edit" at bounding box center [472, 477] width 130 height 14
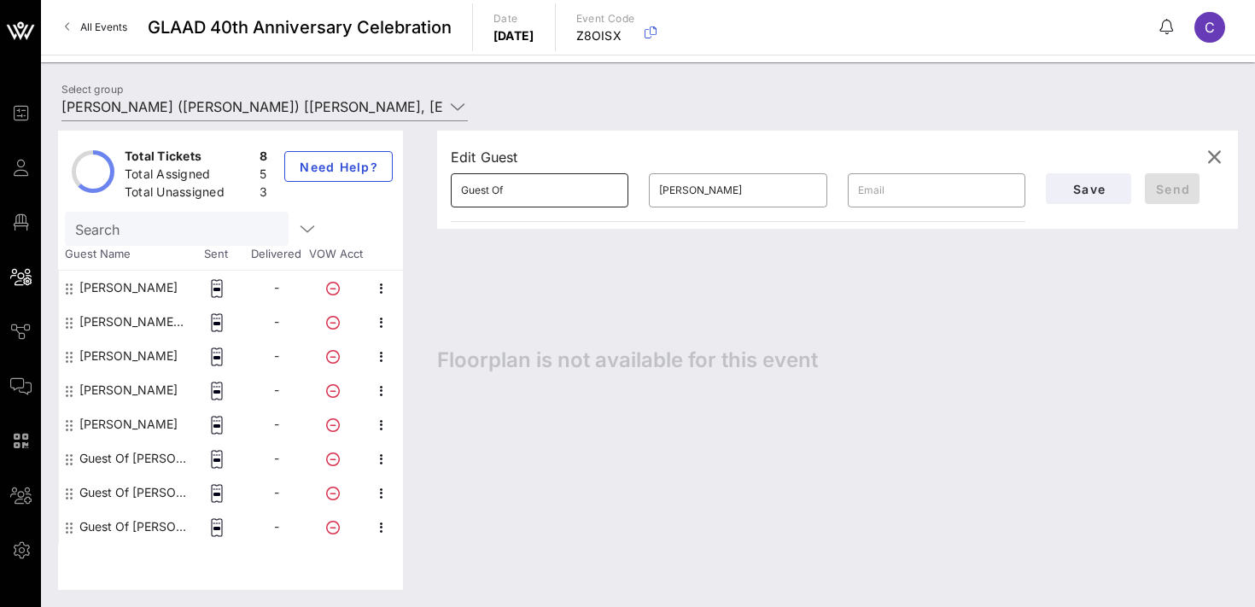
click at [520, 190] on input "Guest Of" at bounding box center [539, 190] width 157 height 27
paste input "[PERSON_NAME]"
type input "Dahlia"
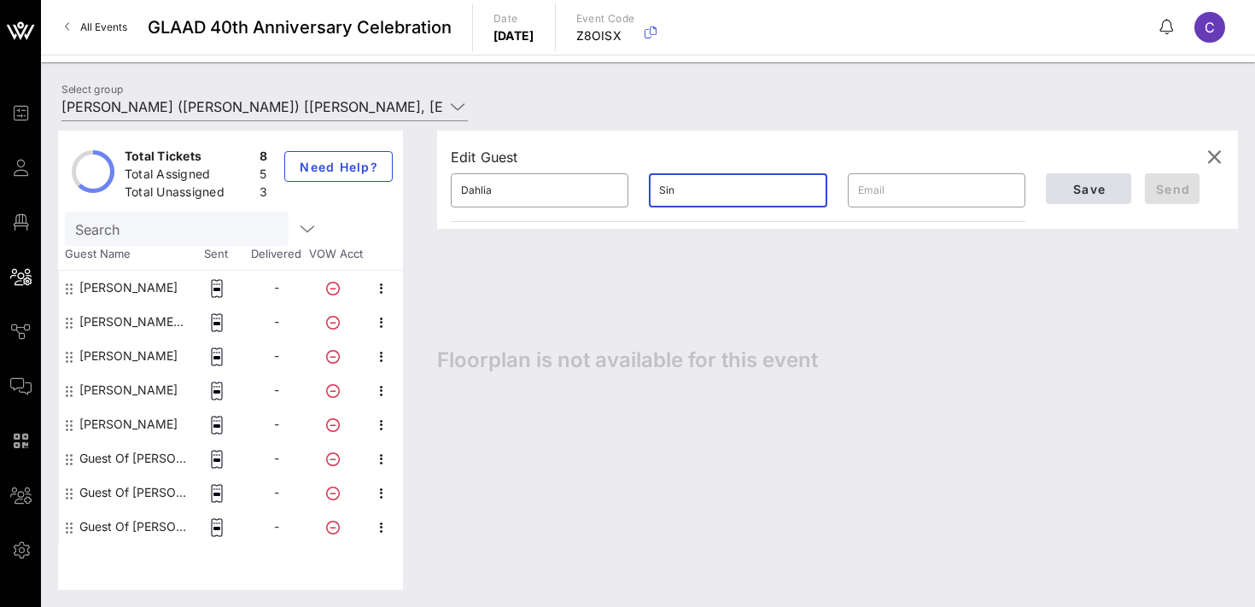
type input "Sin"
click at [1096, 191] on span "Save" at bounding box center [1089, 189] width 58 height 15
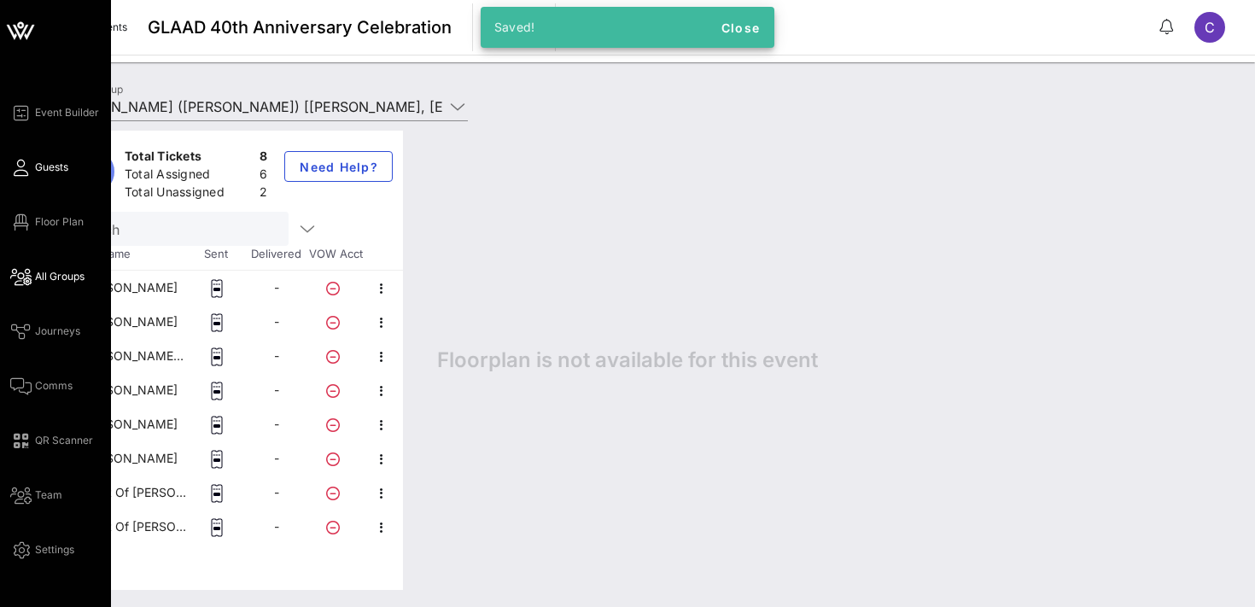
click at [36, 163] on span "Guests" at bounding box center [51, 167] width 33 height 15
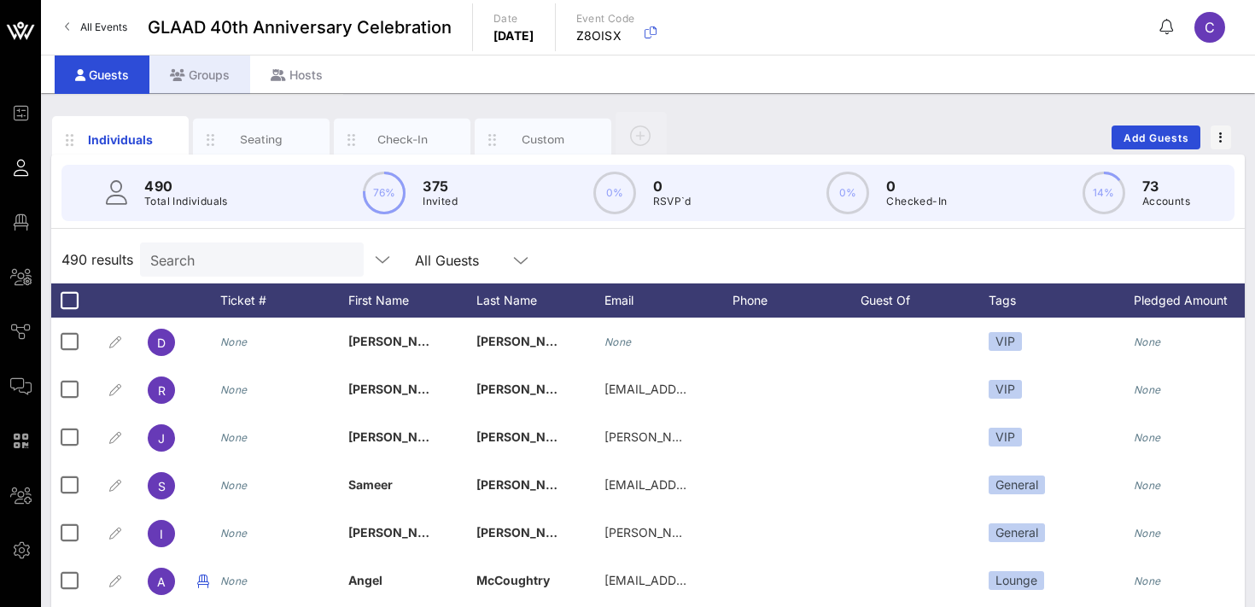
click at [202, 82] on div "Groups" at bounding box center [199, 75] width 101 height 38
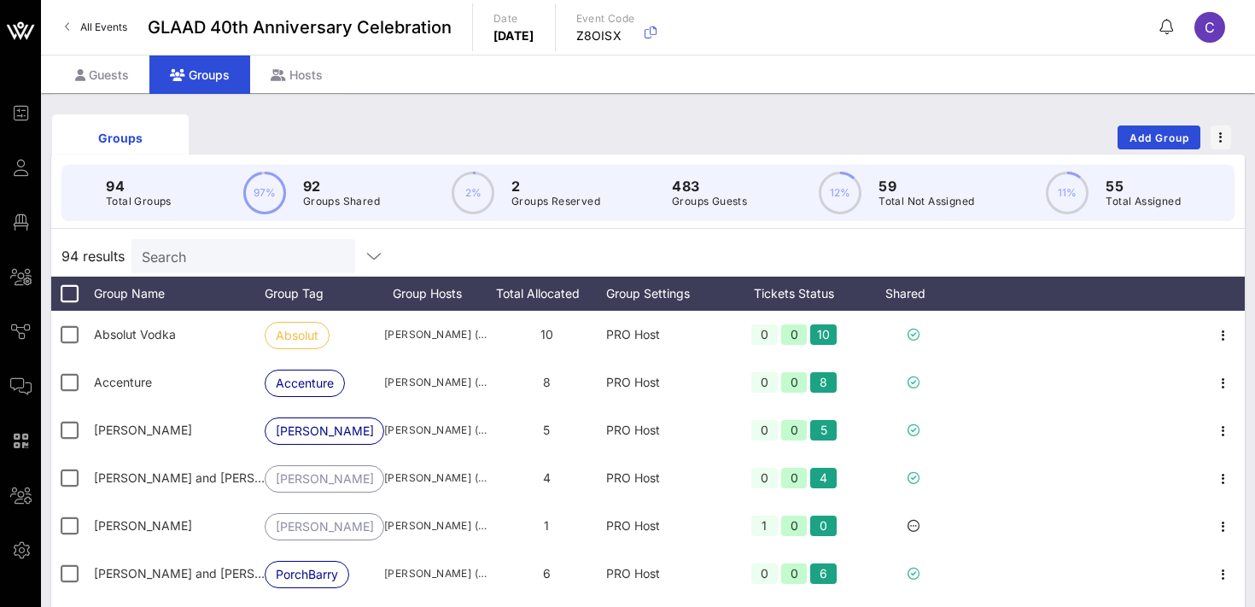
click at [219, 261] on input "Search" at bounding box center [242, 256] width 200 height 22
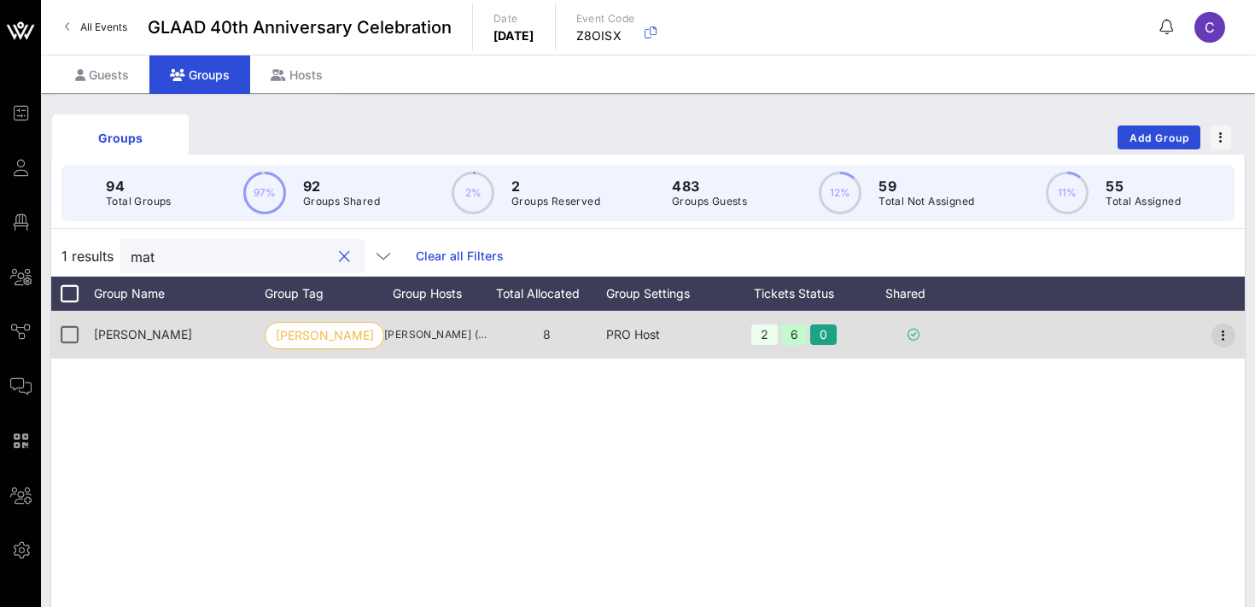
type input "mat"
click at [1227, 332] on icon "button" at bounding box center [1223, 335] width 20 height 20
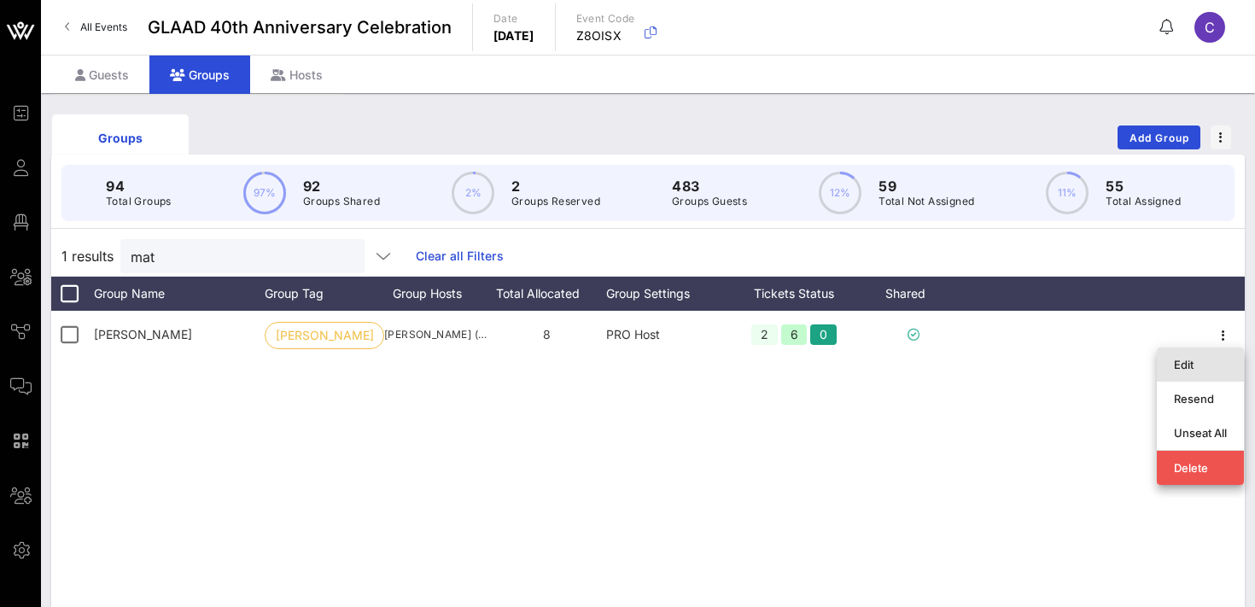
click at [1185, 369] on div "Edit" at bounding box center [1200, 365] width 53 height 14
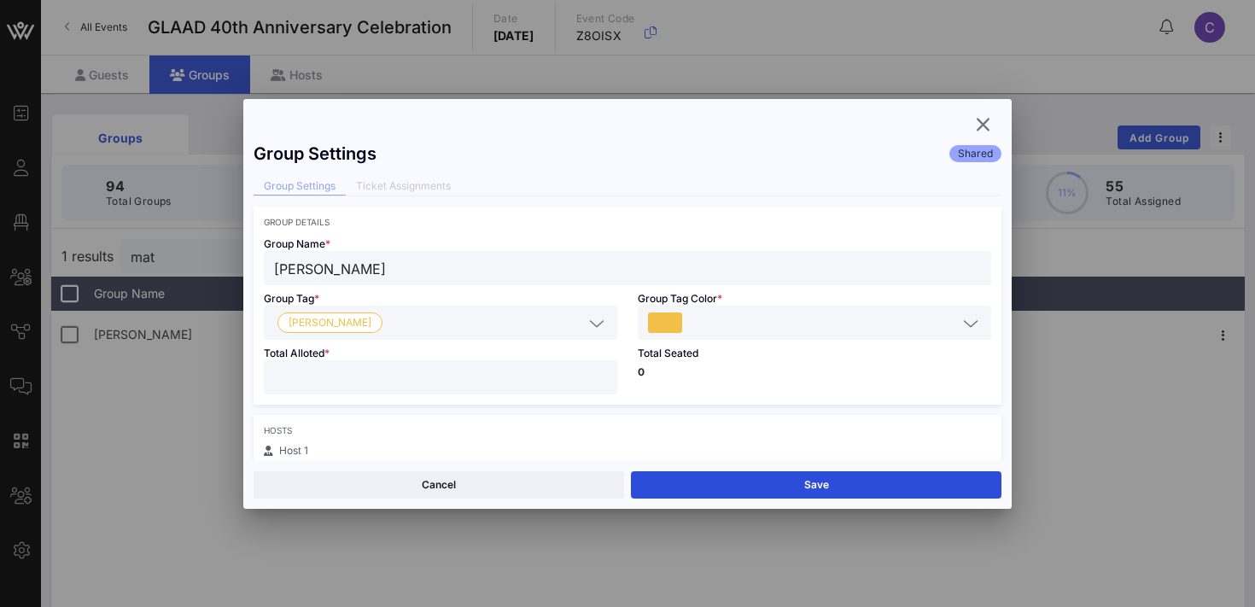
type input "*"
click at [604, 371] on input "*" at bounding box center [440, 377] width 333 height 22
click at [708, 480] on button "Save" at bounding box center [816, 484] width 371 height 27
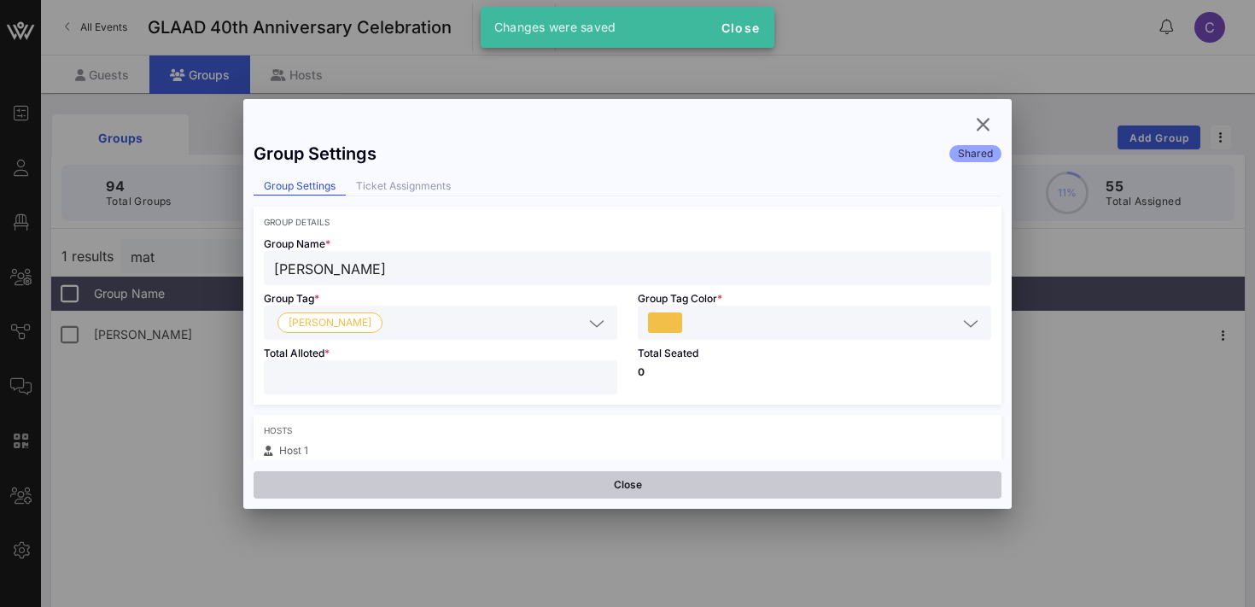
click at [572, 477] on button "Close" at bounding box center [628, 484] width 748 height 27
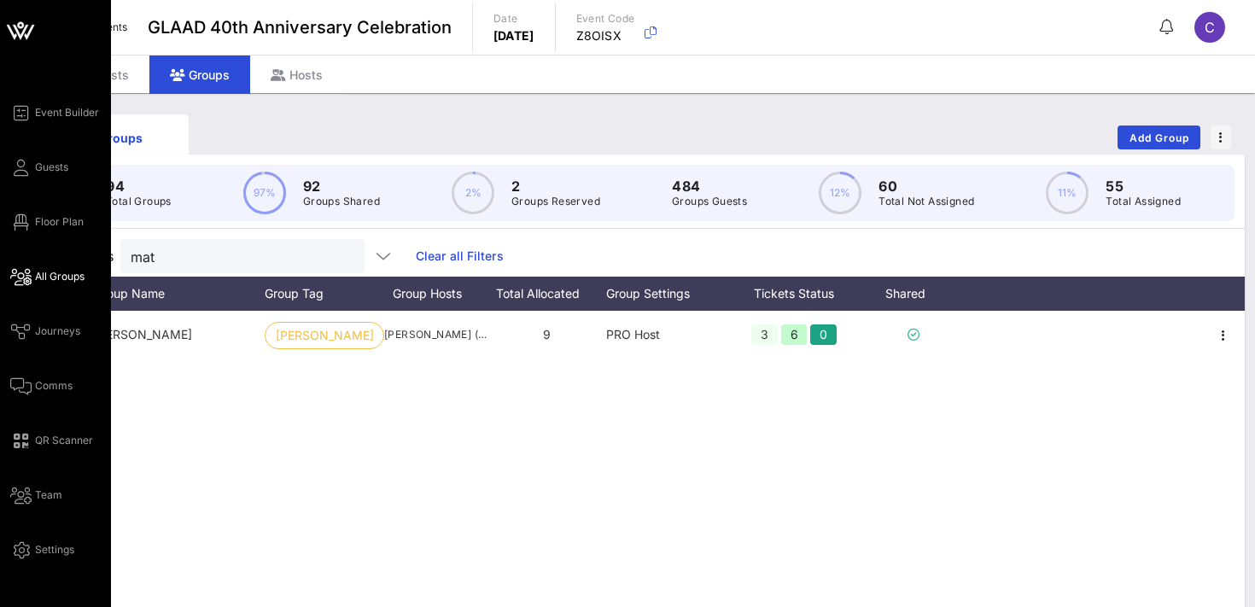
click at [37, 271] on span "All Groups" at bounding box center [60, 276] width 50 height 15
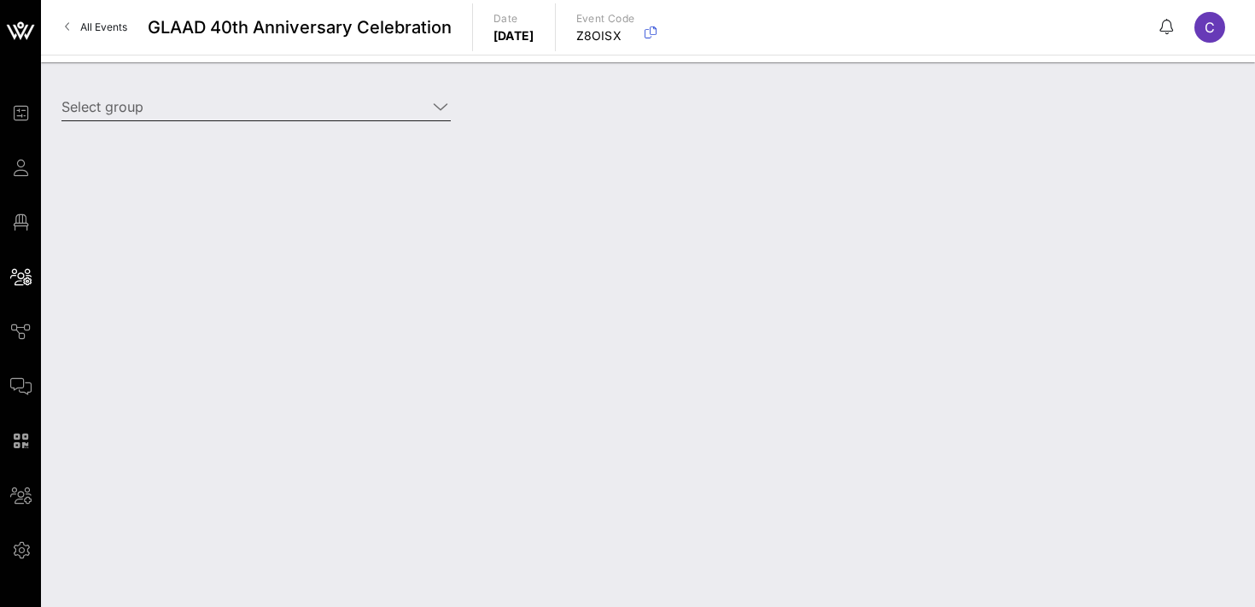
click at [184, 121] on div "Select group" at bounding box center [255, 116] width 389 height 46
click at [180, 112] on input "Select group" at bounding box center [243, 106] width 365 height 27
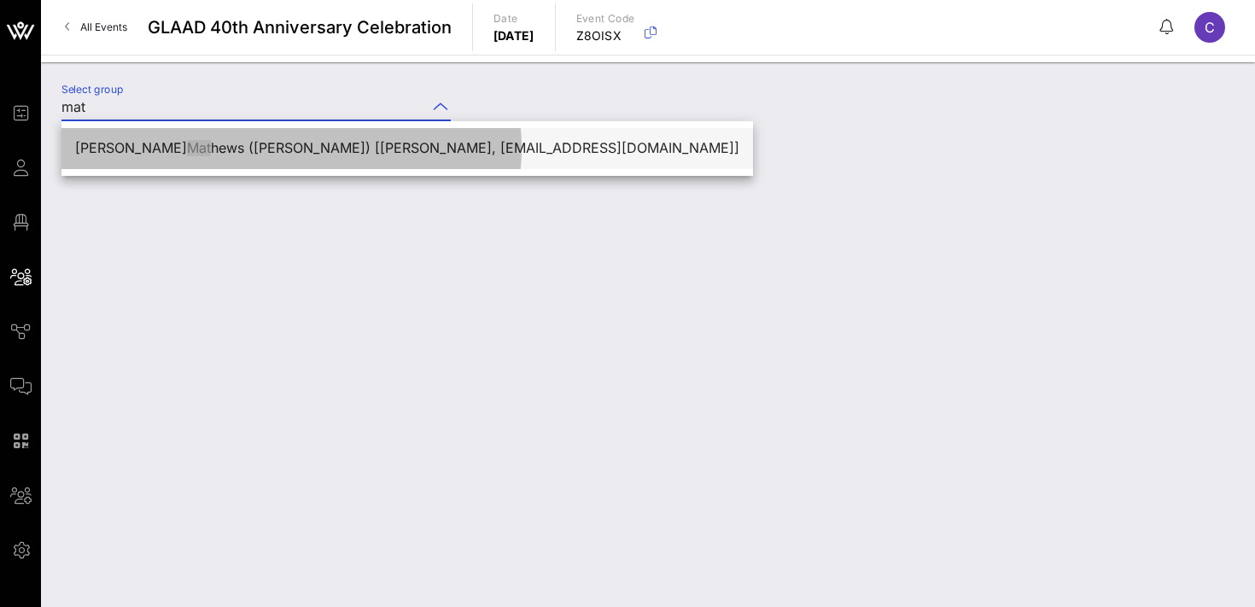
click at [189, 154] on div "[PERSON_NAME] [PERSON_NAME] ([PERSON_NAME]) [[PERSON_NAME], [EMAIL_ADDRESS][DOM…" at bounding box center [407, 148] width 664 height 16
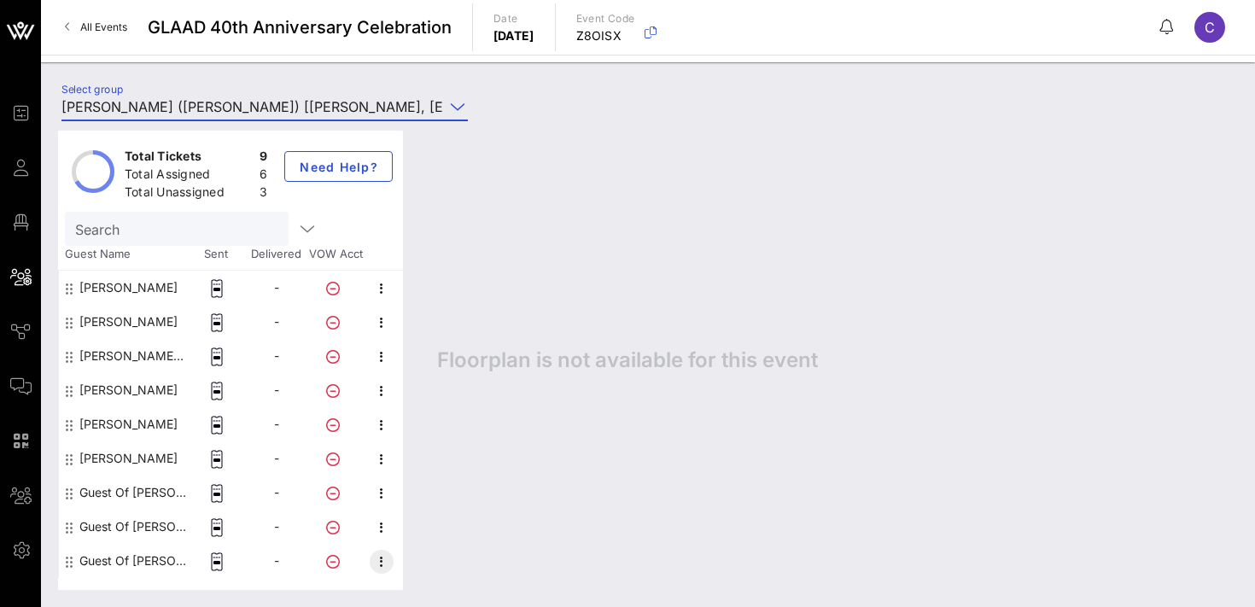
type input "[PERSON_NAME] ([PERSON_NAME]) [[PERSON_NAME], [EMAIL_ADDRESS][DOMAIN_NAME]]"
click at [383, 554] on icon "button" at bounding box center [381, 562] width 20 height 20
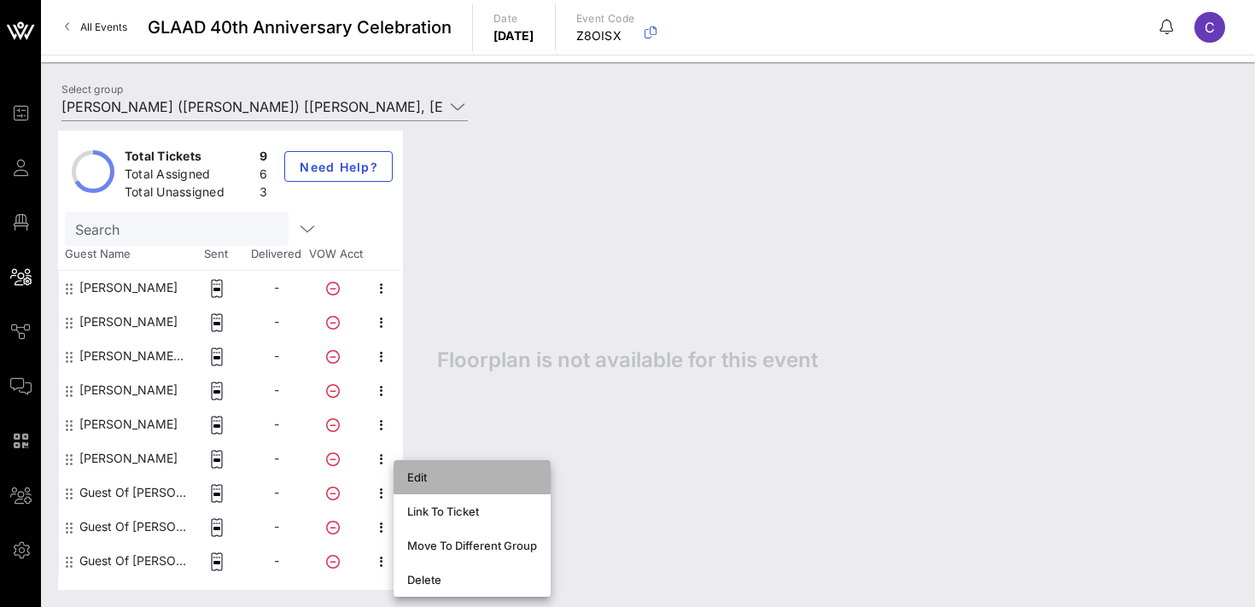
click at [441, 481] on div "Edit" at bounding box center [472, 477] width 130 height 14
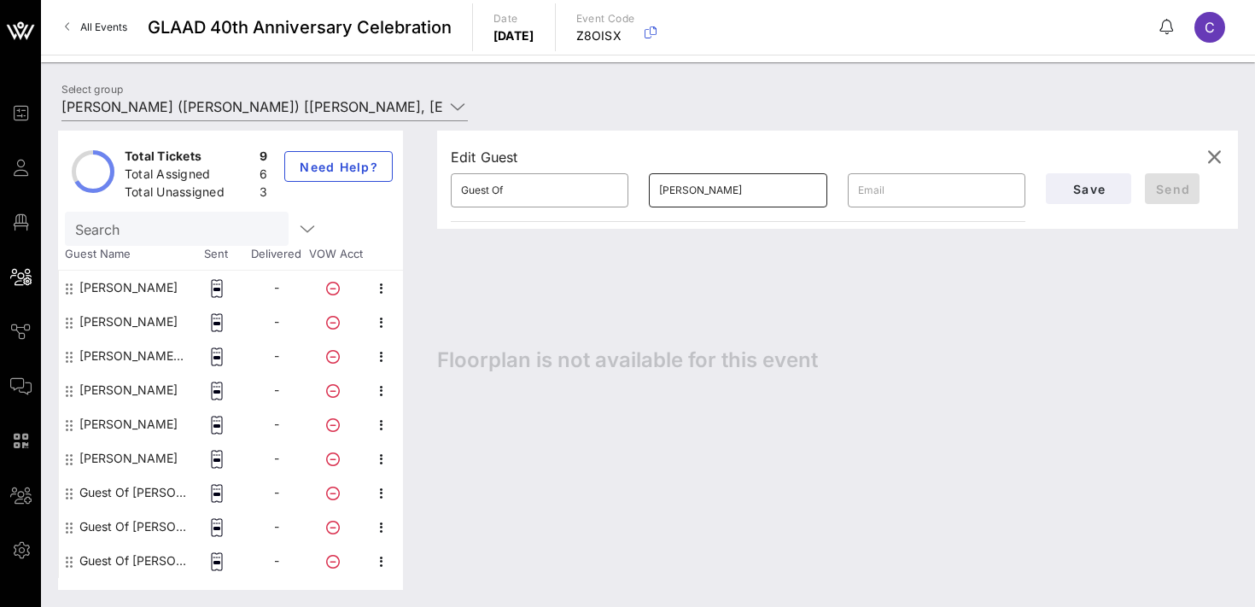
click at [701, 195] on input "[PERSON_NAME]" at bounding box center [737, 190] width 157 height 27
paste input "[PERSON_NAME]"
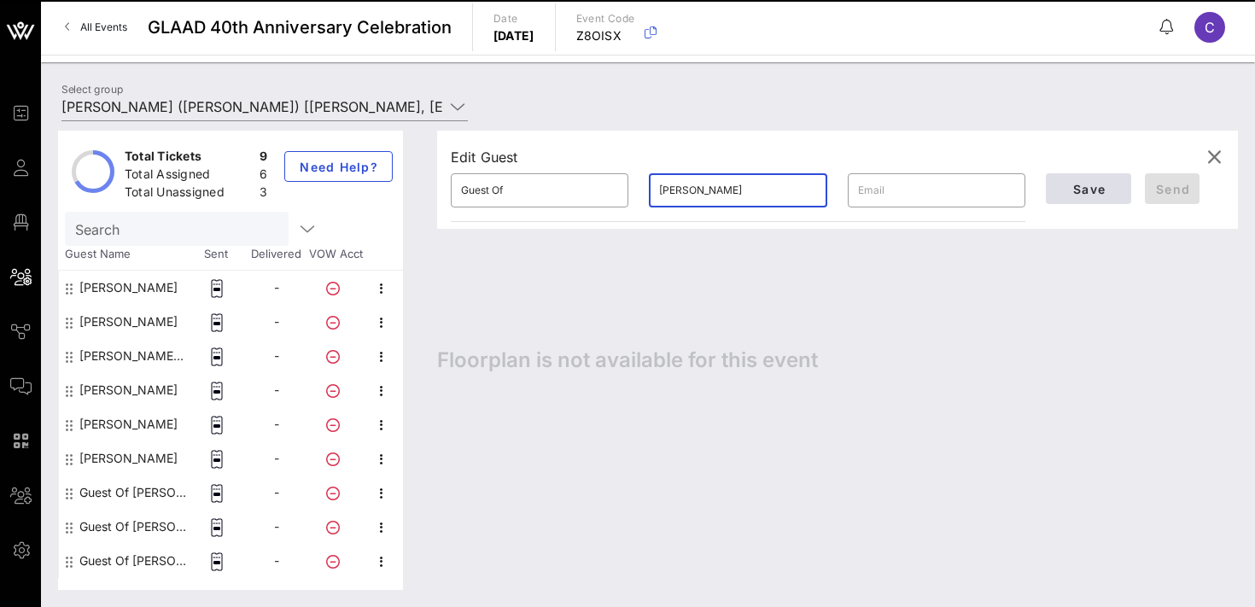
type input "[PERSON_NAME]"
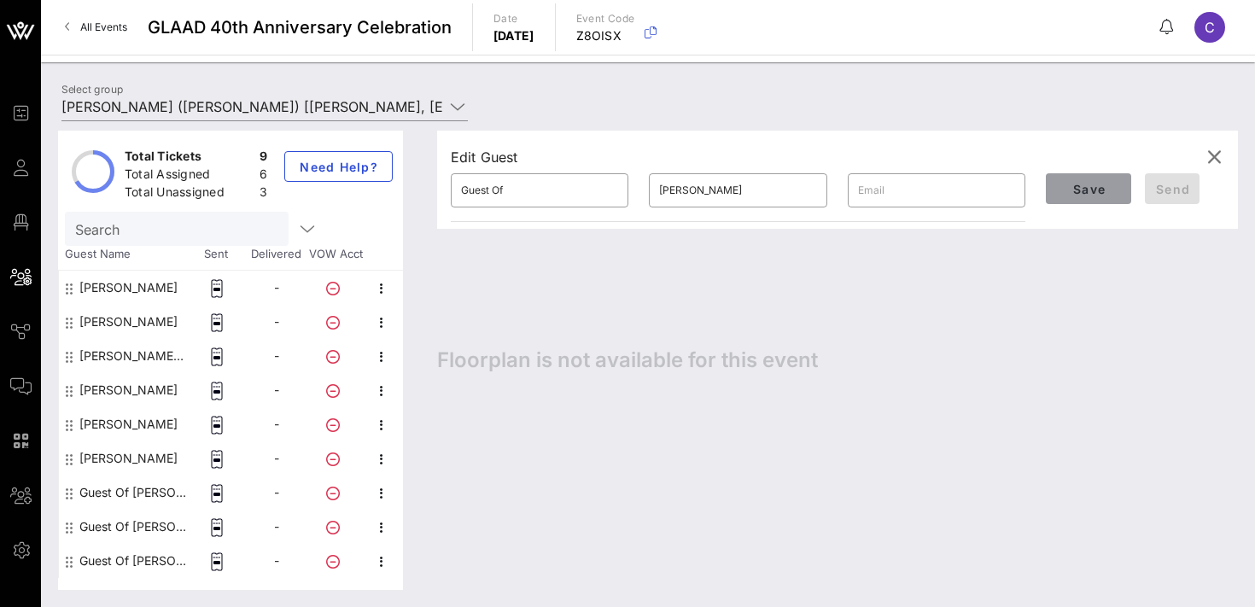
click at [1096, 184] on span "Save" at bounding box center [1089, 189] width 58 height 15
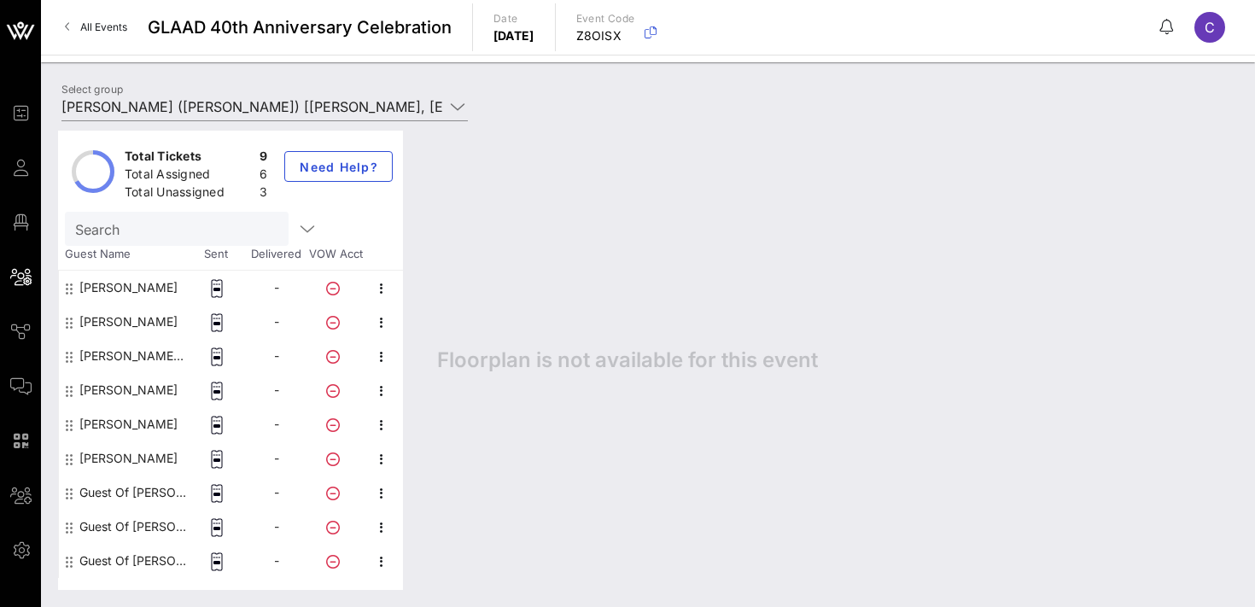
click at [134, 114] on div "Total Tickets 9 Total Assigned 6 Total Unassigned 3 Need Help? Search Guest Nam…" at bounding box center [648, 361] width 1214 height 494
click at [140, 107] on input "[PERSON_NAME] ([PERSON_NAME]) [[PERSON_NAME], [EMAIL_ADDRESS][DOMAIN_NAME]]" at bounding box center [252, 106] width 383 height 27
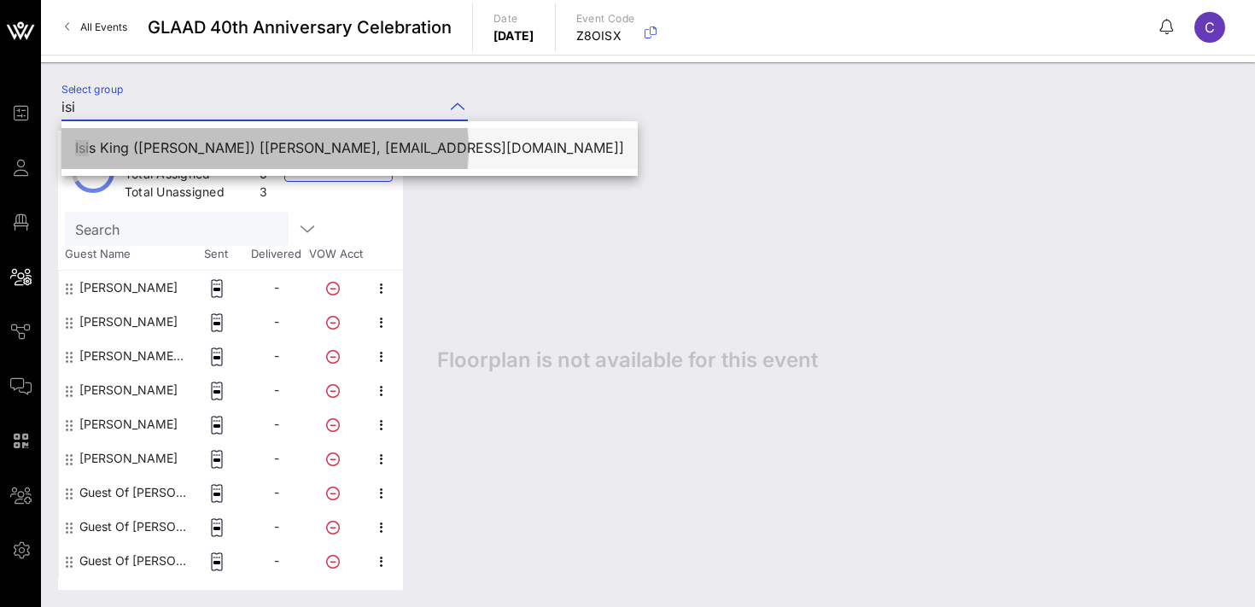
click at [153, 142] on div "Isi s King ([PERSON_NAME]) [[PERSON_NAME], [EMAIL_ADDRESS][DOMAIN_NAME]]" at bounding box center [349, 148] width 549 height 16
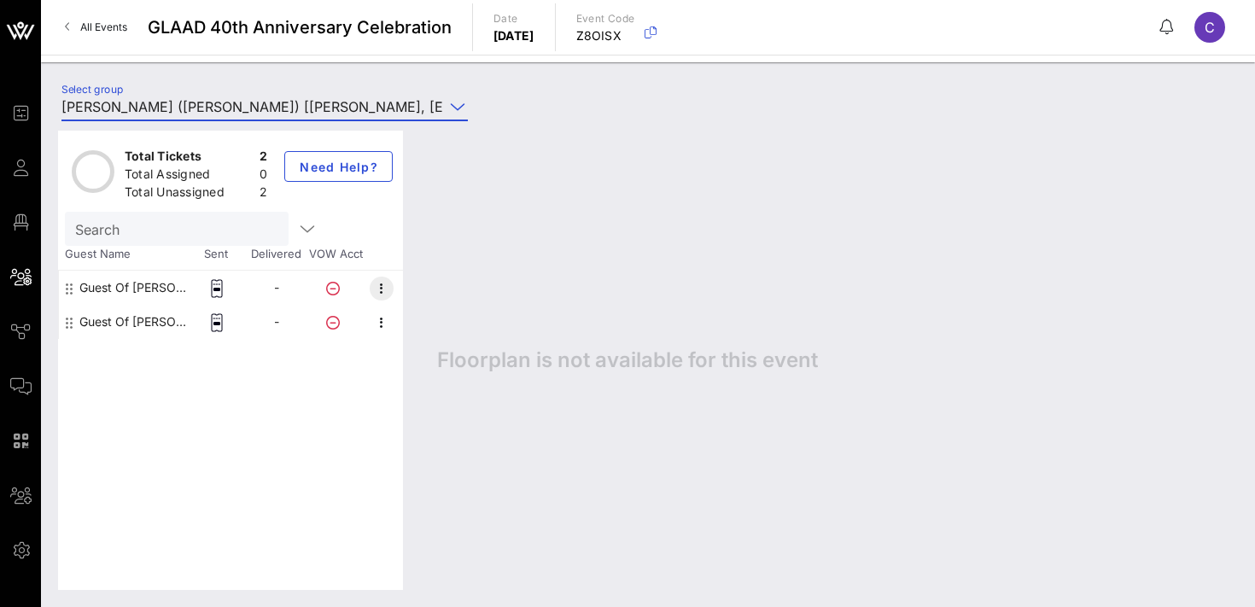
type input "[PERSON_NAME] ([PERSON_NAME]) [[PERSON_NAME], [EMAIL_ADDRESS][DOMAIN_NAME]]"
click at [384, 286] on icon "button" at bounding box center [381, 288] width 20 height 20
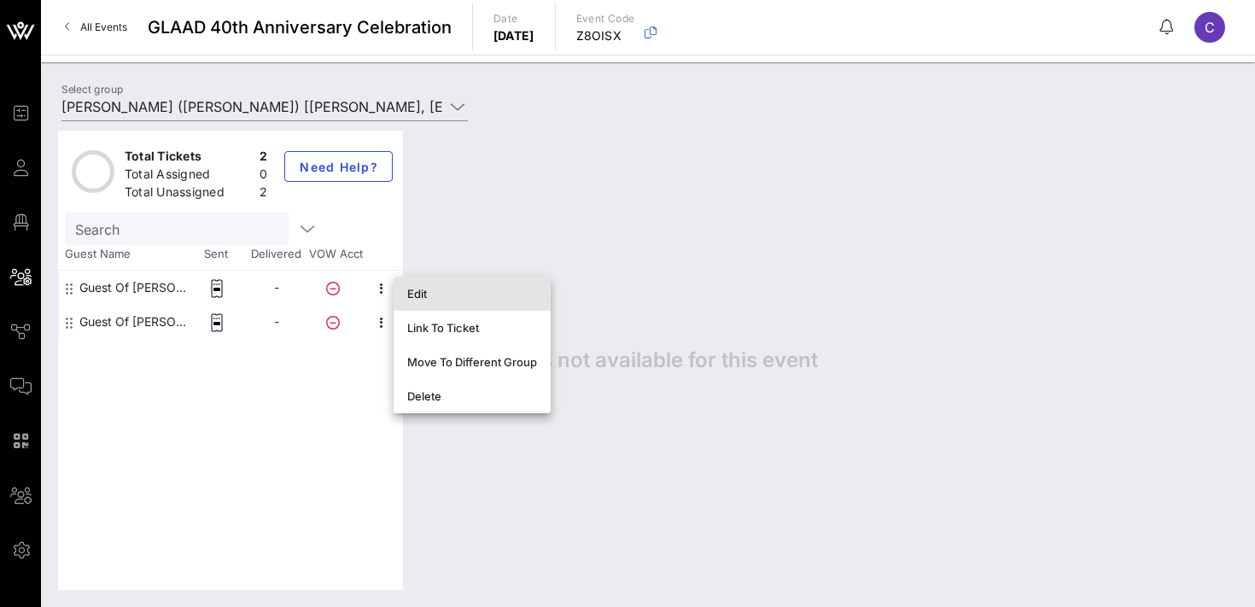
click at [418, 295] on div "Edit" at bounding box center [472, 294] width 130 height 14
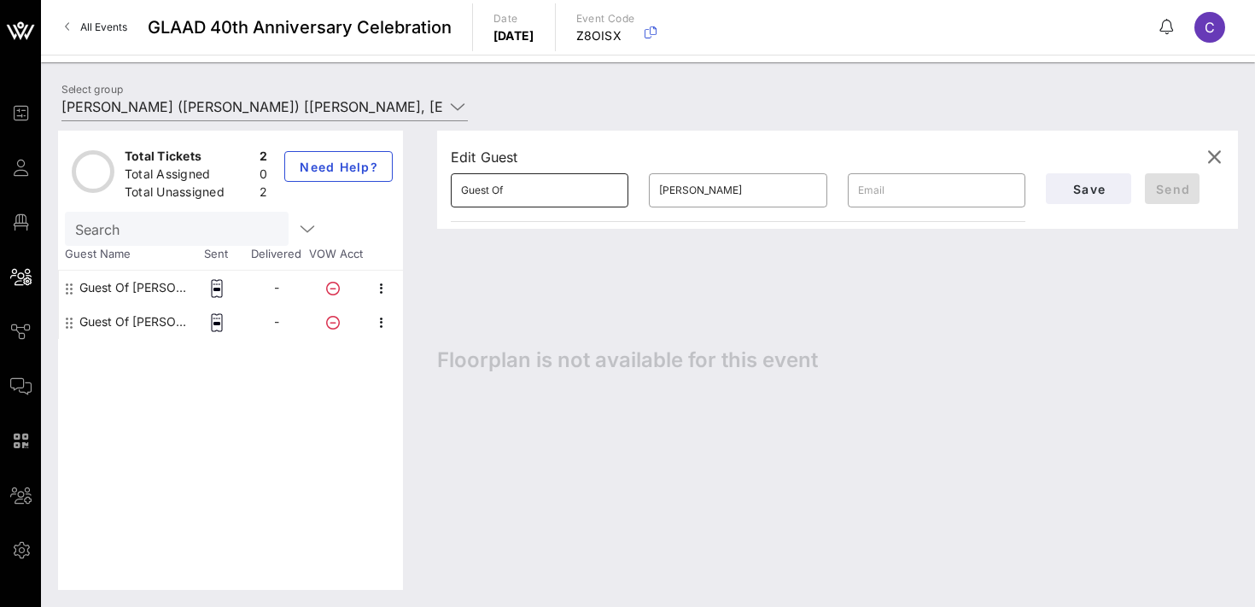
click at [550, 192] on input "Guest Of" at bounding box center [539, 190] width 157 height 27
type input "Isis"
type input "King"
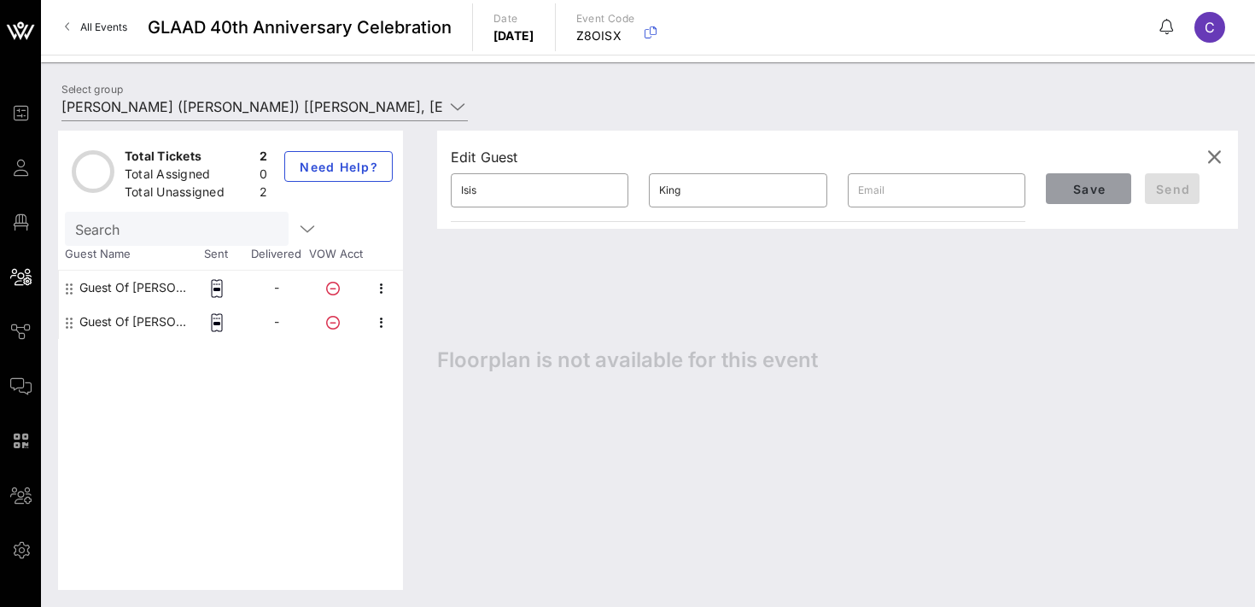
click at [1089, 187] on span "Save" at bounding box center [1089, 189] width 58 height 15
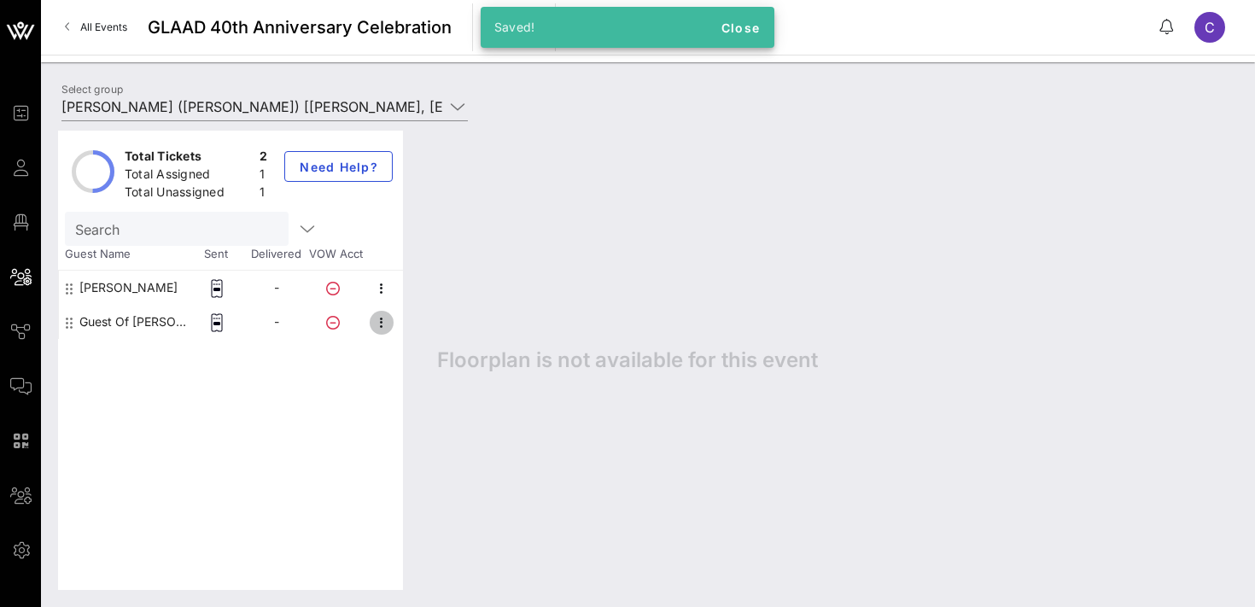
click at [380, 322] on icon "button" at bounding box center [381, 323] width 20 height 20
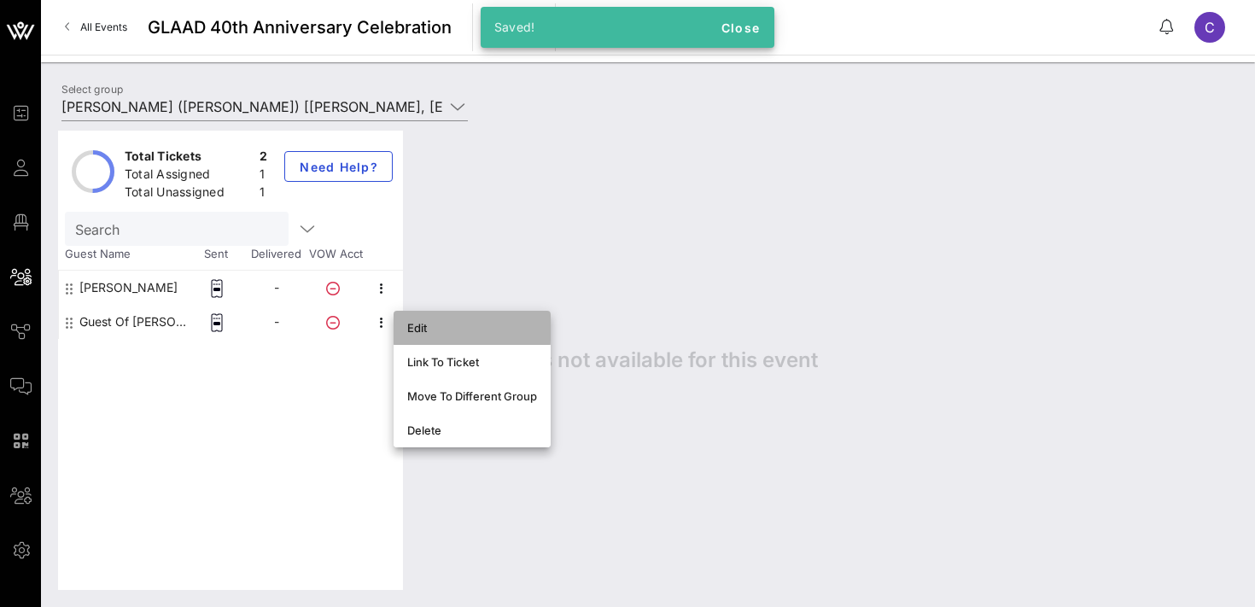
click at [435, 324] on div "Edit" at bounding box center [472, 328] width 130 height 14
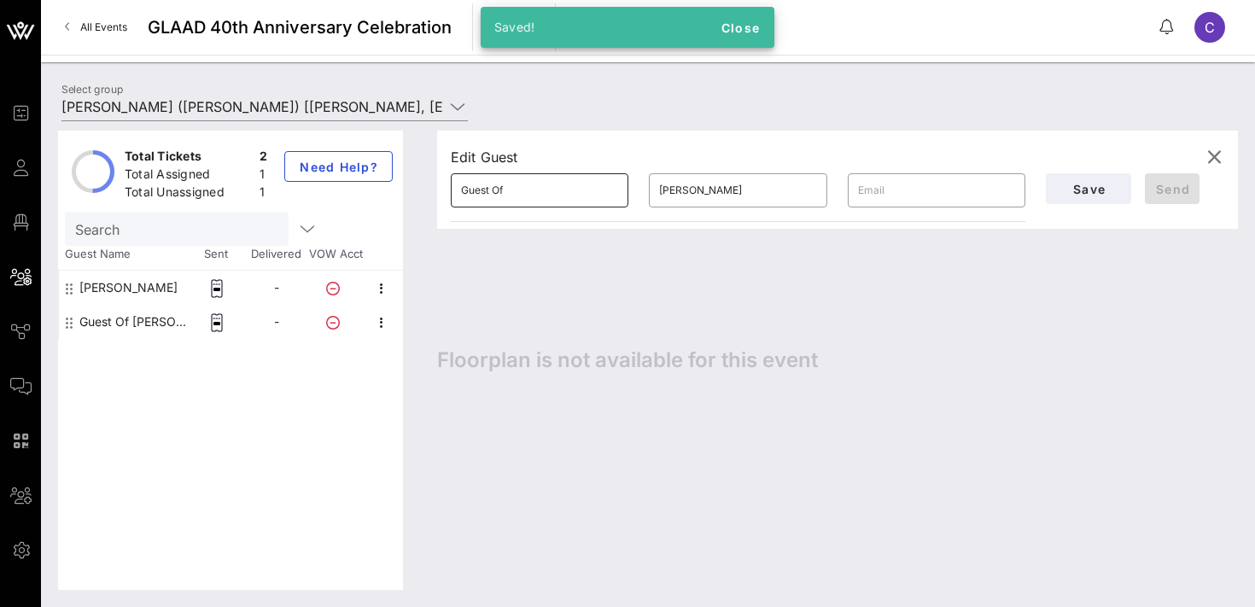
click at [521, 192] on input "Guest Of" at bounding box center [539, 190] width 157 height 27
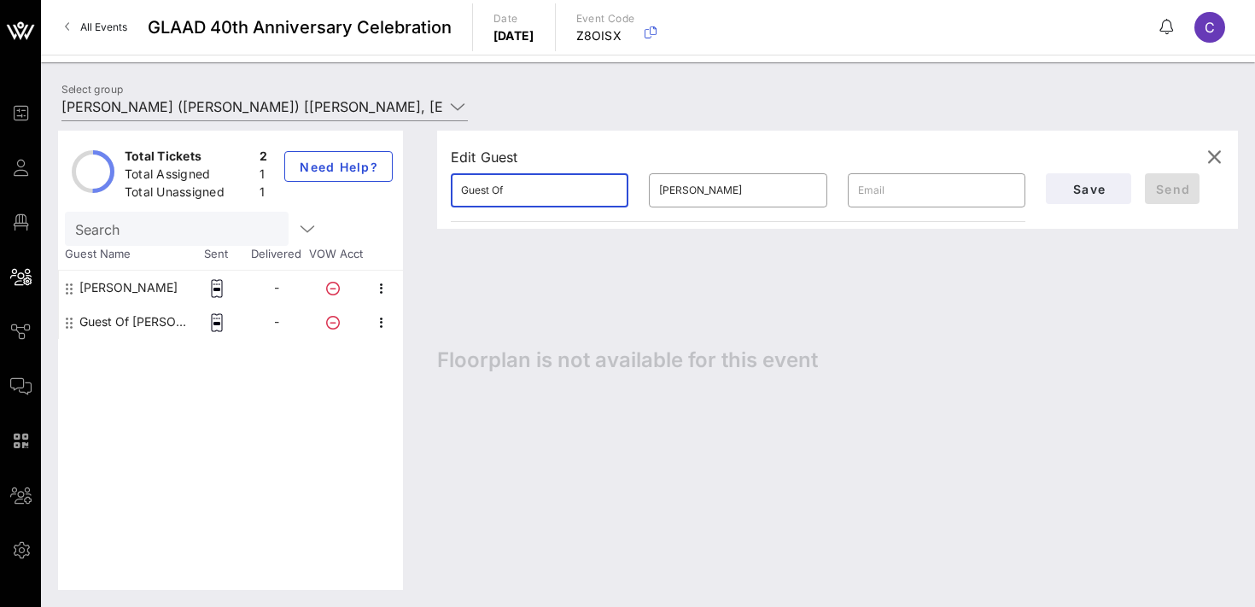
click at [521, 192] on input "Guest Of" at bounding box center [539, 190] width 157 height 27
paste input "[PERSON_NAME]"
type input "[PERSON_NAME]"
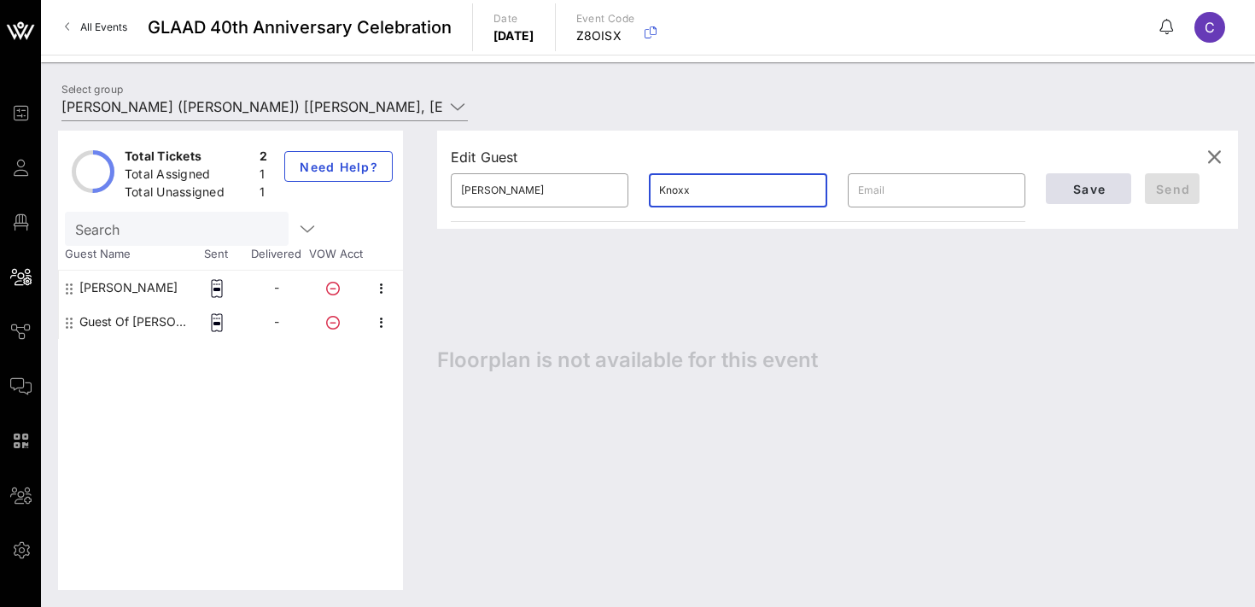
type input "Knoxx"
click at [1105, 187] on span "Save" at bounding box center [1089, 189] width 58 height 15
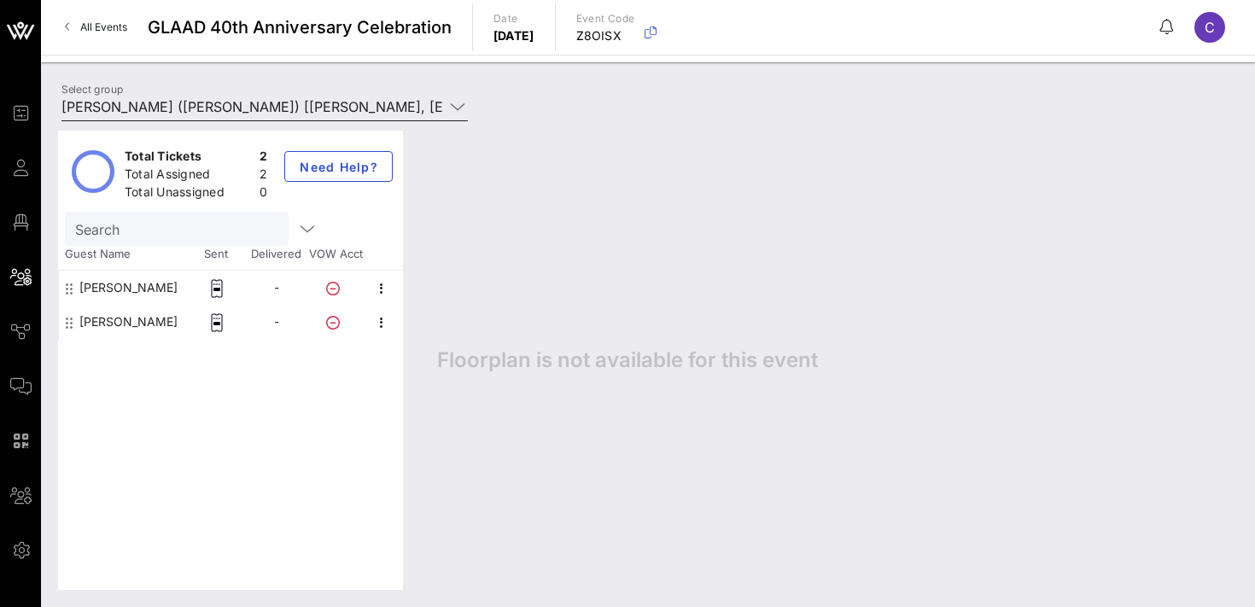
click at [218, 113] on input "[PERSON_NAME] ([PERSON_NAME]) [[PERSON_NAME], [EMAIL_ADDRESS][DOMAIN_NAME]]" at bounding box center [252, 106] width 383 height 27
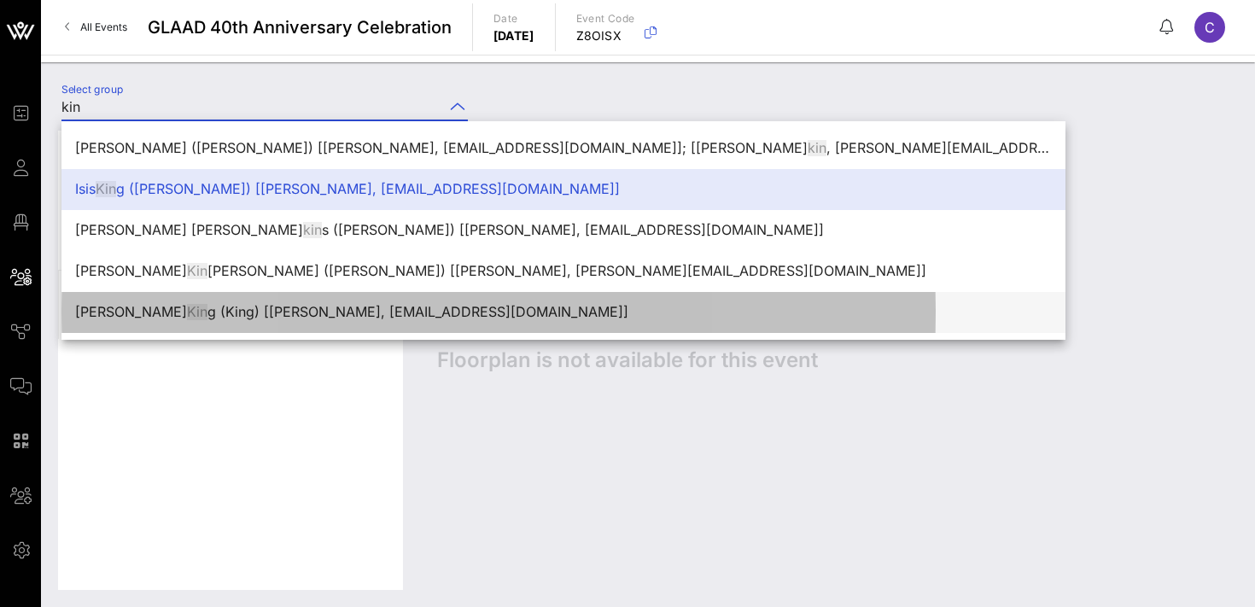
click at [256, 306] on div "[PERSON_NAME] ([PERSON_NAME]) [[PERSON_NAME], [EMAIL_ADDRESS][DOMAIN_NAME]]" at bounding box center [563, 312] width 977 height 16
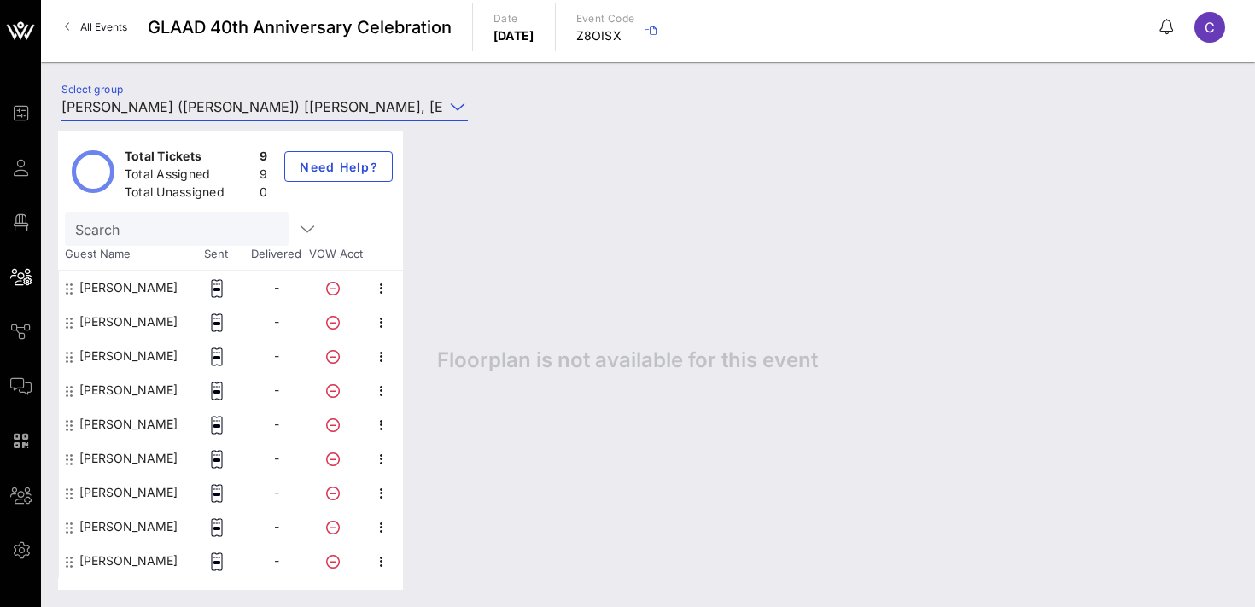
type input "[PERSON_NAME] ([PERSON_NAME]) [[PERSON_NAME], [EMAIL_ADDRESS][DOMAIN_NAME]]"
